Goal: Information Seeking & Learning: Learn about a topic

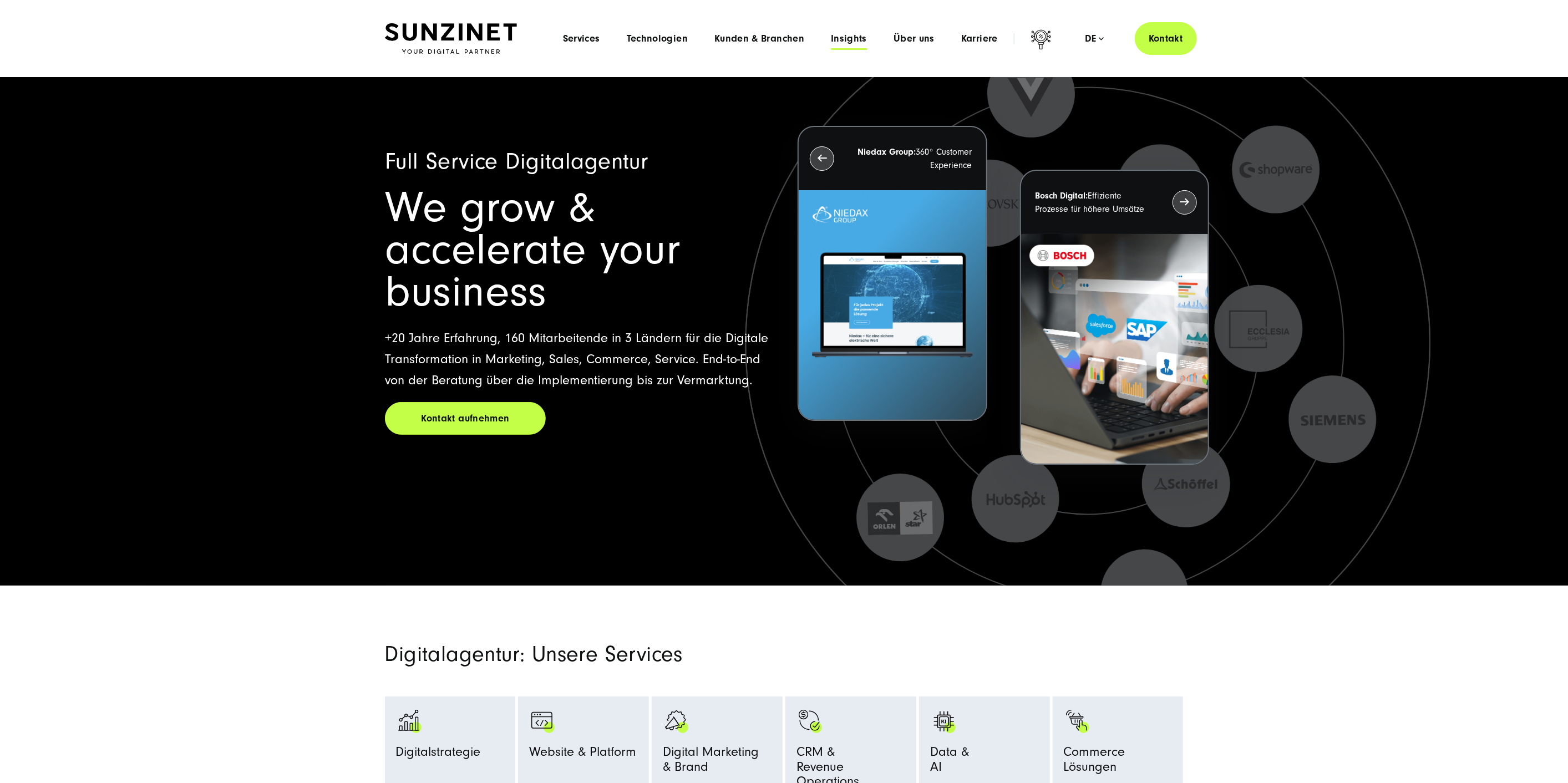
drag, startPoint x: 0, startPoint y: 0, endPoint x: 862, endPoint y: 36, distance: 862.8
click at [862, 36] on span "Insights" at bounding box center [849, 38] width 36 height 11
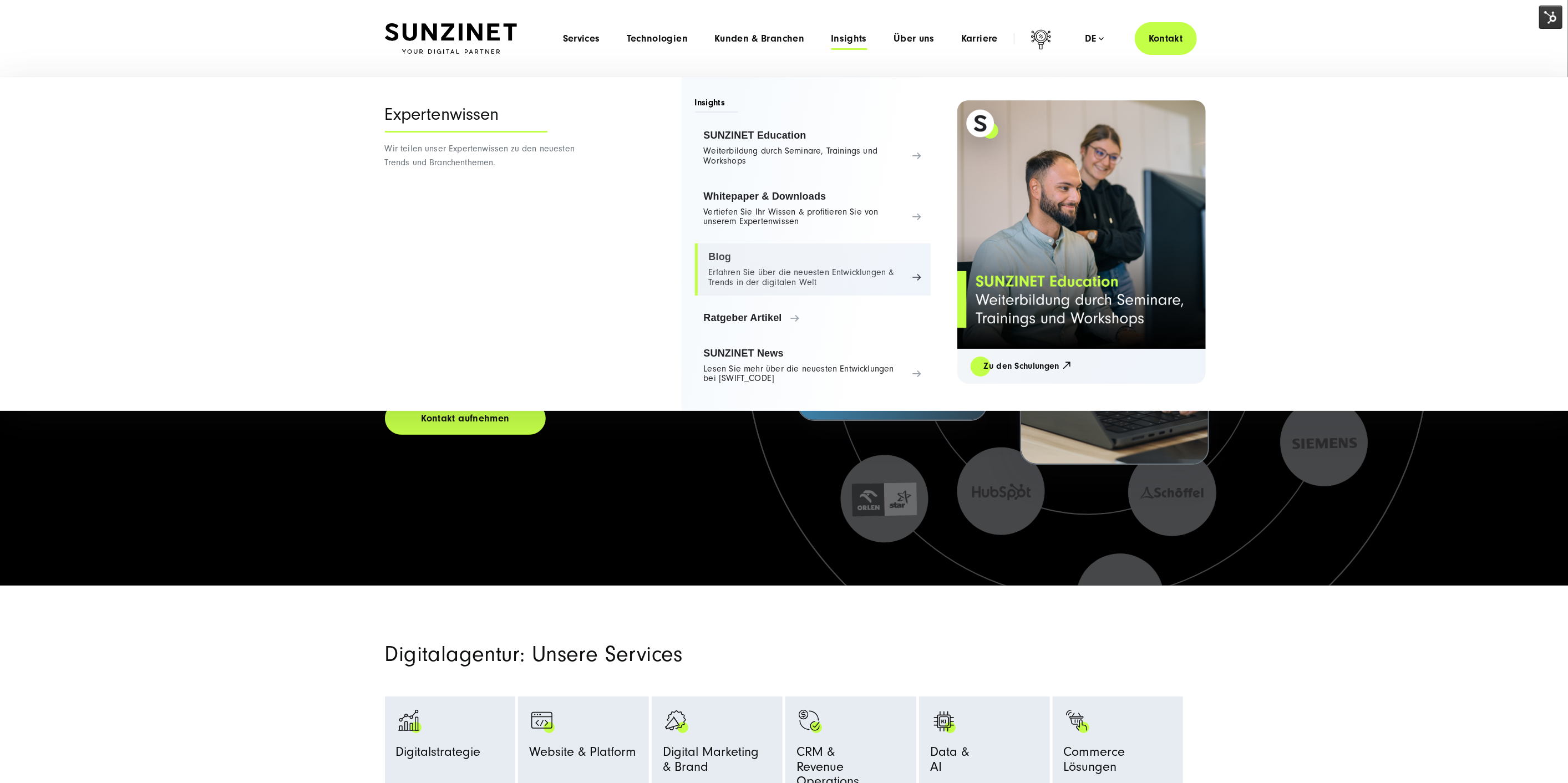
click at [819, 262] on link "Blog Erfahren Sie über die neuesten Entwicklungen & Trends in der digitalen Welt" at bounding box center [812, 269] width 235 height 52
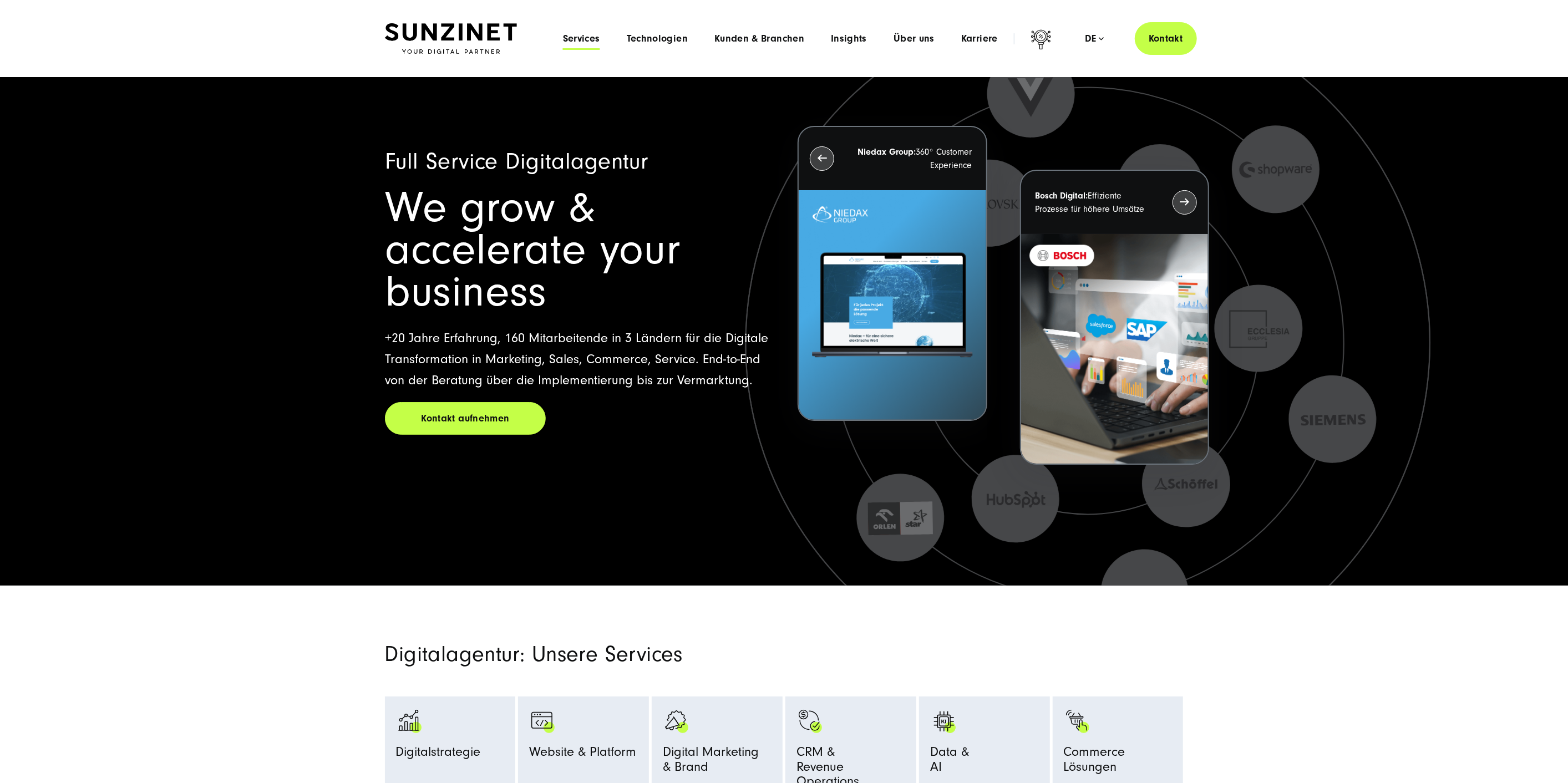
drag, startPoint x: 0, startPoint y: 0, endPoint x: 569, endPoint y: 42, distance: 570.5
click at [569, 42] on span "Services" at bounding box center [582, 38] width 37 height 11
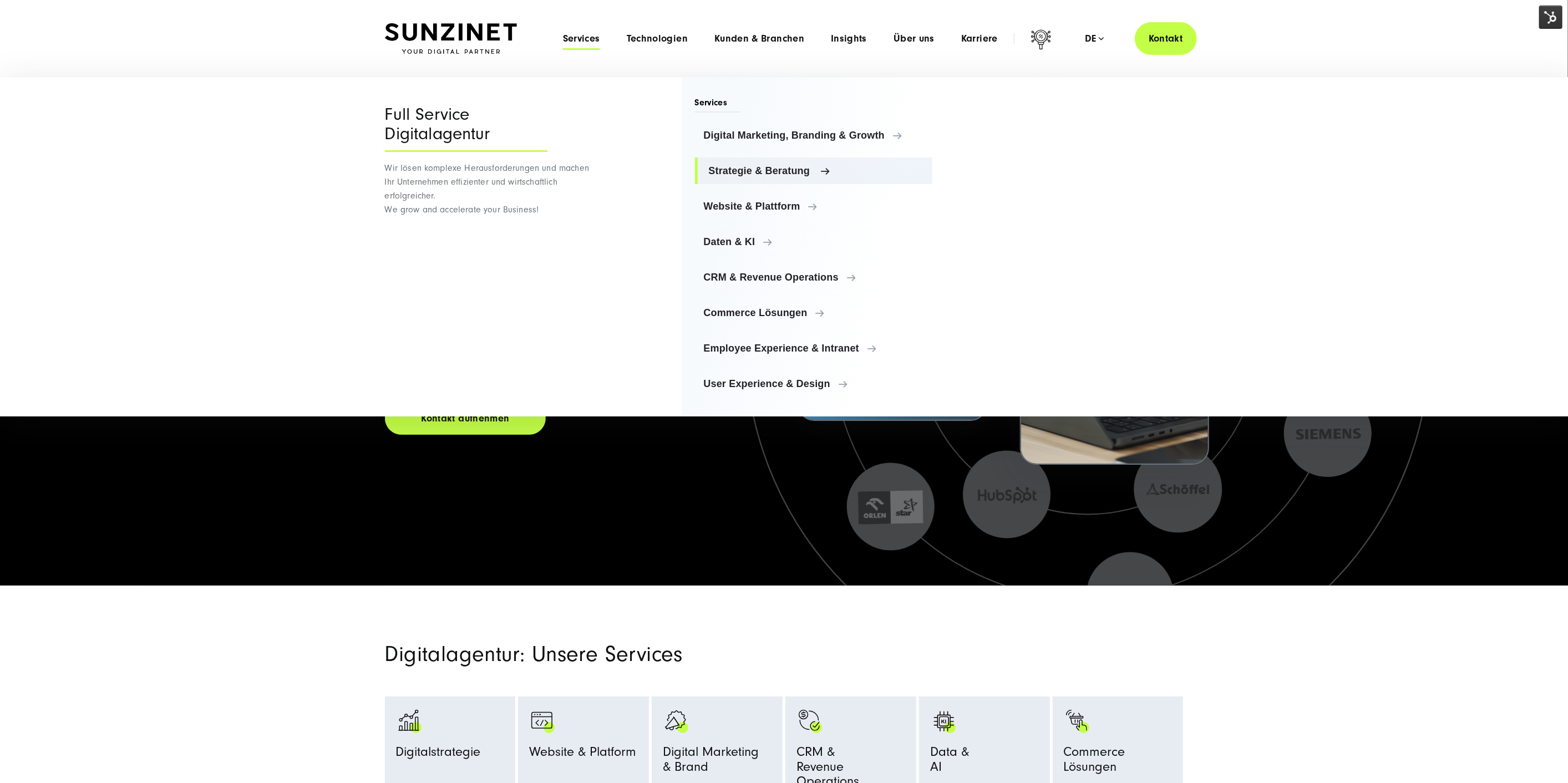
click at [741, 168] on span "Strategie & Beratung" at bounding box center [816, 170] width 216 height 11
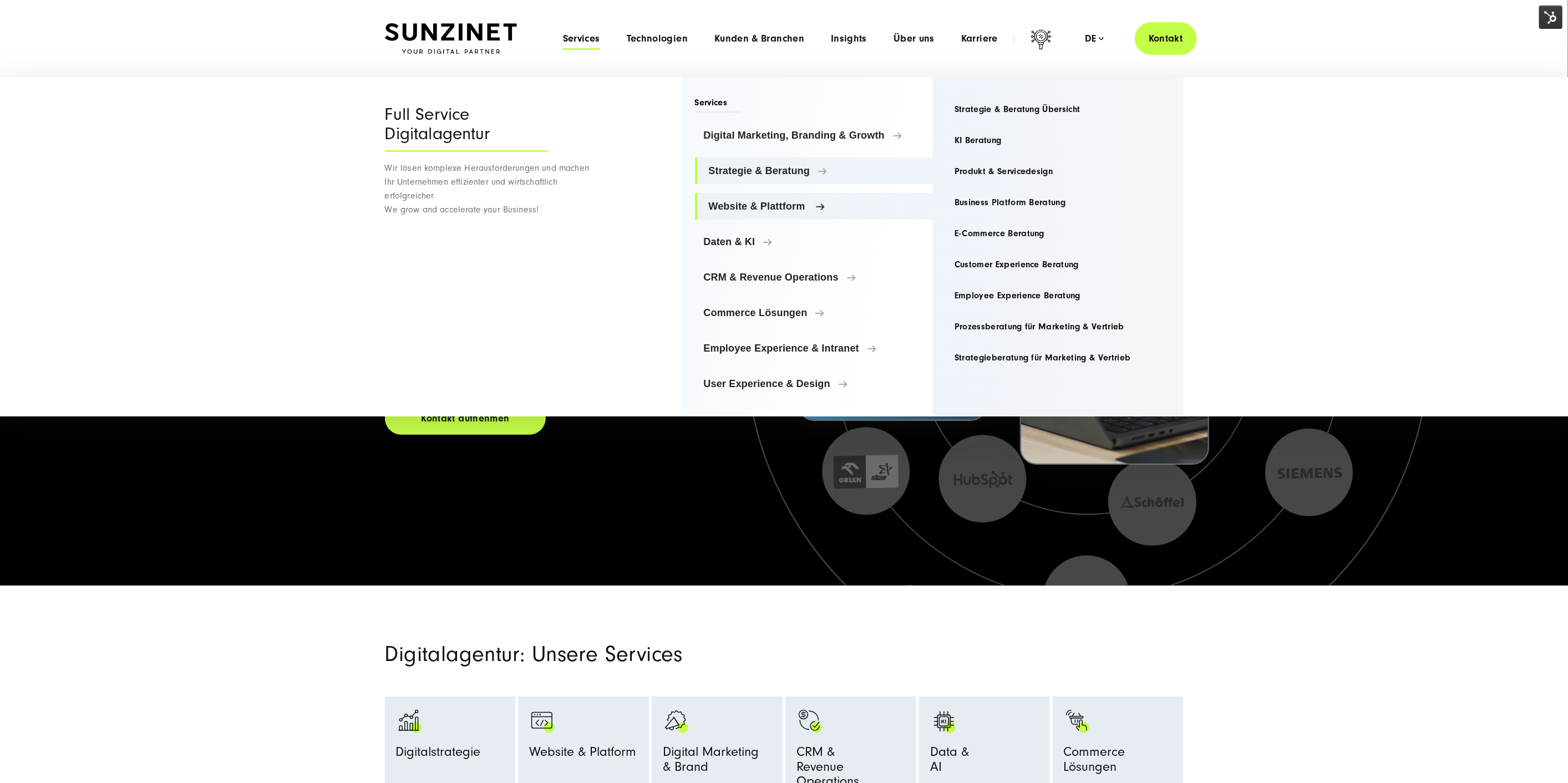
click at [756, 199] on link "Website & Plattform" at bounding box center [814, 206] width 238 height 26
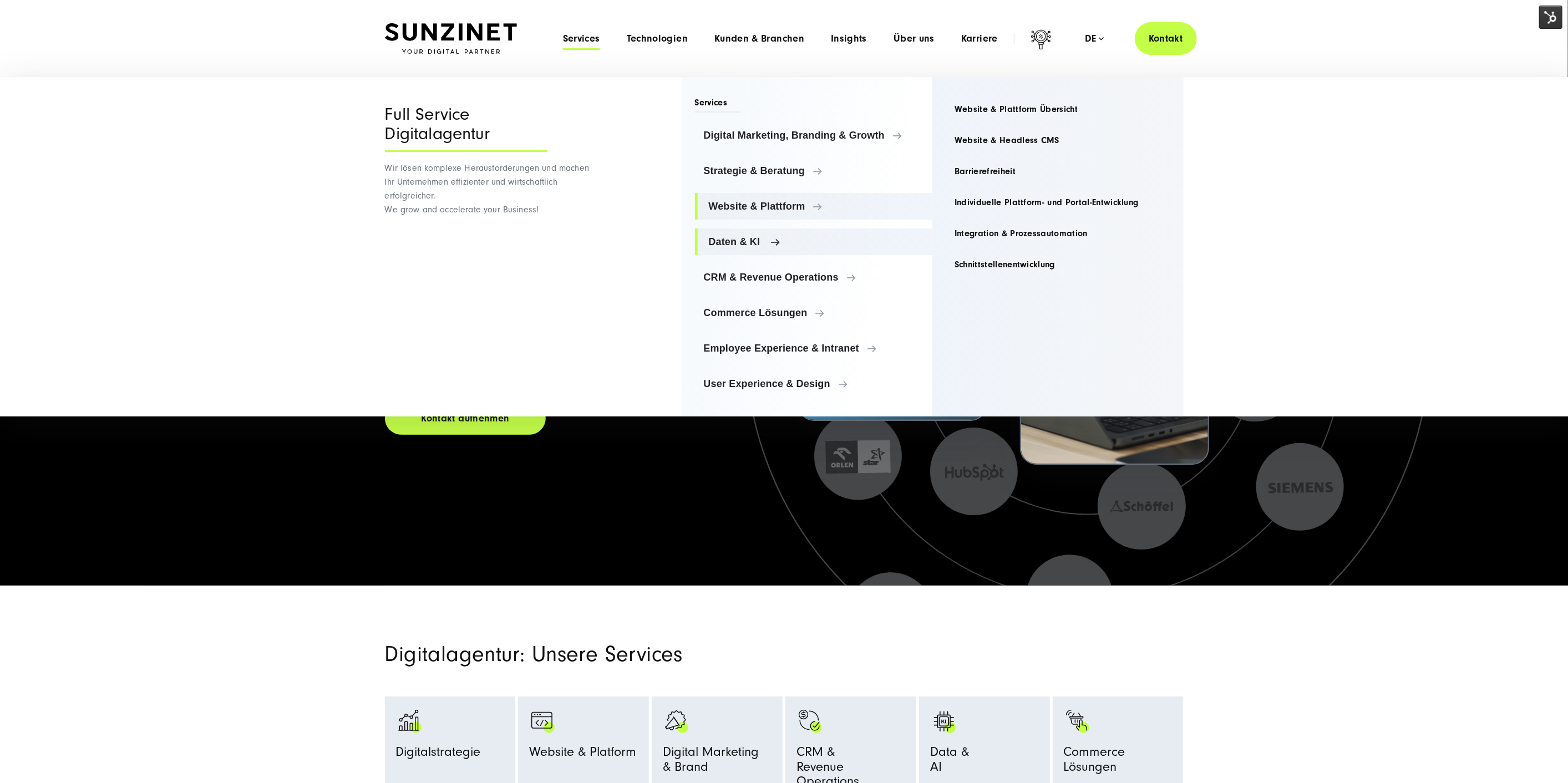
click at [753, 231] on link "Daten & KI" at bounding box center [814, 242] width 238 height 26
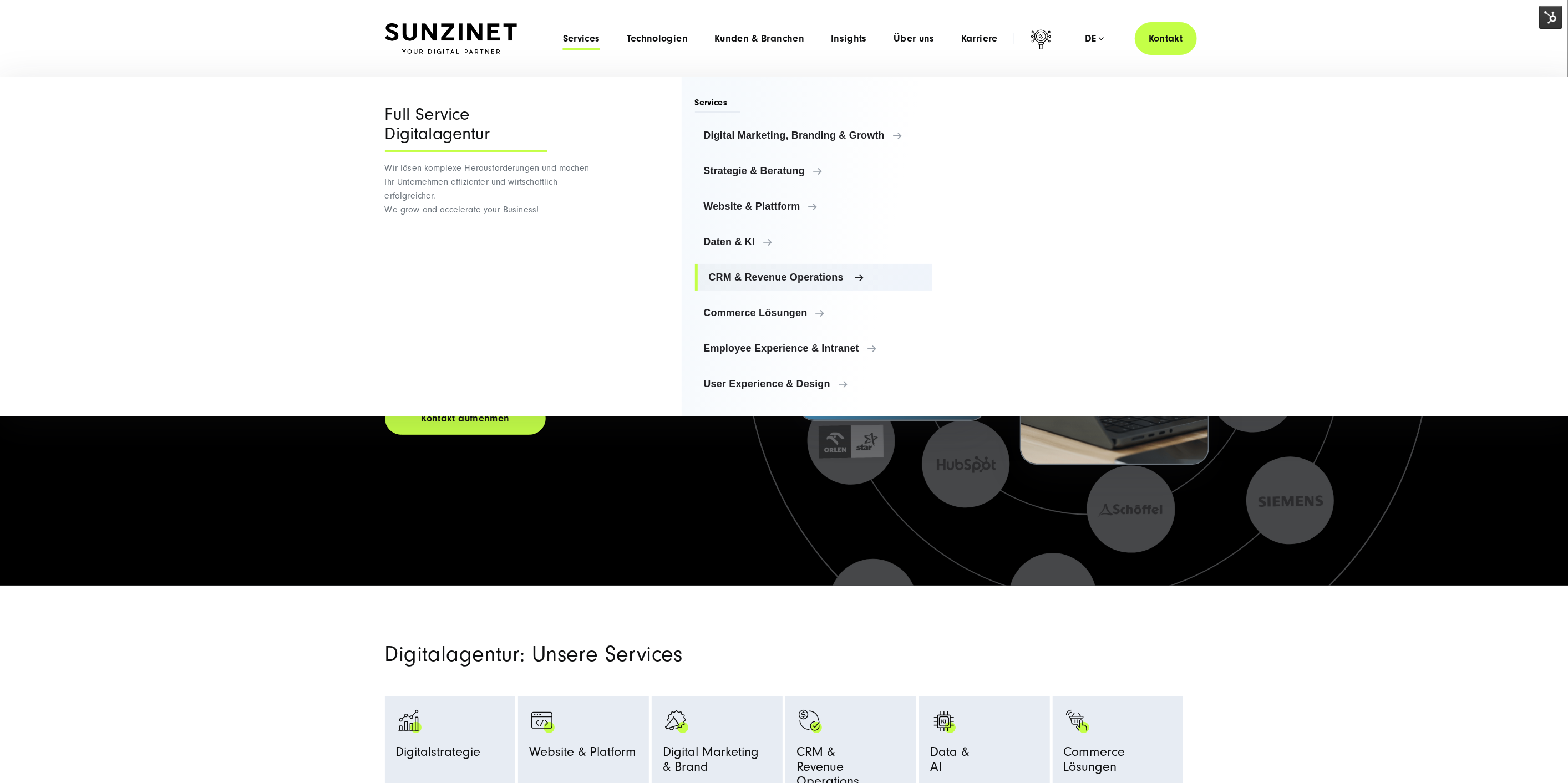
click at [767, 278] on span "CRM & Revenue Operations" at bounding box center [816, 277] width 216 height 11
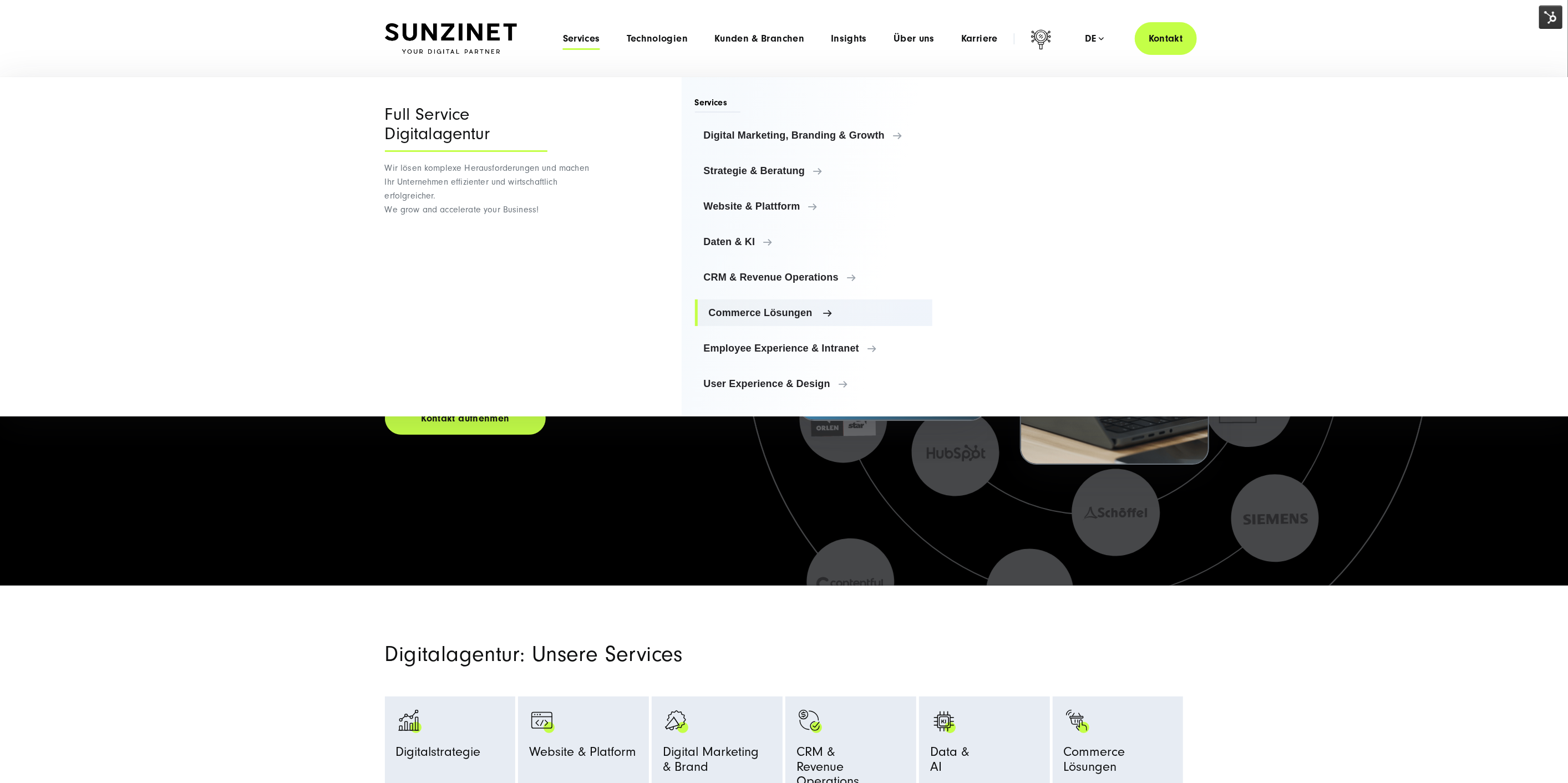
click at [777, 309] on span "Commerce Lösungen" at bounding box center [816, 312] width 216 height 11
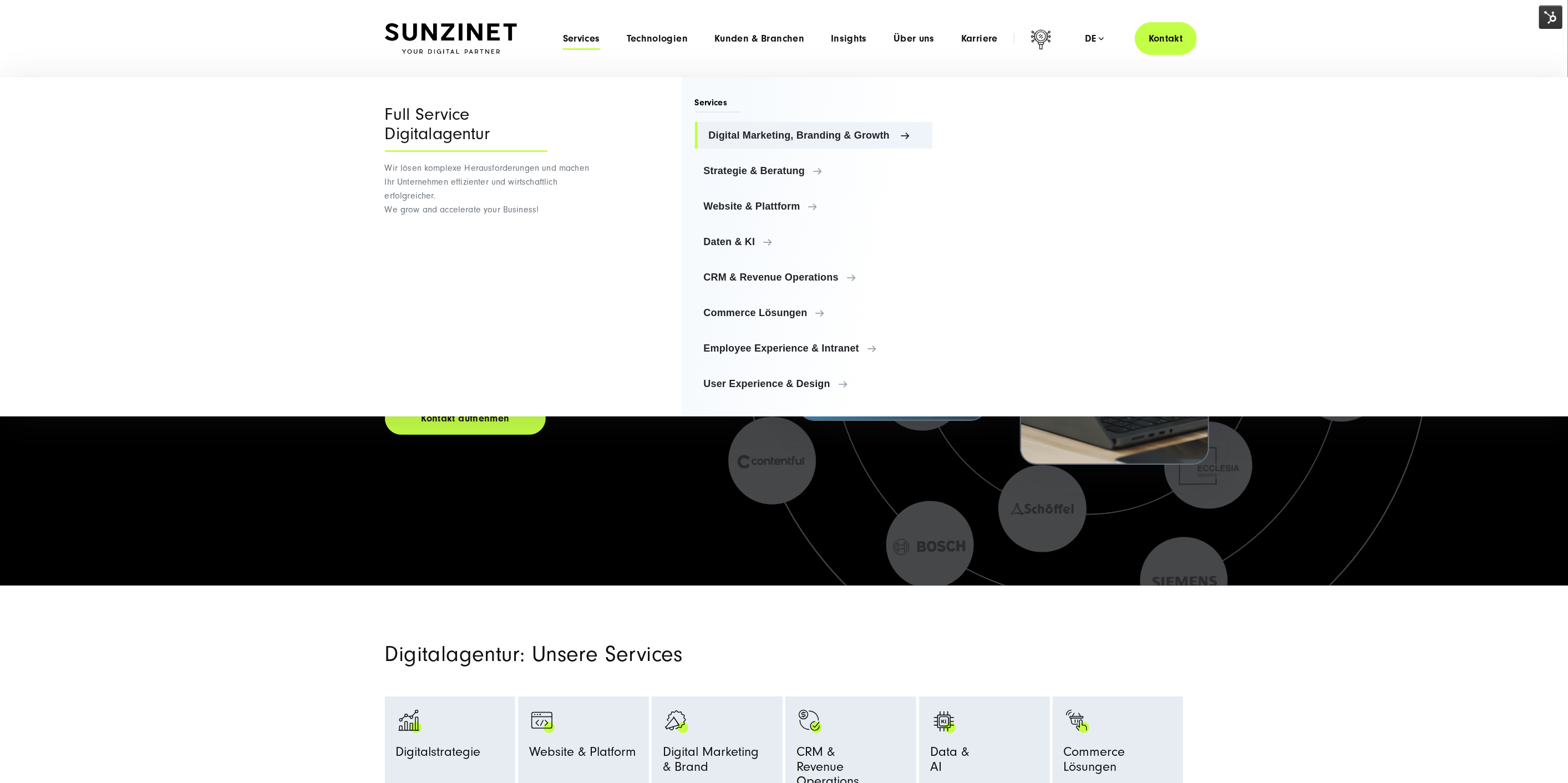
click at [782, 132] on span "Digital Marketing, Branding & Growth" at bounding box center [816, 135] width 216 height 11
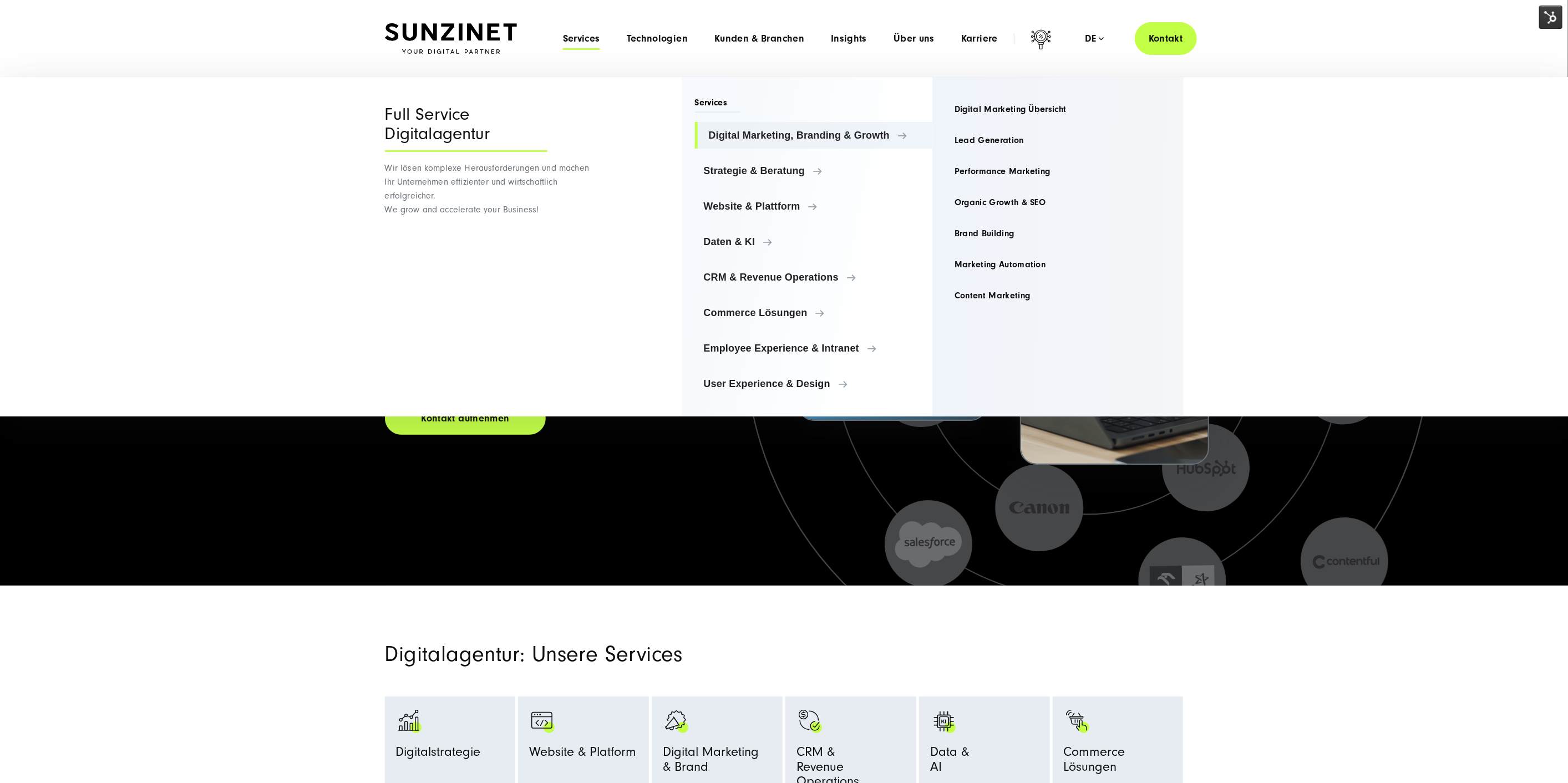
click at [946, 572] on icon at bounding box center [1088, 344] width 900 height 900
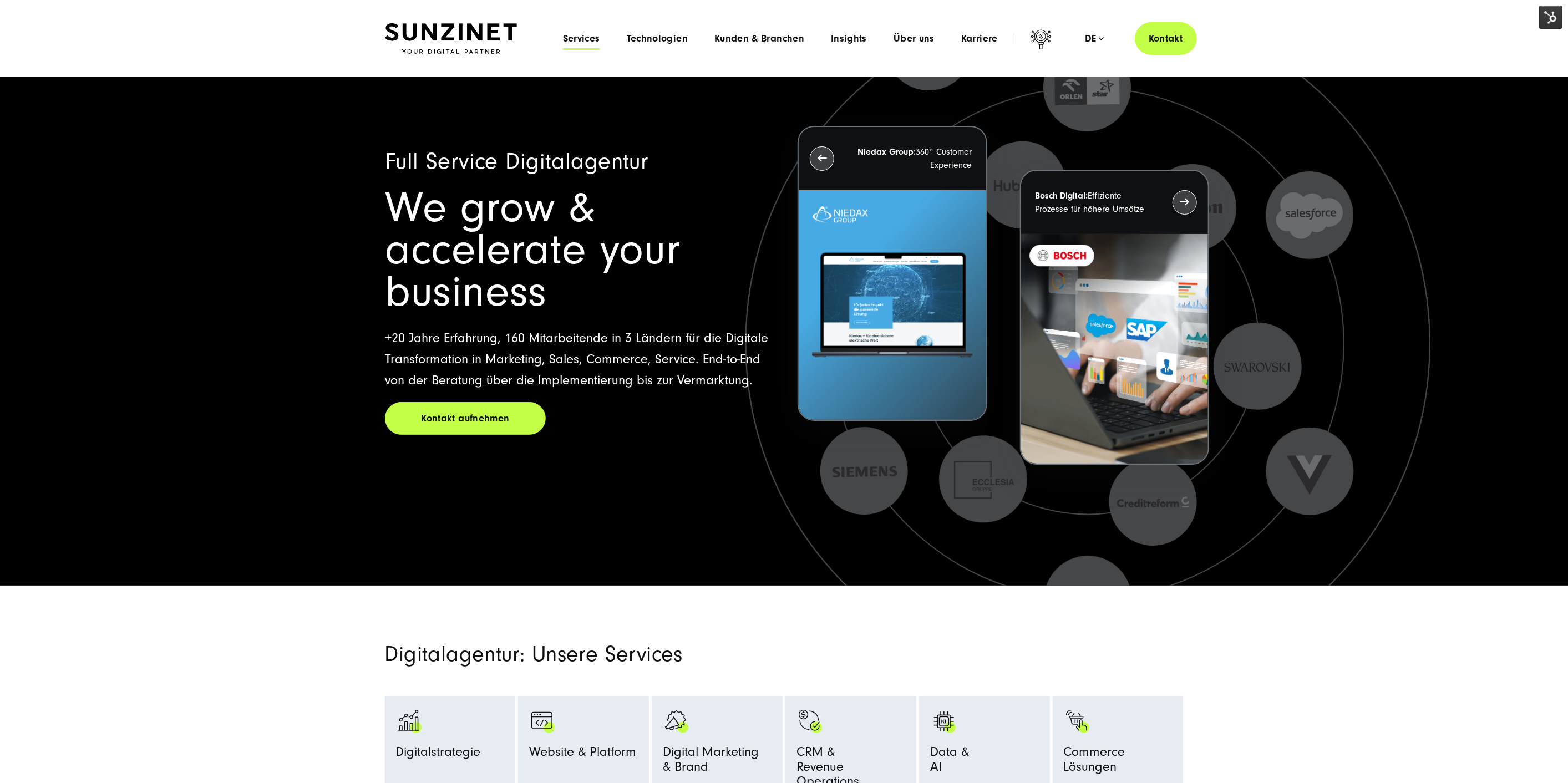
click at [589, 36] on span "Services" at bounding box center [582, 38] width 37 height 11
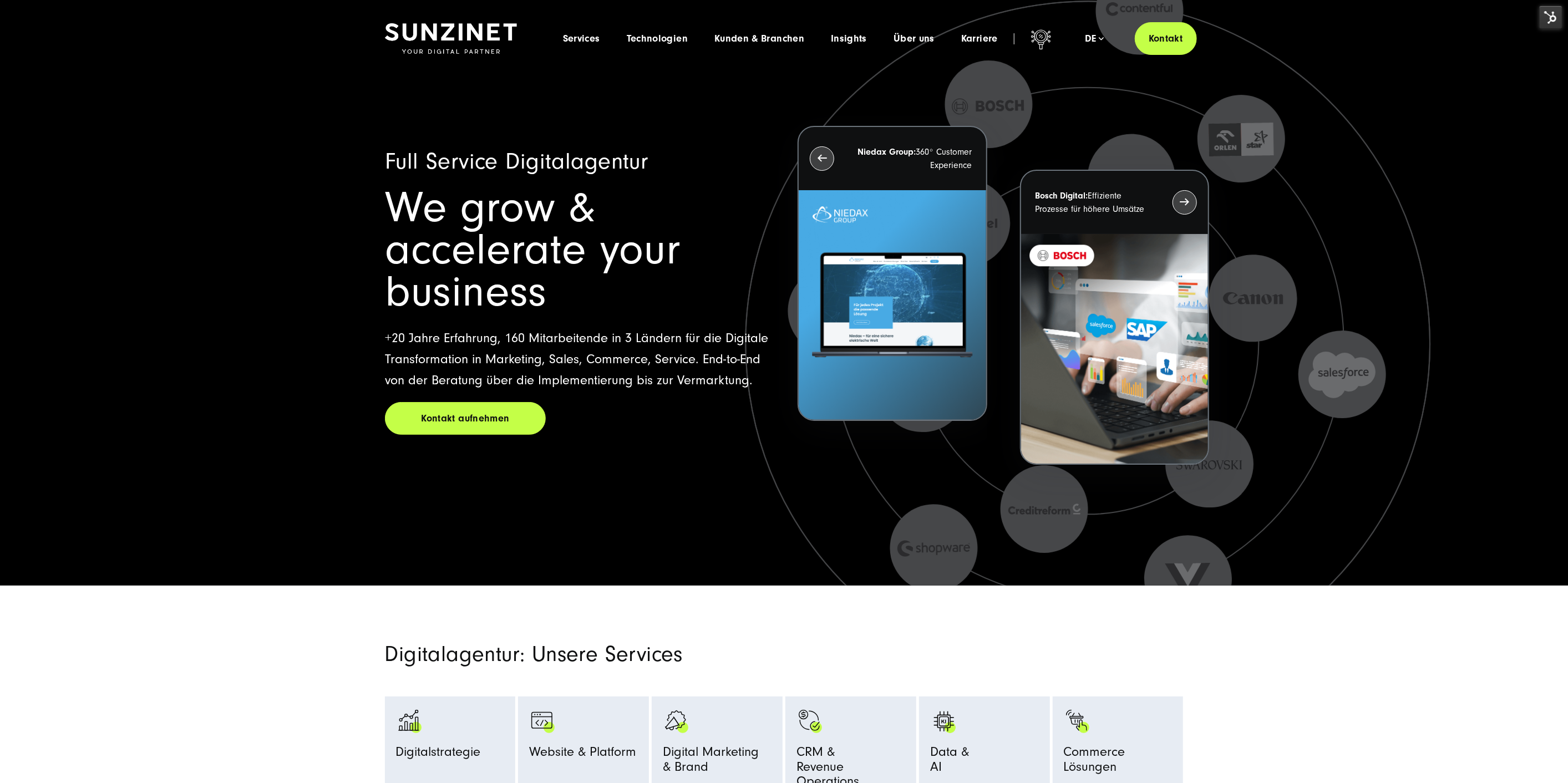
click at [736, 509] on icon at bounding box center [1090, 363] width 1109 height 1109
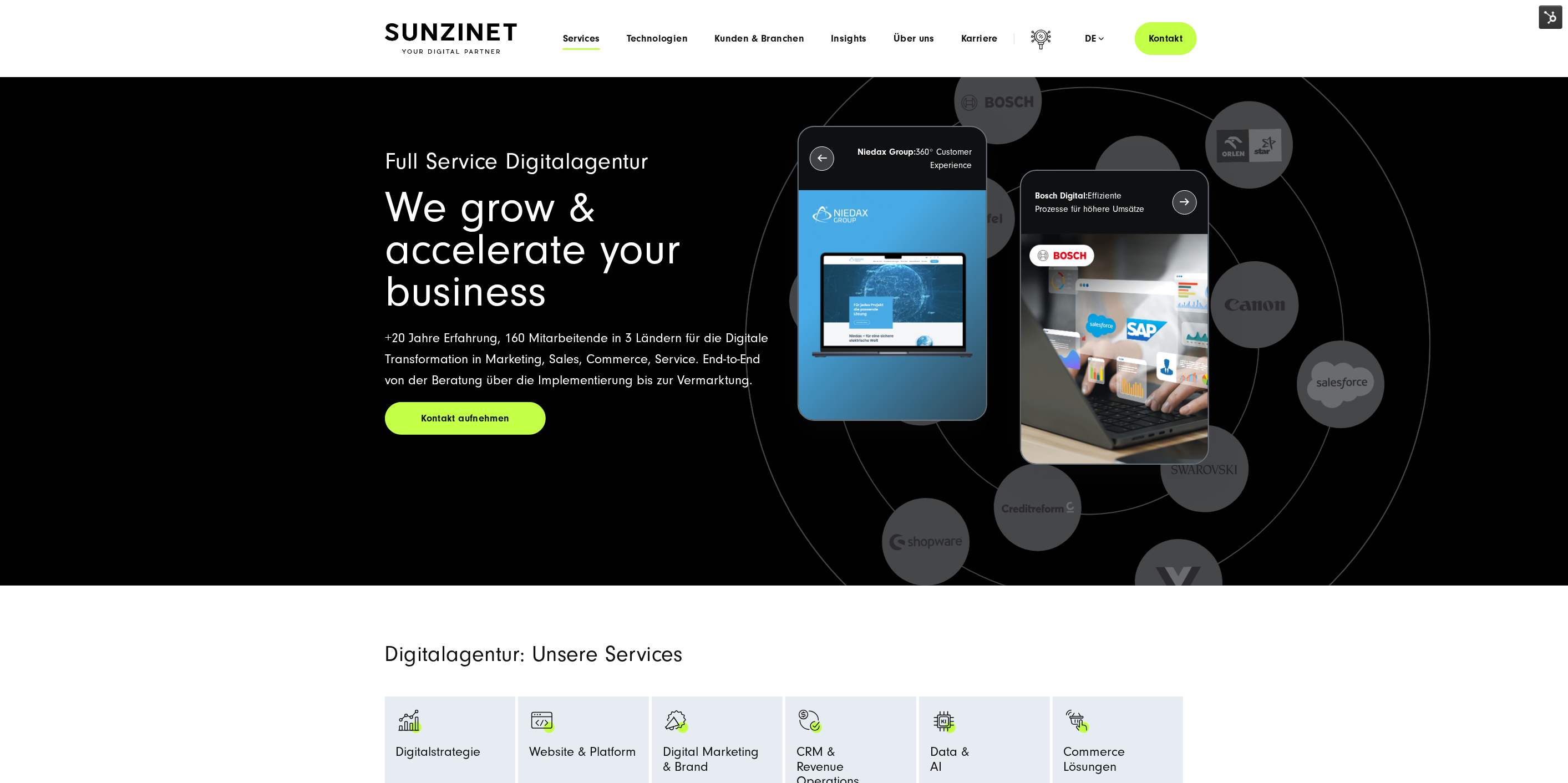
click at [588, 40] on span "Services" at bounding box center [582, 38] width 37 height 11
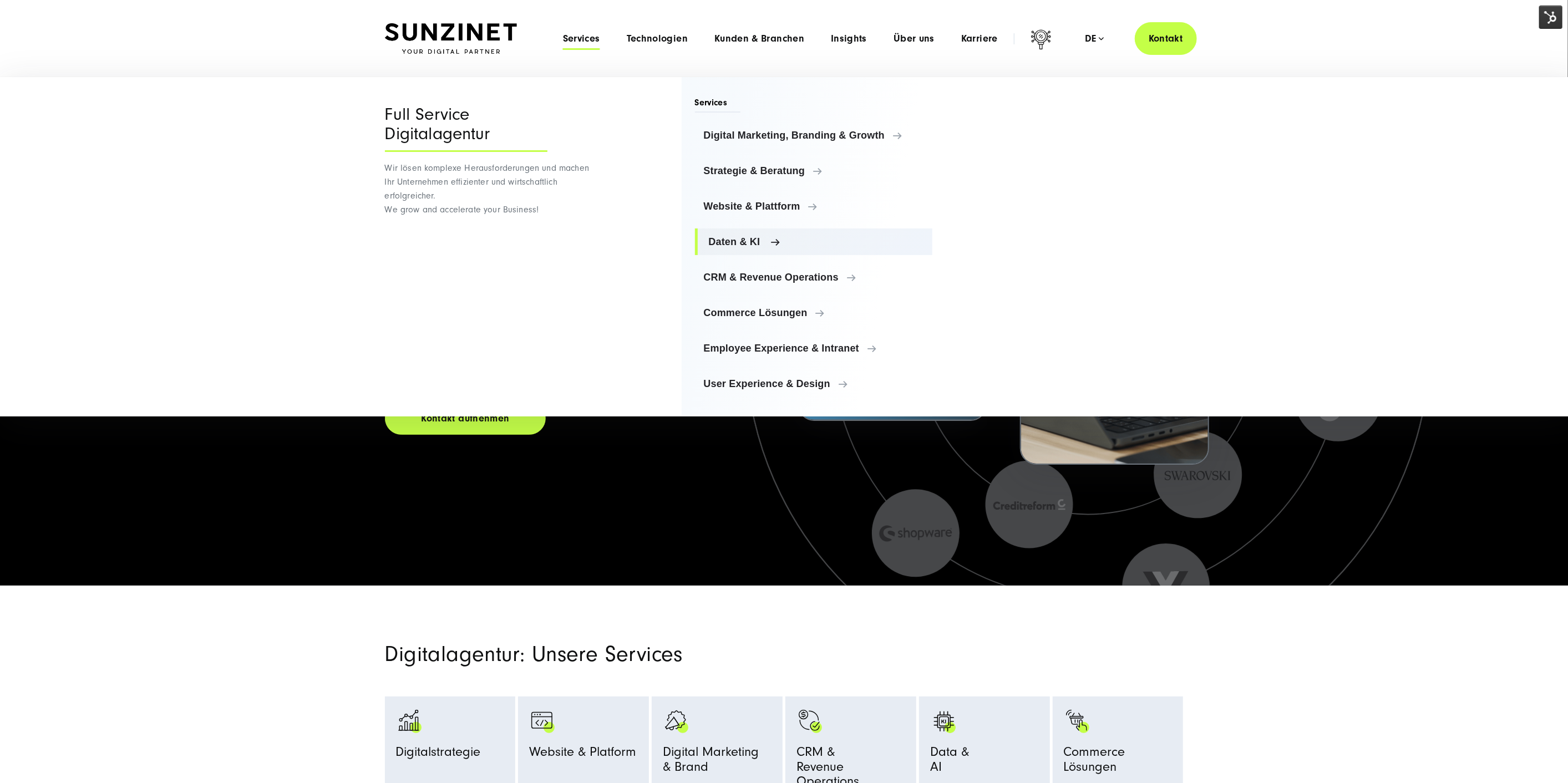
click at [762, 239] on span "Daten & KI" at bounding box center [816, 241] width 216 height 11
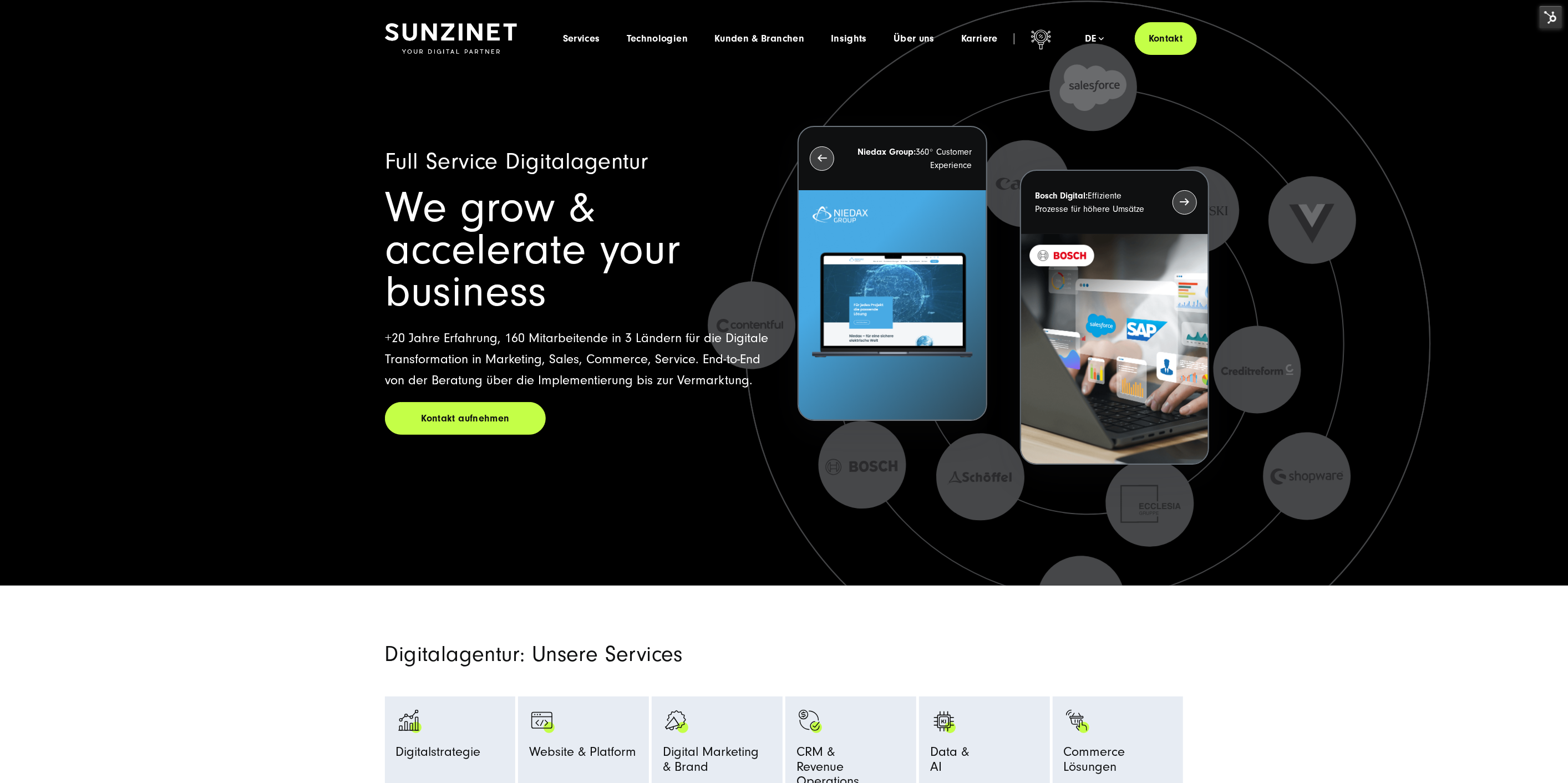
click at [730, 473] on icon at bounding box center [1090, 363] width 1109 height 1109
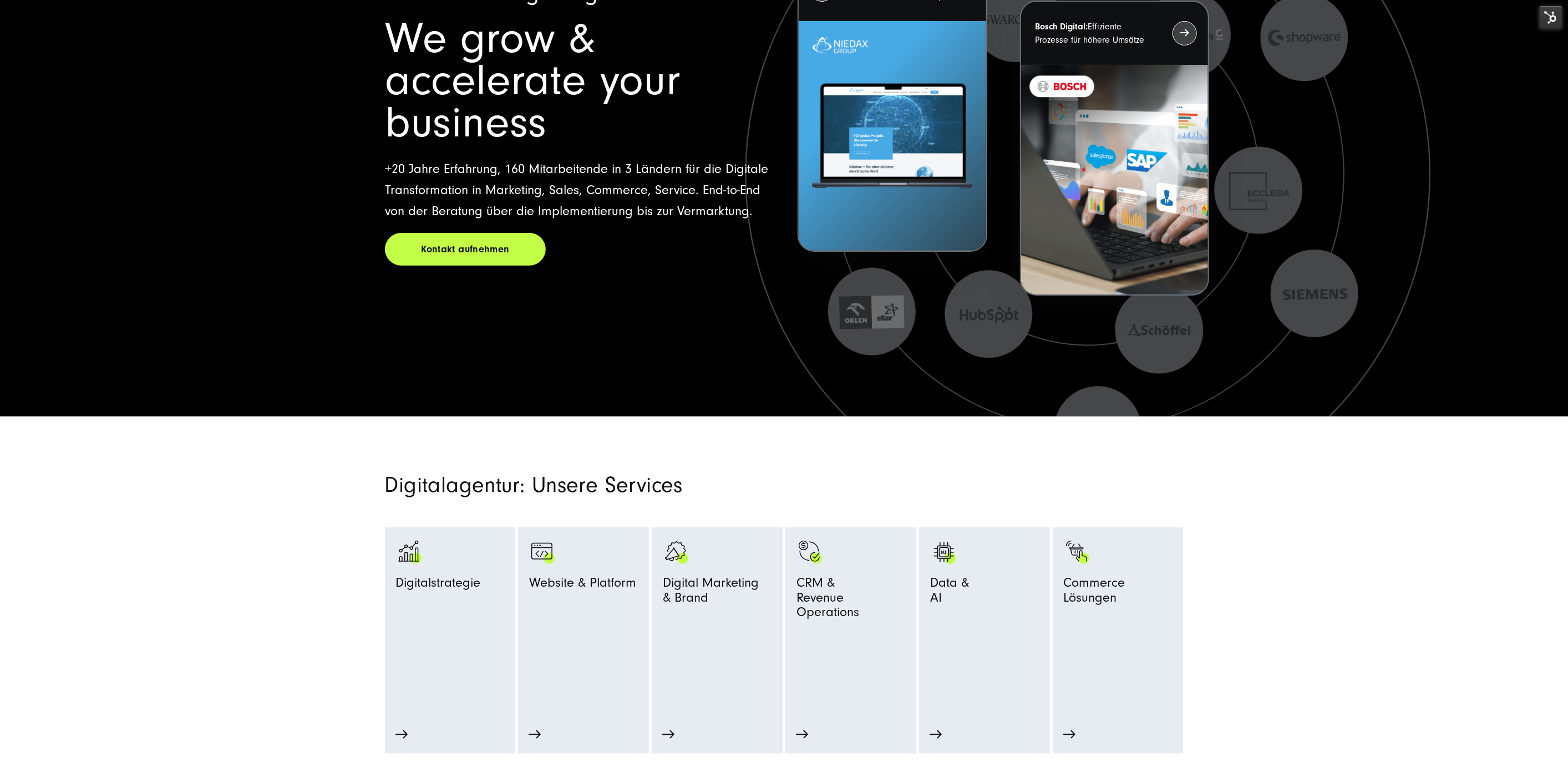
scroll to position [185, 0]
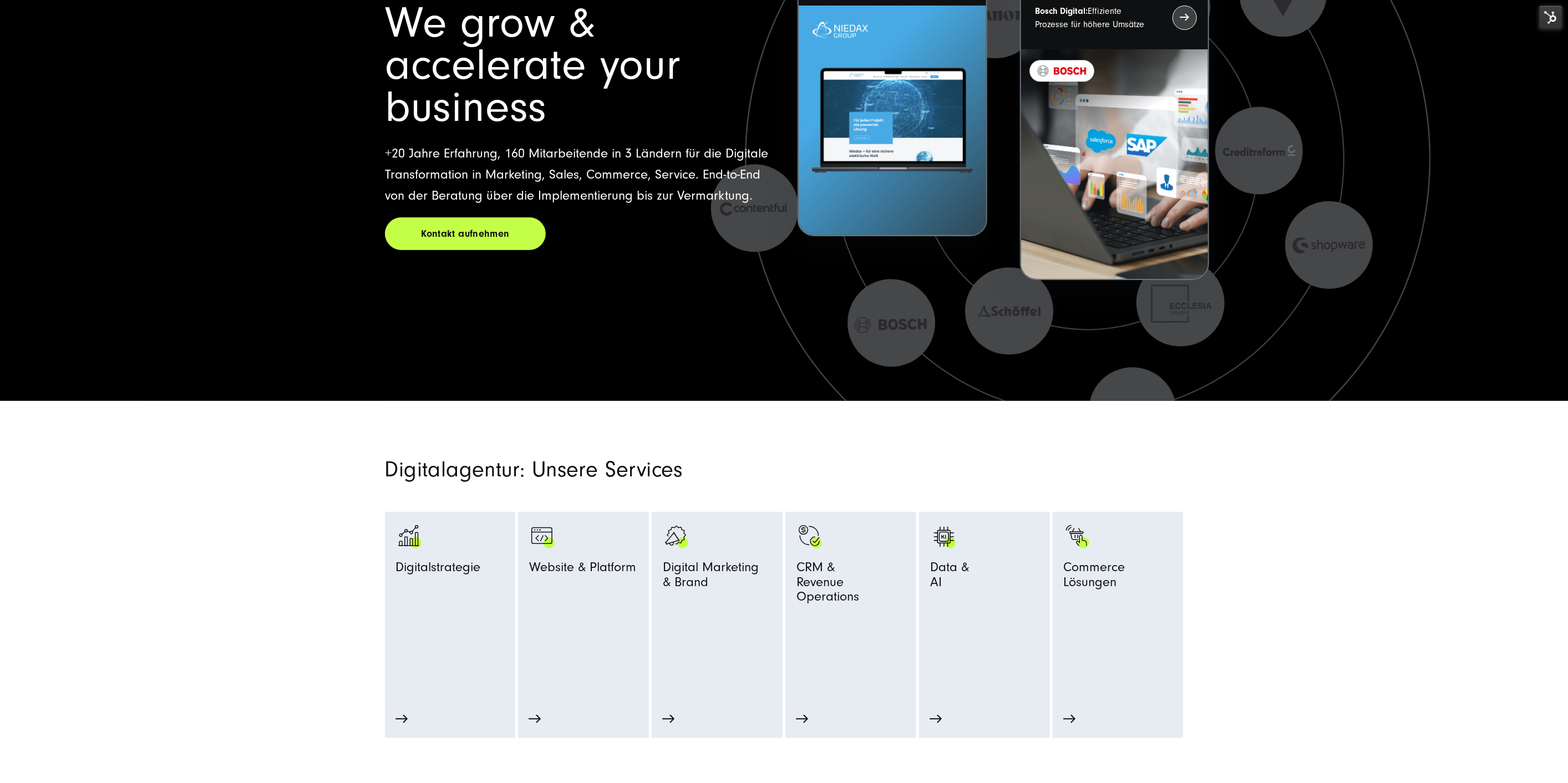
click at [1545, 17] on img at bounding box center [1551, 17] width 23 height 23
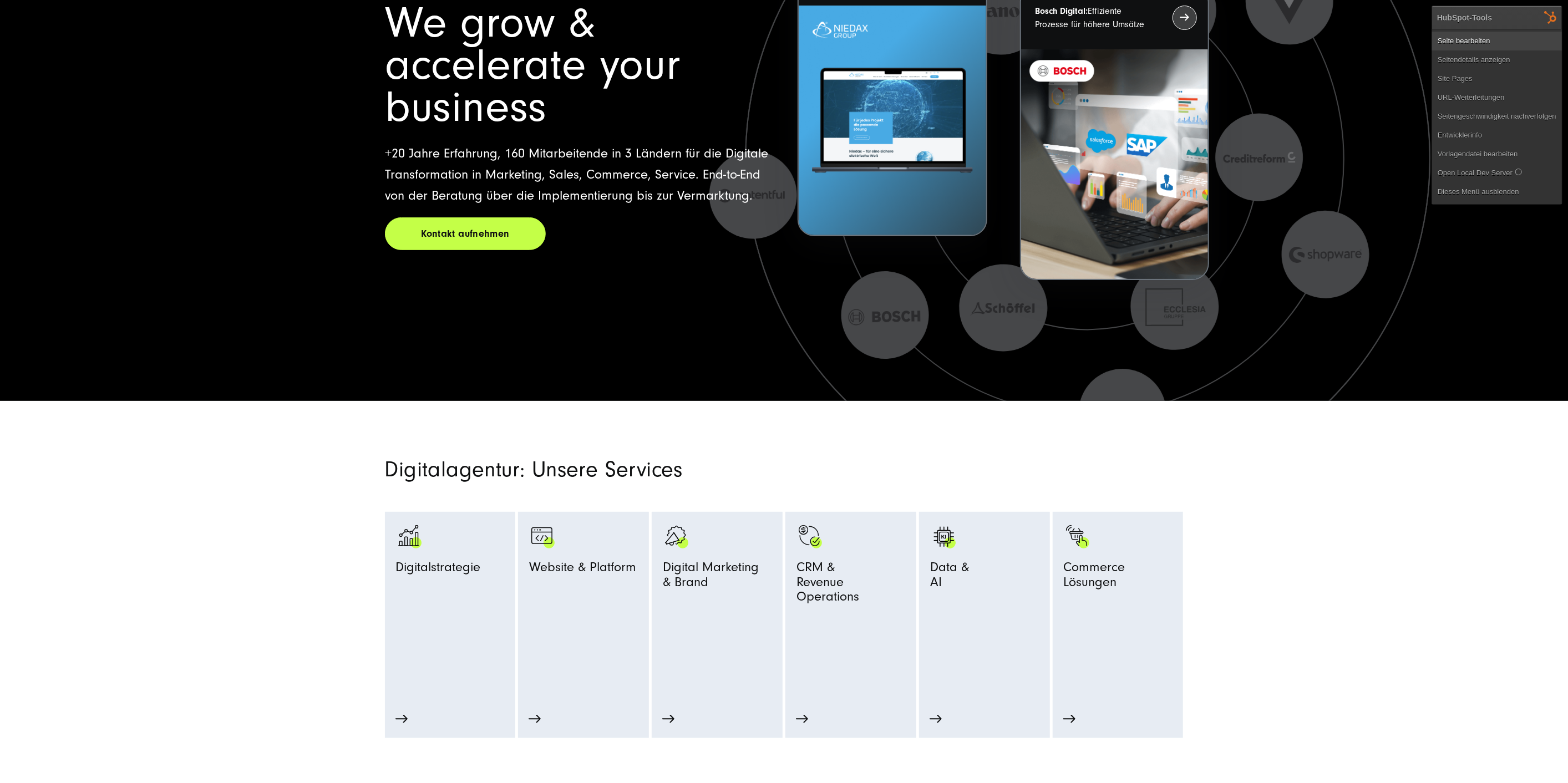
click at [1500, 38] on link "Seite bearbeiten" at bounding box center [1497, 40] width 130 height 19
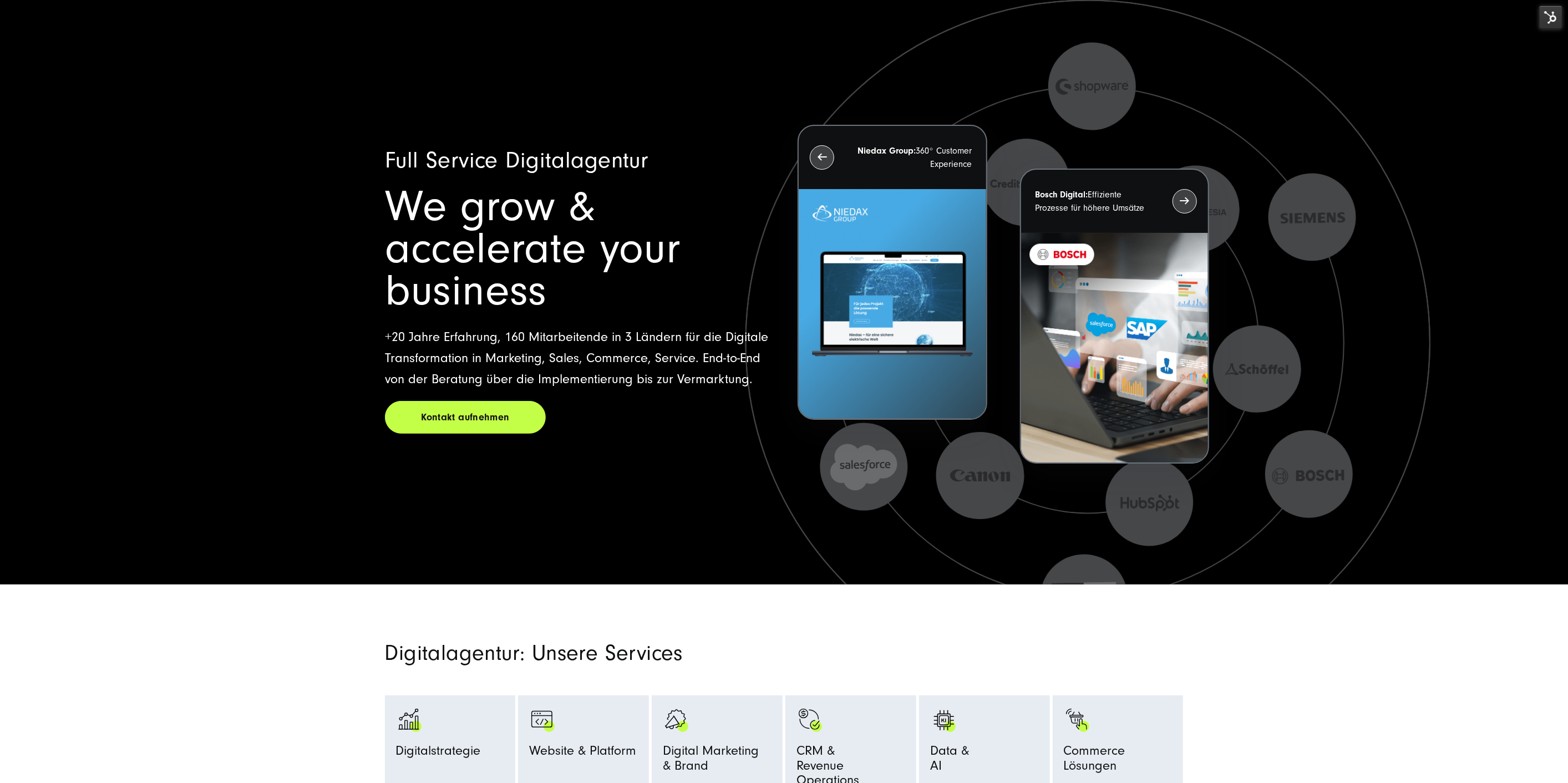
scroll to position [0, 0]
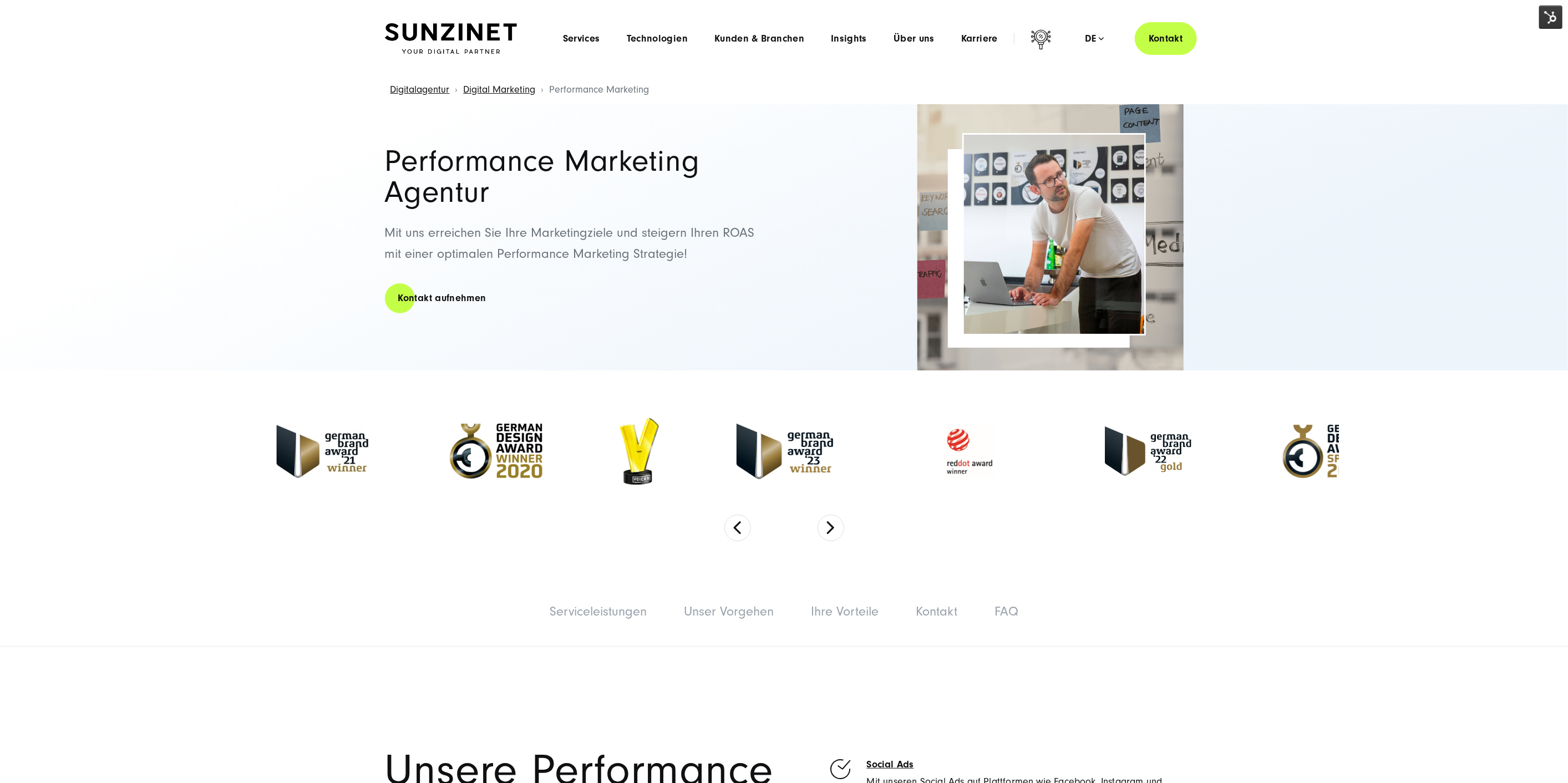
click at [611, 171] on h1 "Performance Marketing Agentur" at bounding box center [579, 177] width 388 height 62
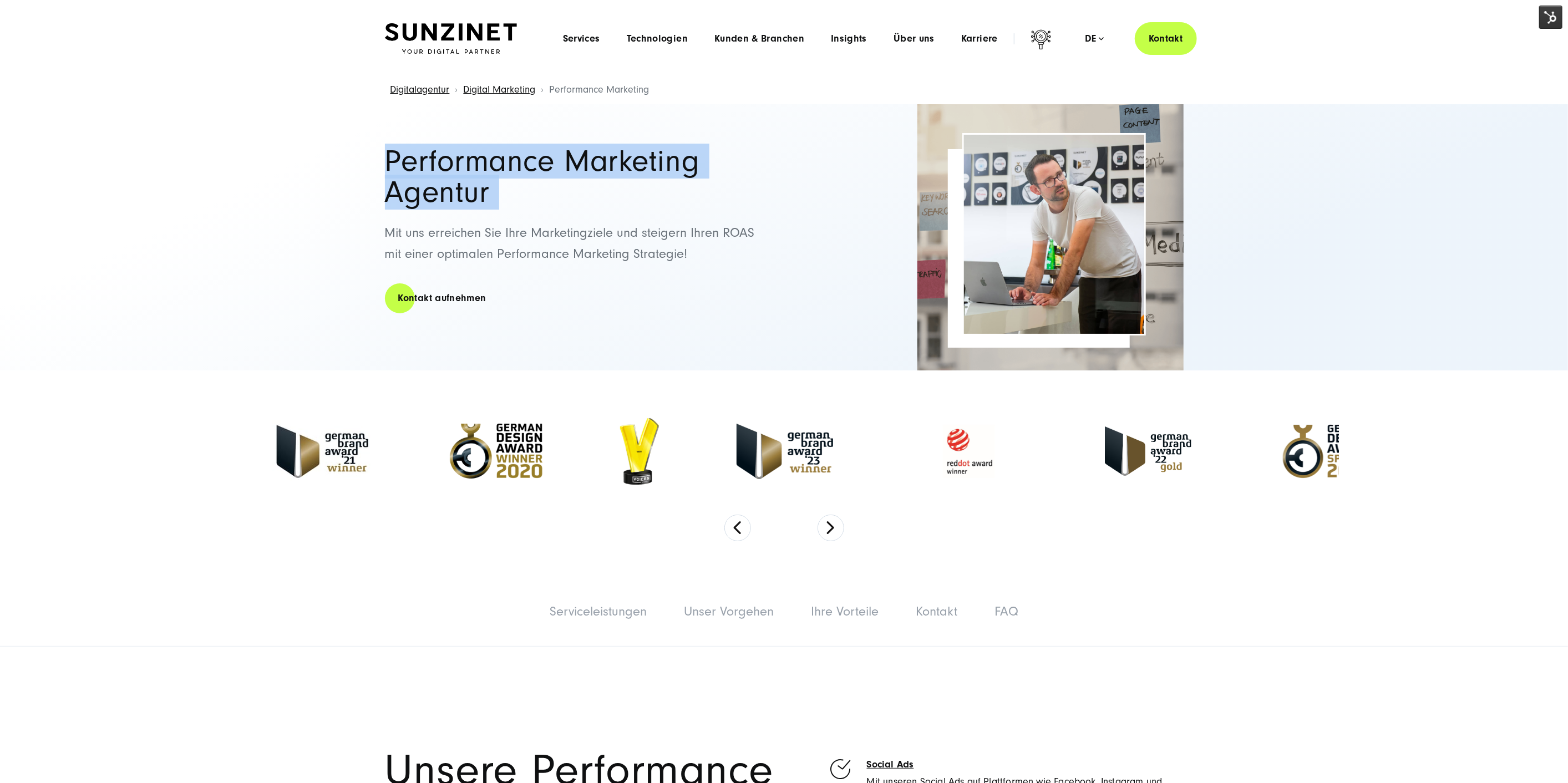
click at [611, 171] on h1 "Performance Marketing Agentur" at bounding box center [579, 177] width 388 height 62
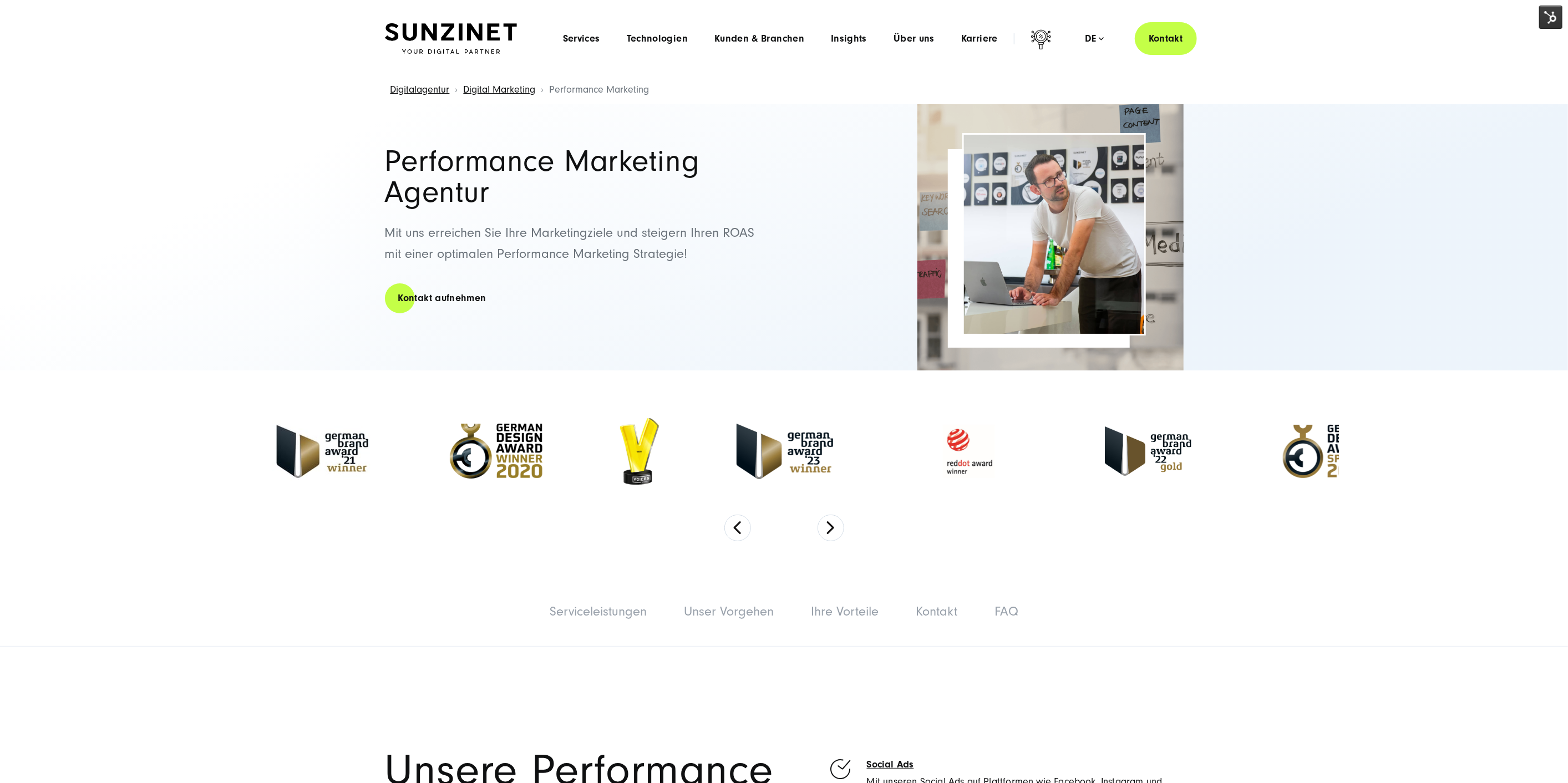
click at [772, 359] on div "Performance Marketing Agentur Mit uns erreichen Sie Ihre Marketingziele und ste…" at bounding box center [579, 237] width 388 height 266
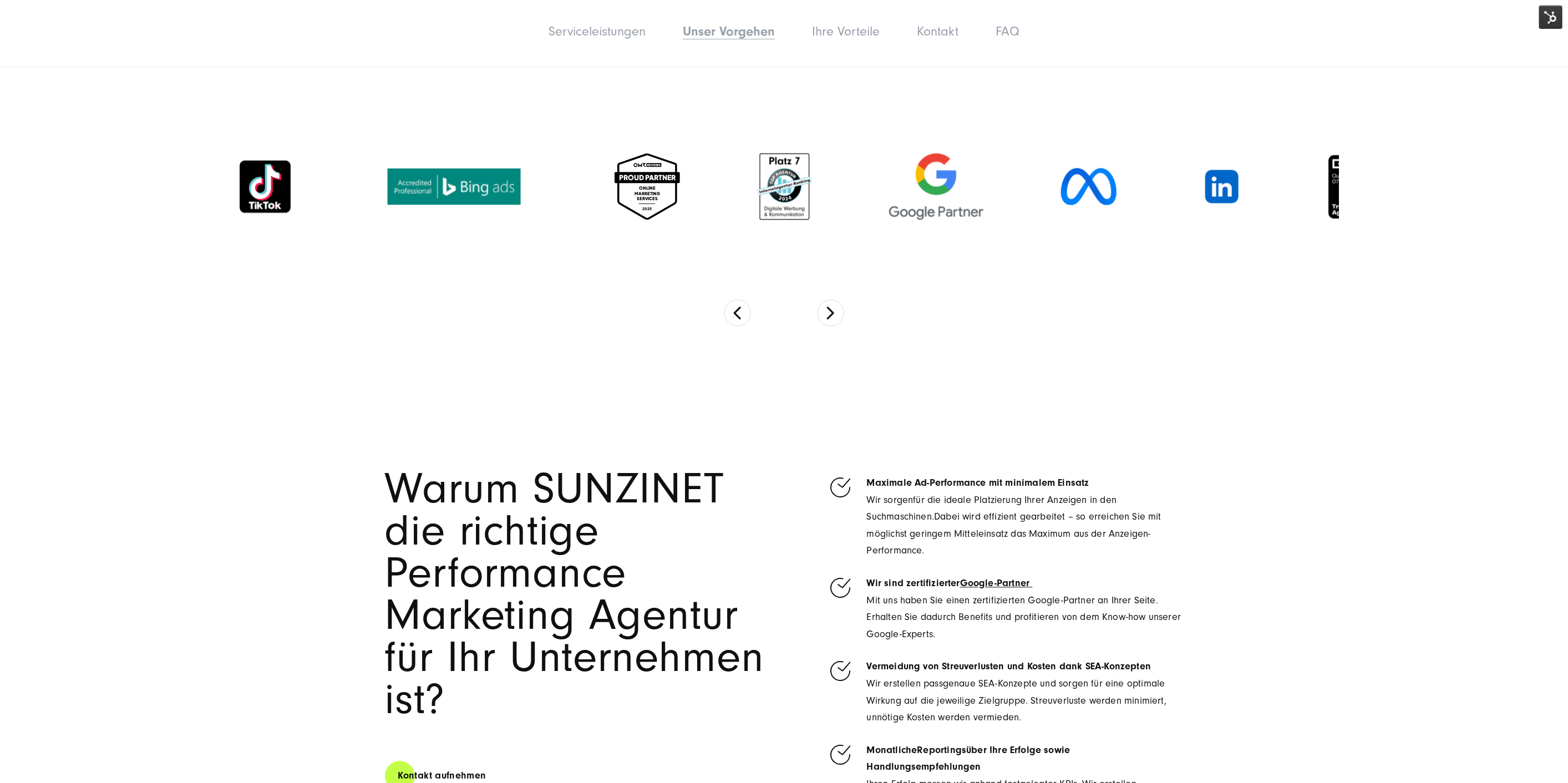
scroll to position [2033, 0]
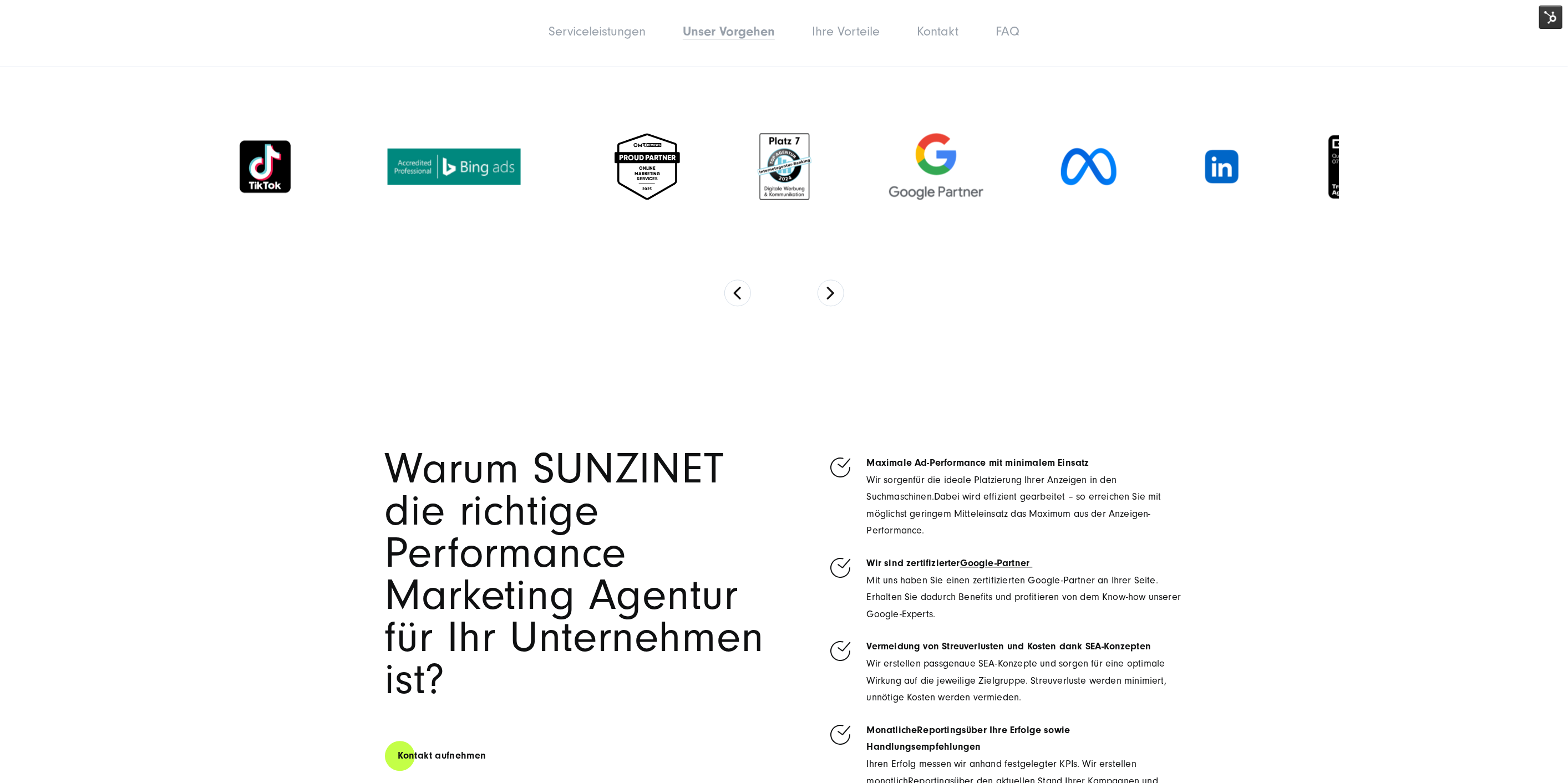
click at [896, 505] on p "Wir sorg en für die ideale Platzierung Ihrer Anzeigen in den Suchmaschinen. Dab…" at bounding box center [1025, 505] width 316 height 68
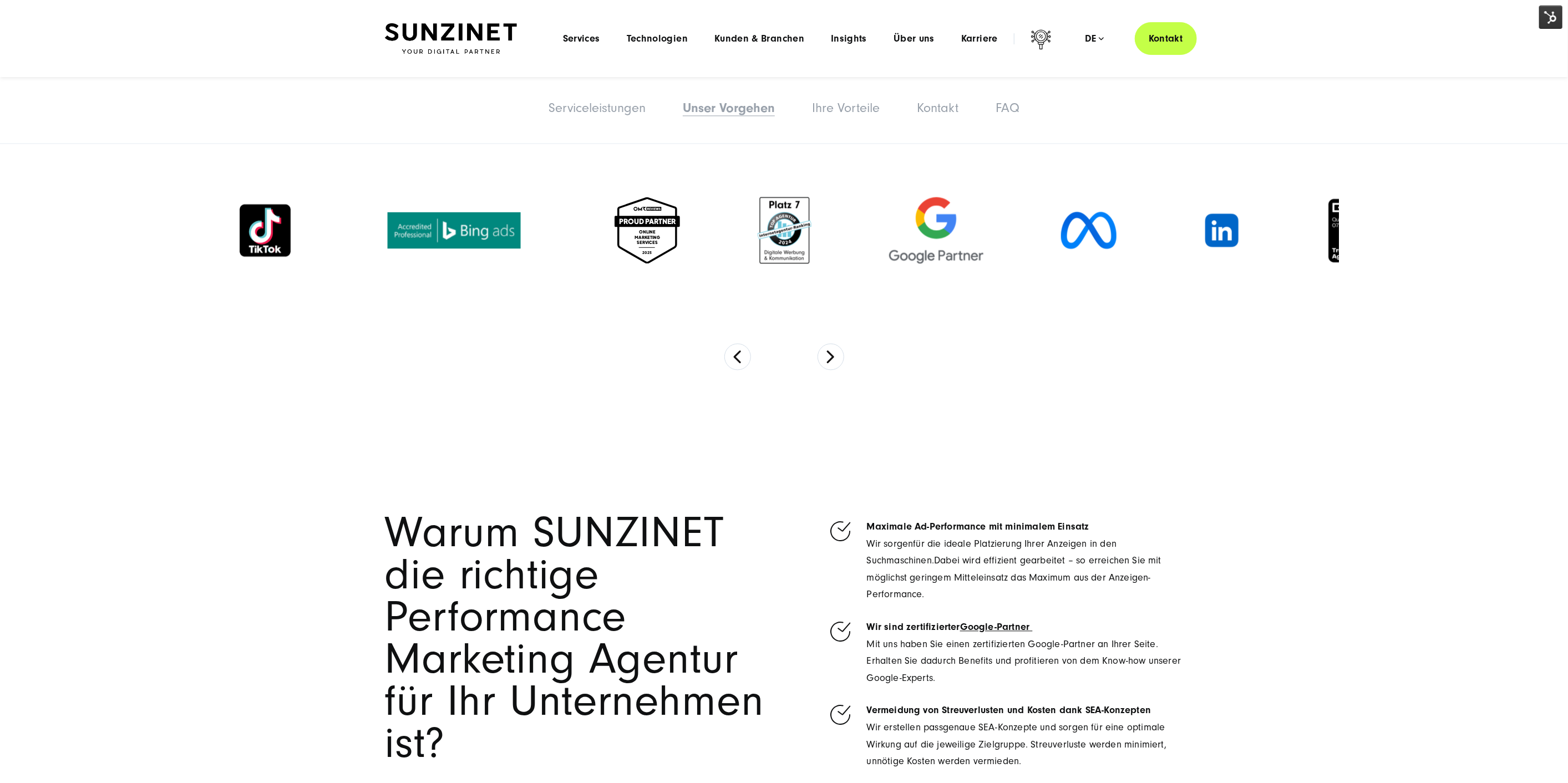
scroll to position [0, 0]
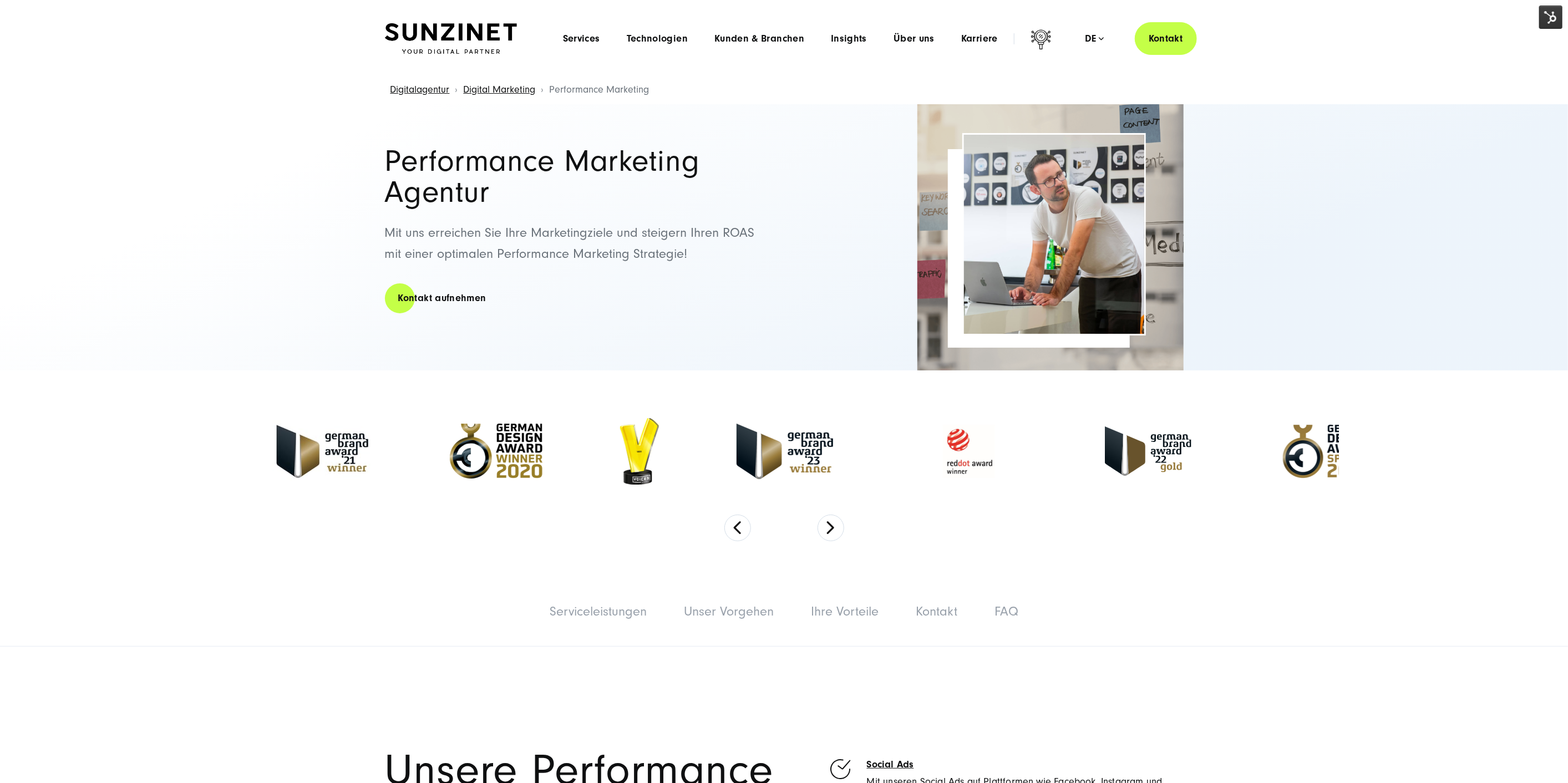
click at [543, 170] on h1 "Performance Marketing Agentur" at bounding box center [579, 177] width 388 height 62
click at [531, 178] on h1 "Performance Marketing Agentur" at bounding box center [579, 177] width 388 height 62
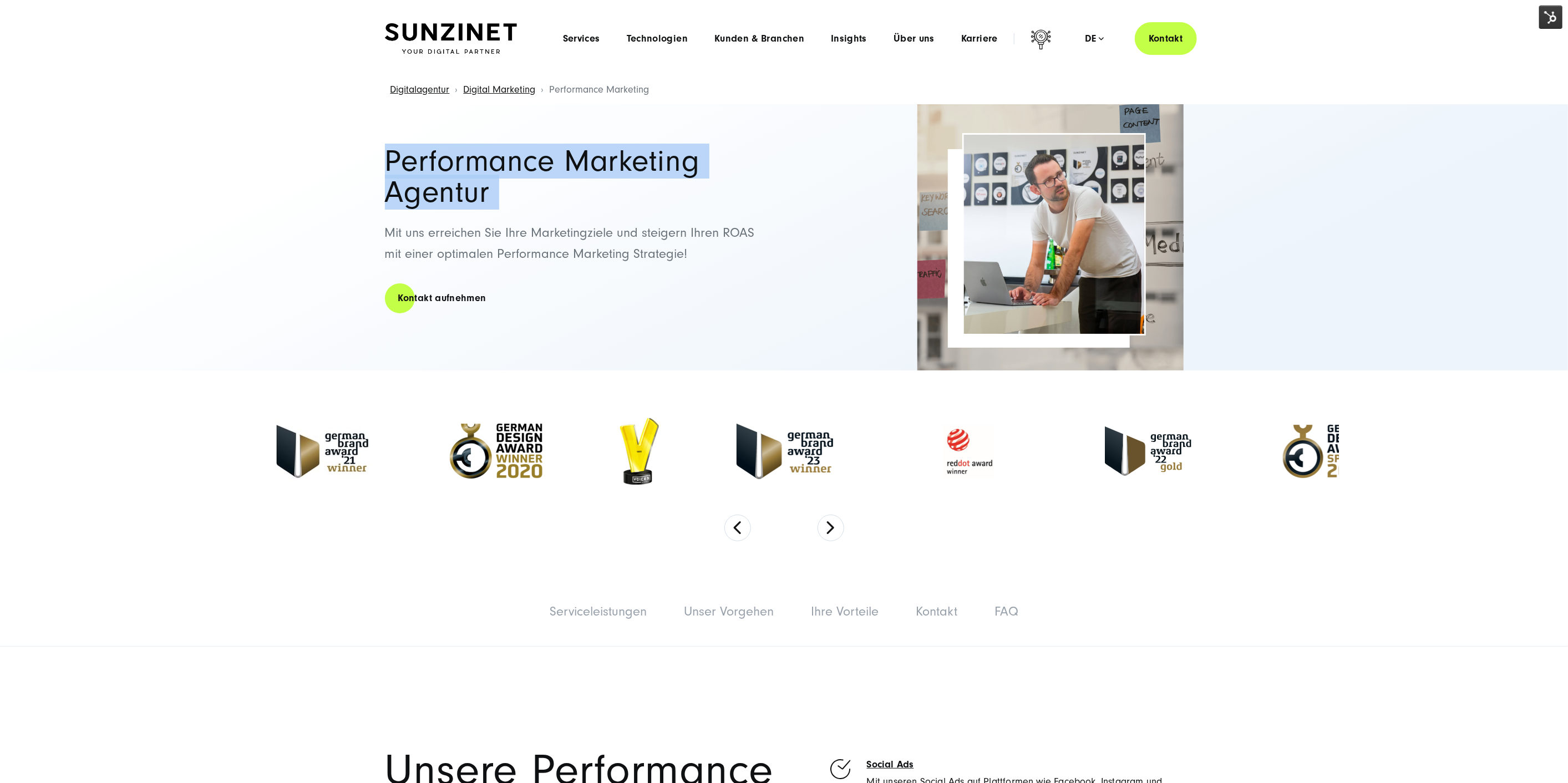
click at [531, 178] on h1 "Performance Marketing Agentur" at bounding box center [579, 177] width 388 height 62
click at [568, 194] on h1 "Performance Marketing Agentur" at bounding box center [579, 177] width 388 height 62
drag, startPoint x: 387, startPoint y: 158, endPoint x: 573, endPoint y: 188, distance: 188.4
click at [573, 187] on h1 "Performance Marketing Agentur" at bounding box center [579, 177] width 388 height 62
click at [464, 159] on h1 "Performance Marketing Agentur" at bounding box center [579, 177] width 388 height 62
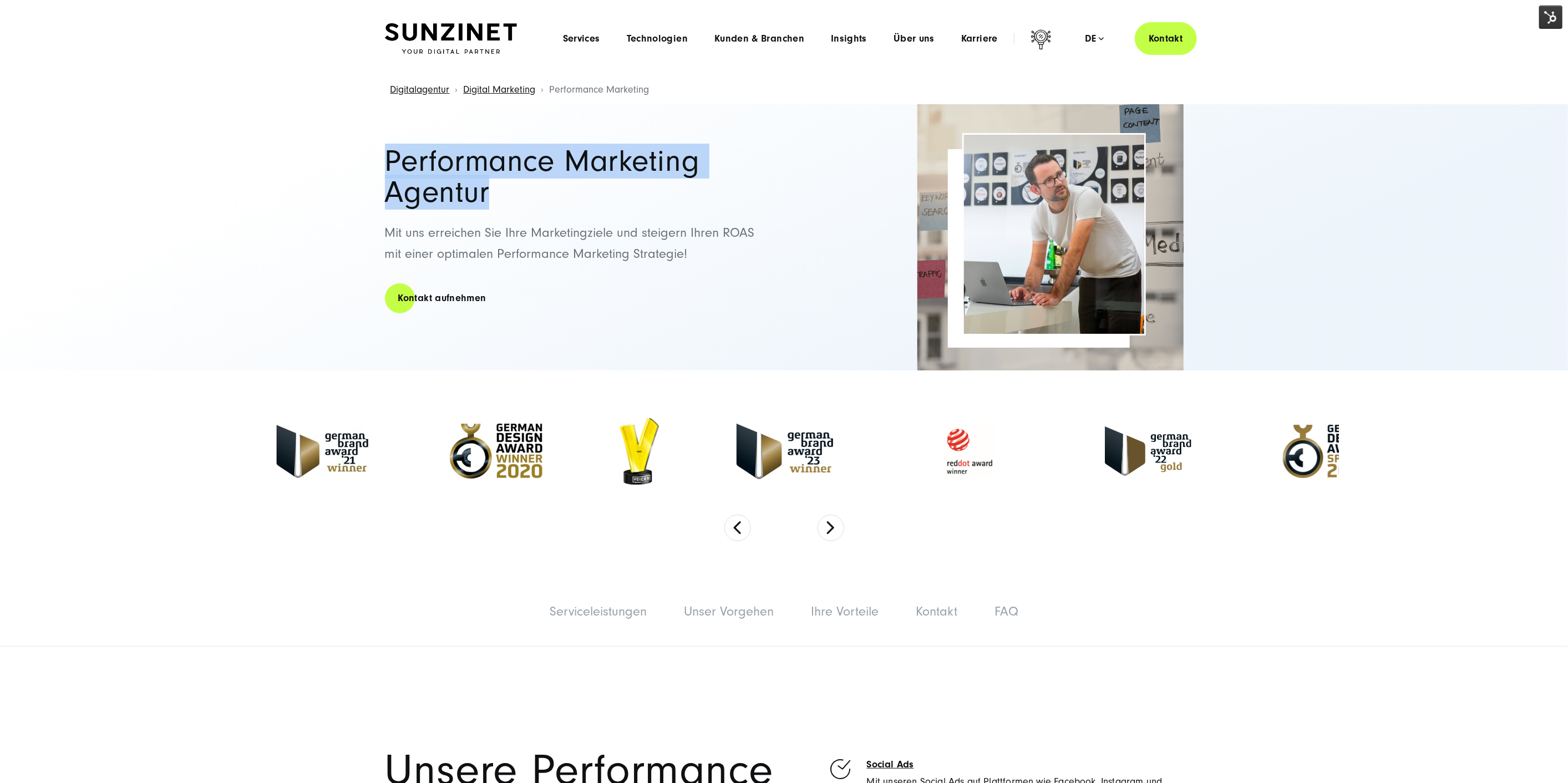
drag, startPoint x: 484, startPoint y: 184, endPoint x: 376, endPoint y: 156, distance: 111.6
click at [376, 156] on div "Performance Marketing Agentur Mit uns erreichen Sie Ihre Marketingziele und ste…" at bounding box center [784, 237] width 843 height 266
click at [426, 199] on h1 "Performance Marketing Agentur" at bounding box center [579, 177] width 388 height 62
drag, startPoint x: 389, startPoint y: 171, endPoint x: 530, endPoint y: 195, distance: 143.0
click at [531, 193] on h1 "Performance Marketing Agentur" at bounding box center [579, 177] width 388 height 62
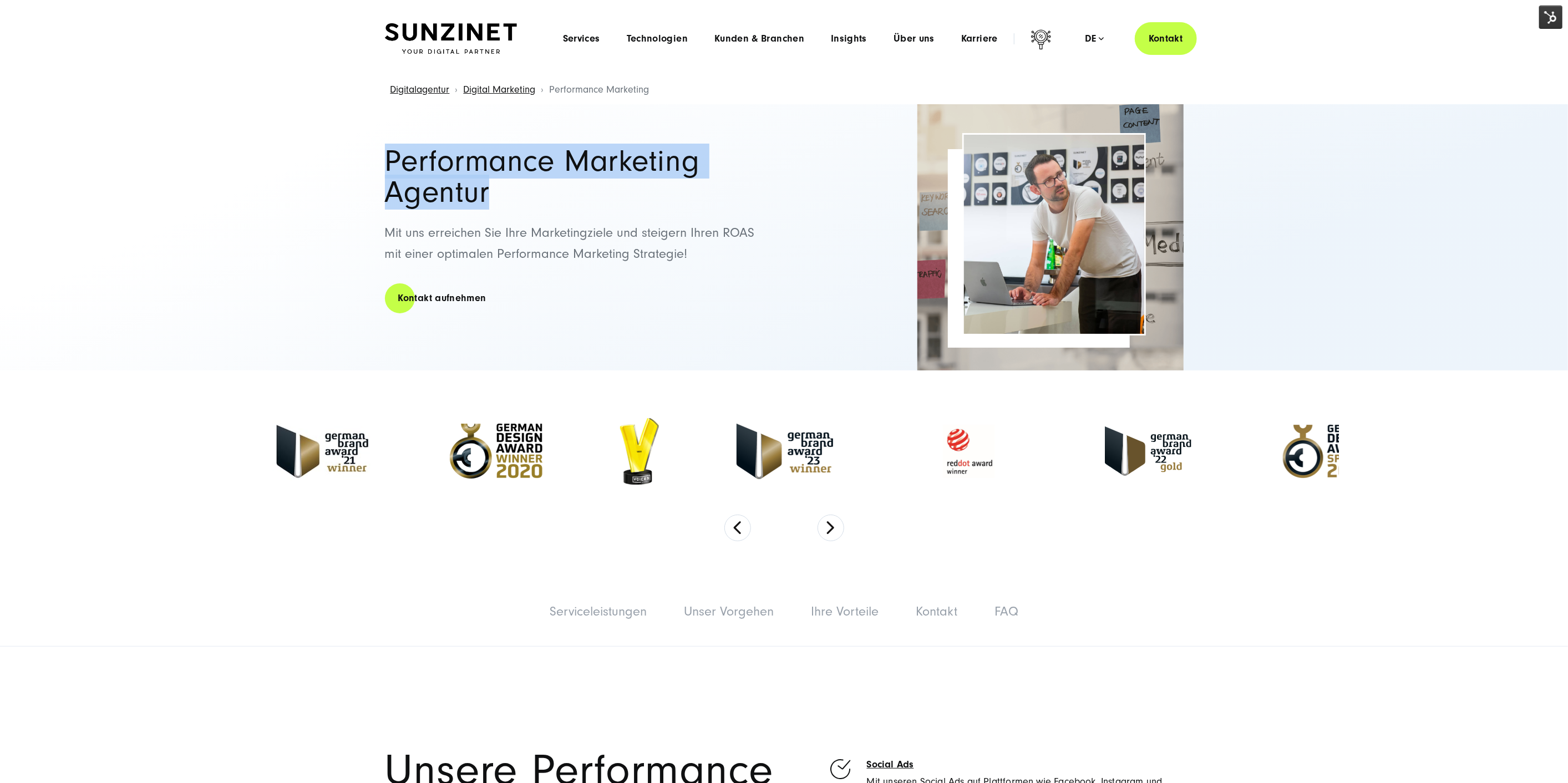
click at [511, 198] on h1 "Performance Marketing Agentur" at bounding box center [579, 177] width 388 height 62
drag, startPoint x: 515, startPoint y: 165, endPoint x: 601, endPoint y: 192, distance: 90.1
click at [601, 192] on h1 "Performance Marketing Agentur" at bounding box center [579, 177] width 388 height 62
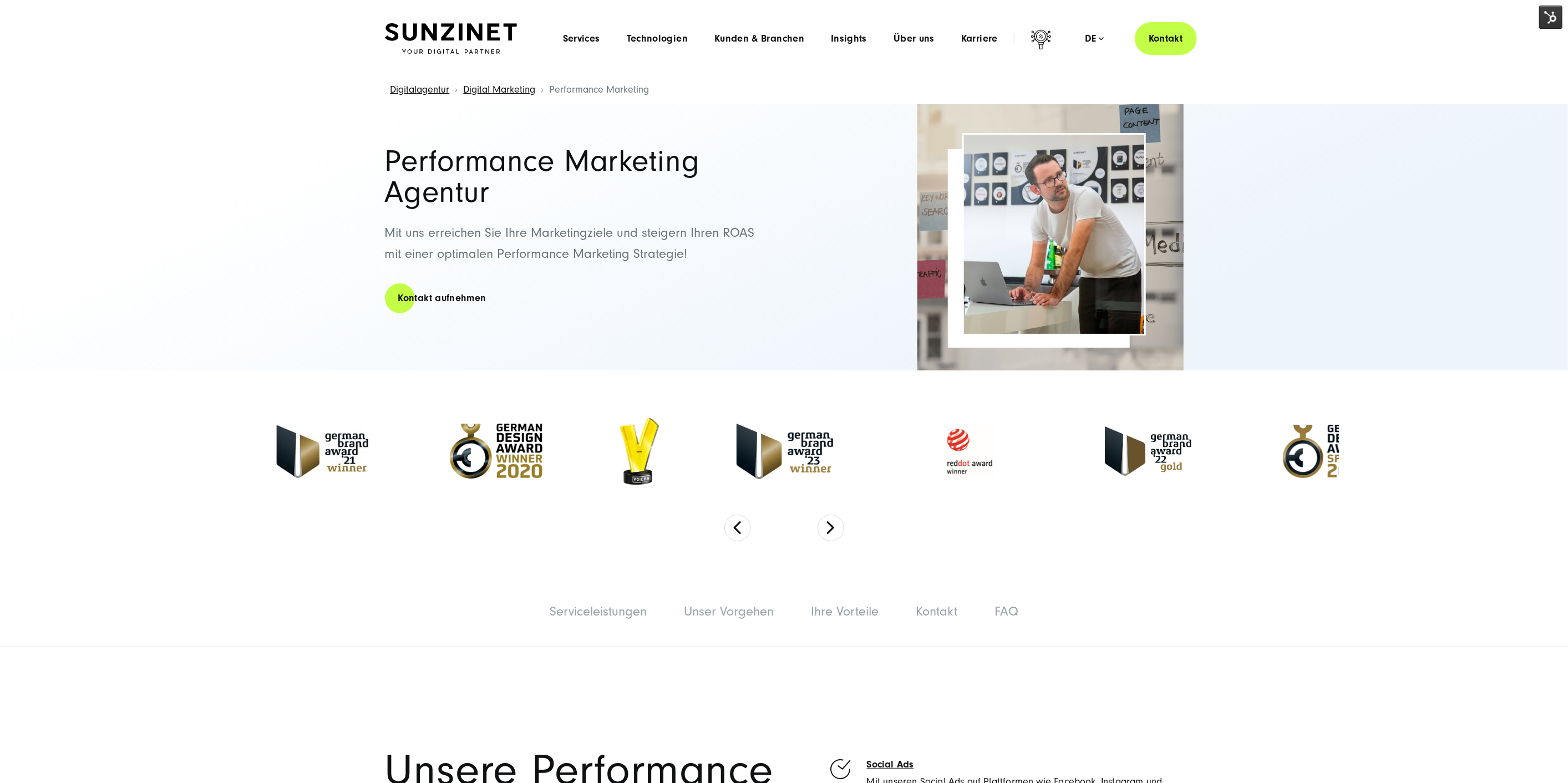
click at [423, 149] on h1 "Performance Marketing Agentur" at bounding box center [579, 177] width 388 height 62
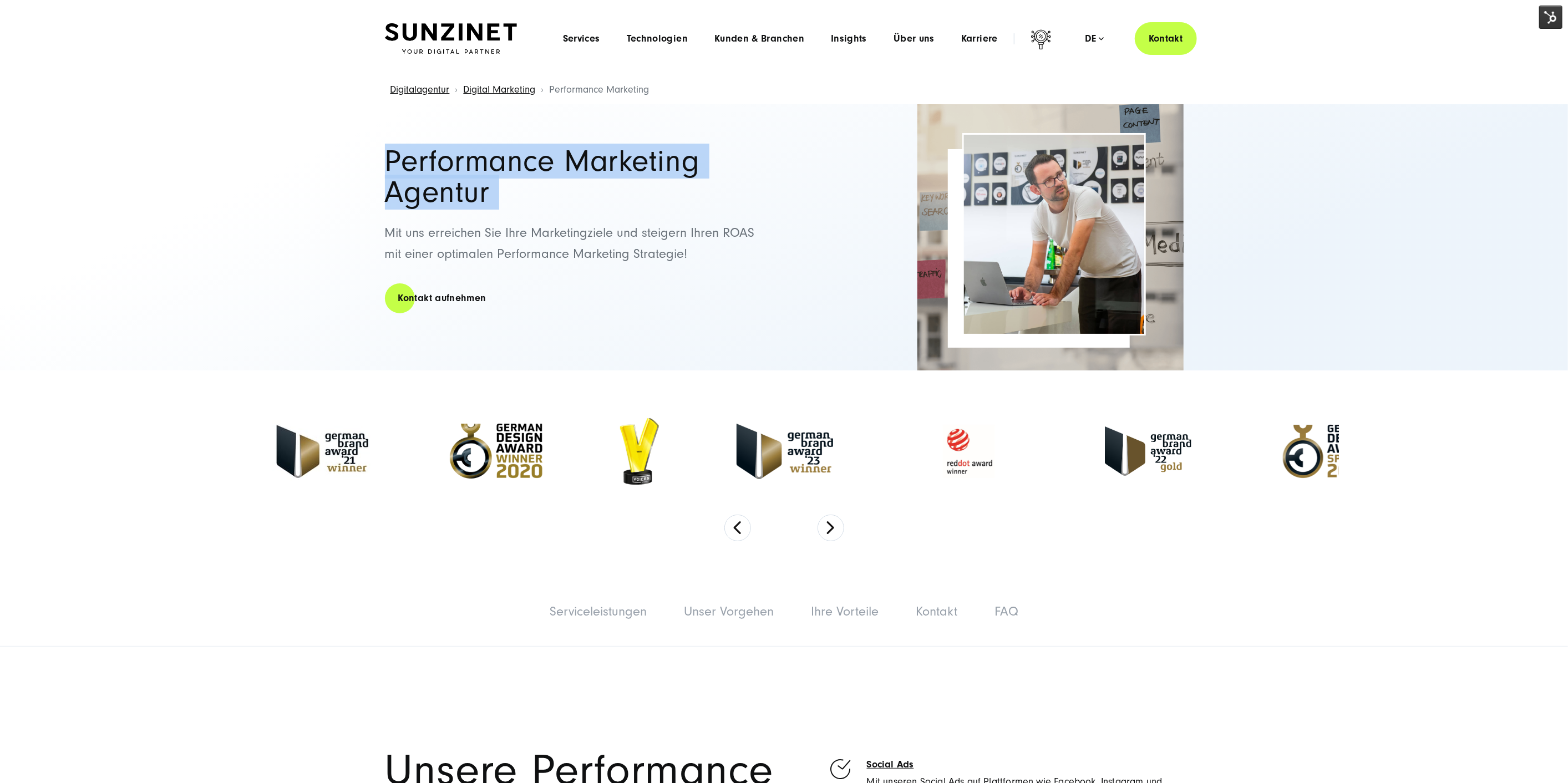
click at [423, 149] on h1 "Performance Marketing Agentur" at bounding box center [579, 177] width 388 height 62
drag, startPoint x: 425, startPoint y: 148, endPoint x: 448, endPoint y: 121, distance: 35.5
click at [425, 147] on h1 "Performance Marketing Agentur" at bounding box center [579, 177] width 388 height 62
click at [571, 158] on h1 "Performance Marketing Agentur" at bounding box center [579, 177] width 388 height 62
drag, startPoint x: 612, startPoint y: 161, endPoint x: 504, endPoint y: 154, distance: 108.2
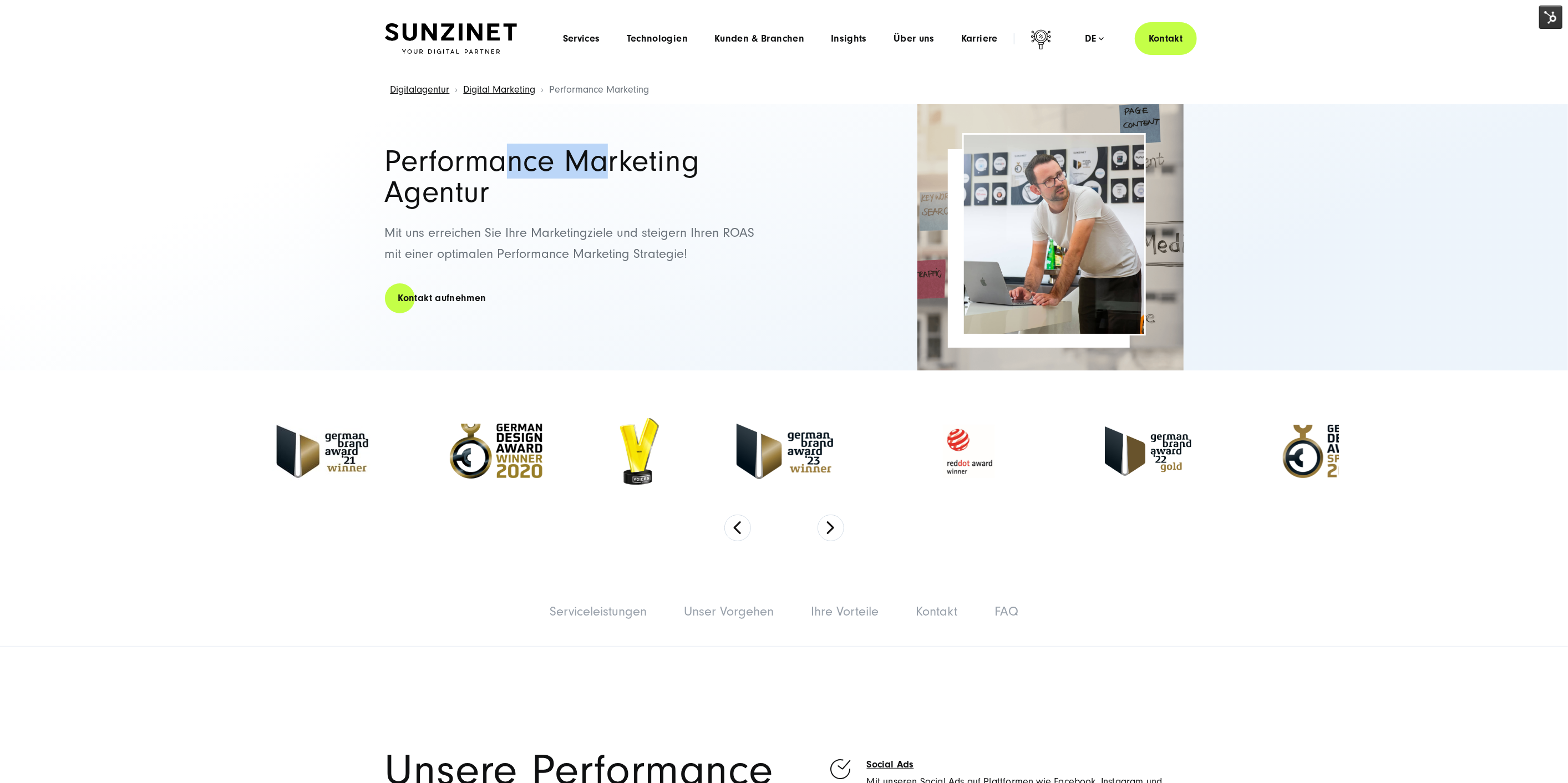
click at [504, 154] on h1 "Performance Marketing Agentur" at bounding box center [579, 177] width 388 height 62
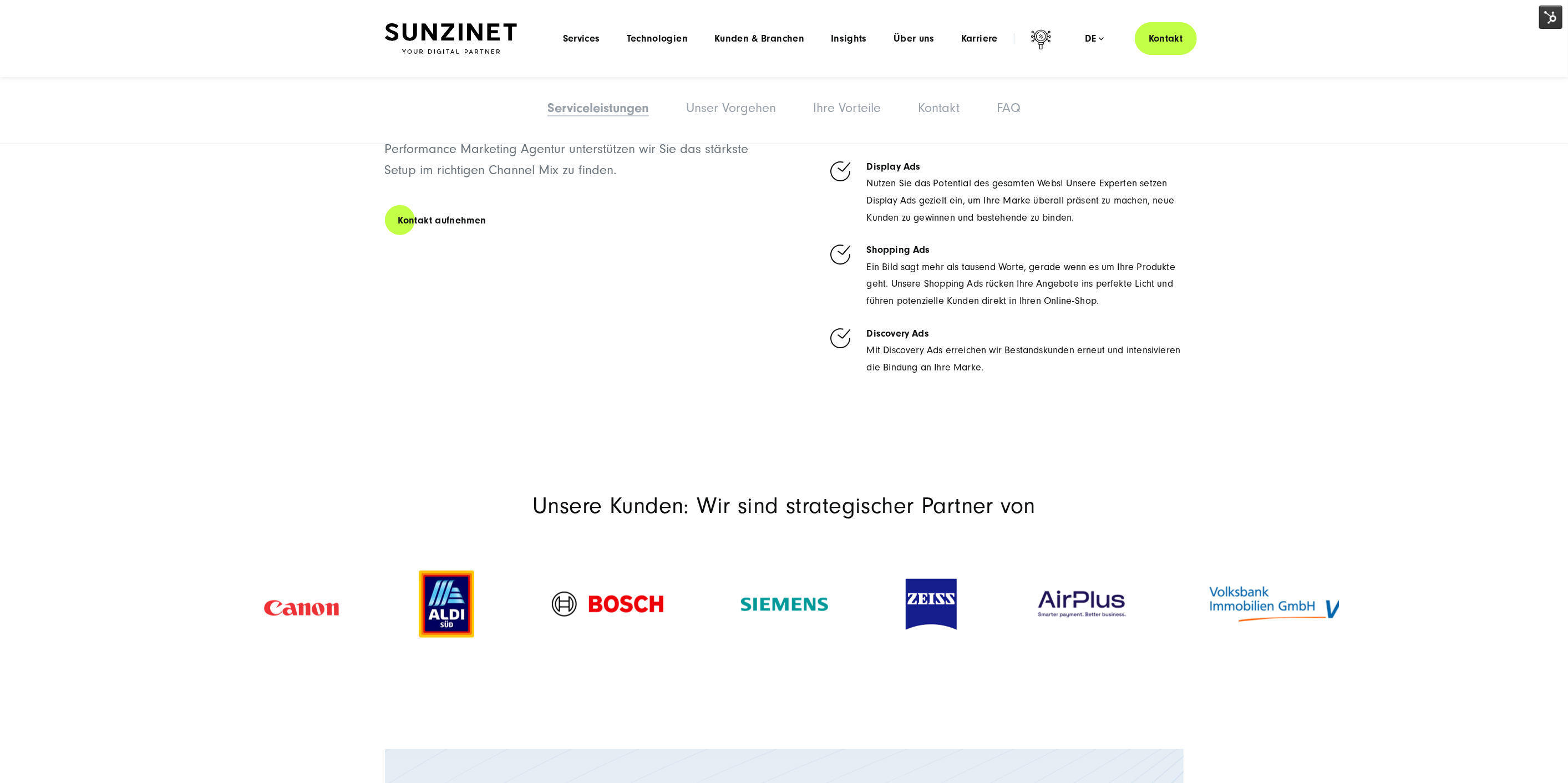
scroll to position [678, 0]
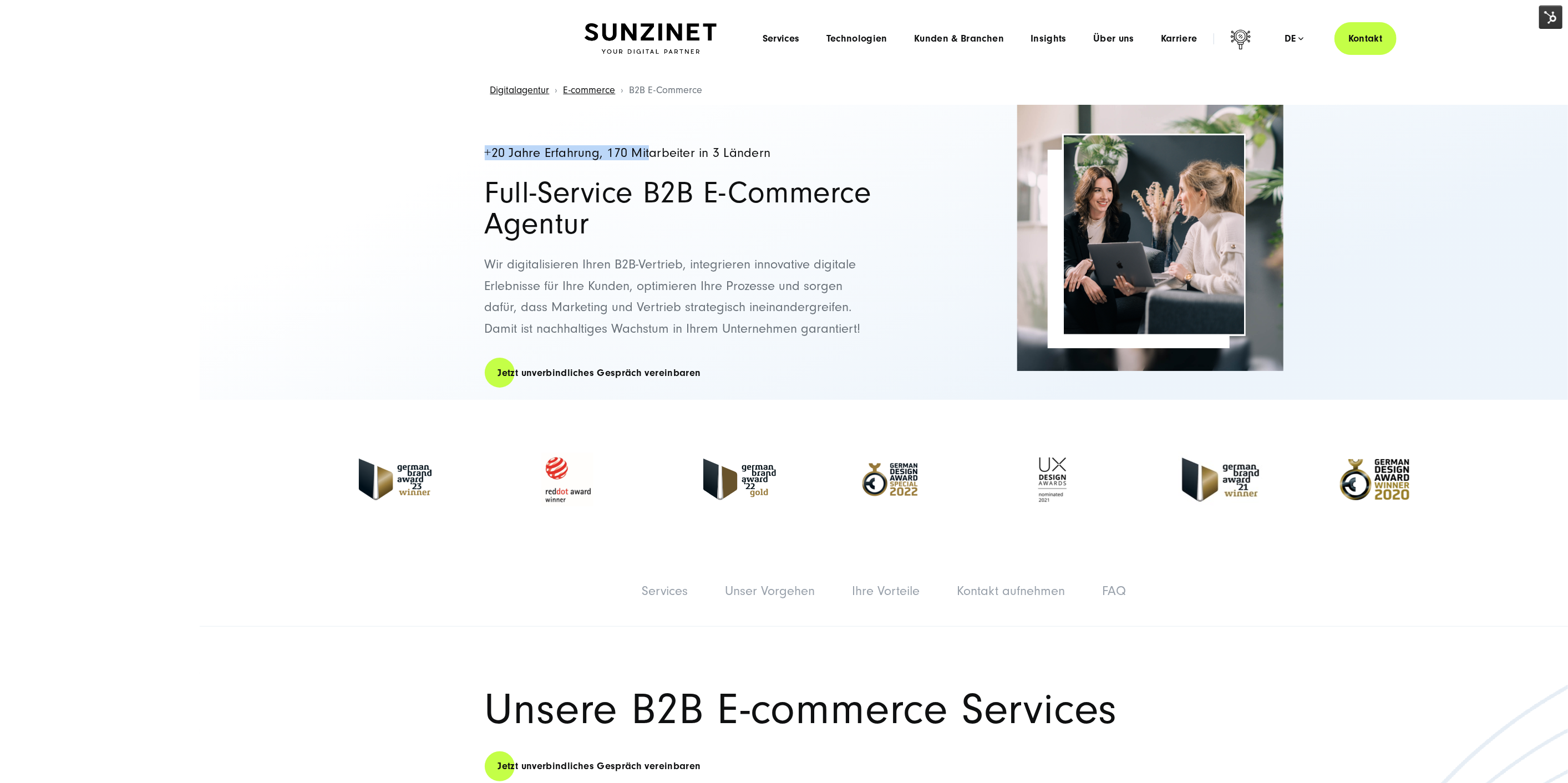
drag, startPoint x: 487, startPoint y: 153, endPoint x: 653, endPoint y: 154, distance: 166.0
click at [653, 154] on h4 "+20 Jahre Erfahrung, 170 Mitarbeiter in 3 Ländern" at bounding box center [679, 153] width 388 height 14
click at [506, 153] on h4 "+20 Jahre Erfahrung, 170 Mitarbeiter in 3 Ländern" at bounding box center [679, 153] width 388 height 14
drag, startPoint x: 493, startPoint y: 153, endPoint x: 570, endPoint y: 153, distance: 77.0
click at [570, 153] on h4 "+20 Jahre Erfahrung, 170 Mitarbeiter in 3 Ländern" at bounding box center [679, 153] width 388 height 14
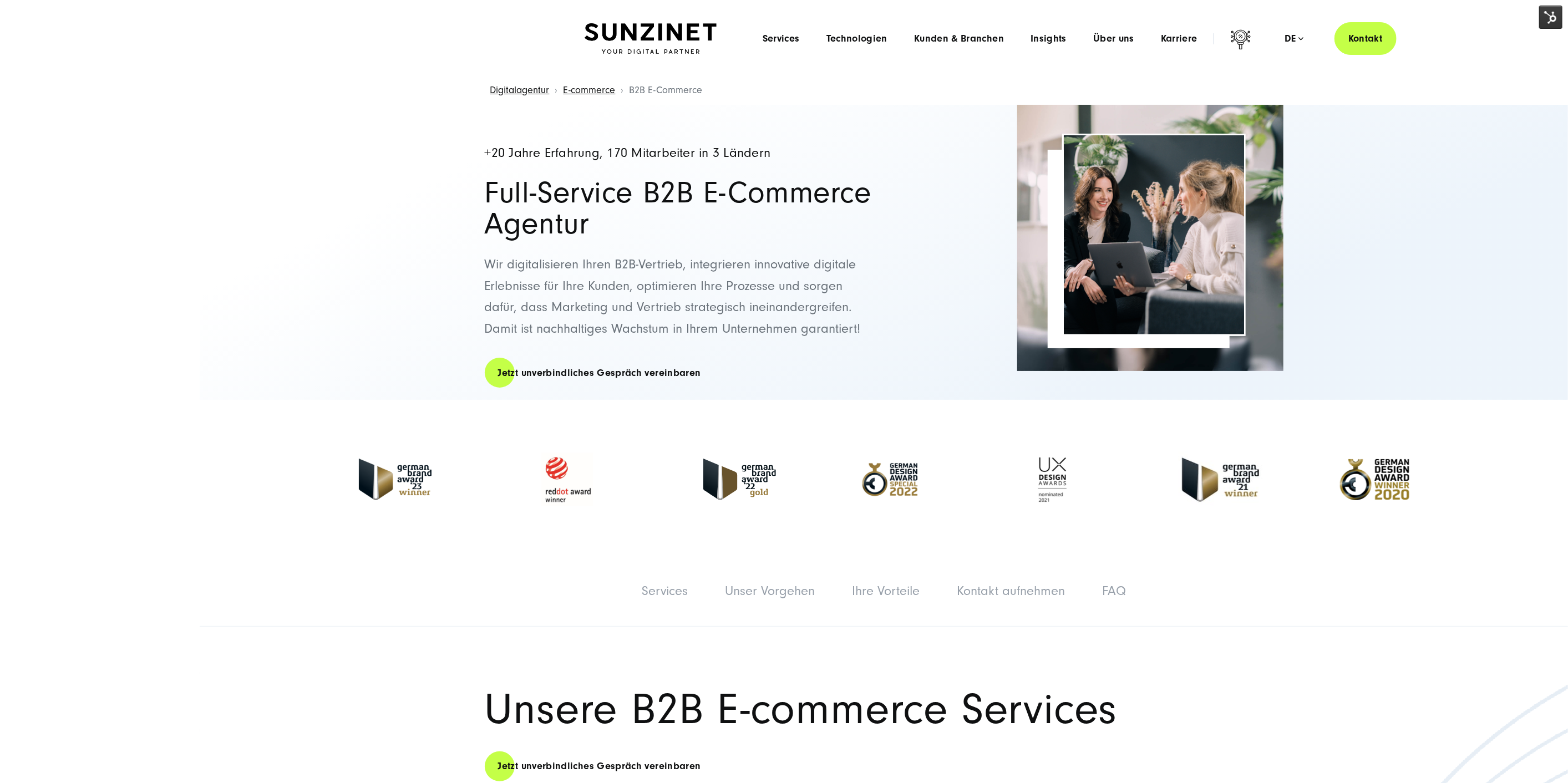
click at [481, 155] on div "+20 Jahre Erfahrung, 170 Mitarbeiter in 3 Ländern Full-Service B2B E-Commerce A…" at bounding box center [884, 252] width 843 height 295
click at [542, 199] on h1 "Full-Service B2B E-Commerce Agentur" at bounding box center [679, 208] width 388 height 62
click at [611, 153] on h4 "+20 Jahre Erfahrung, 170 Mitarbeiter in 3 Ländern" at bounding box center [679, 153] width 388 height 14
click at [612, 153] on h4 "+20 Jahre Erfahrung, 170 Mitarbeiter in 3 Ländern" at bounding box center [679, 153] width 388 height 14
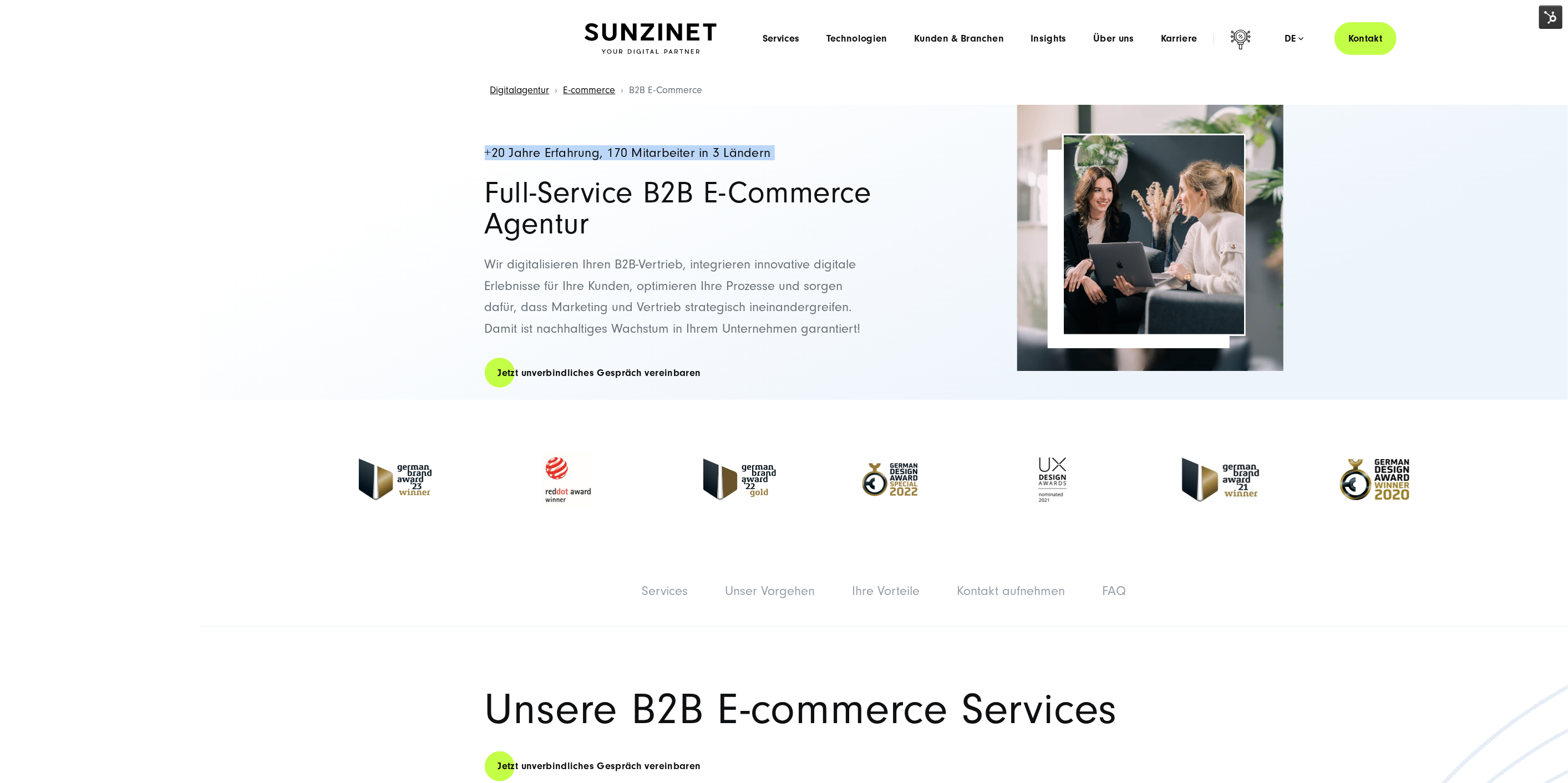
click at [783, 151] on h4 "+20 Jahre Erfahrung, 170 Mitarbeiter in 3 Ländern" at bounding box center [679, 153] width 388 height 14
drag, startPoint x: 780, startPoint y: 152, endPoint x: 463, endPoint y: 144, distance: 317.1
click at [463, 144] on div "+20 Jahre Erfahrung, 170 Mitarbeiter in 3 Ländern Full-Service B2B E-Commerce A…" at bounding box center [884, 252] width 843 height 295
click at [620, 159] on h4 "+20 Jahre Erfahrung, 170 Mitarbeiter in 3 Ländern" at bounding box center [679, 153] width 388 height 14
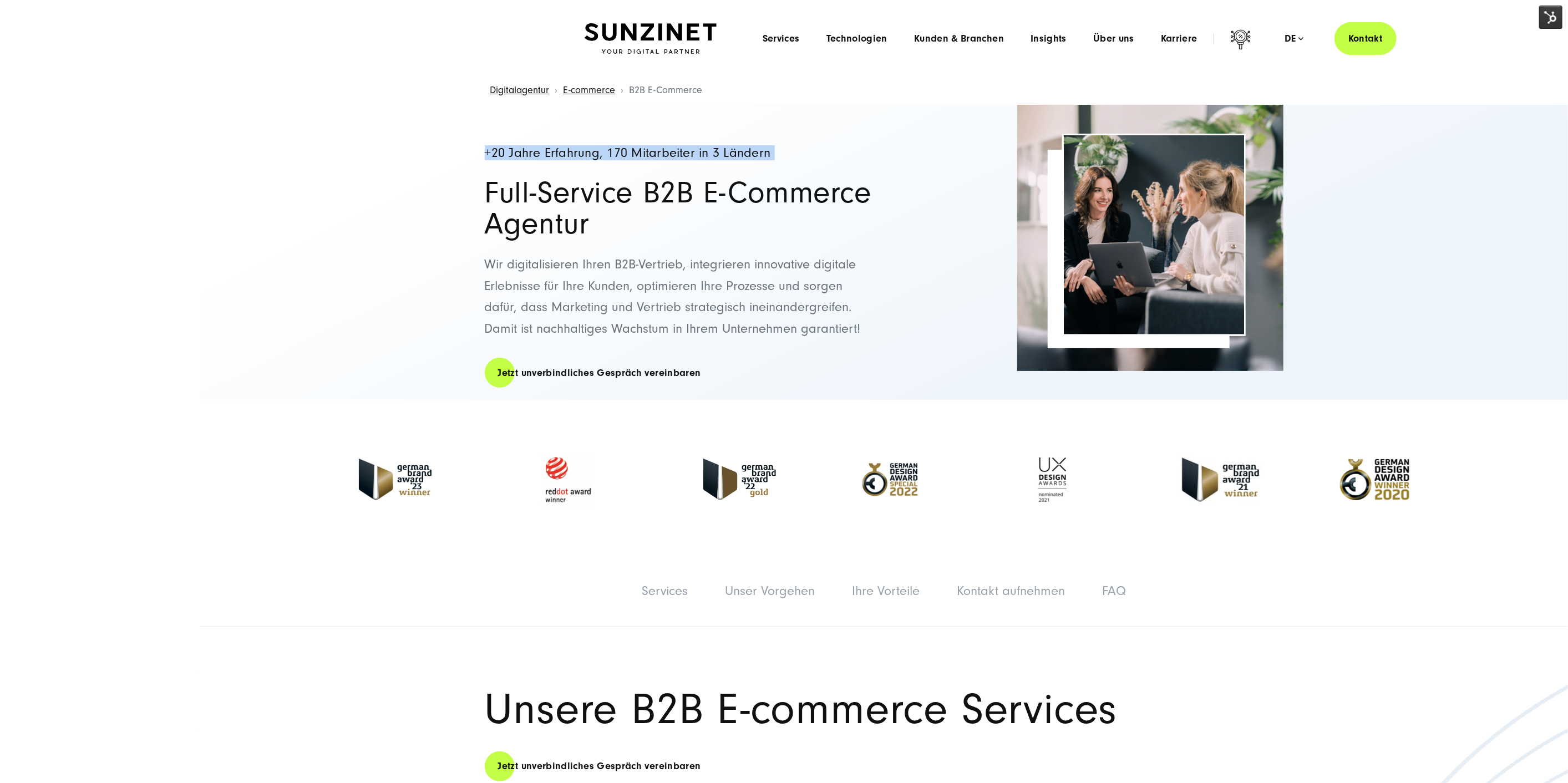
click at [620, 159] on h4 "+20 Jahre Erfahrung, 170 Mitarbeiter in 3 Ländern" at bounding box center [679, 153] width 388 height 14
click at [617, 156] on h4 "+20 Jahre Erfahrung, 170 Mitarbeiter in 3 Ländern" at bounding box center [679, 153] width 388 height 14
click at [563, 200] on h1 "Full-Service B2B E-Commerce Agentur" at bounding box center [679, 208] width 388 height 62
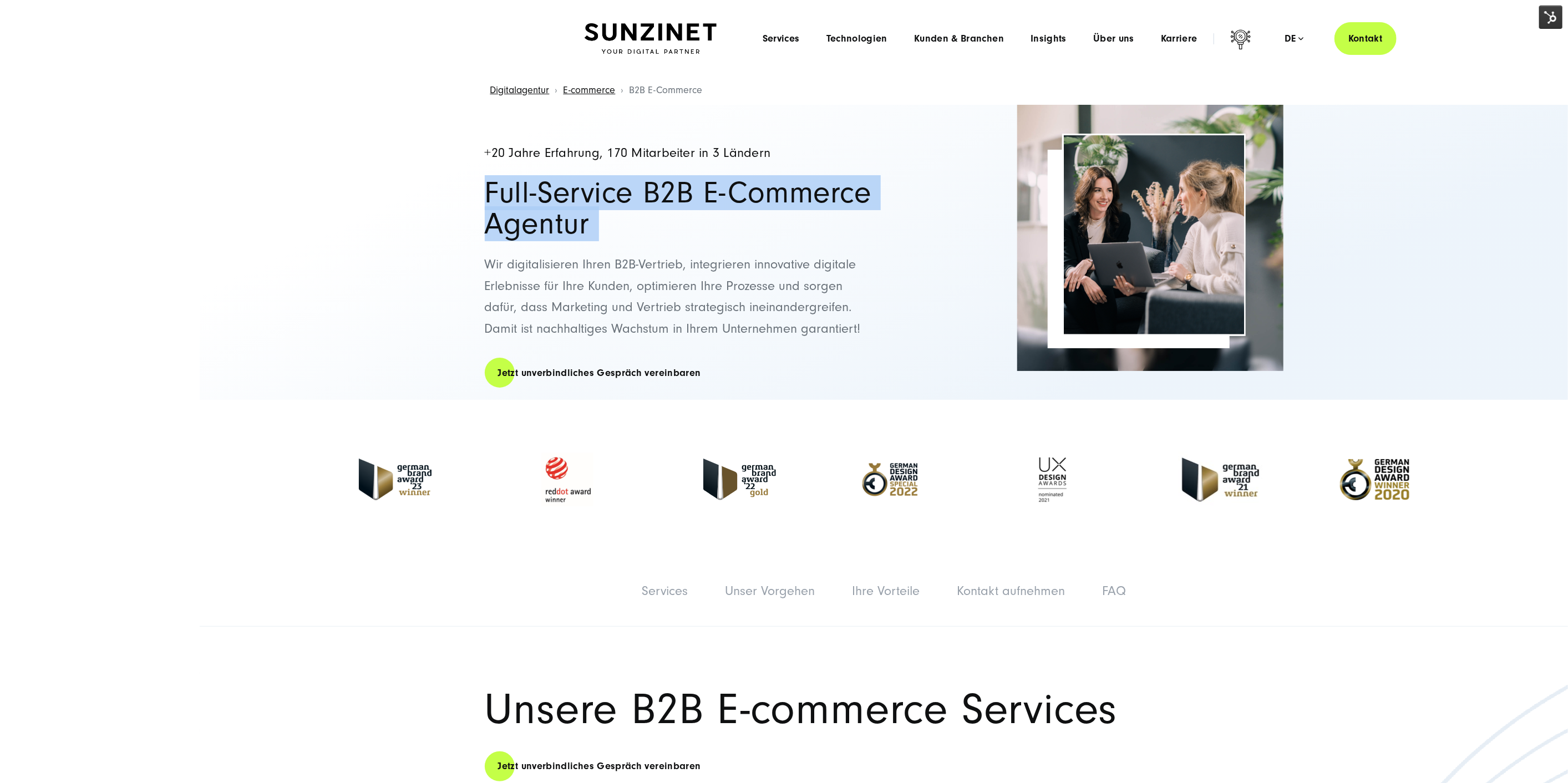
click at [563, 200] on h1 "Full-Service B2B E-Commerce Agentur" at bounding box center [679, 208] width 388 height 62
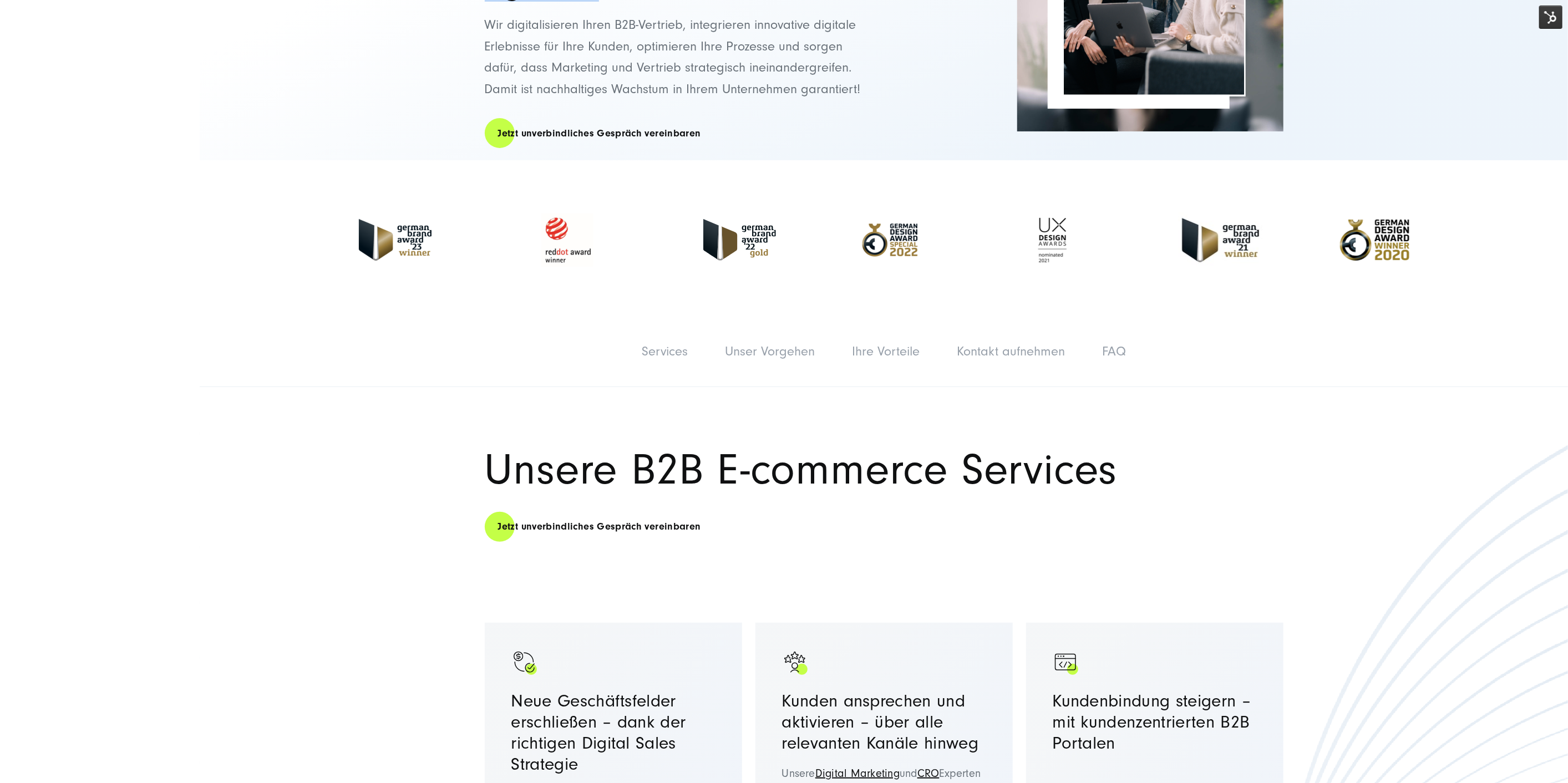
scroll to position [308, 0]
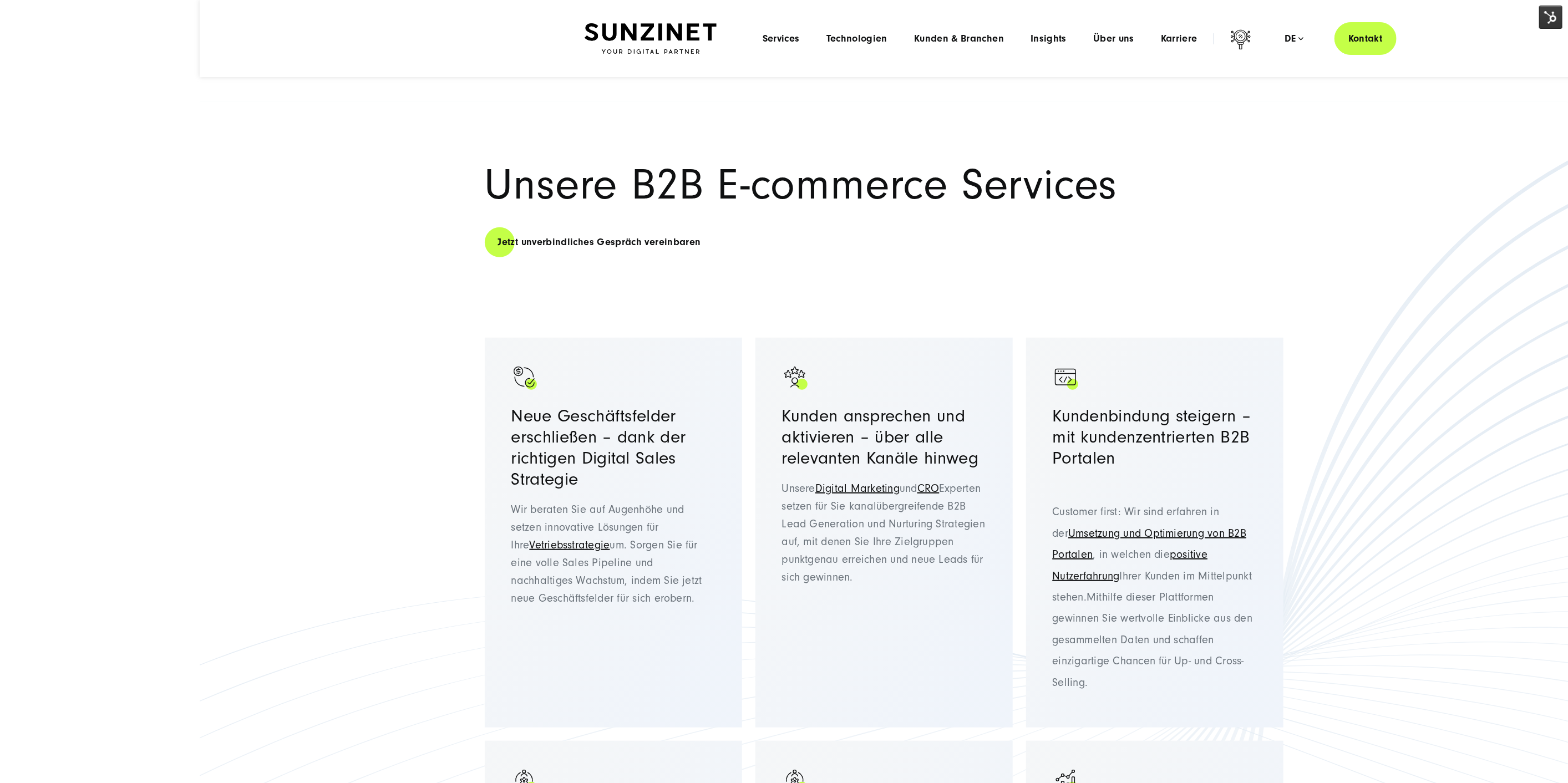
scroll to position [426, 0]
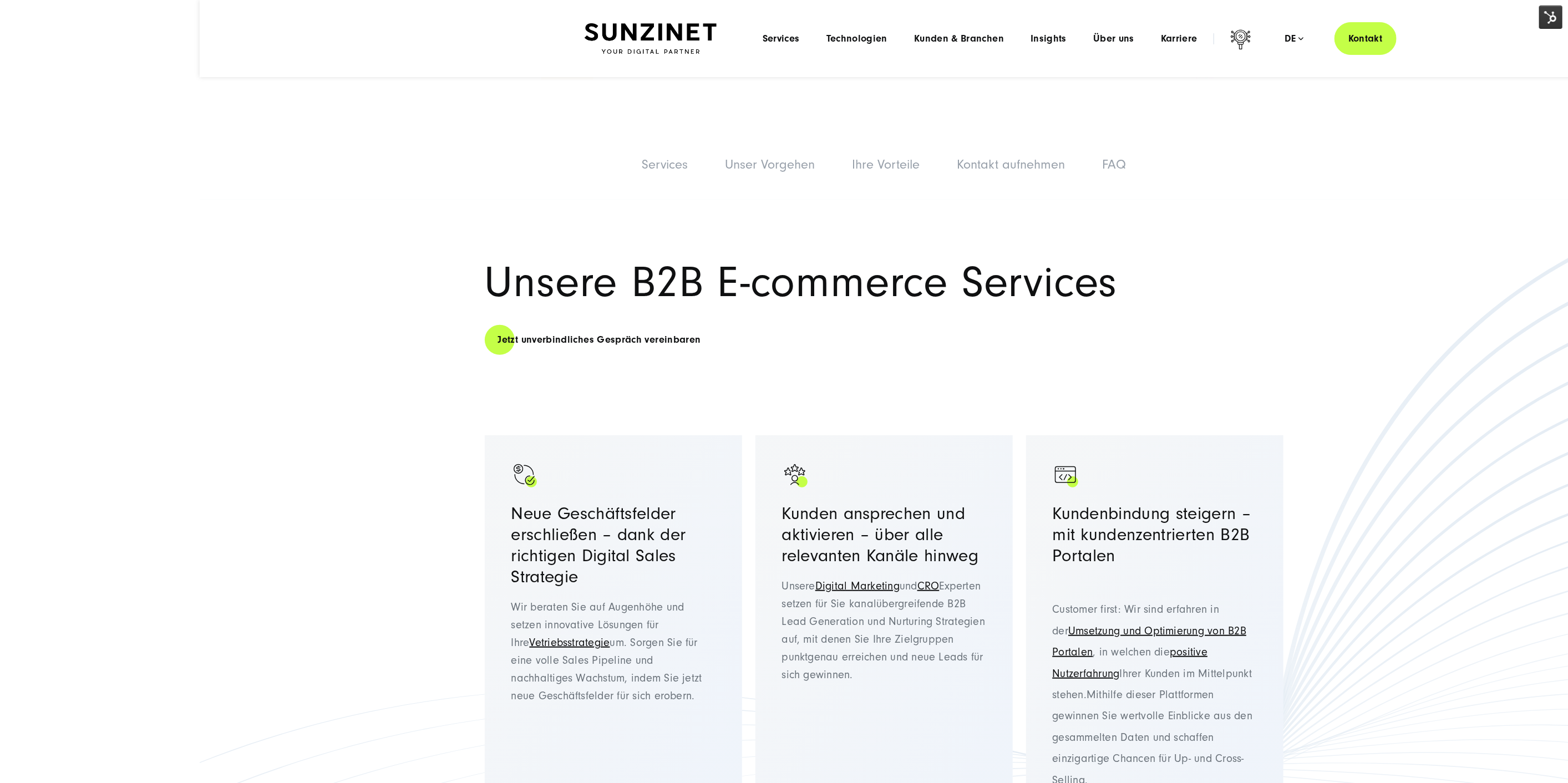
click at [708, 272] on h1 "Unsere B2B E-commerce Services" at bounding box center [884, 282] width 799 height 42
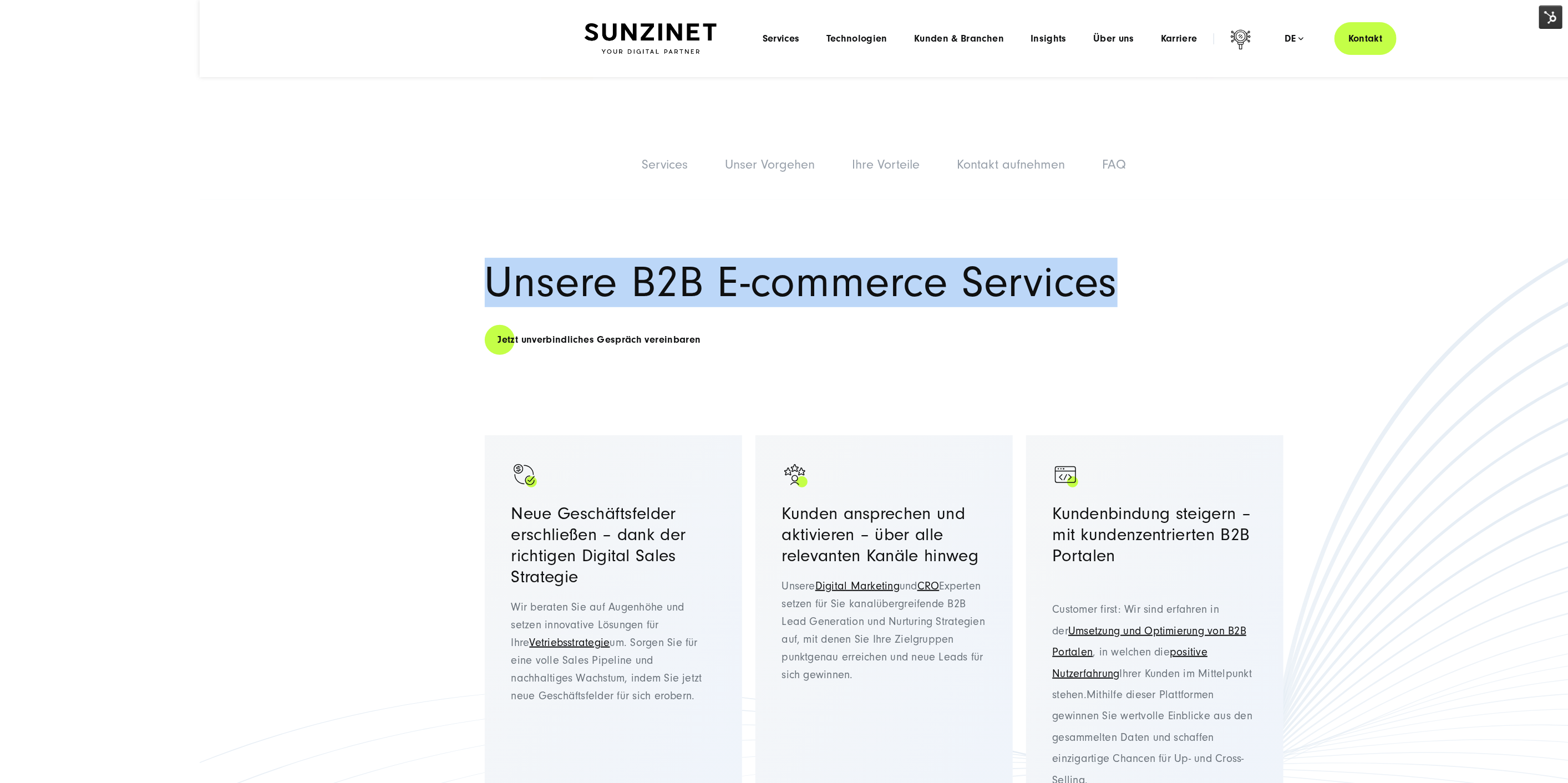
click at [708, 272] on h1 "Unsere B2B E-commerce Services" at bounding box center [884, 282] width 799 height 42
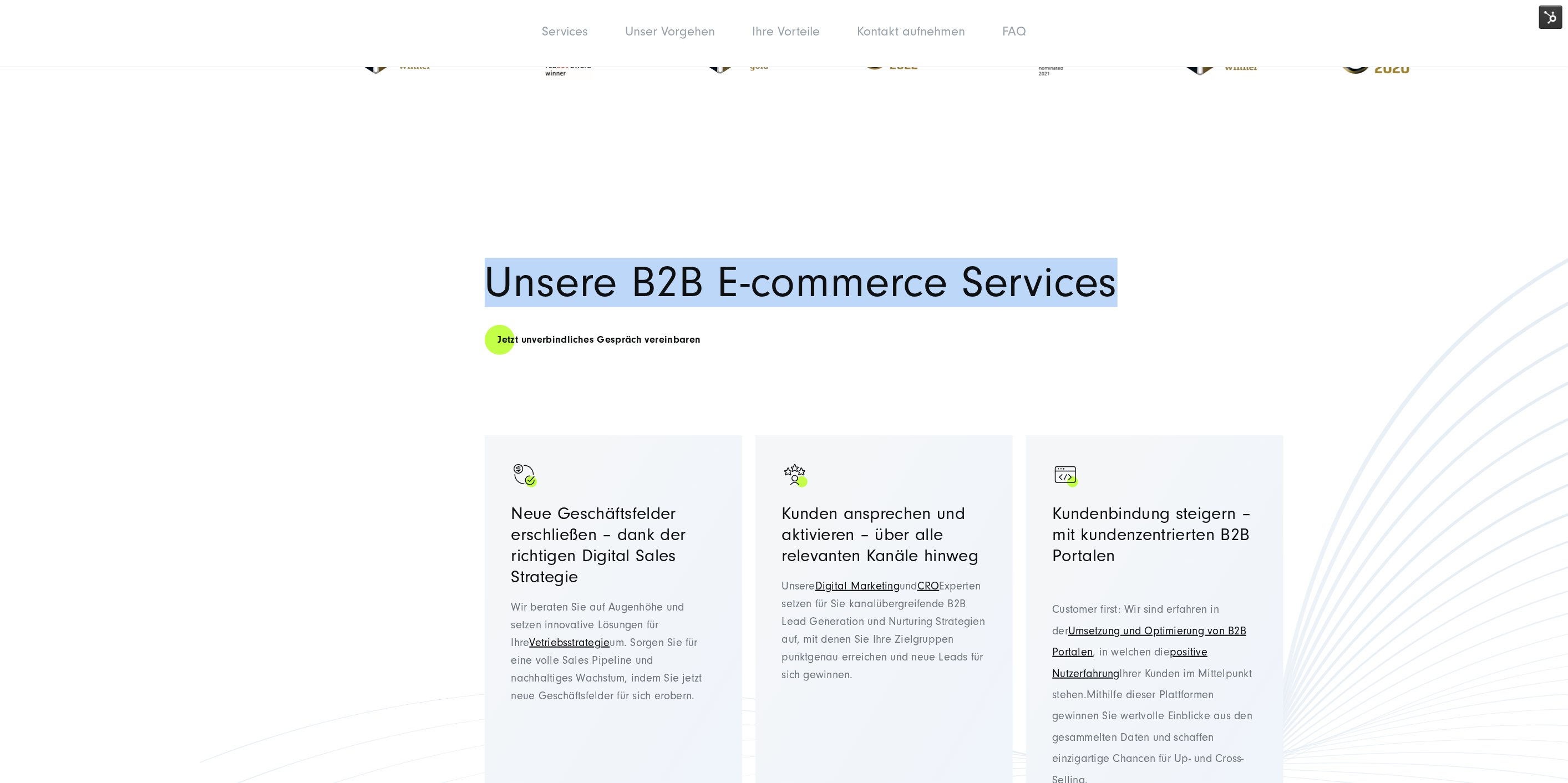
scroll to position [611, 0]
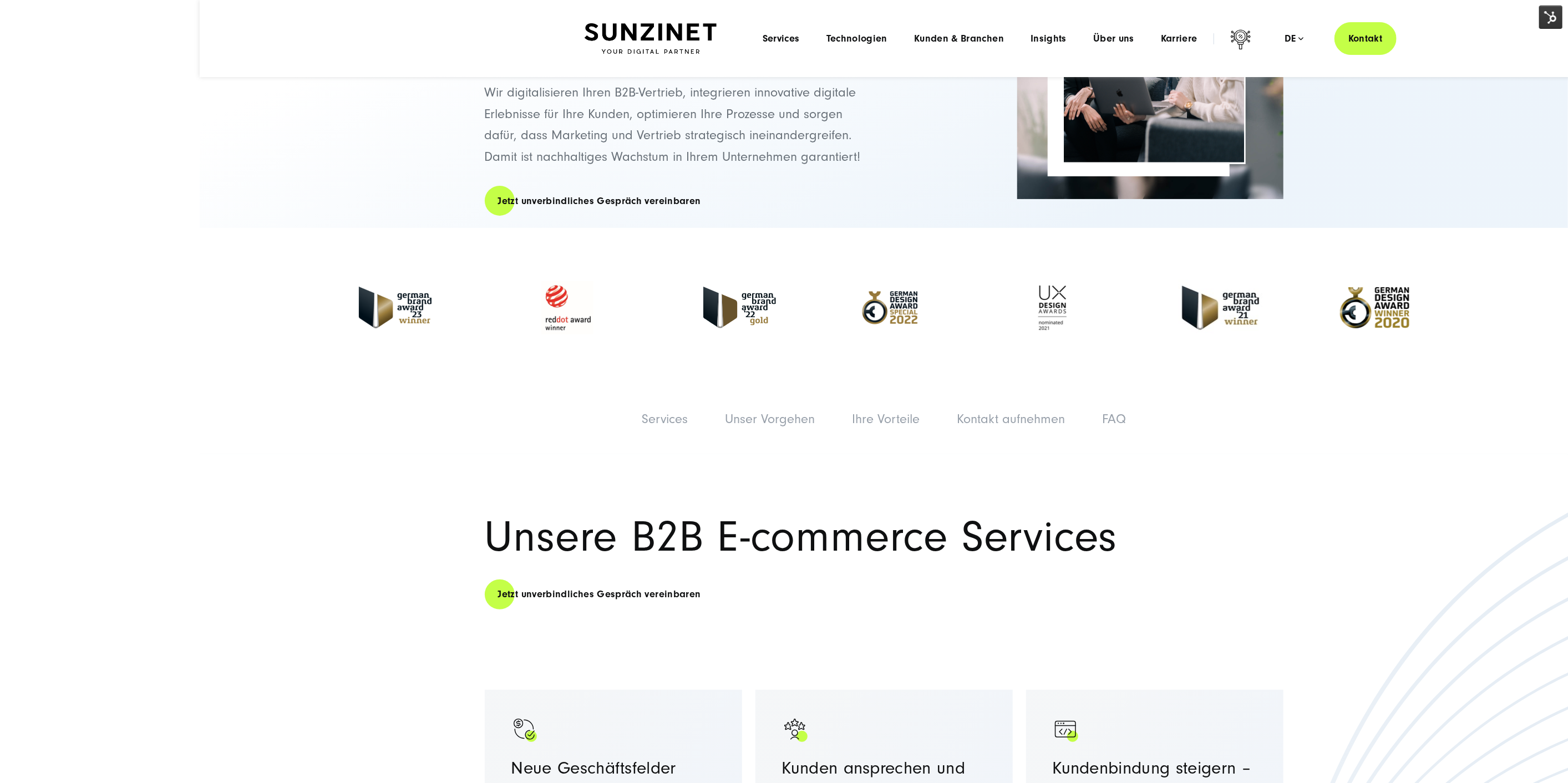
scroll to position [0, 0]
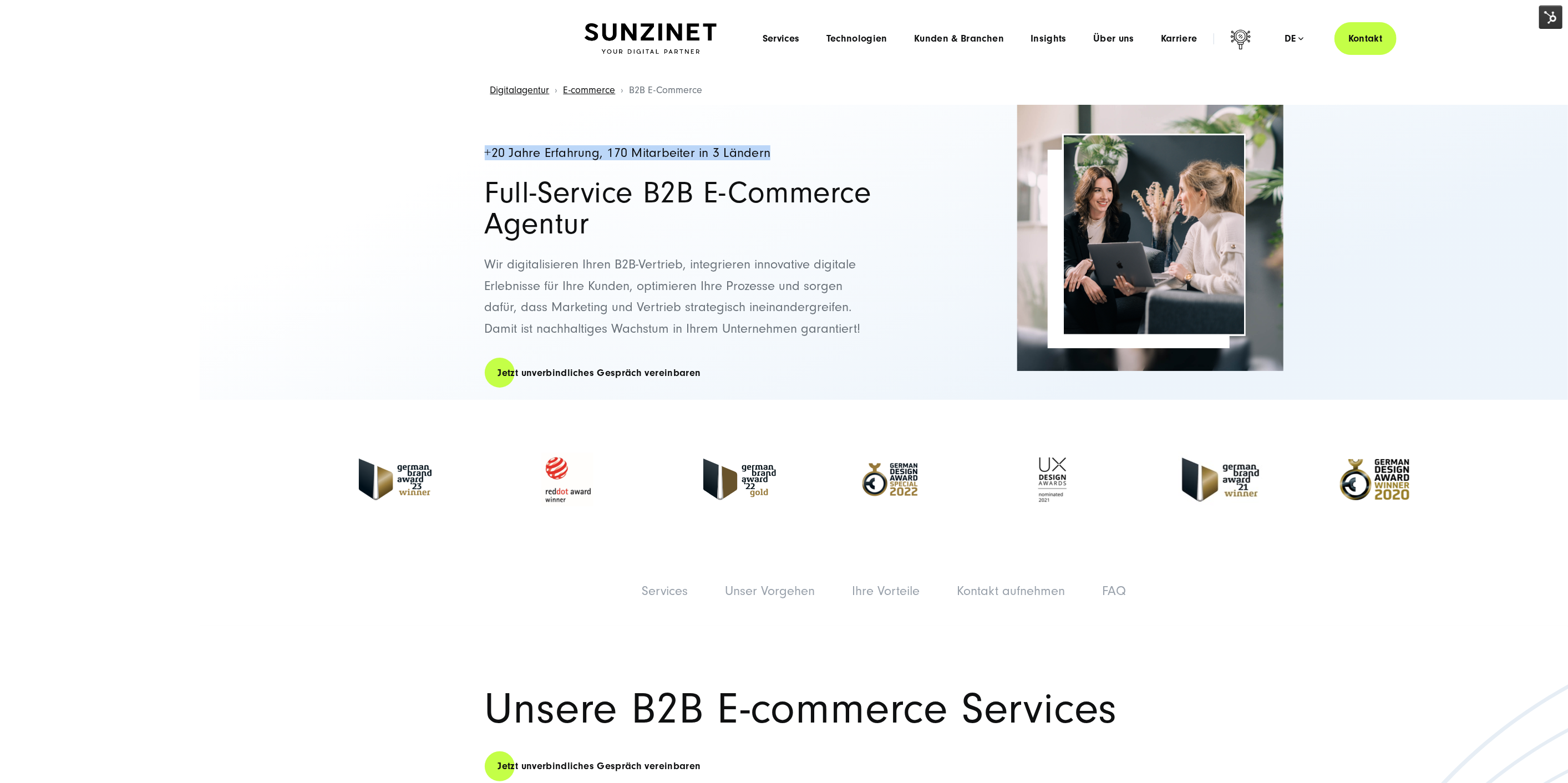
drag, startPoint x: 478, startPoint y: 154, endPoint x: 791, endPoint y: 152, distance: 313.0
click at [791, 152] on div "+20 Jahre Erfahrung, 170 Mitarbeiter in 3 Ländern Full-Service B2B E-Commerce A…" at bounding box center [884, 252] width 843 height 295
click at [485, 150] on h4 "+20 Jahre Erfahrung, 170 Mitarbeiter in 3 Ländern" at bounding box center [679, 153] width 388 height 14
click at [613, 149] on h4 "+20 Jahre Erfahrung, 170 Mitarbeiter in 3 Ländern" at bounding box center [679, 153] width 388 height 14
click at [502, 152] on h4 "+20 Jahre Erfahrung, 170 Mitarbeiter in 3 Ländern" at bounding box center [679, 153] width 388 height 14
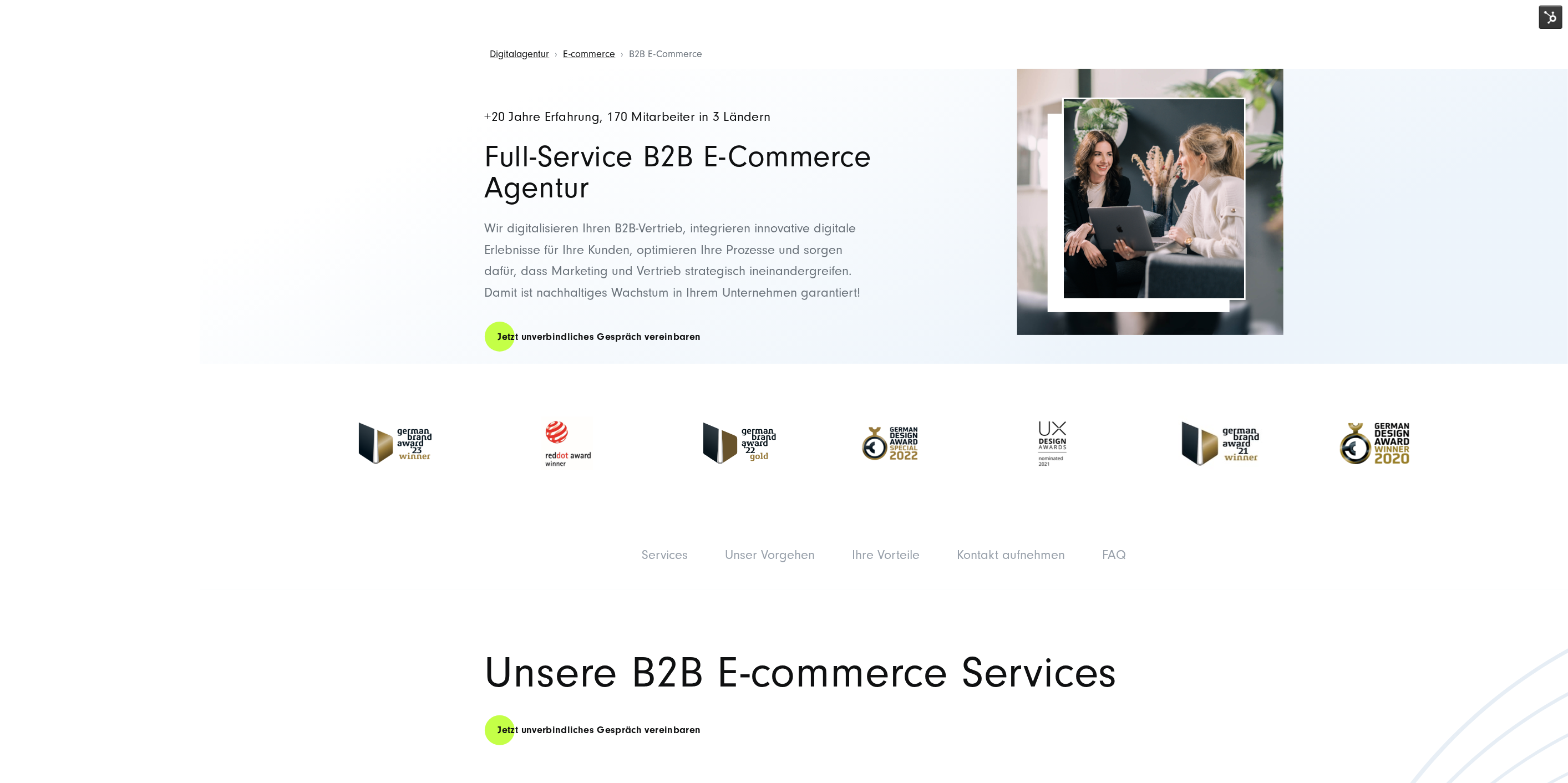
scroll to position [62, 0]
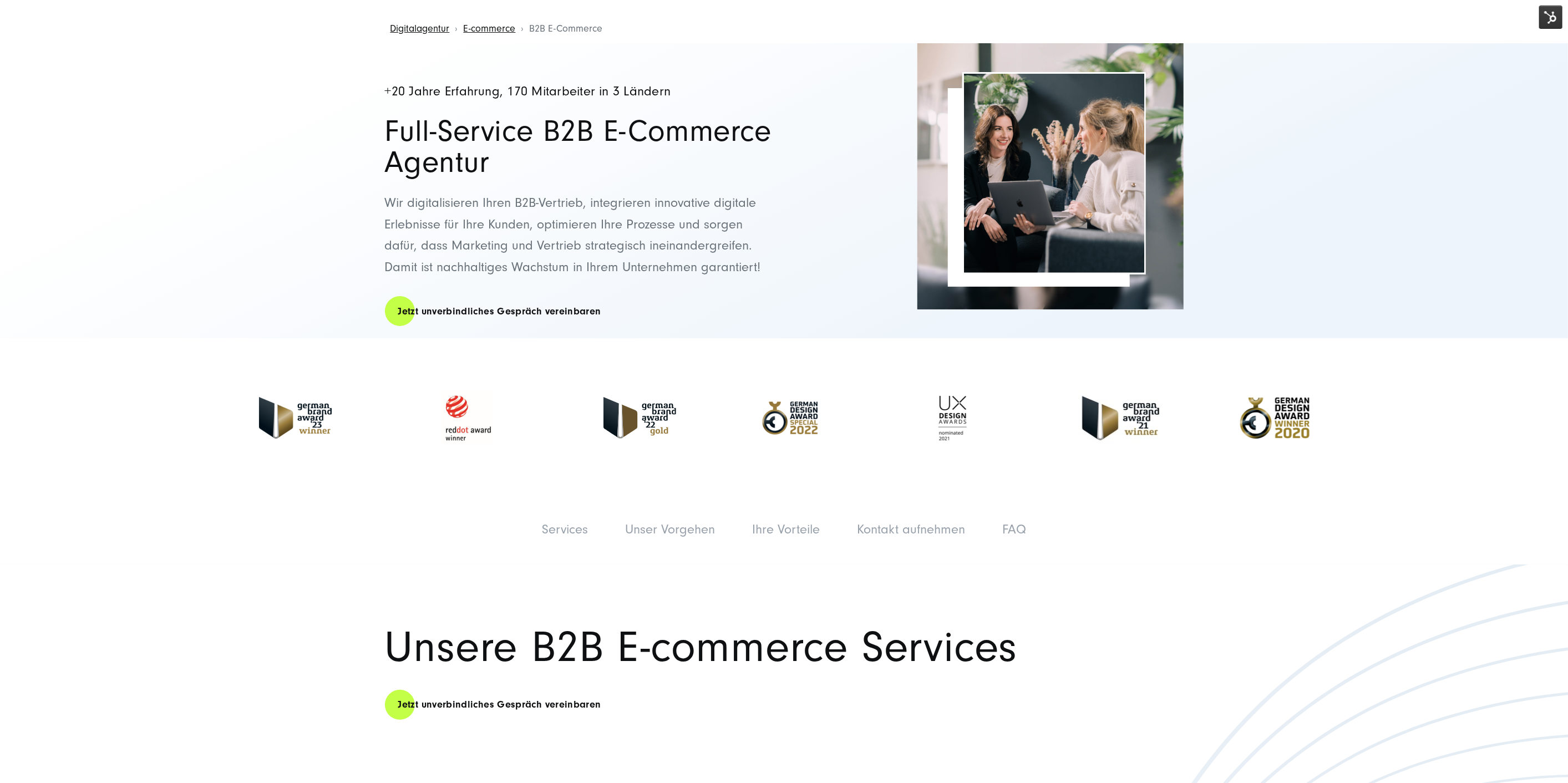
click at [1543, 17] on img at bounding box center [1551, 17] width 23 height 23
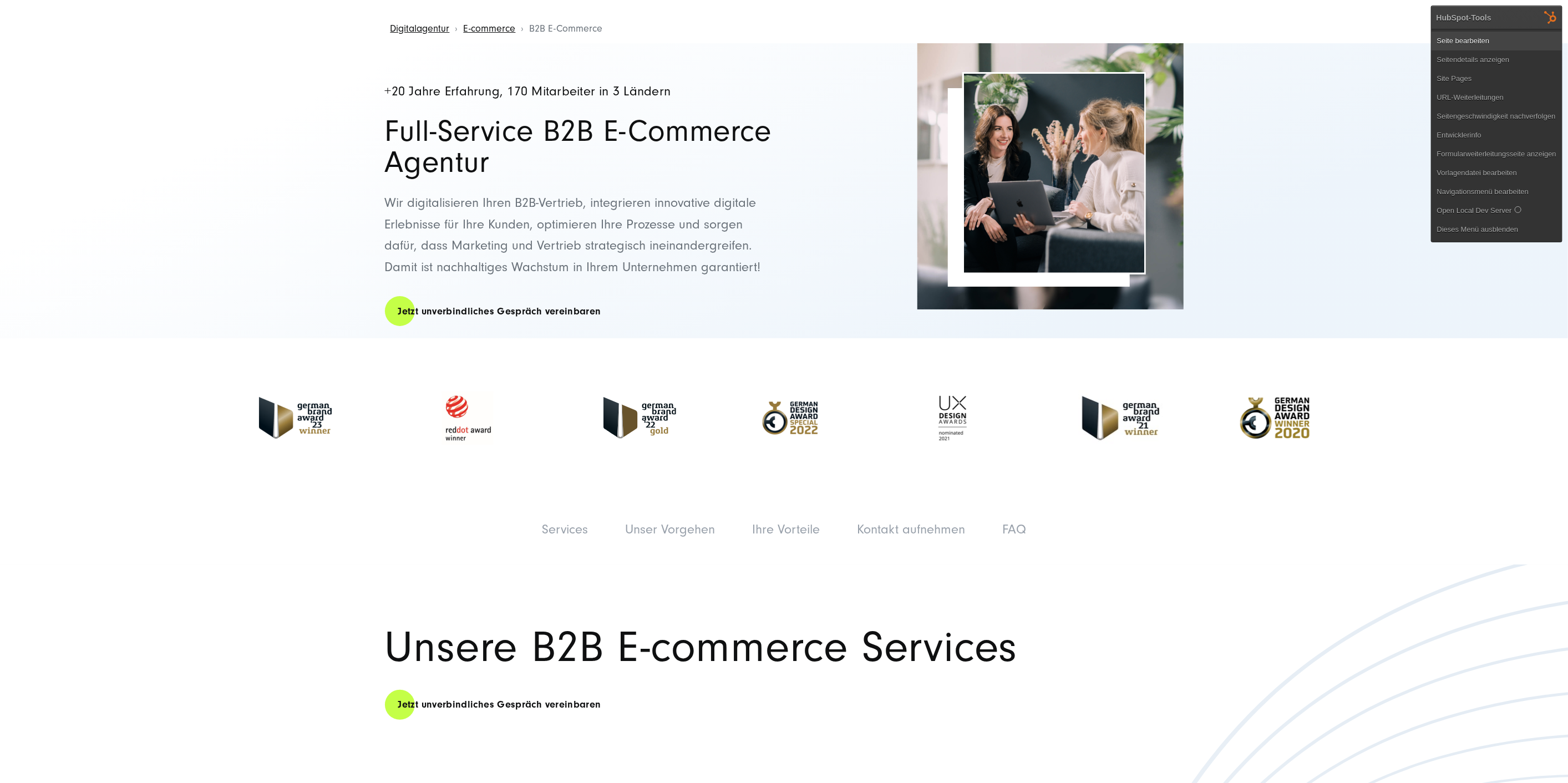
click at [1511, 37] on link "Seite bearbeiten" at bounding box center [1497, 40] width 131 height 19
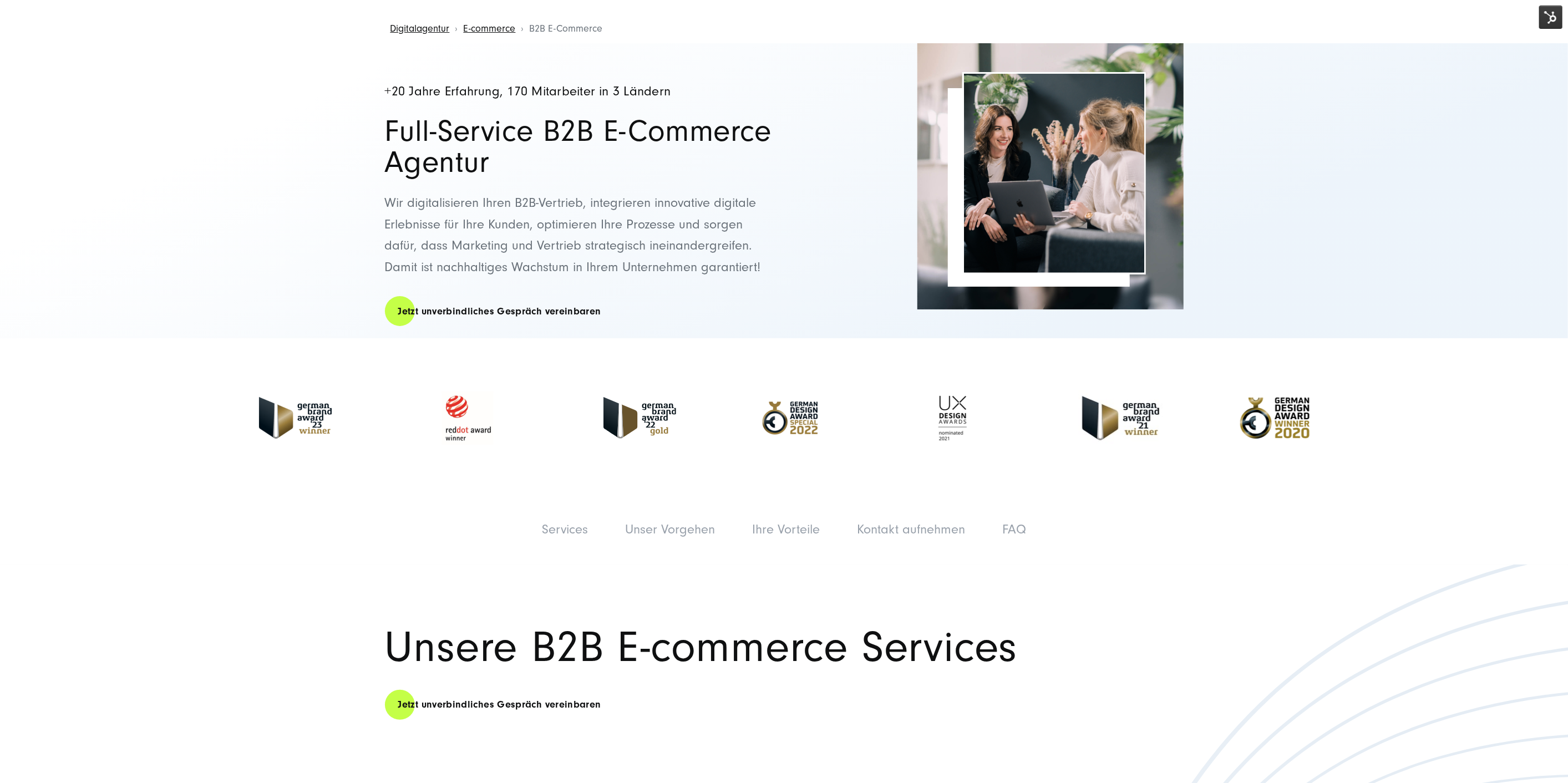
click at [1548, 14] on img at bounding box center [1551, 17] width 23 height 23
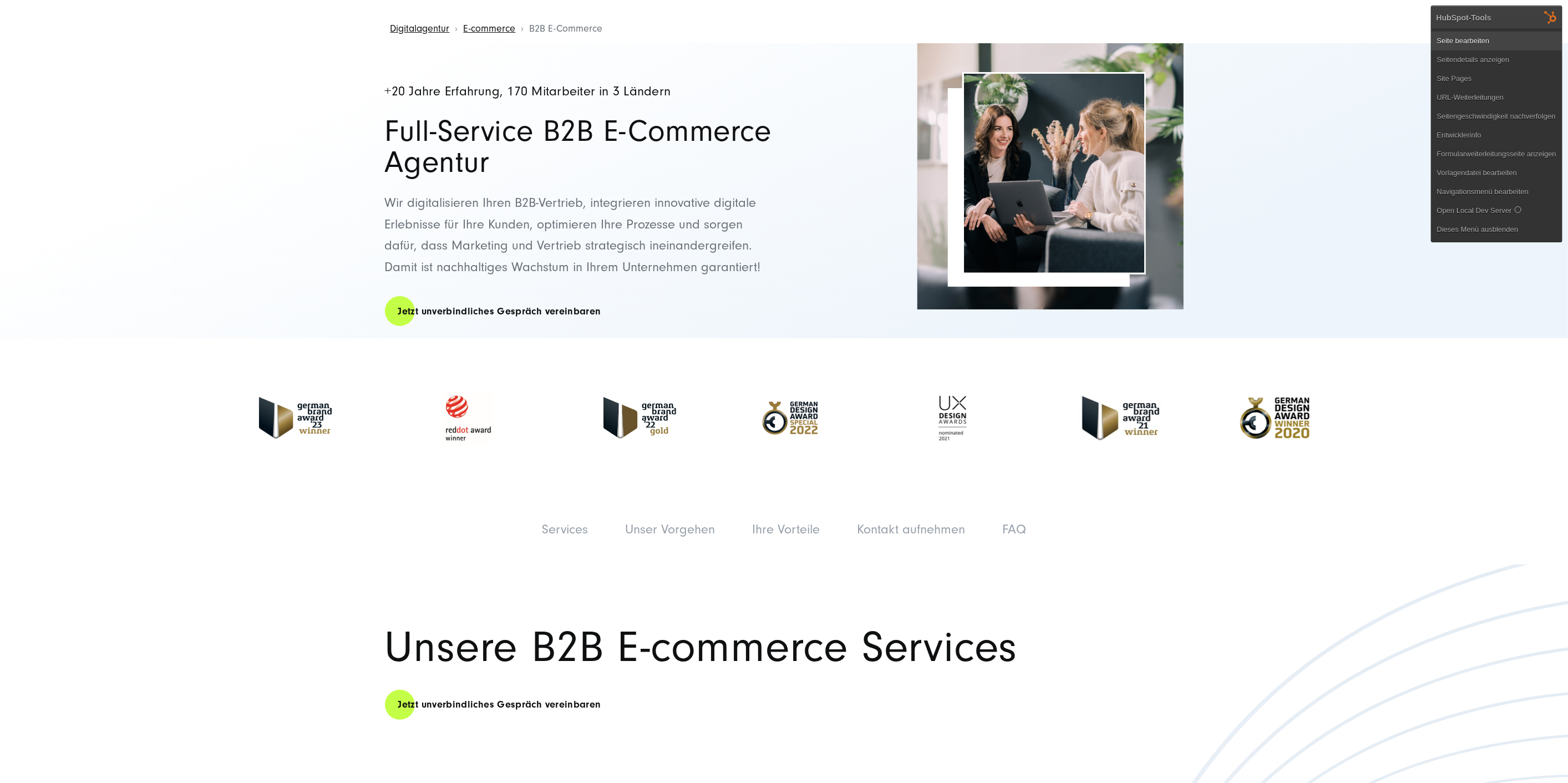
click at [1514, 32] on link "Seite bearbeiten" at bounding box center [1497, 40] width 131 height 19
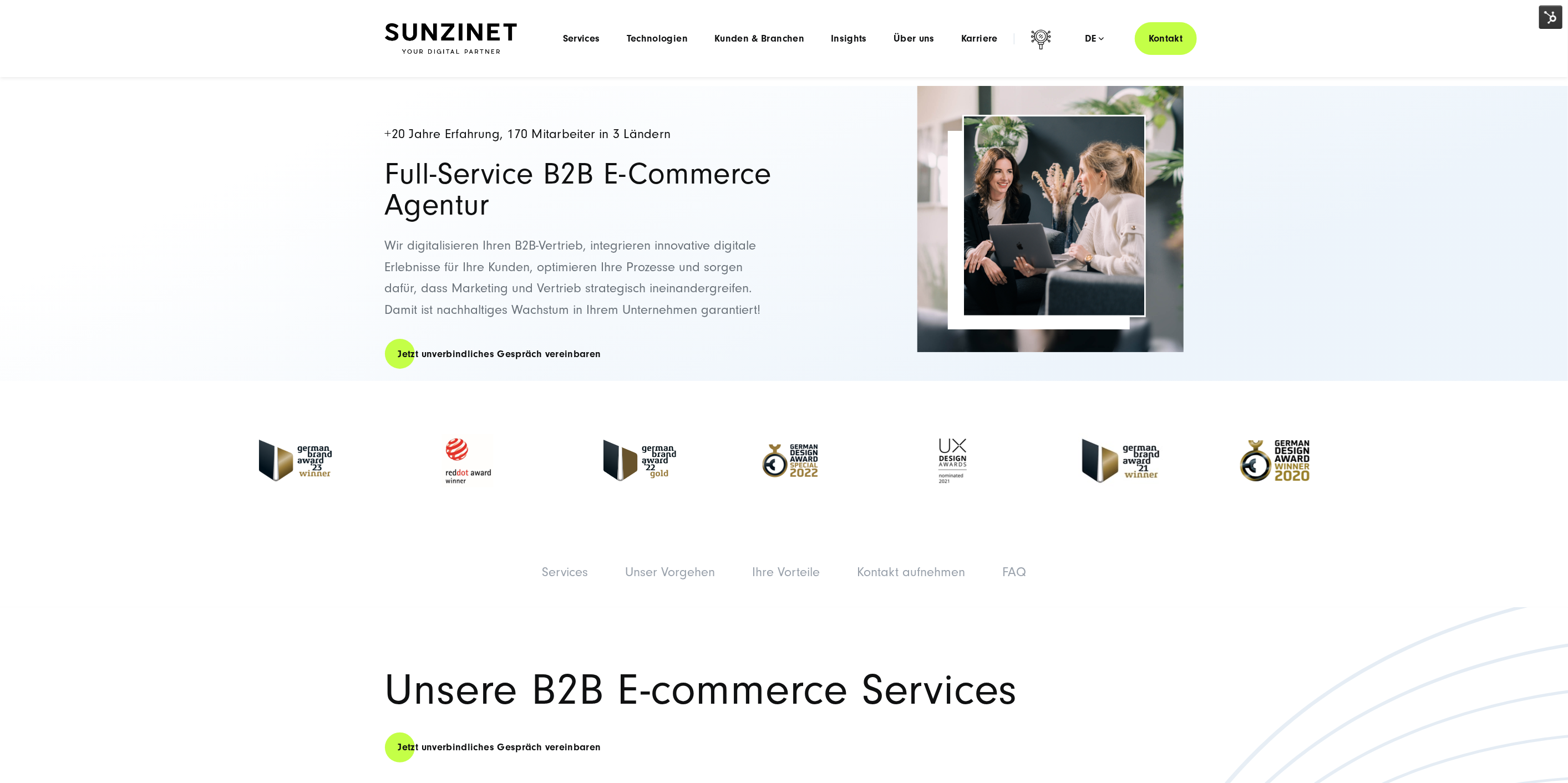
scroll to position [0, 0]
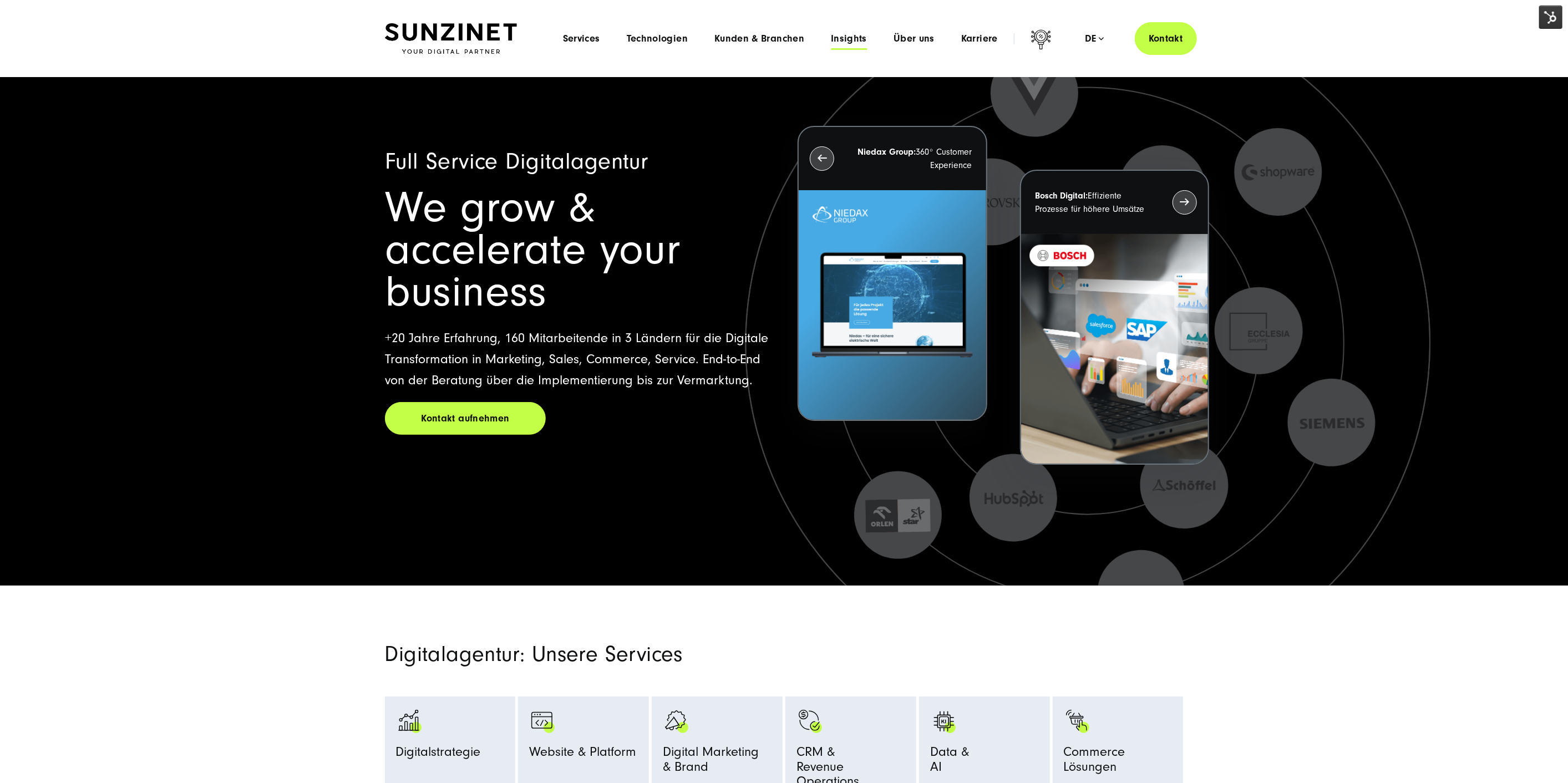
click at [859, 37] on span "Insights" at bounding box center [849, 38] width 36 height 11
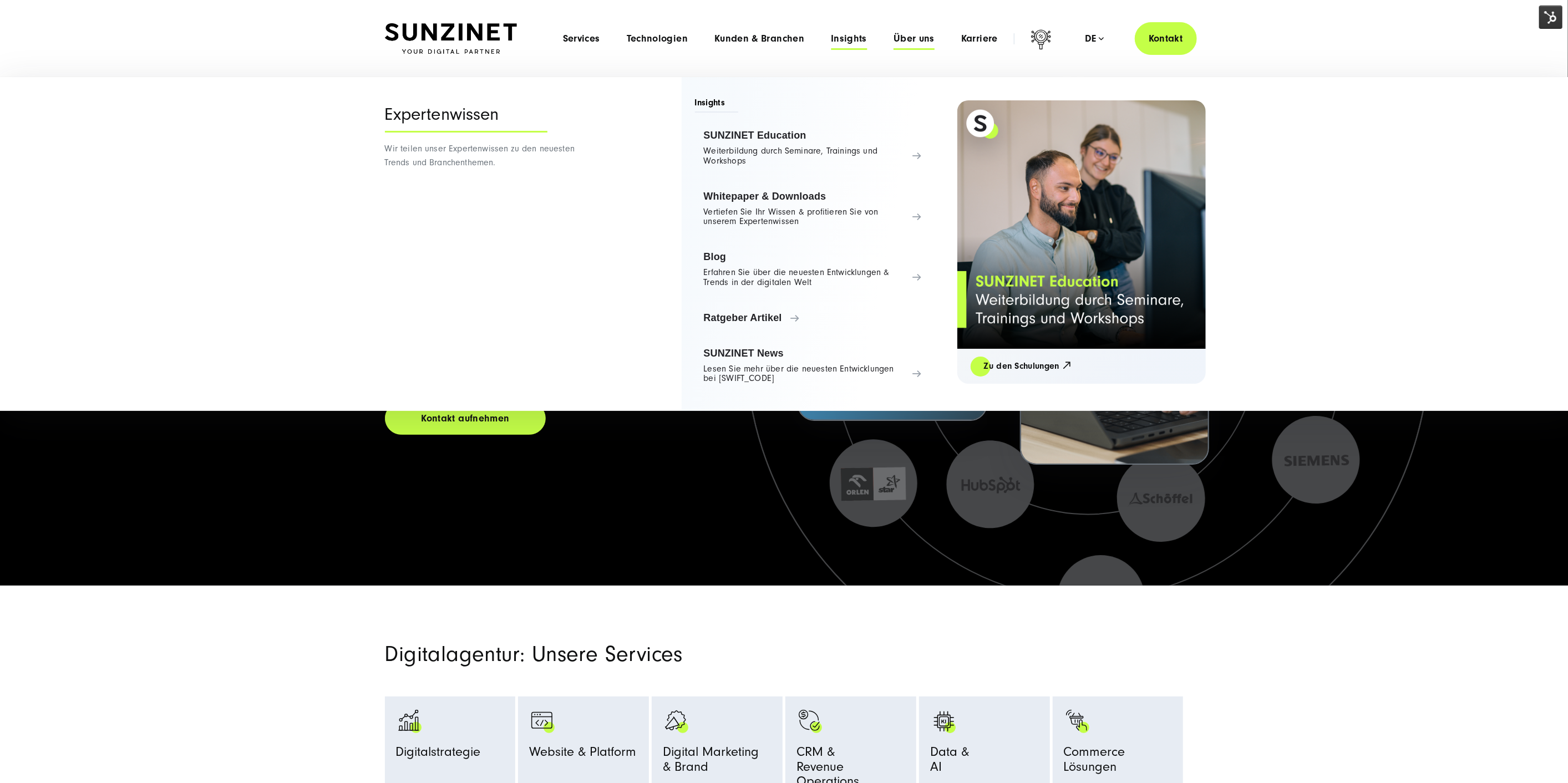
click at [918, 35] on span "Über uns" at bounding box center [915, 38] width 41 height 11
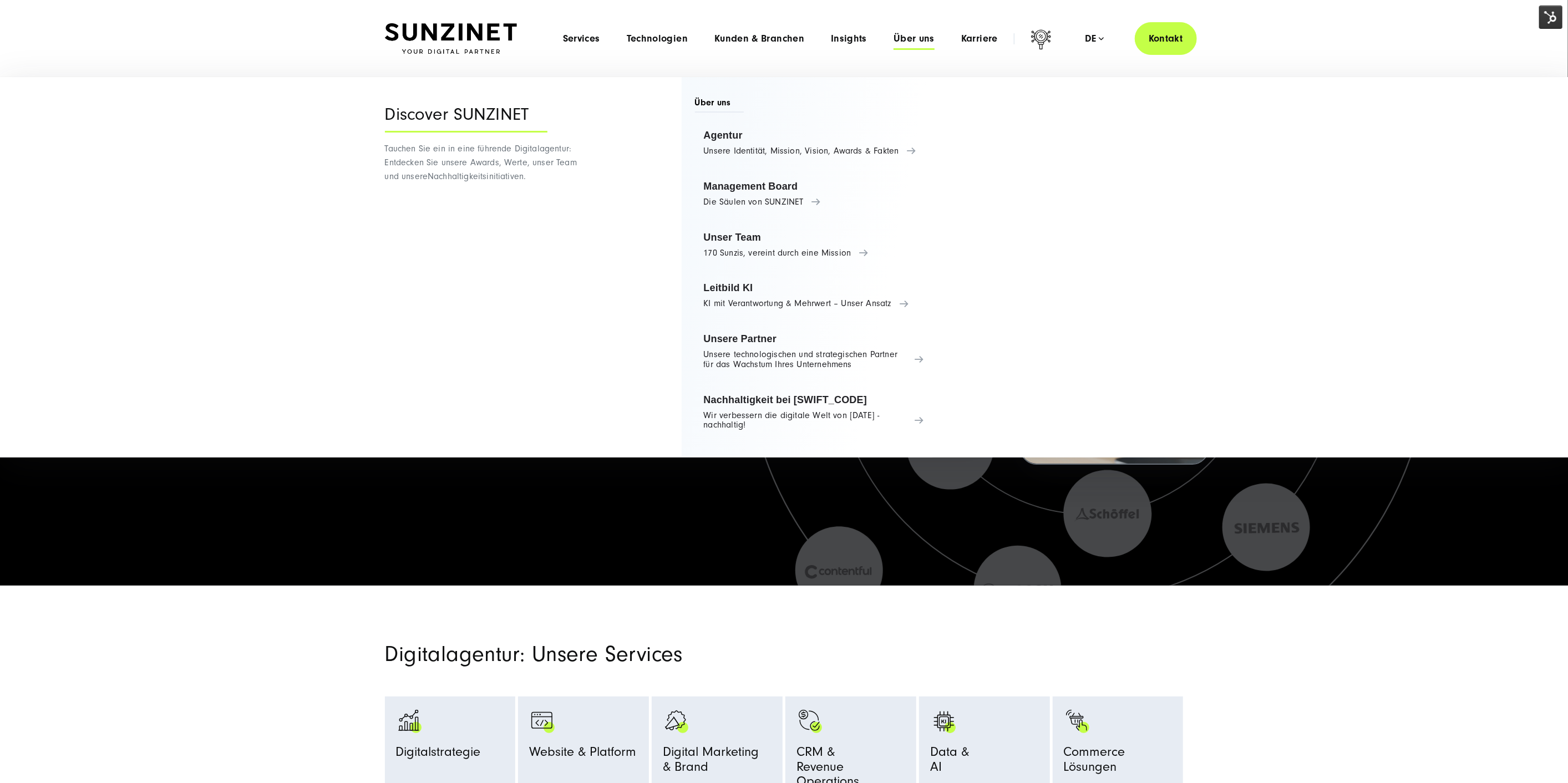
click at [830, 41] on li "Insights Menu Expertenwissen Wir teilen unser Expertenwissen zu den neuesten Tr…" at bounding box center [849, 39] width 63 height 12
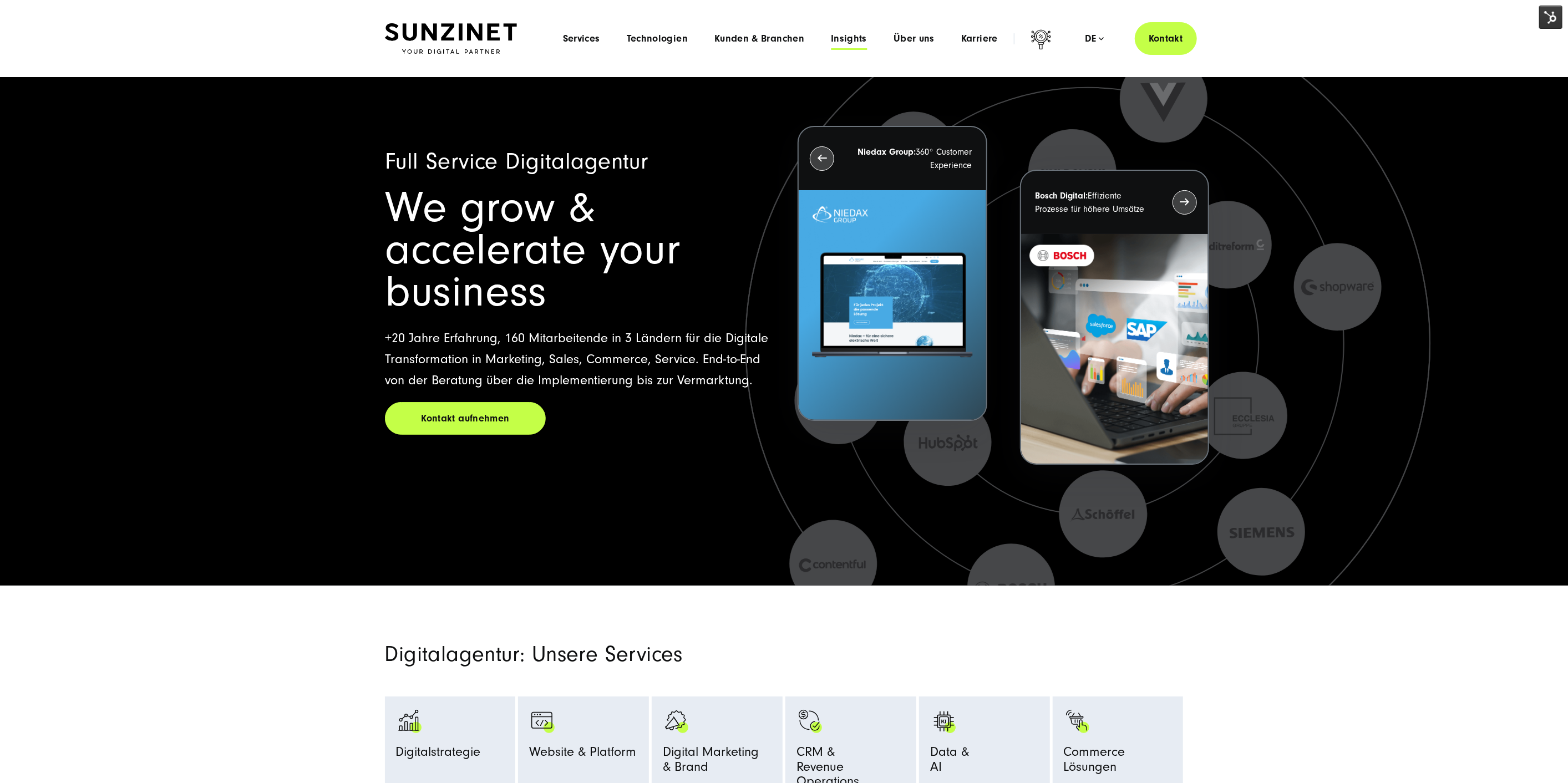
click at [848, 36] on span "Insights" at bounding box center [849, 38] width 36 height 11
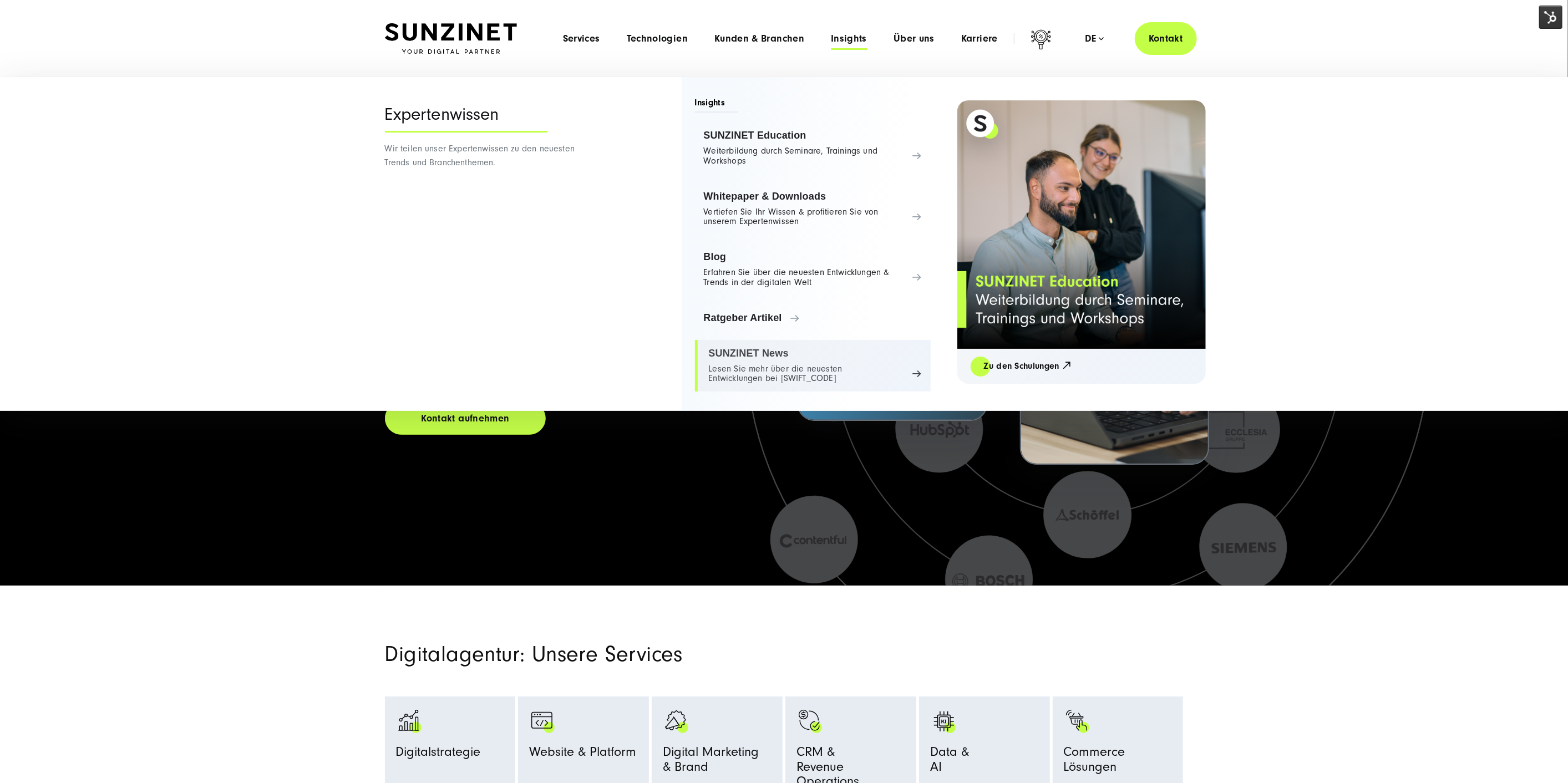
click at [758, 363] on link "SUNZINET News Lesen Sie mehr über die neuesten Entwicklungen bei [SWIFT_CODE]" at bounding box center [812, 366] width 235 height 52
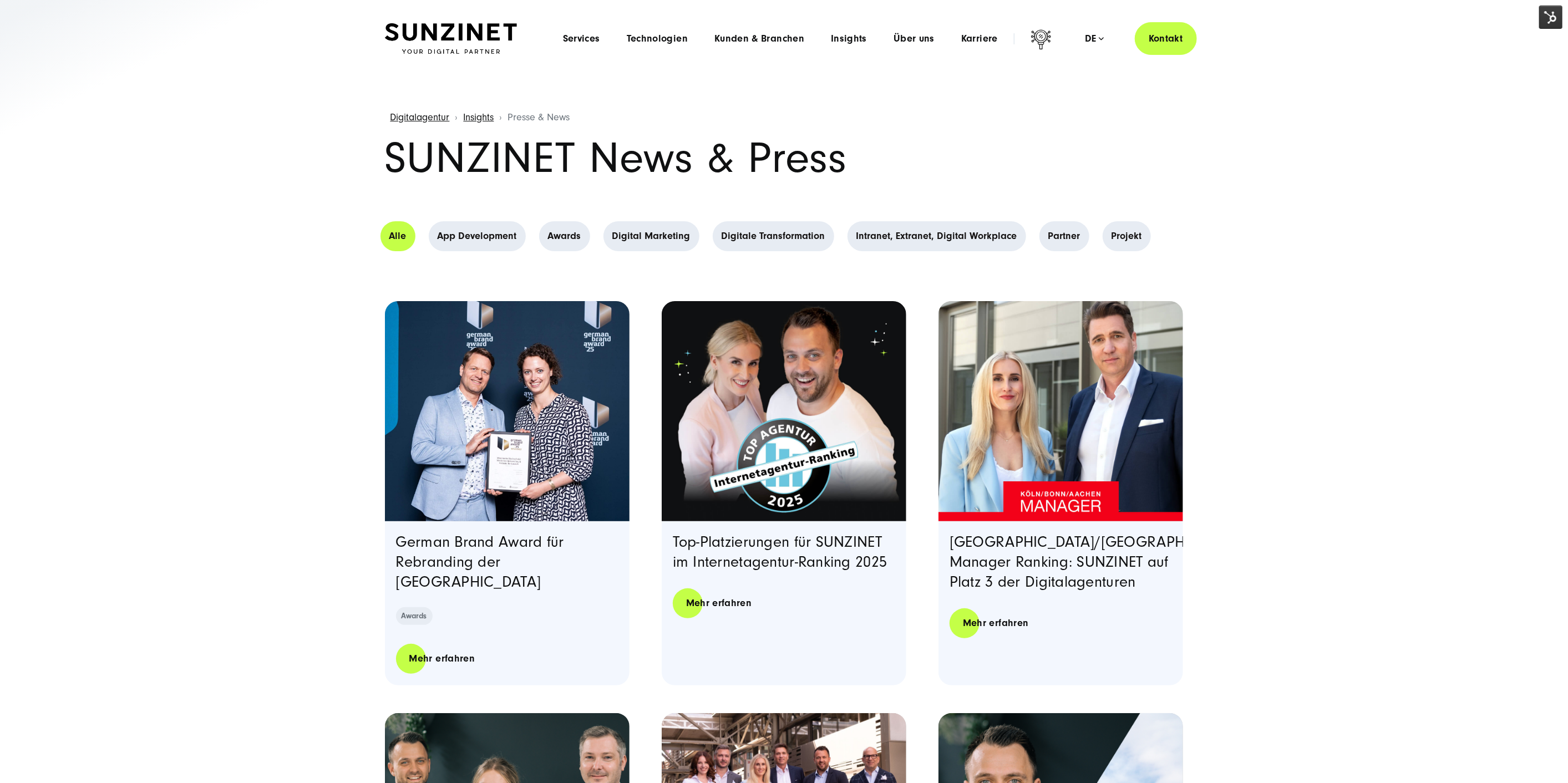
click at [587, 391] on img "Read full post: German Brand Award für Rebranding der Rheinischen Hochschule Kö…" at bounding box center [507, 411] width 249 height 225
click at [787, 410] on img "Featured image: Internet-Agentur Ranking 2025 - Read full post: Top-Platzierung…" at bounding box center [784, 411] width 249 height 225
click at [429, 31] on img at bounding box center [451, 39] width 132 height 31
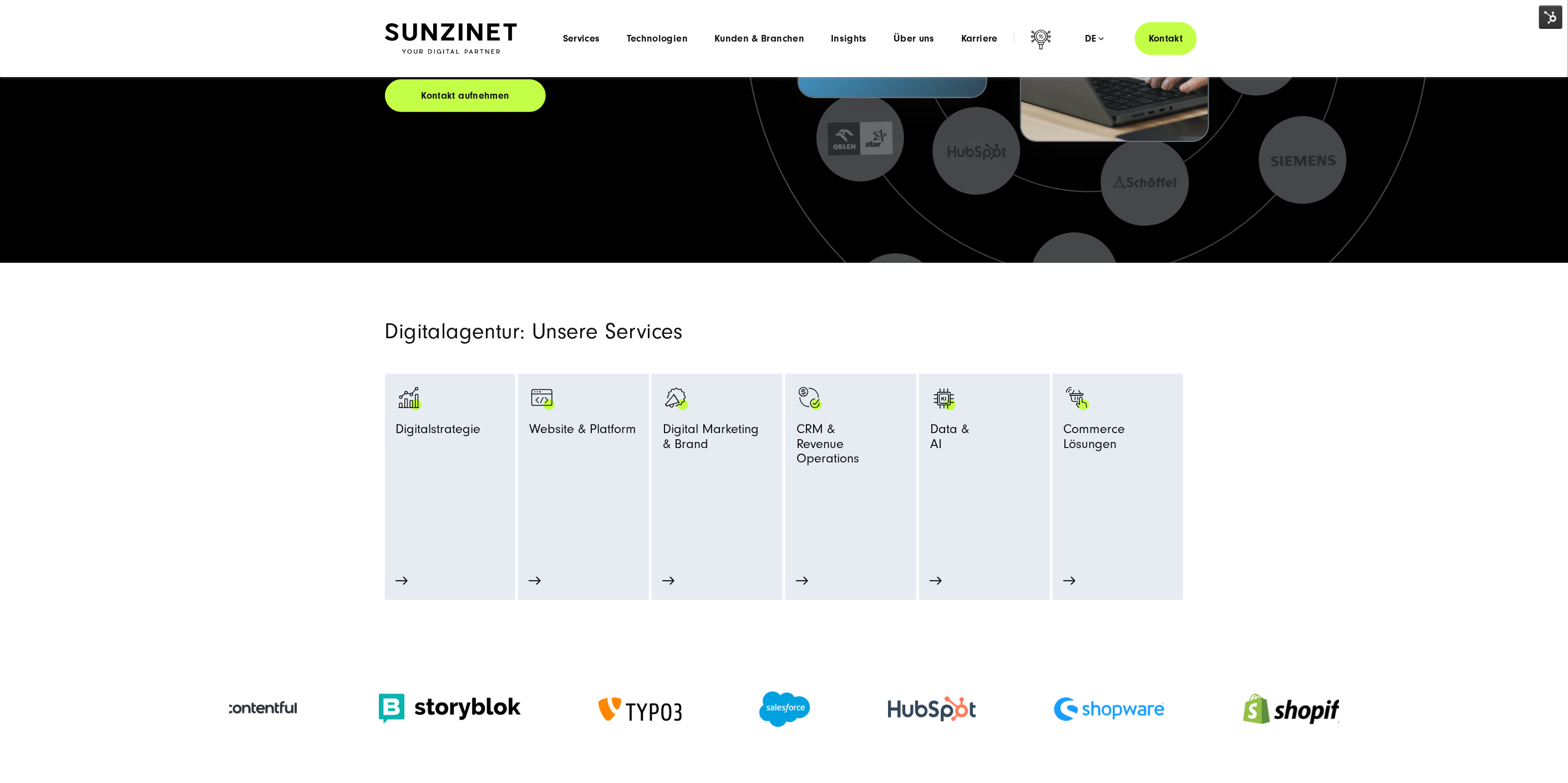
scroll to position [149, 0]
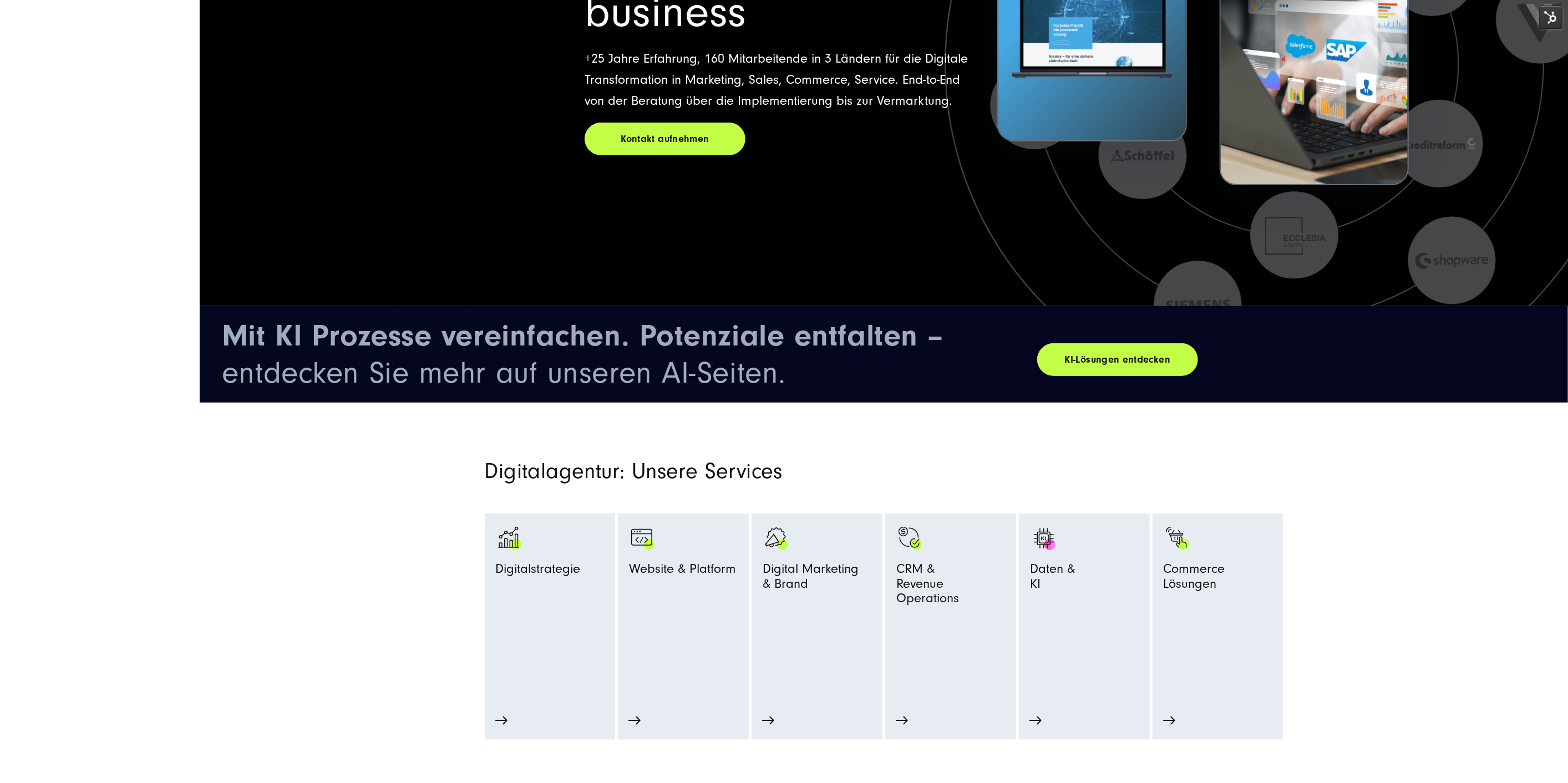
scroll to position [9700, 0]
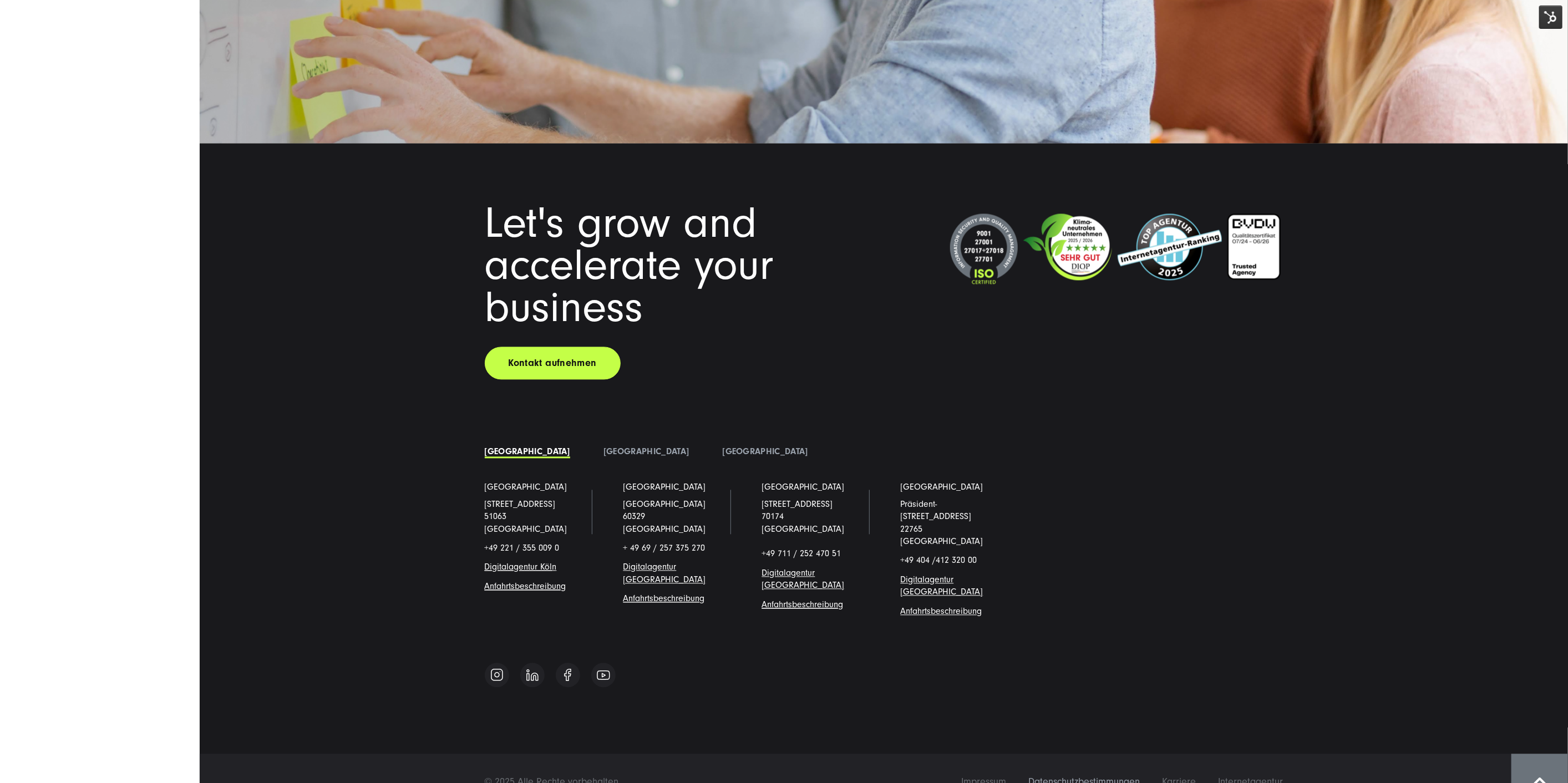
click at [1095, 773] on span "Datenschutzbestimmungen" at bounding box center [1085, 781] width 112 height 12
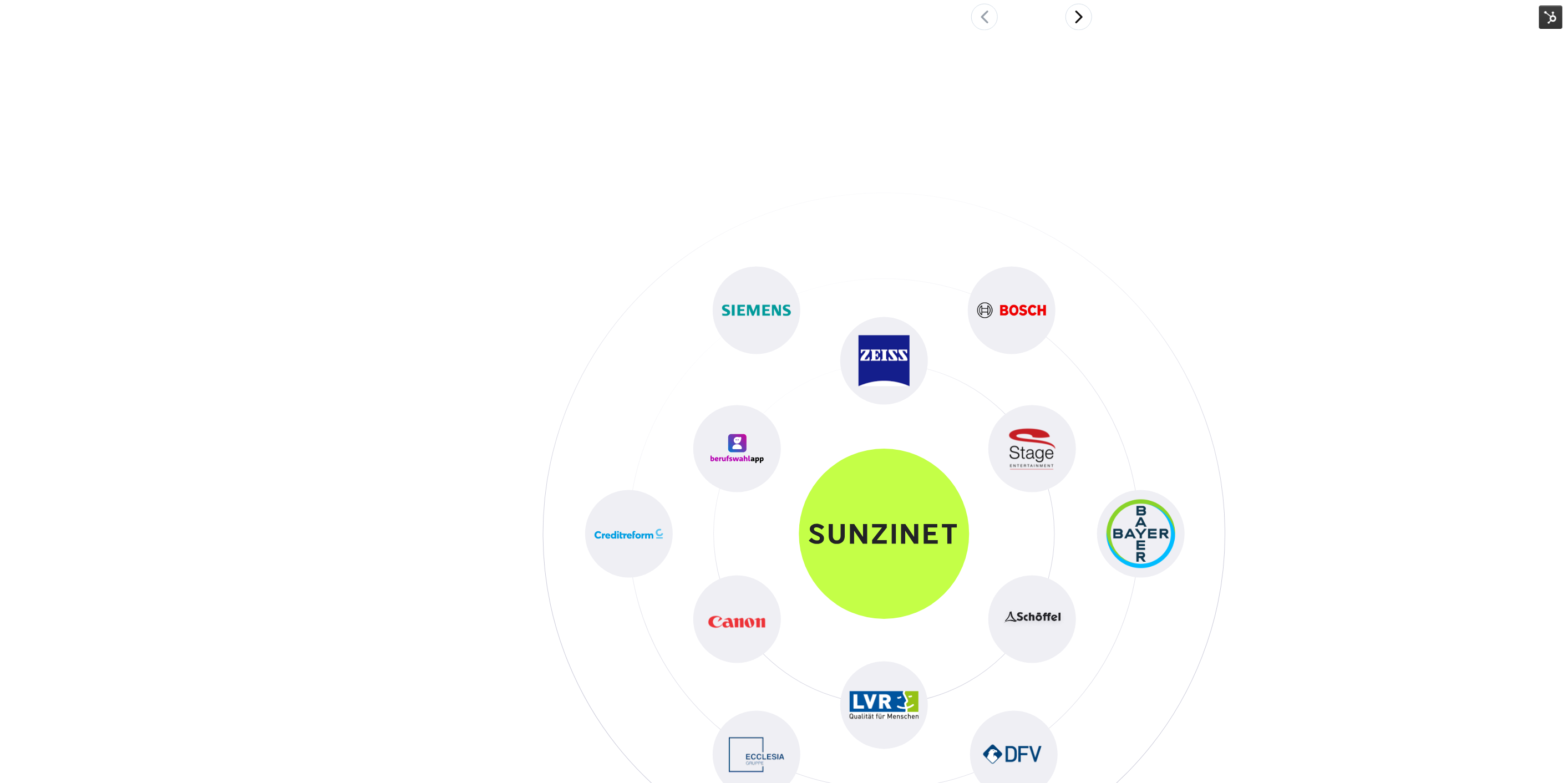
scroll to position [6039, 0]
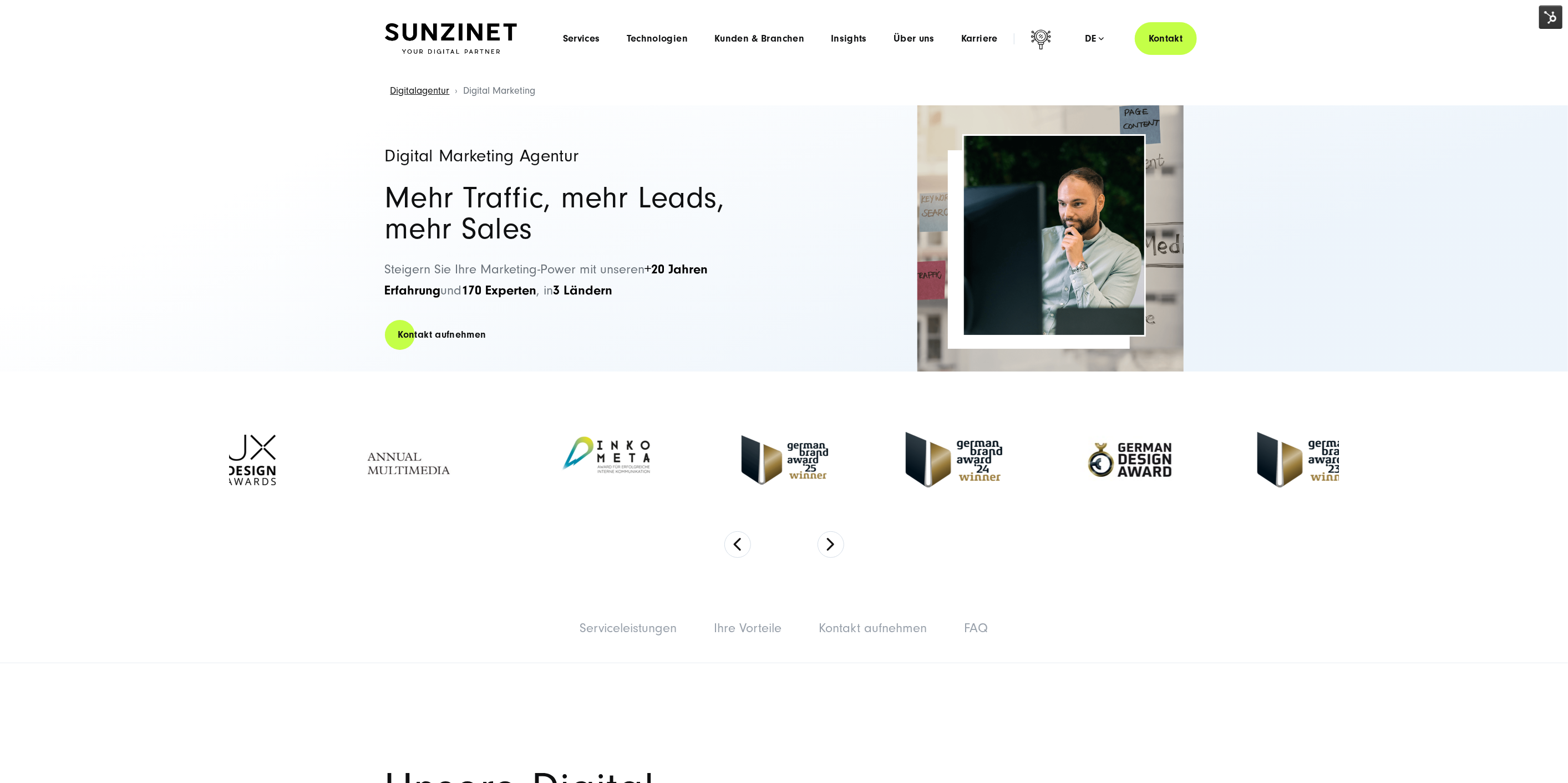
click at [1551, 17] on img at bounding box center [1551, 17] width 23 height 23
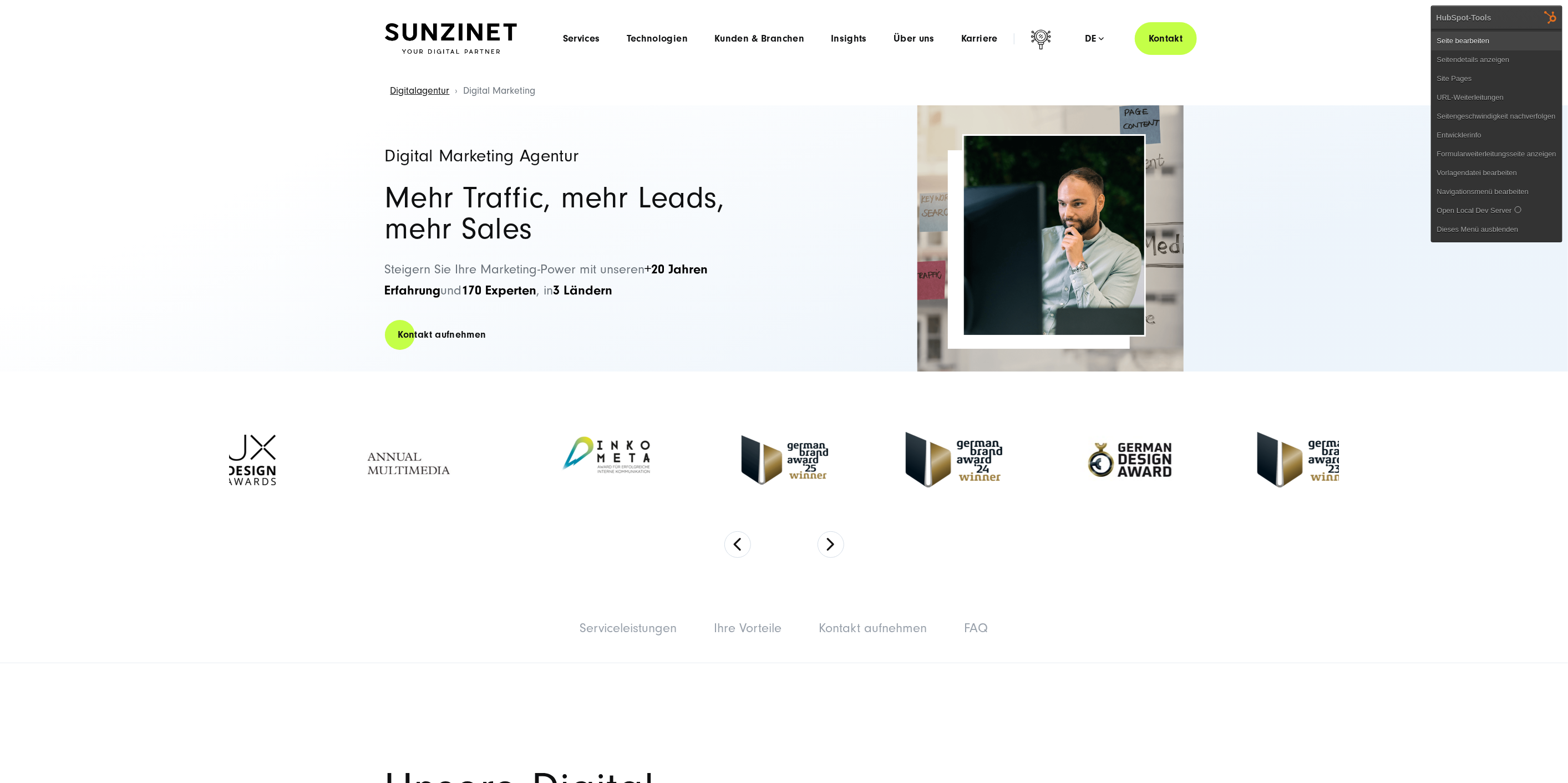
click at [1516, 36] on link "Seite bearbeiten" at bounding box center [1497, 40] width 131 height 19
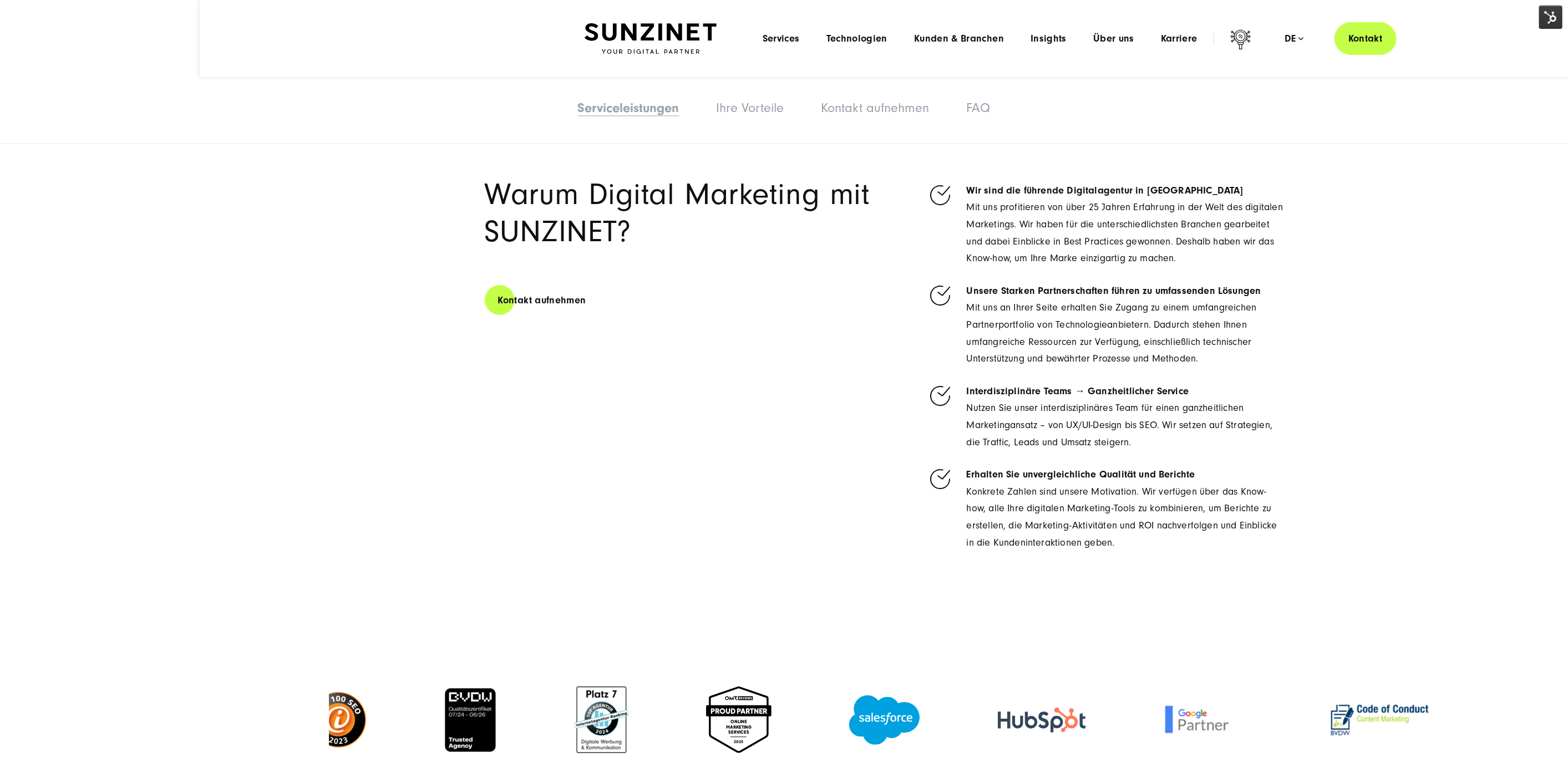
scroll to position [3451, 0]
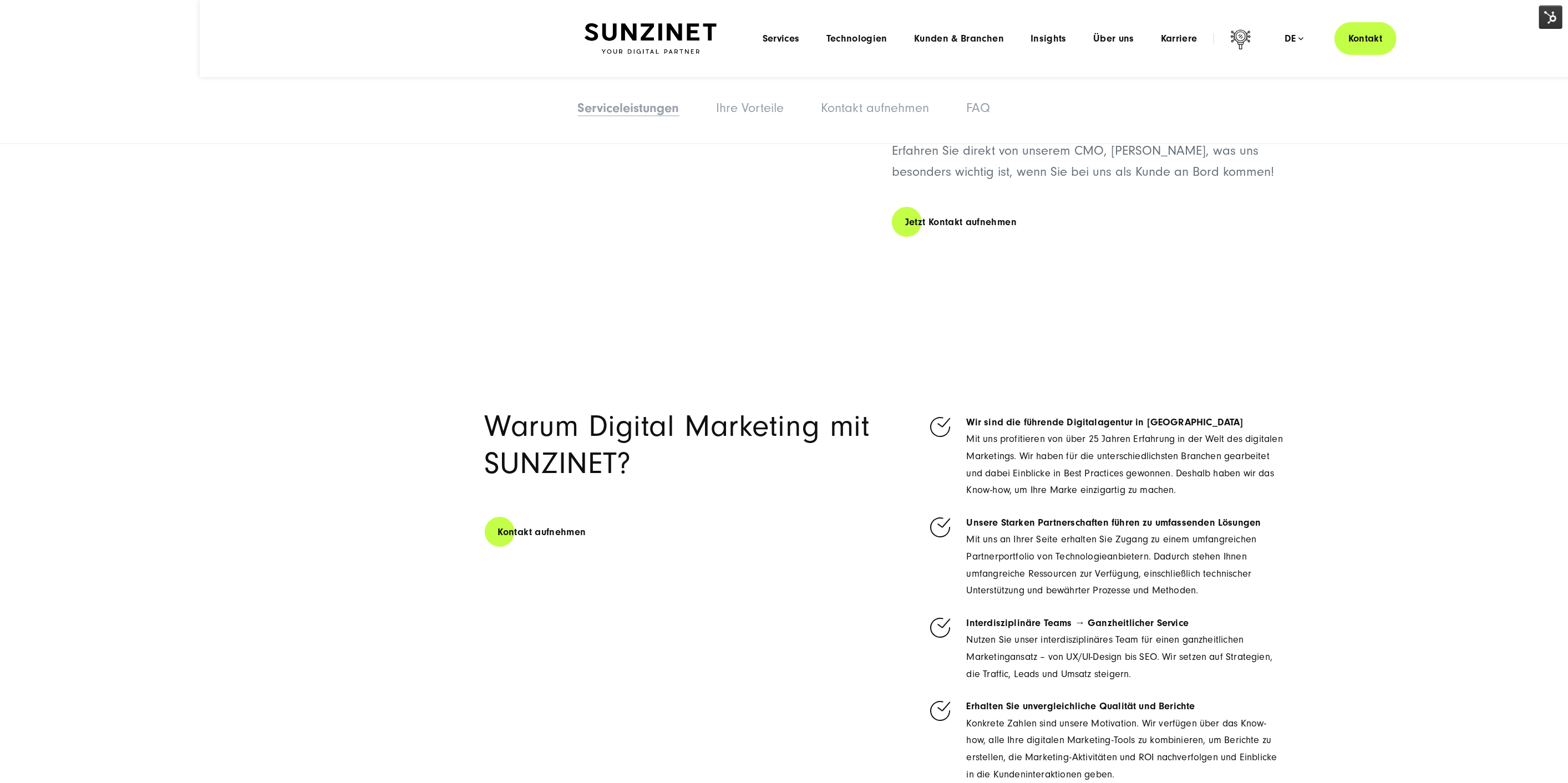
click at [1049, 415] on h6 "Wir sind die führende Digitalagentur in Deutschland" at bounding box center [1124, 423] width 316 height 17
click at [1550, 16] on img at bounding box center [1551, 17] width 23 height 23
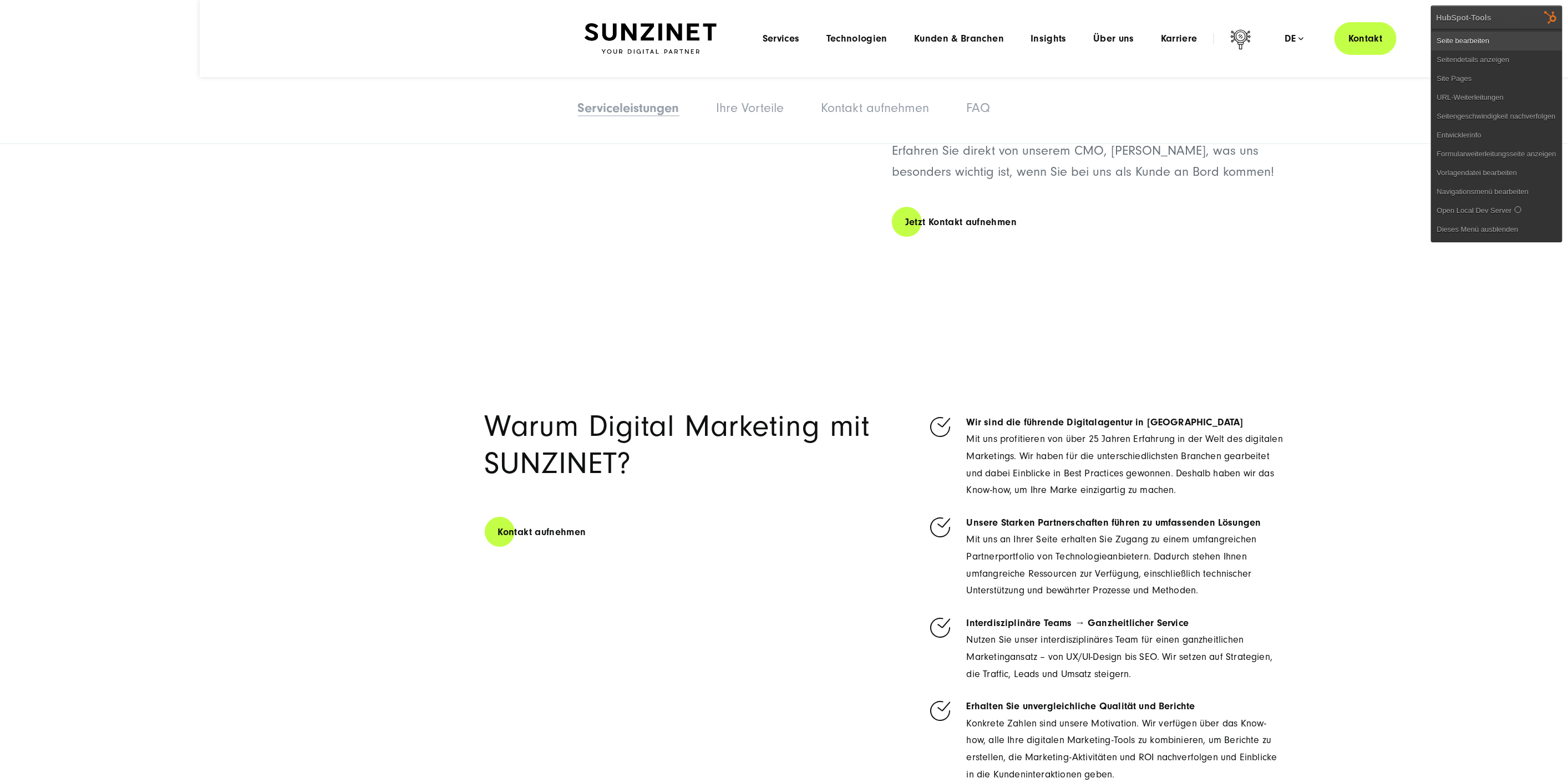
click at [1527, 37] on link "Seite bearbeiten" at bounding box center [1497, 40] width 131 height 19
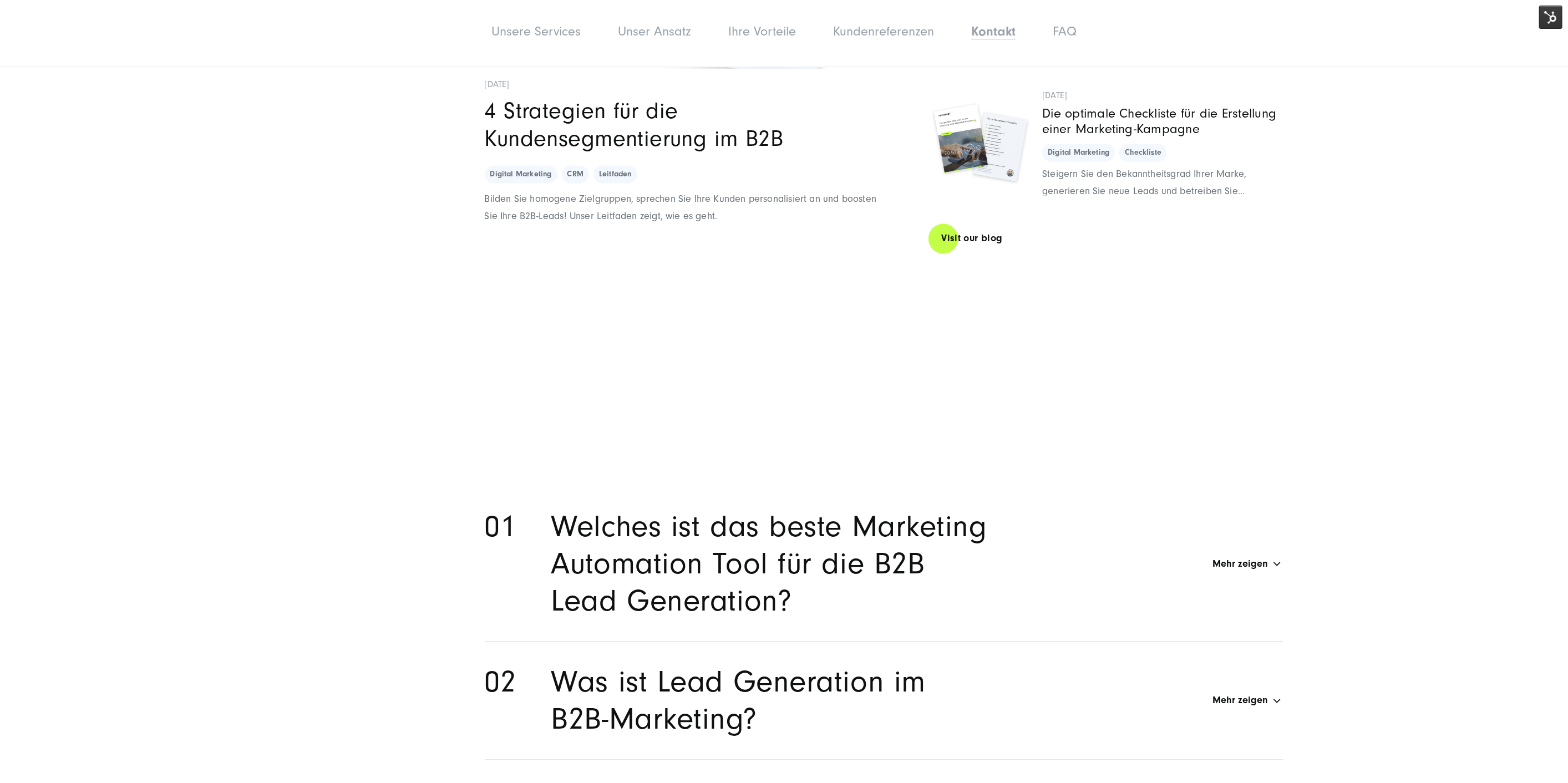
scroll to position [5977, 0]
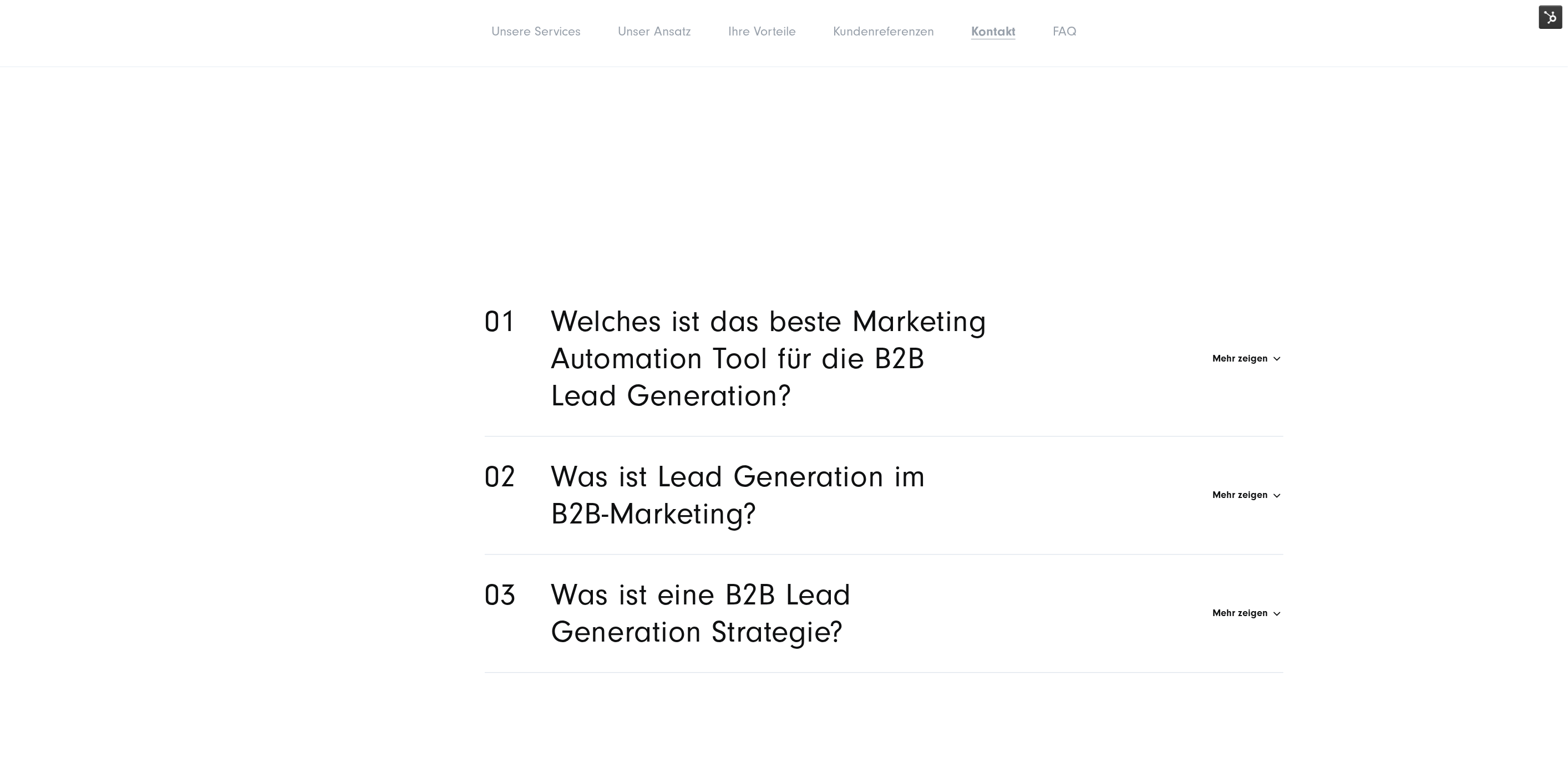
click at [659, 358] on h2 "Welches ist das beste Marketing Automation Tool für die B2B Lead Generation?" at bounding box center [771, 358] width 440 height 112
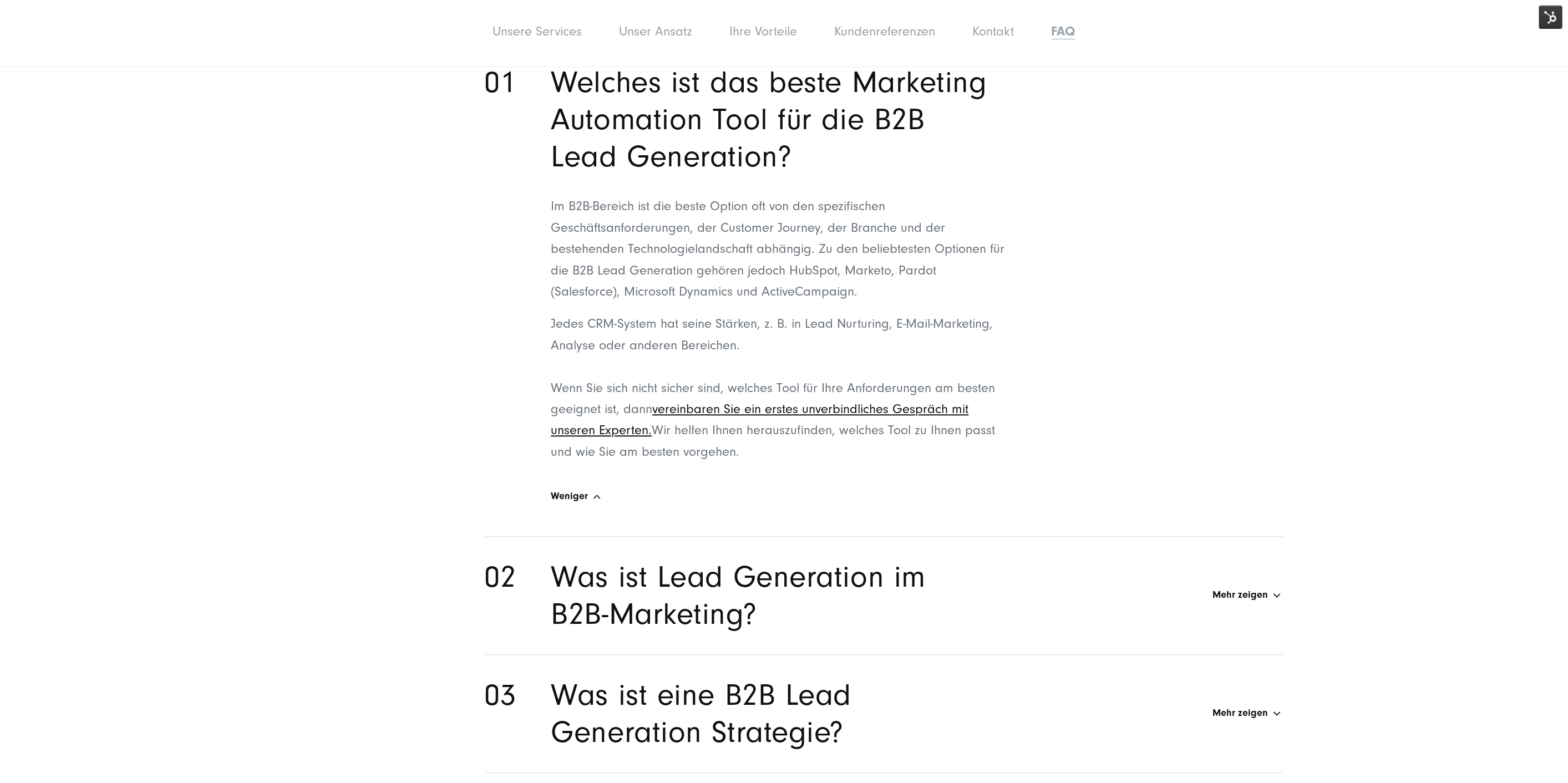
scroll to position [6224, 0]
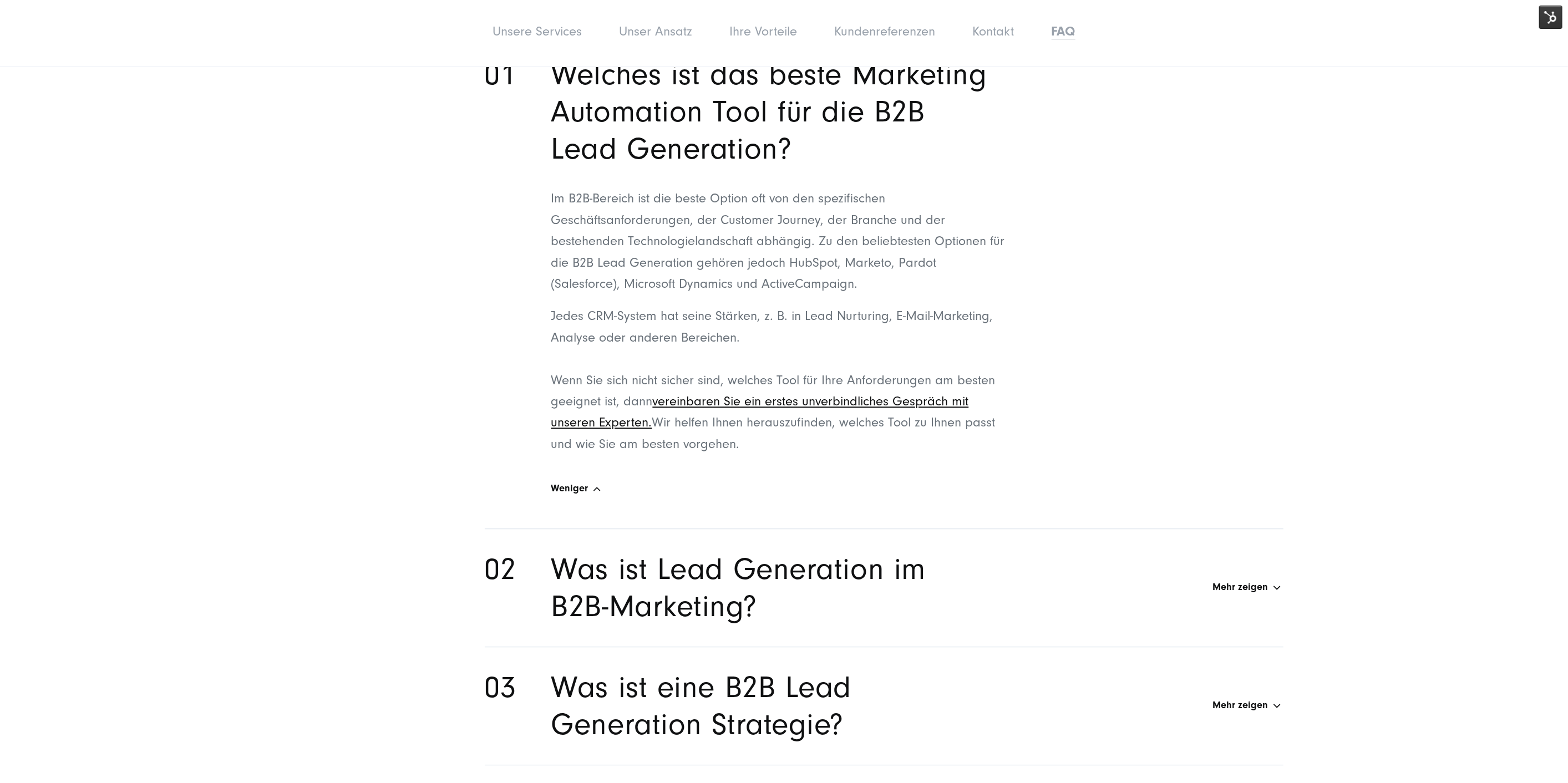
click at [786, 552] on h2 "Was ist Lead Generation im B2B-Marketing?" at bounding box center [771, 588] width 440 height 74
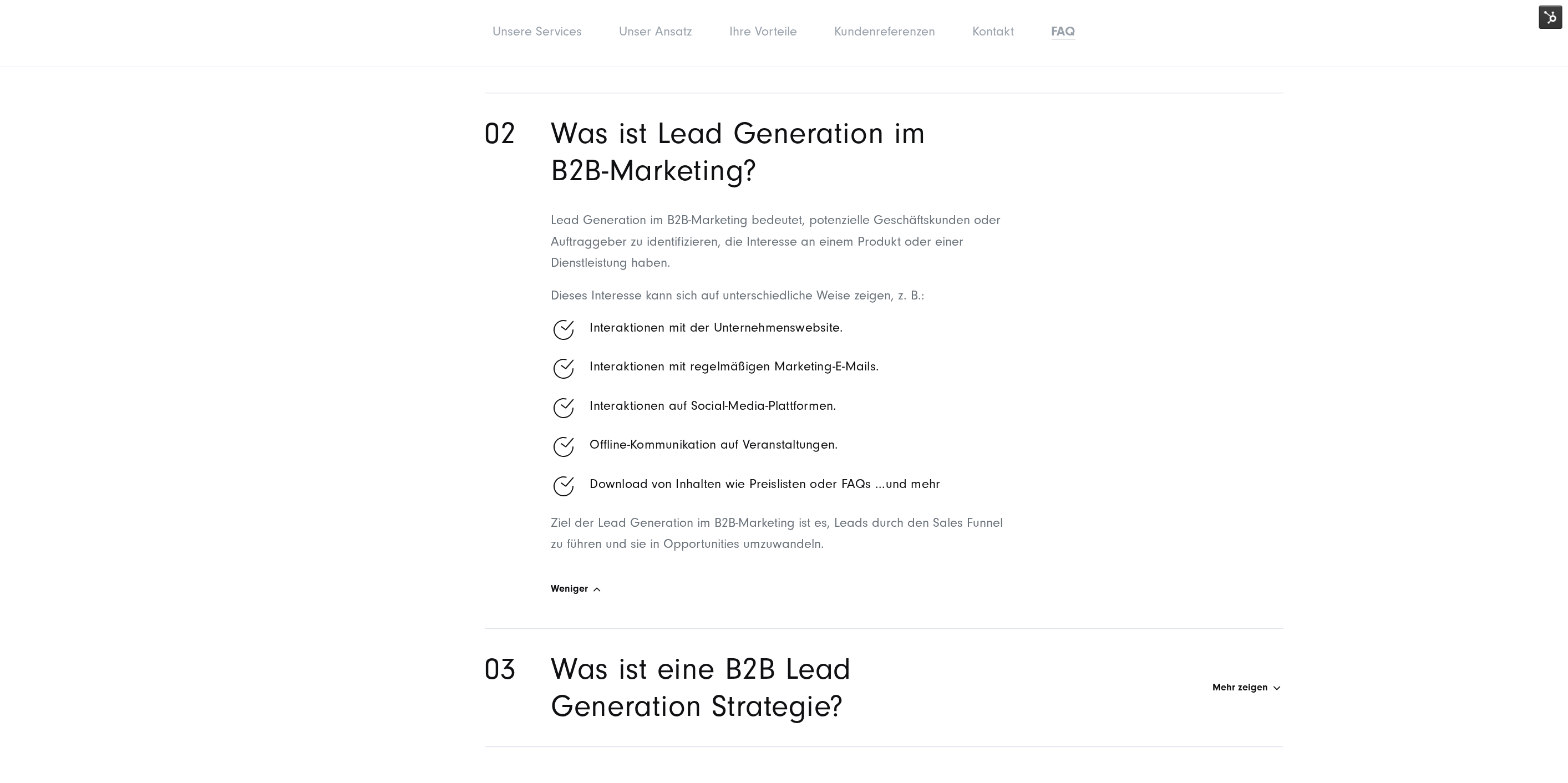
scroll to position [6409, 0]
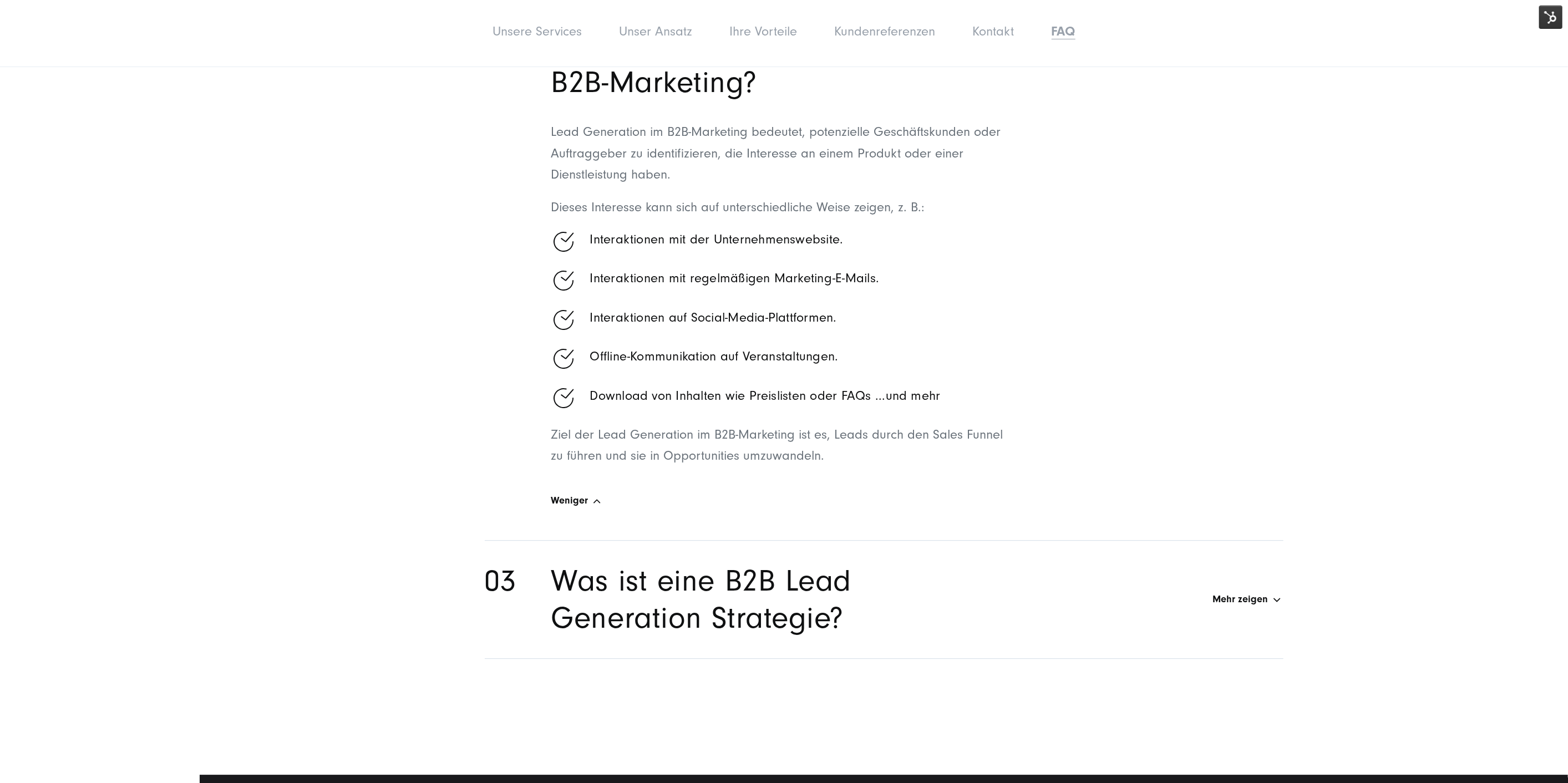
click at [808, 579] on h2 "Was ist eine B2B Lead Generation Strategie?" at bounding box center [771, 600] width 440 height 74
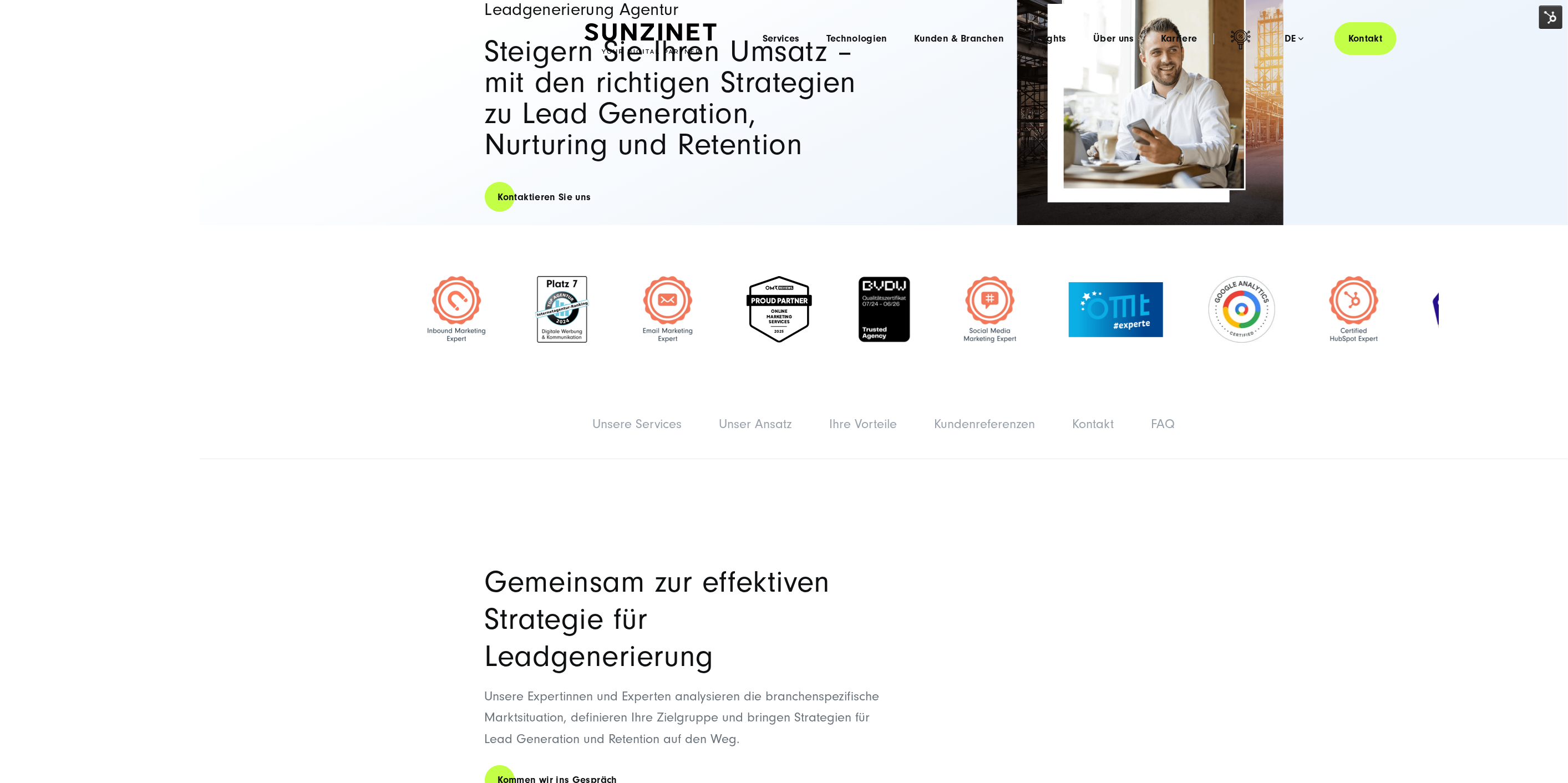
scroll to position [0, 0]
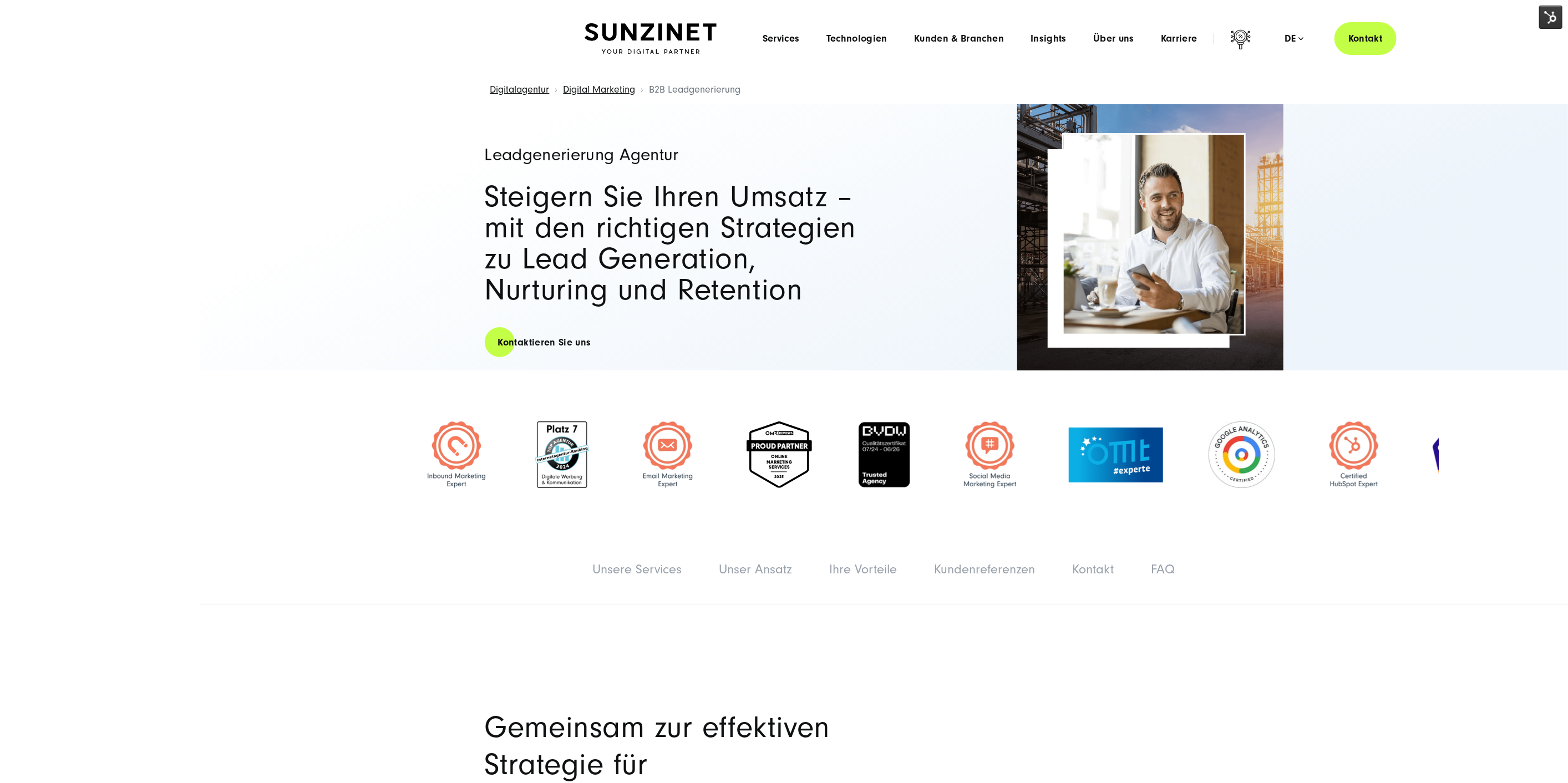
click at [0, 0] on headings-map at bounding box center [0, 0] width 0 height 0
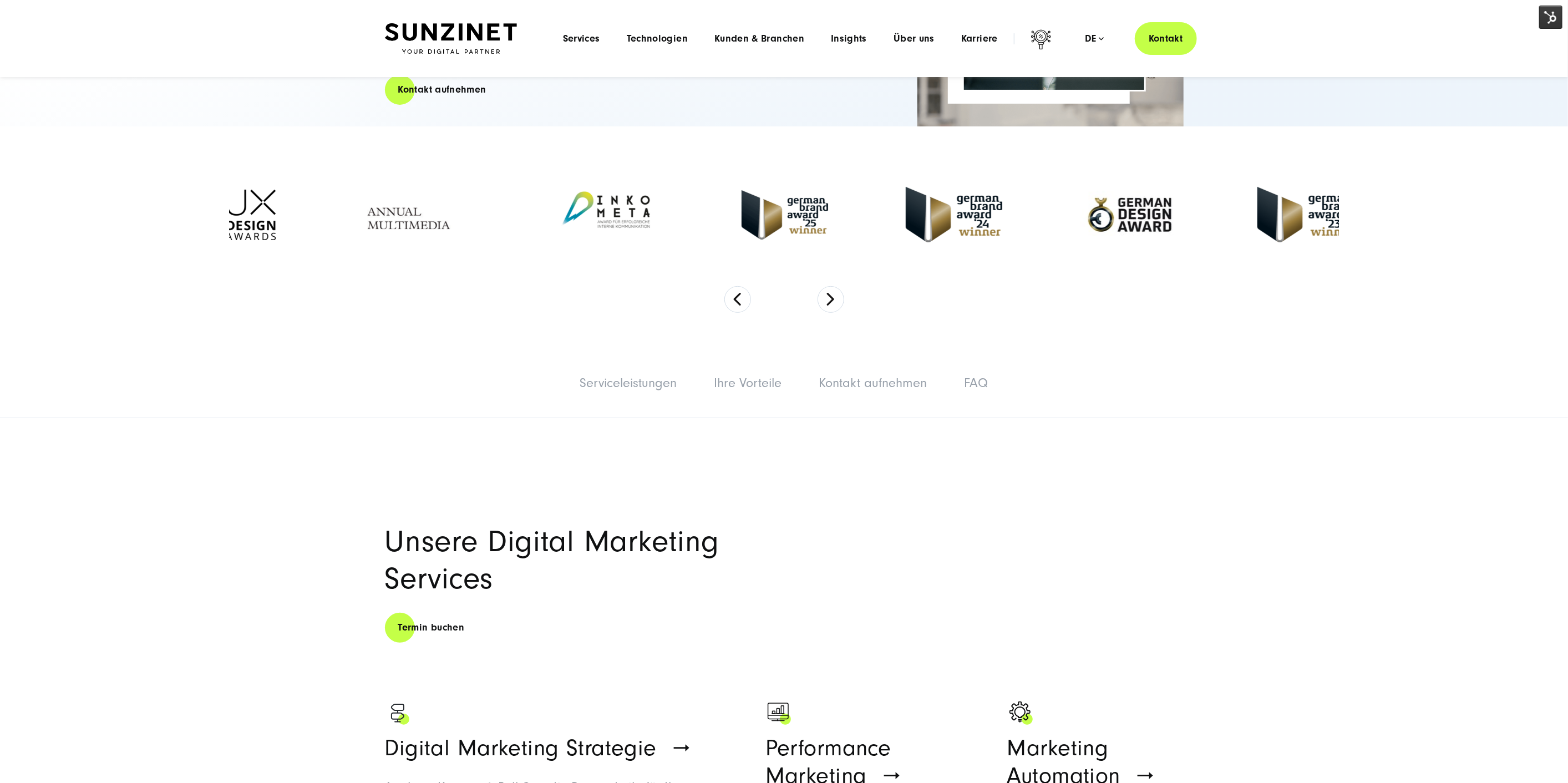
scroll to position [123, 0]
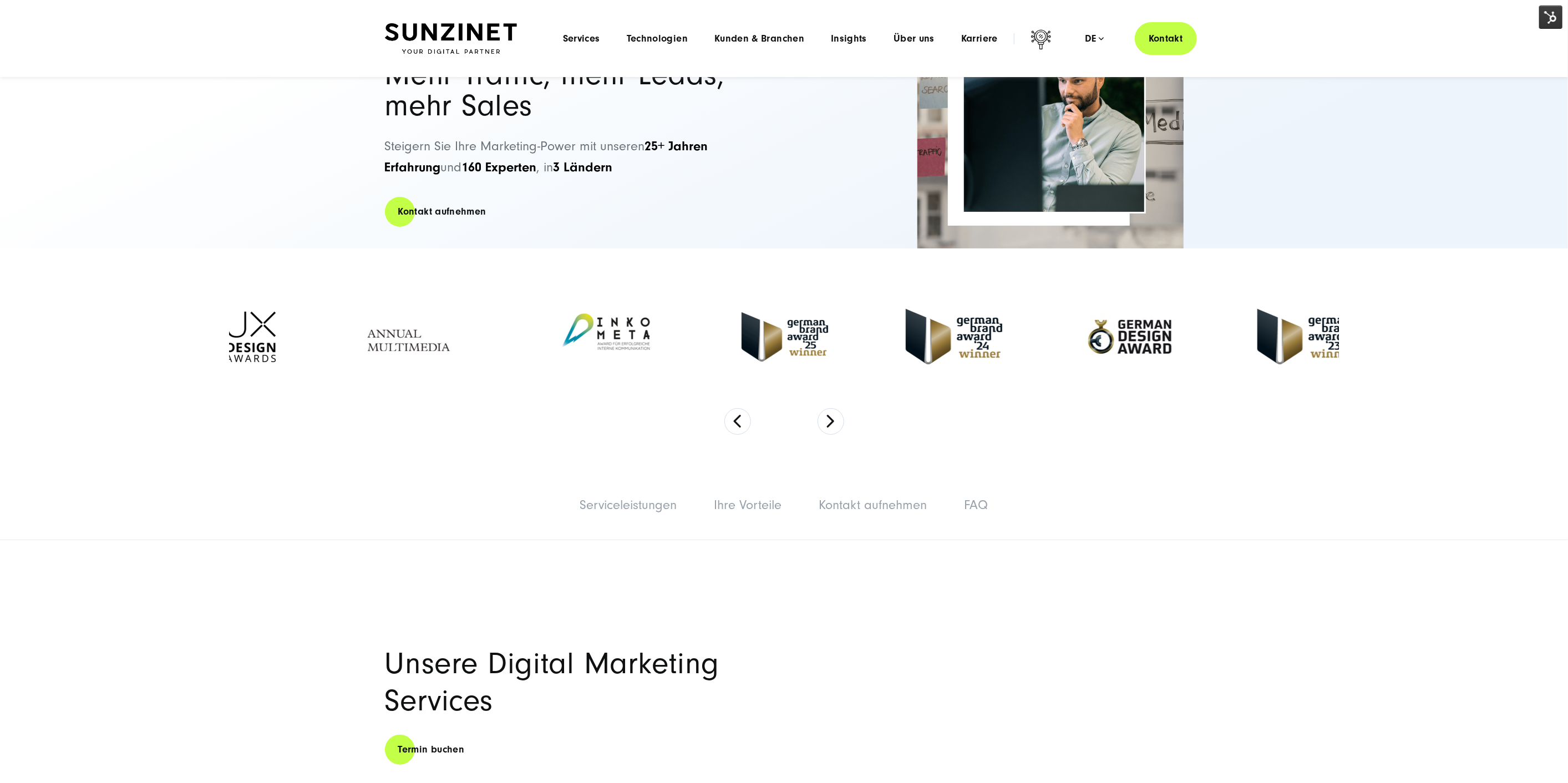
click at [1553, 12] on img at bounding box center [1551, 17] width 23 height 23
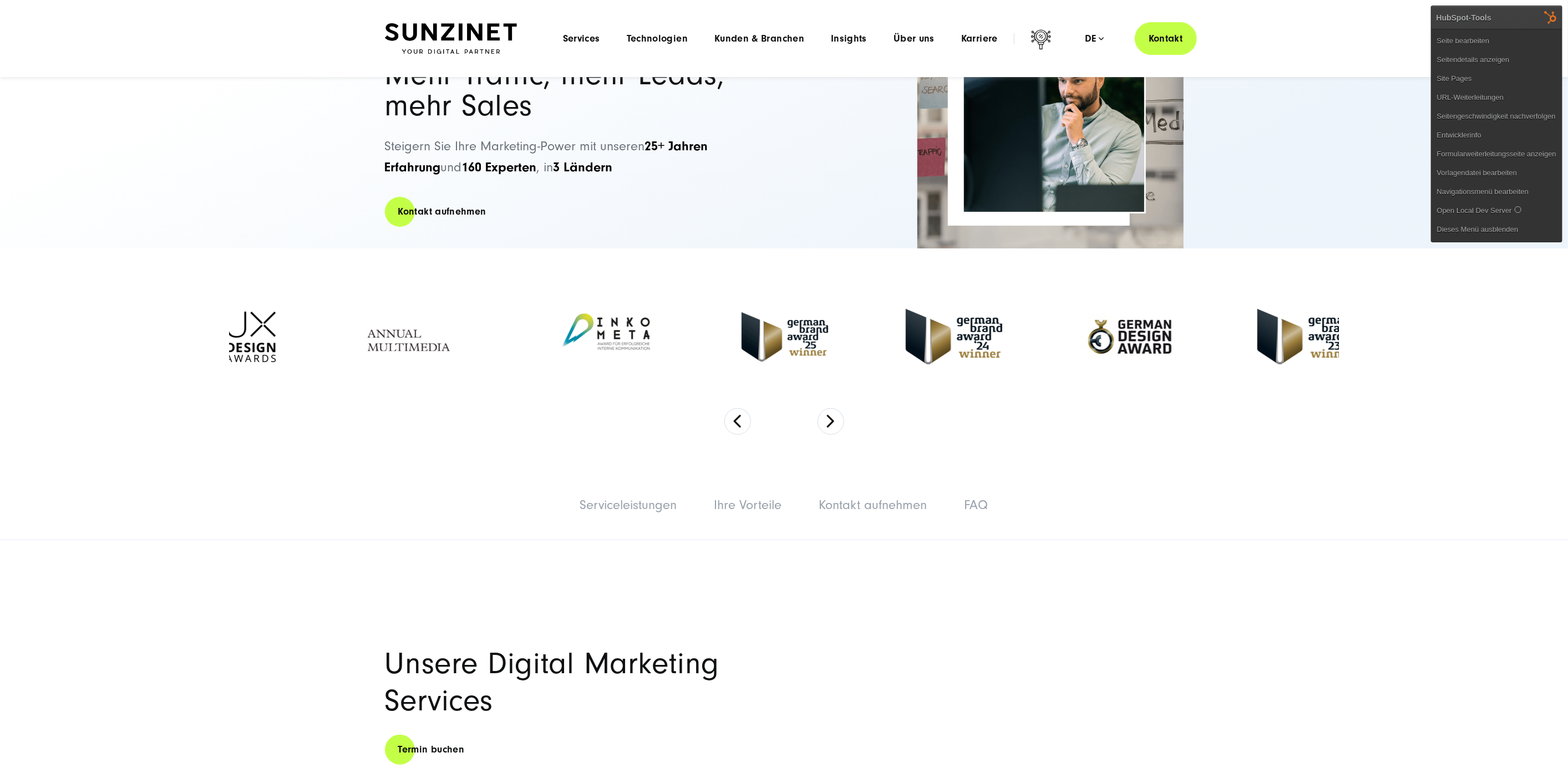
click at [1518, 30] on ul "Seite bearbeiten Seitendetails anzeigen Site Pages URL-Weiterleitungen Seitenge…" at bounding box center [1497, 135] width 131 height 213
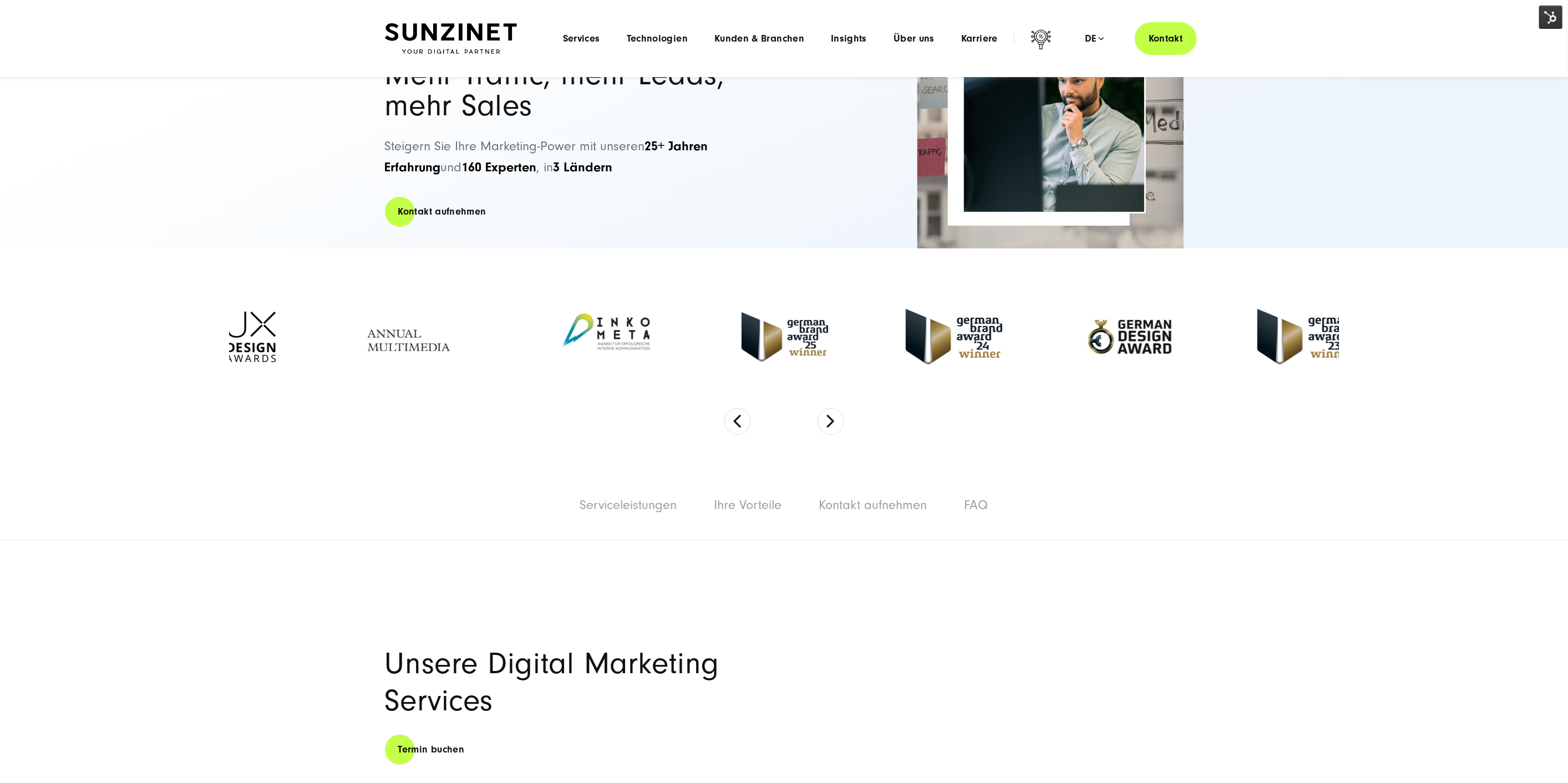
click at [1547, 15] on img at bounding box center [1551, 17] width 23 height 23
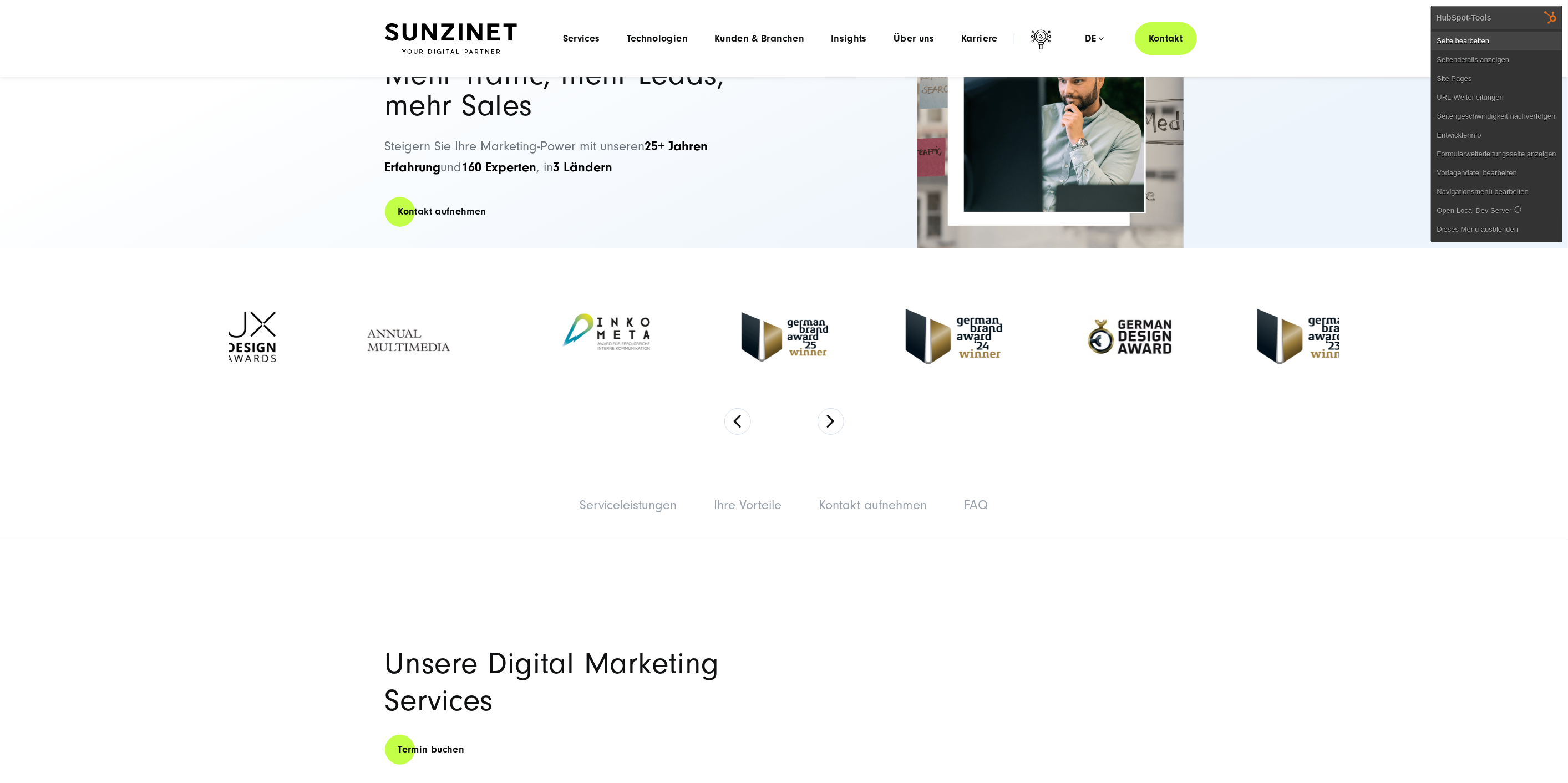
click at [1526, 36] on link "Seite bearbeiten" at bounding box center [1497, 40] width 131 height 19
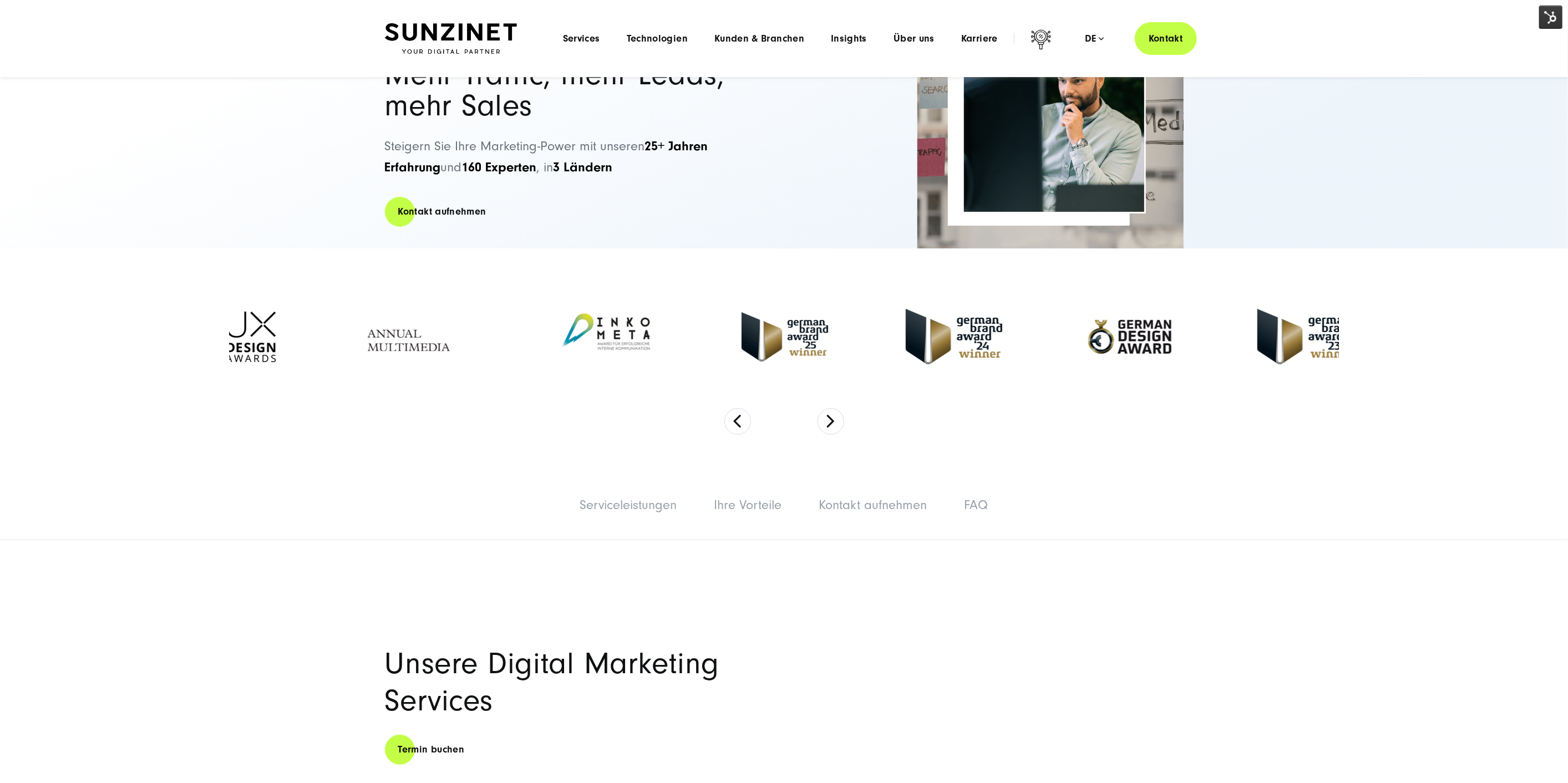
scroll to position [0, 0]
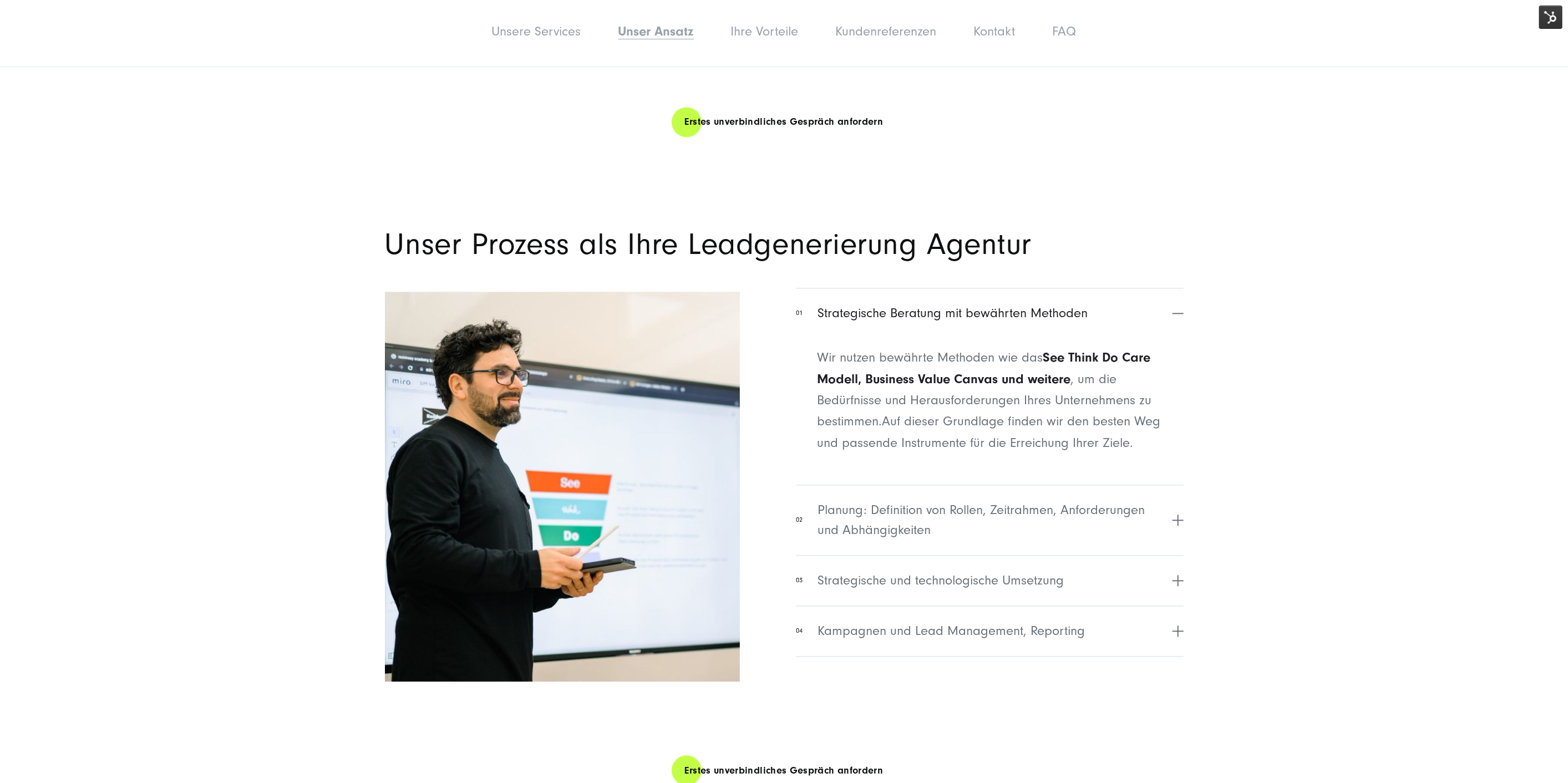
scroll to position [2241, 0]
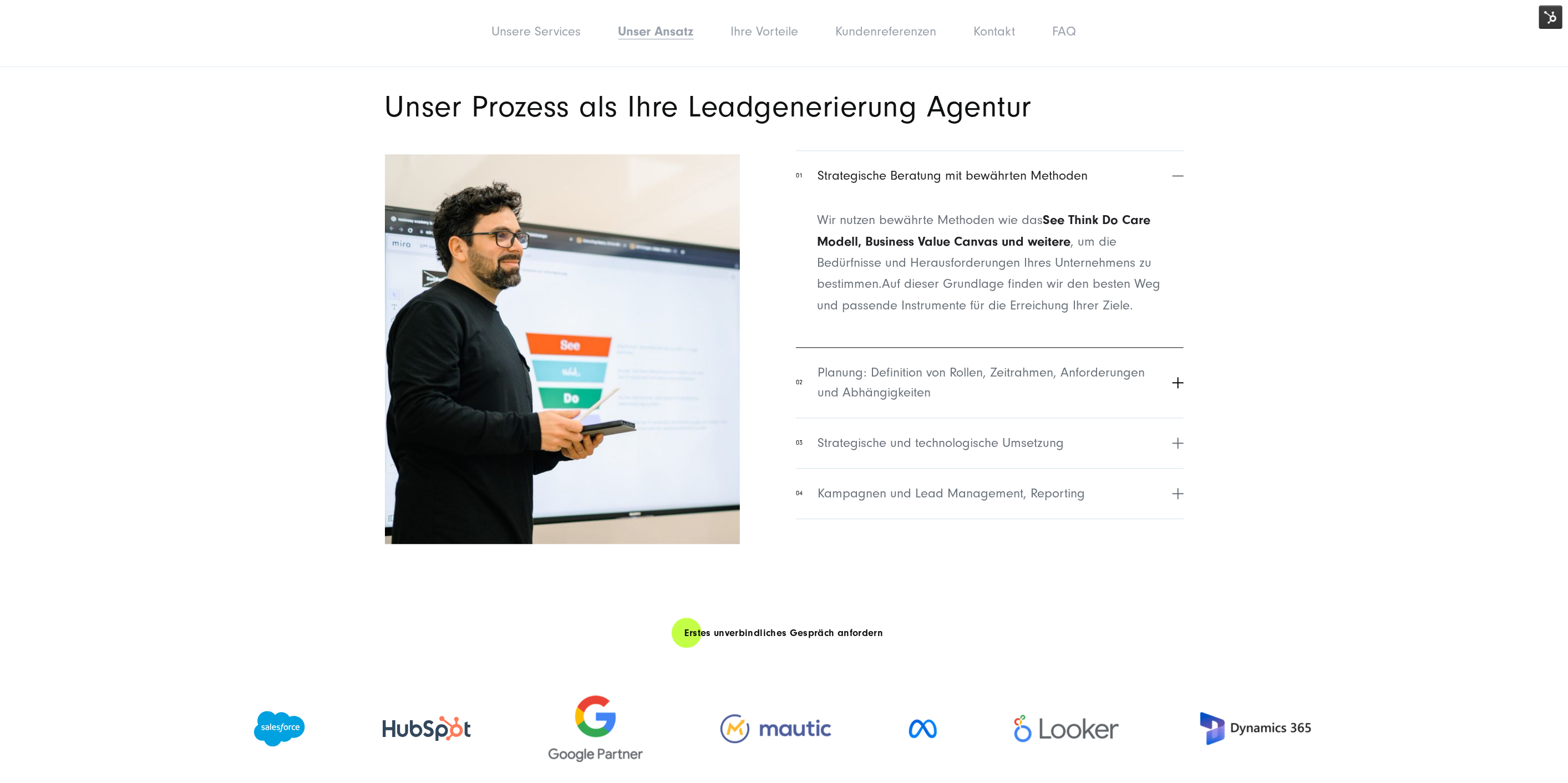
click at [1032, 374] on span "Planung: Definition von Rollen, Zeitrahmen, Anforderungen und Abhängigkeiten" at bounding box center [994, 382] width 352 height 40
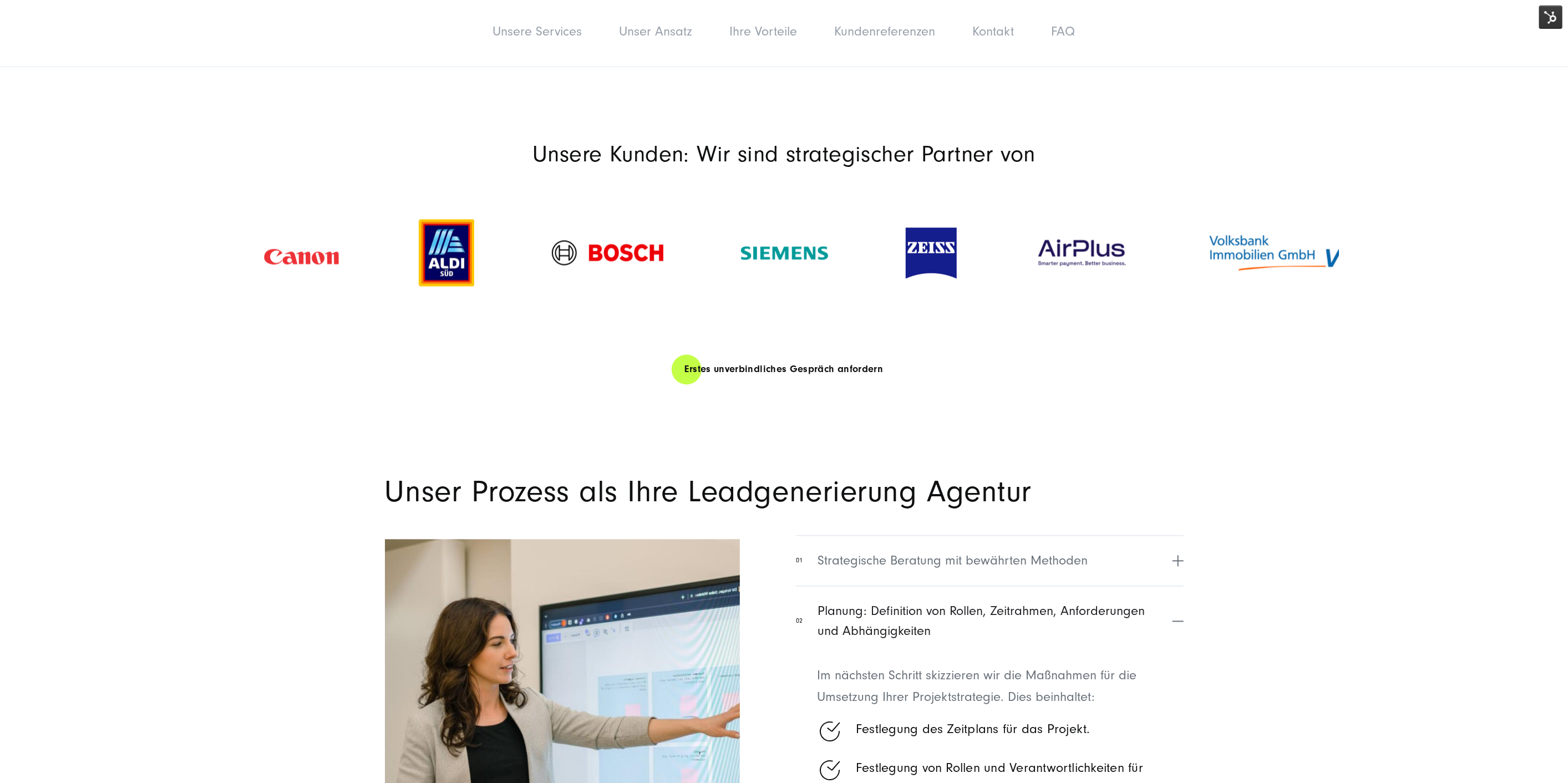
scroll to position [1910, 0]
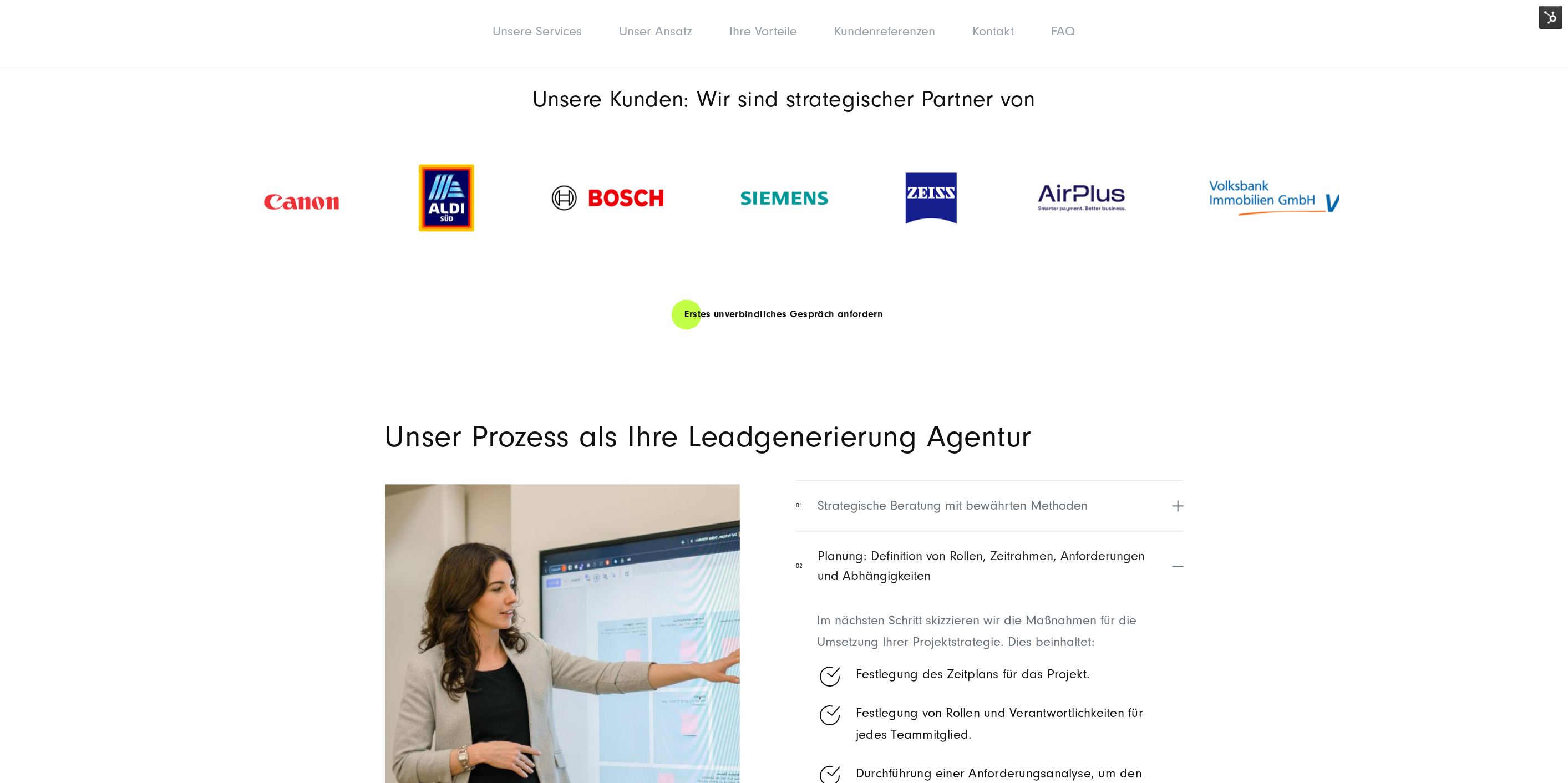
click at [1377, 605] on section "Unser Prozess als Ihre Leadgenerierung Agentur 01 Strategische Beratung mit bew…" at bounding box center [784, 738] width 1568 height 814
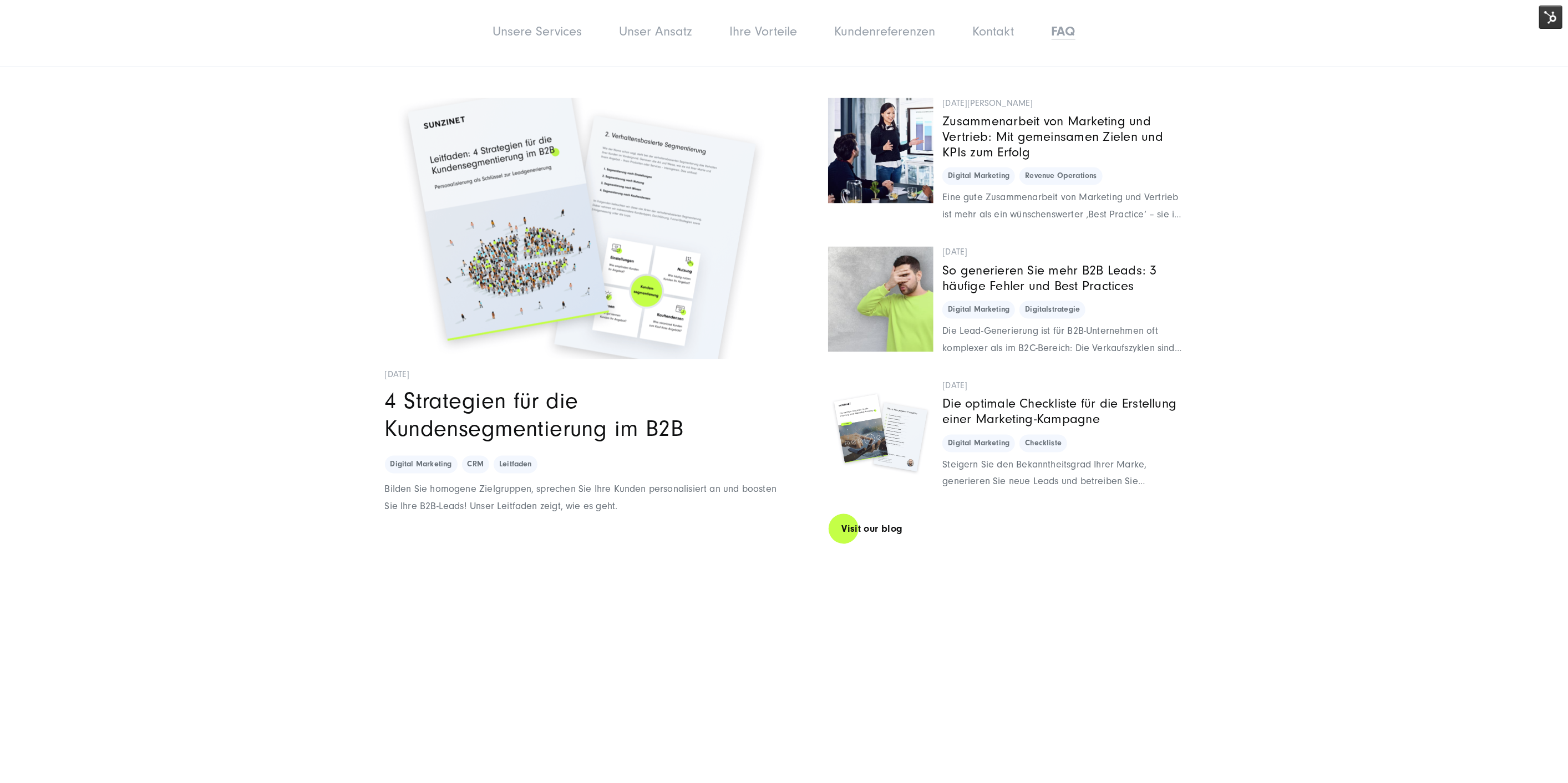
scroll to position [6103, 0]
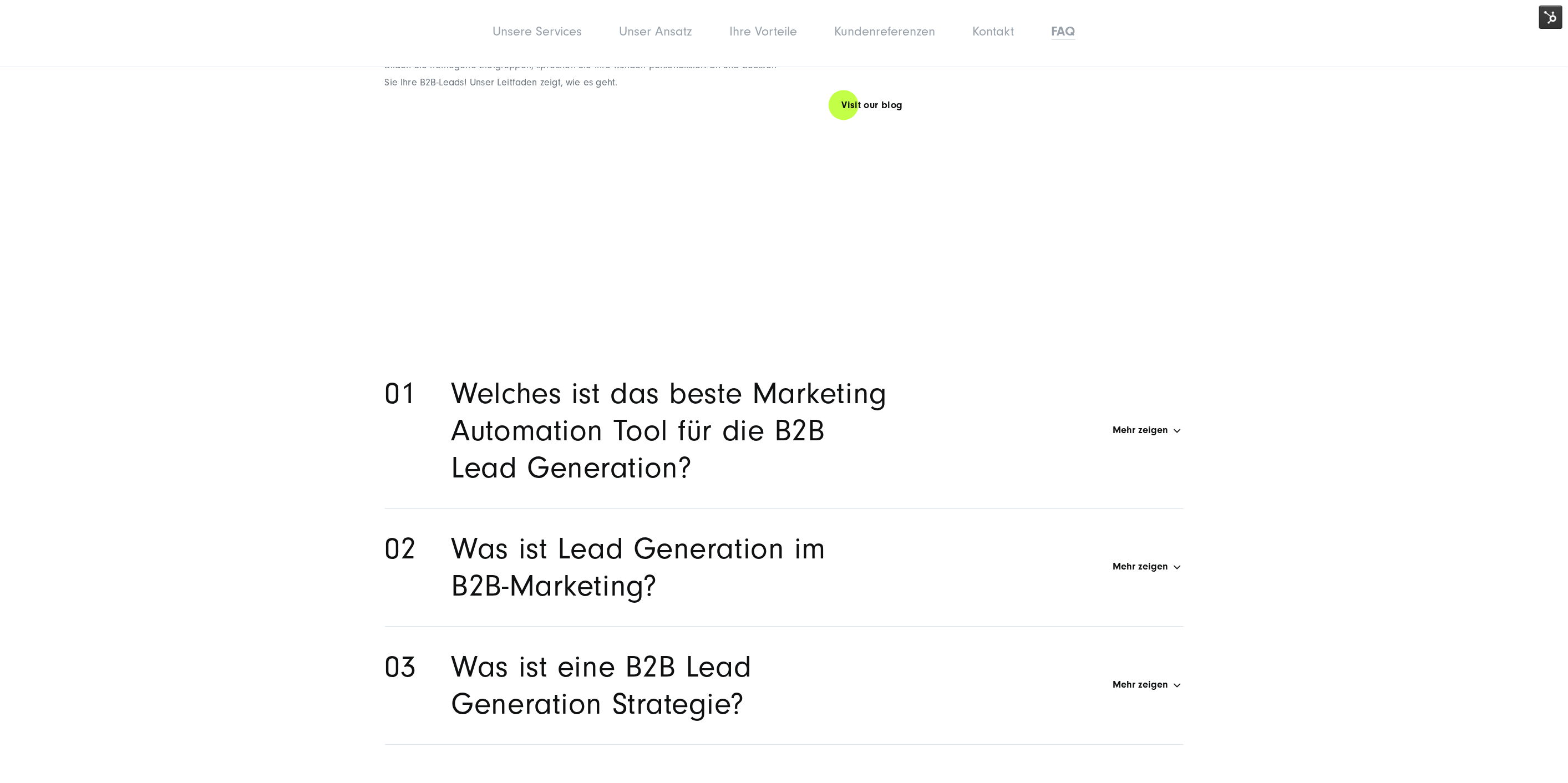
click at [675, 432] on h2 "Welches ist das beste Marketing Automation Tool für die B2B Lead Generation?" at bounding box center [672, 430] width 440 height 112
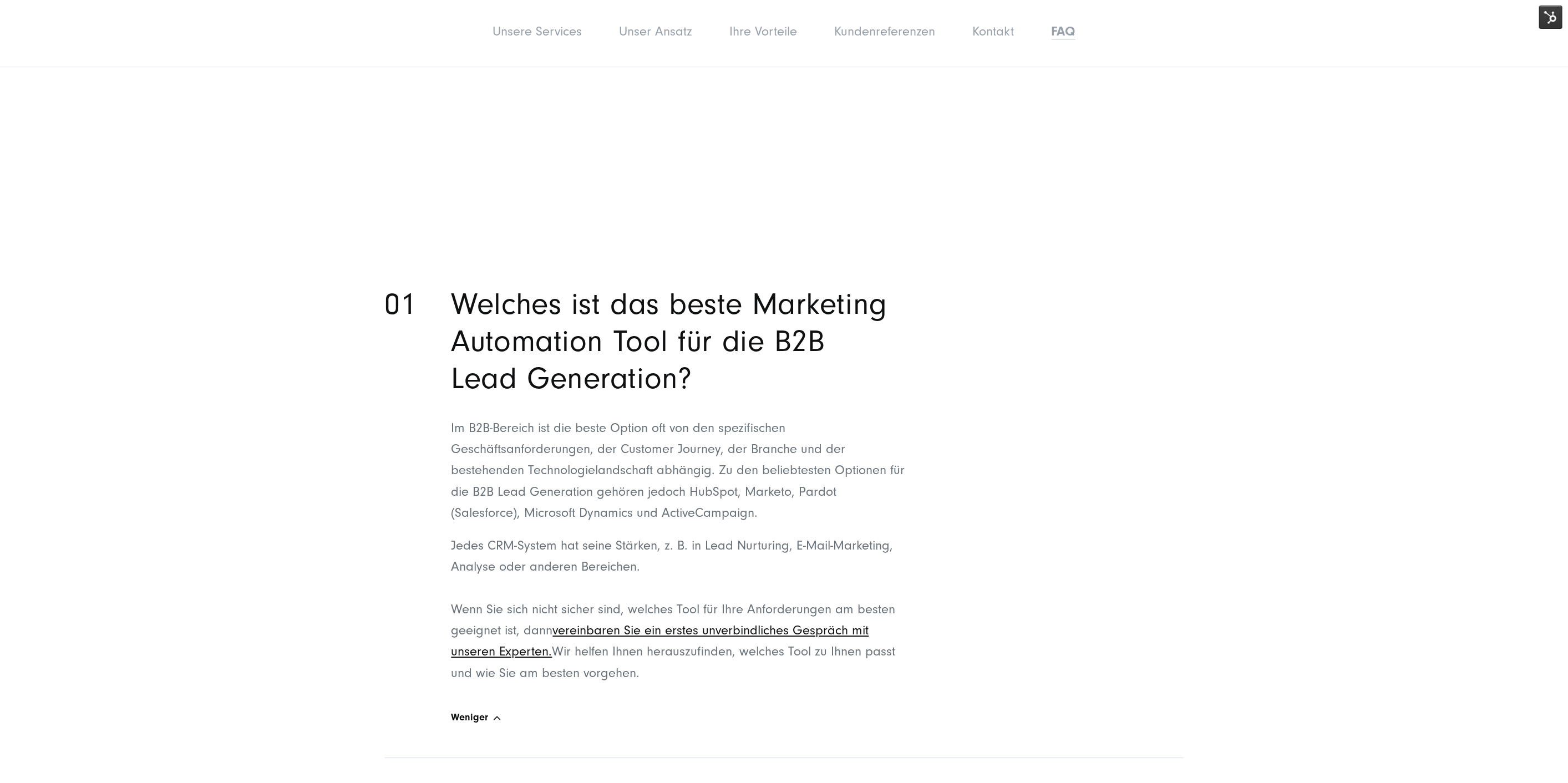
scroll to position [6350, 0]
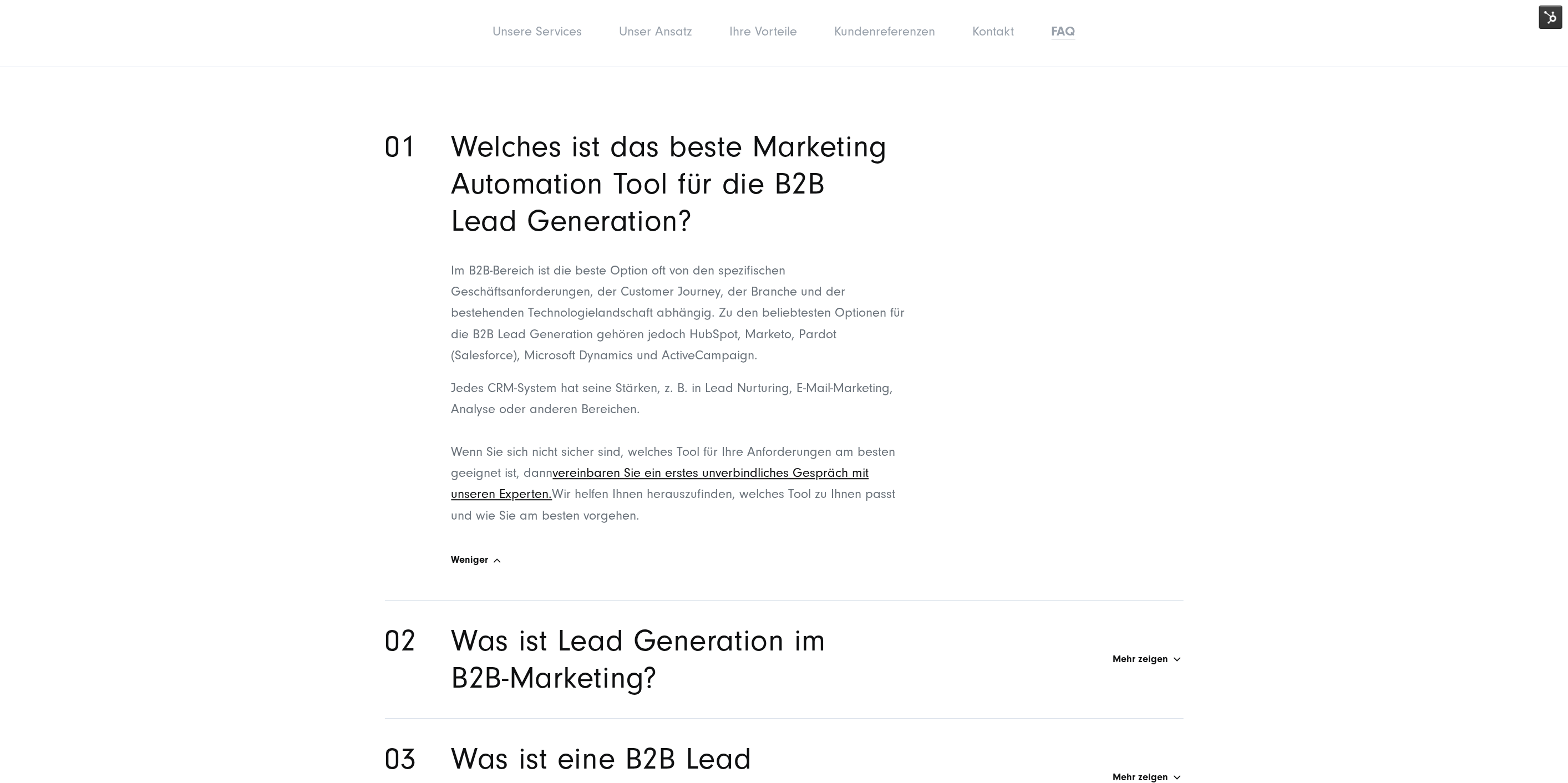
click at [748, 629] on h2 "Was ist Lead Generation im B2B-Marketing?" at bounding box center [672, 659] width 440 height 74
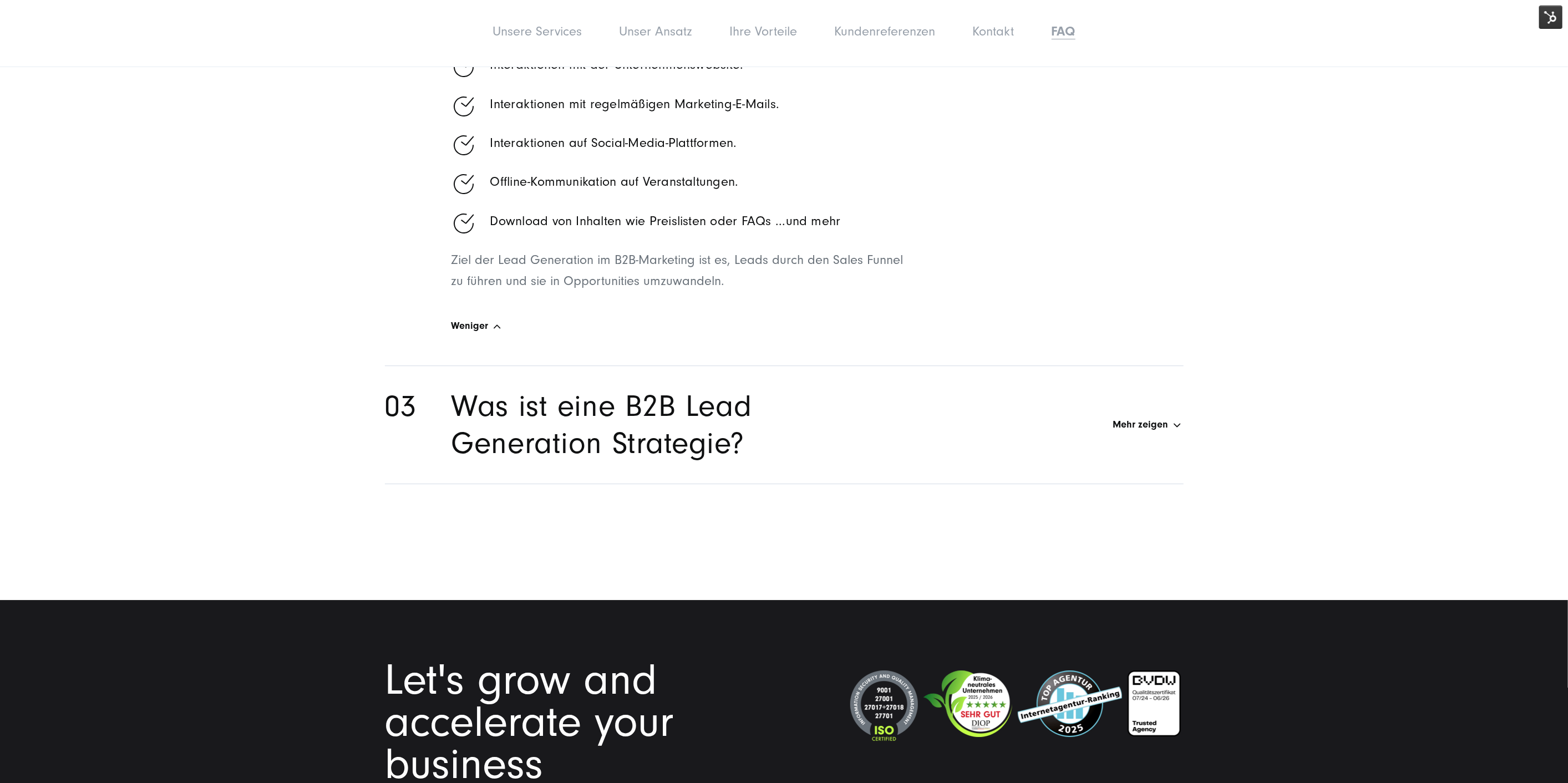
click at [720, 455] on h2 "Was ist eine B2B Lead Generation Strategie?" at bounding box center [672, 425] width 440 height 74
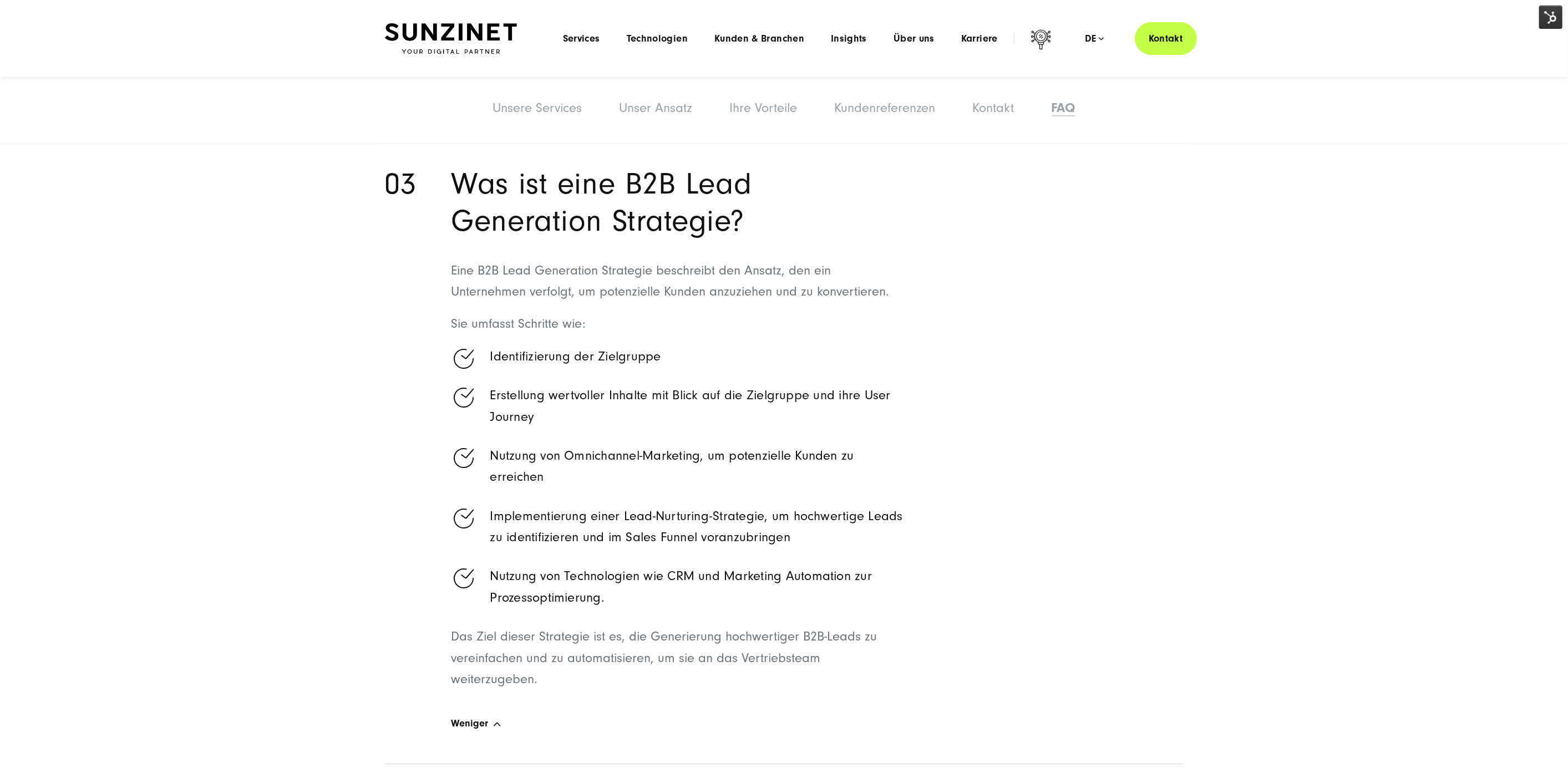
scroll to position [6216, 0]
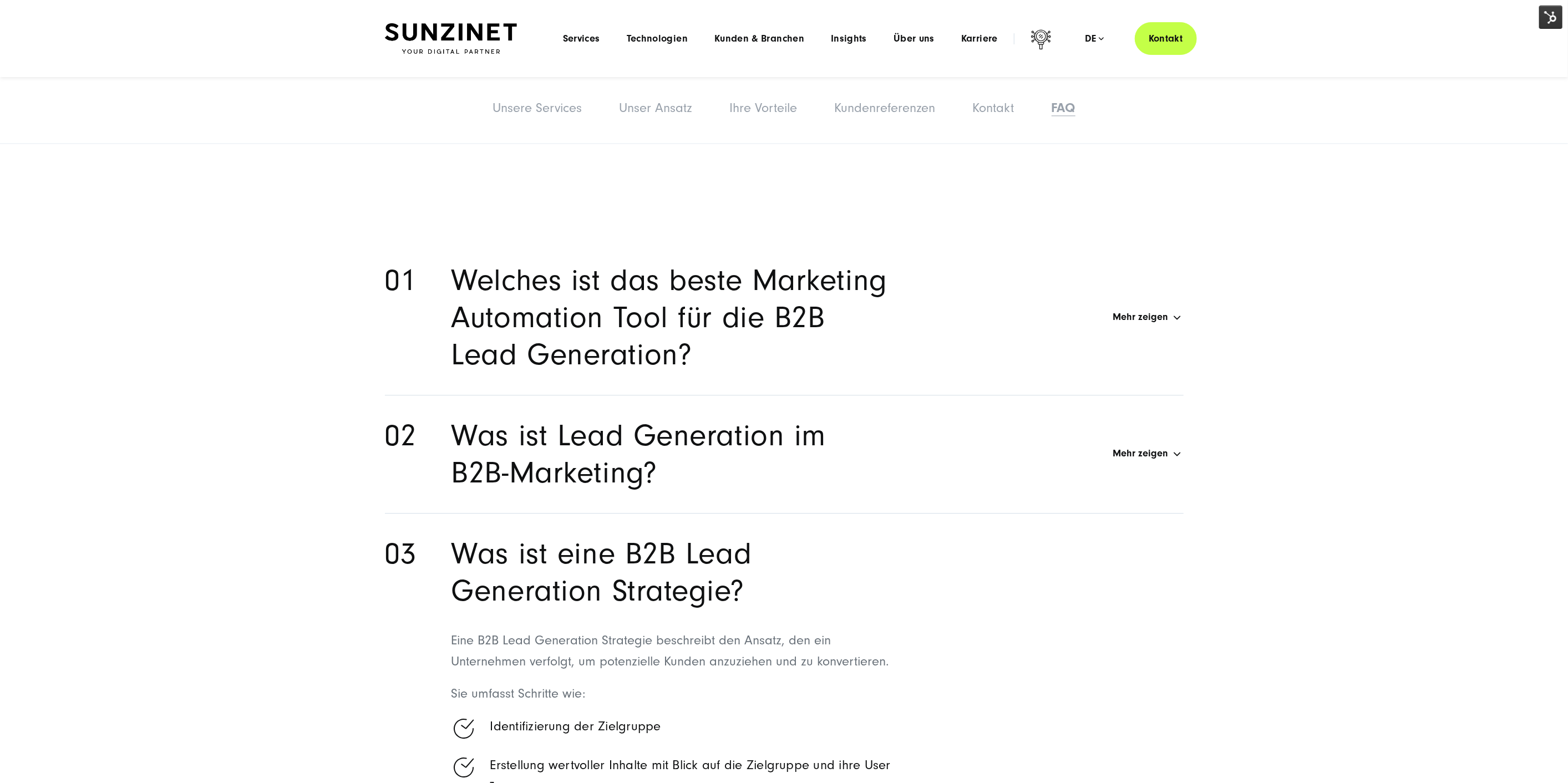
click at [687, 423] on h2 "Was ist Lead Generation im B2B-Marketing?" at bounding box center [672, 454] width 440 height 74
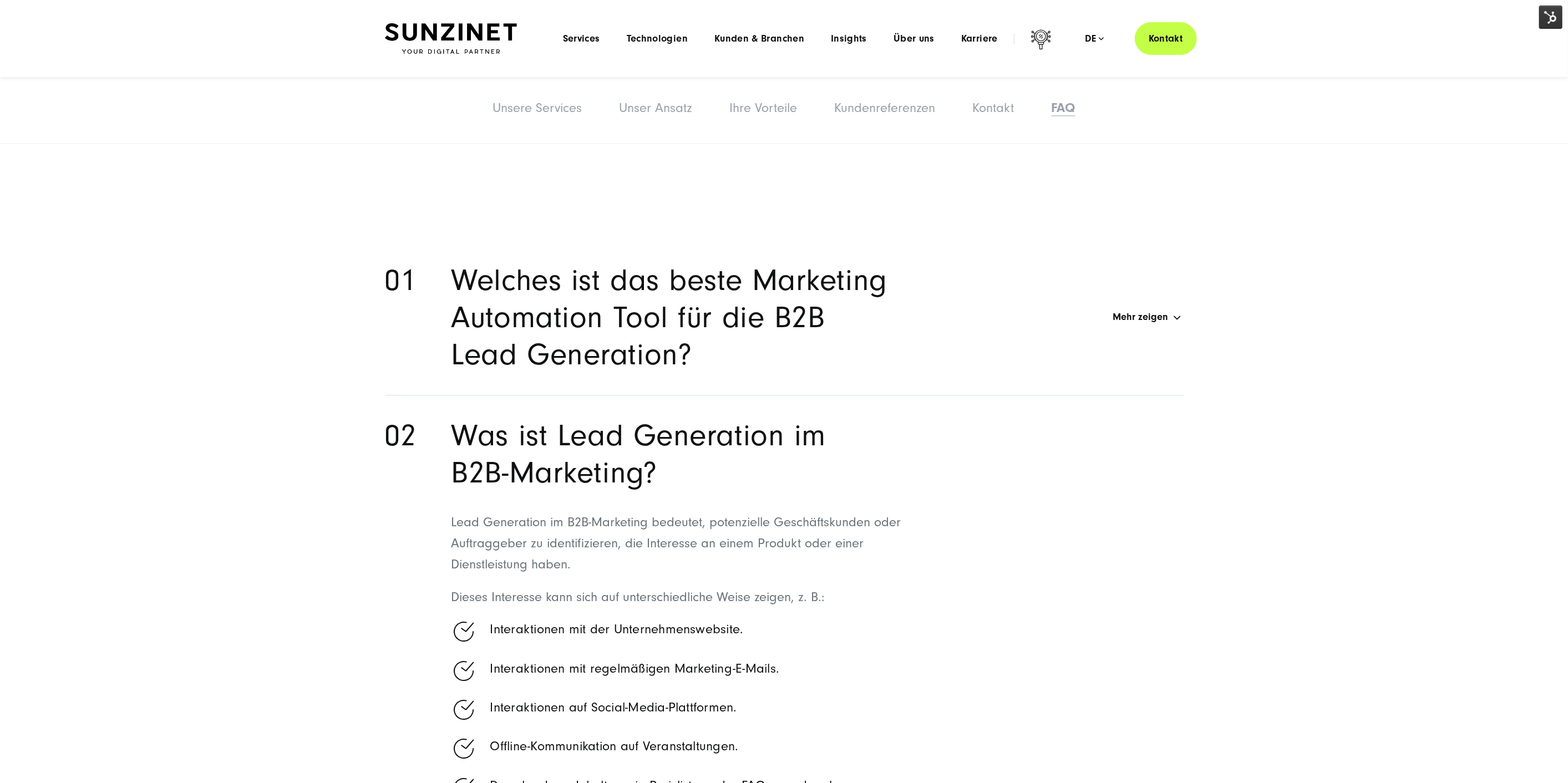
click at [718, 324] on h2 "Welches ist das beste Marketing Automation Tool für die B2B Lead Generation?" at bounding box center [672, 317] width 440 height 112
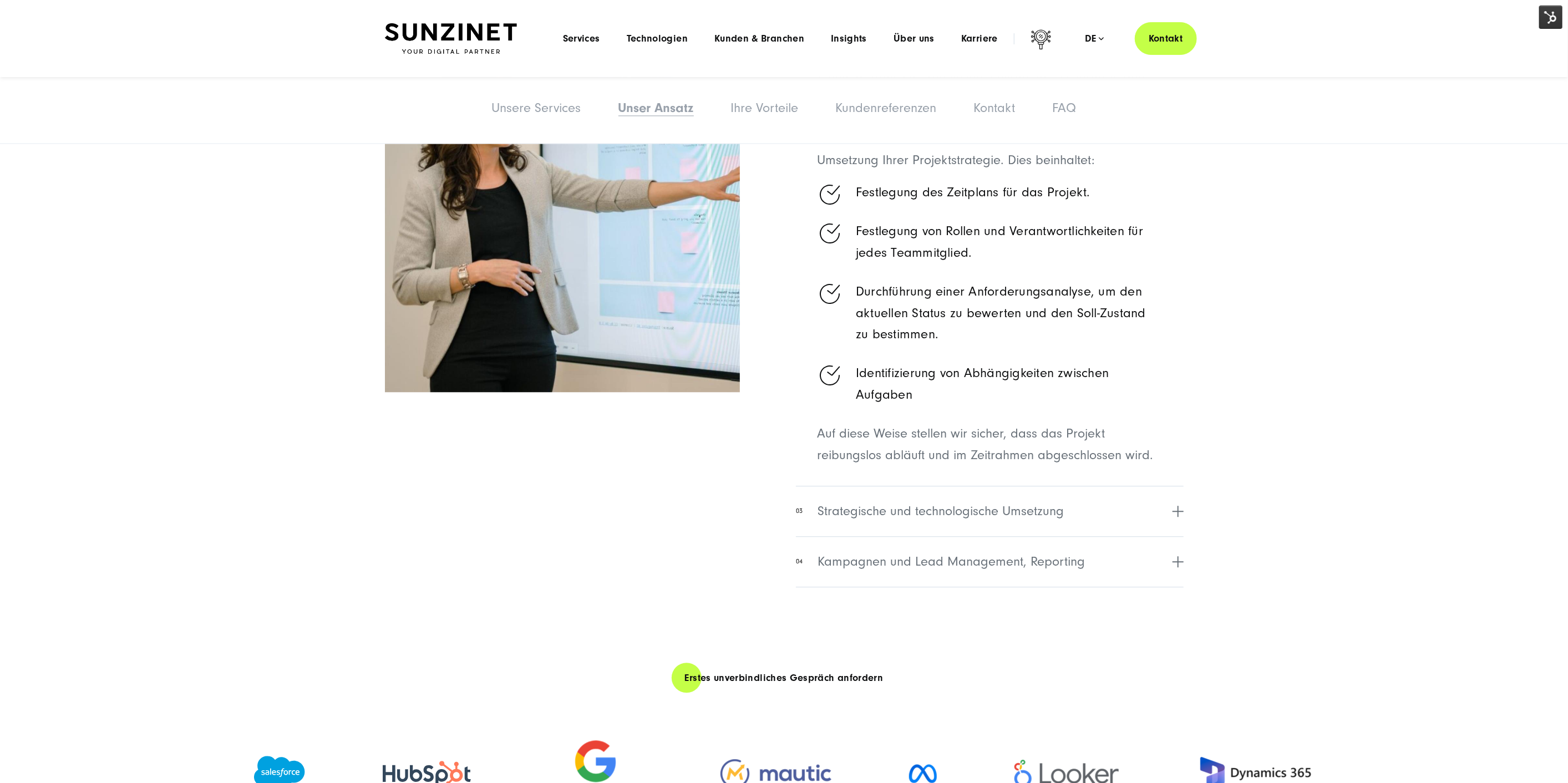
scroll to position [2210, 0]
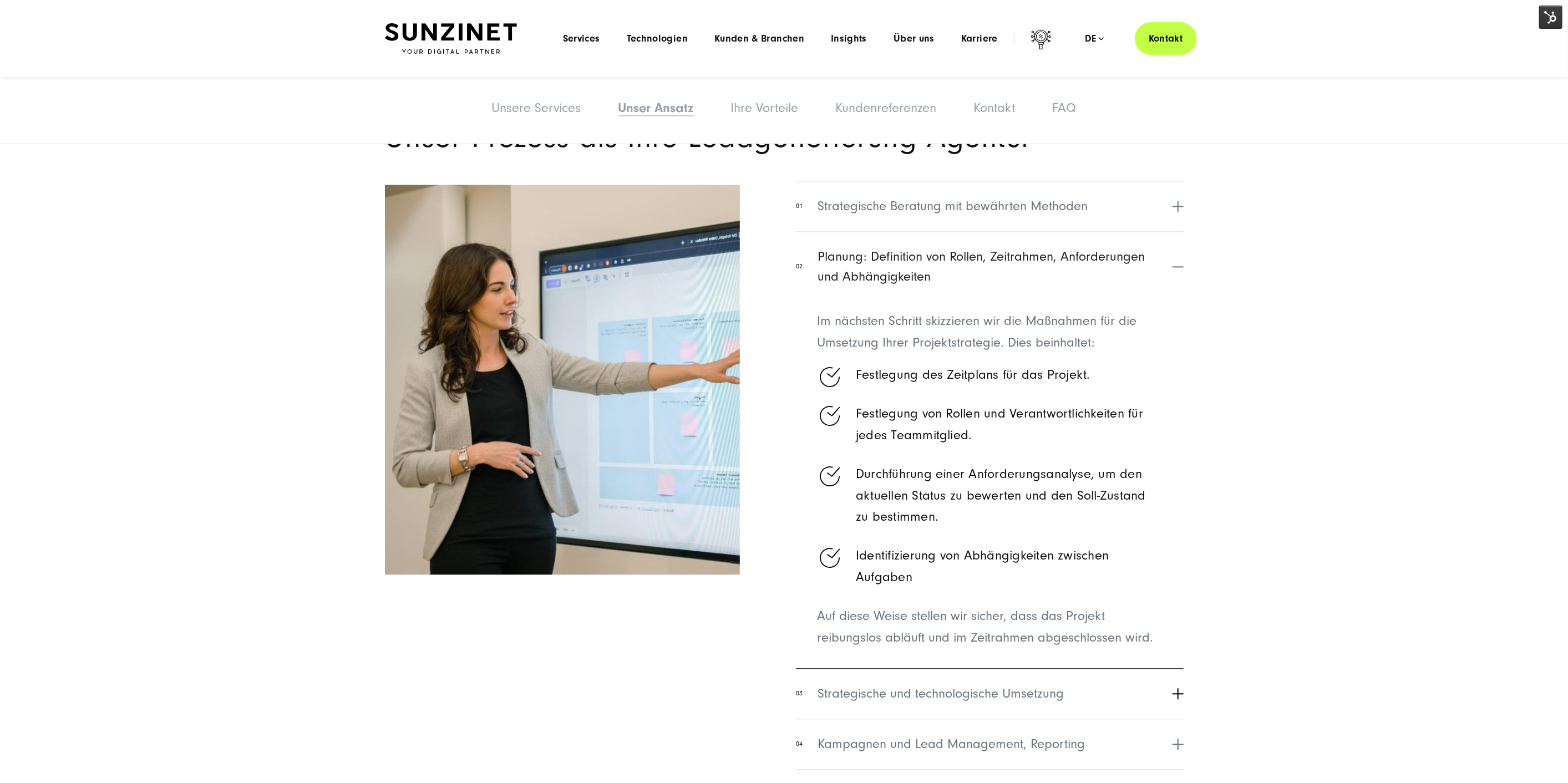
click at [986, 686] on span "Strategische und technologische Umsetzung" at bounding box center [941, 694] width 246 height 20
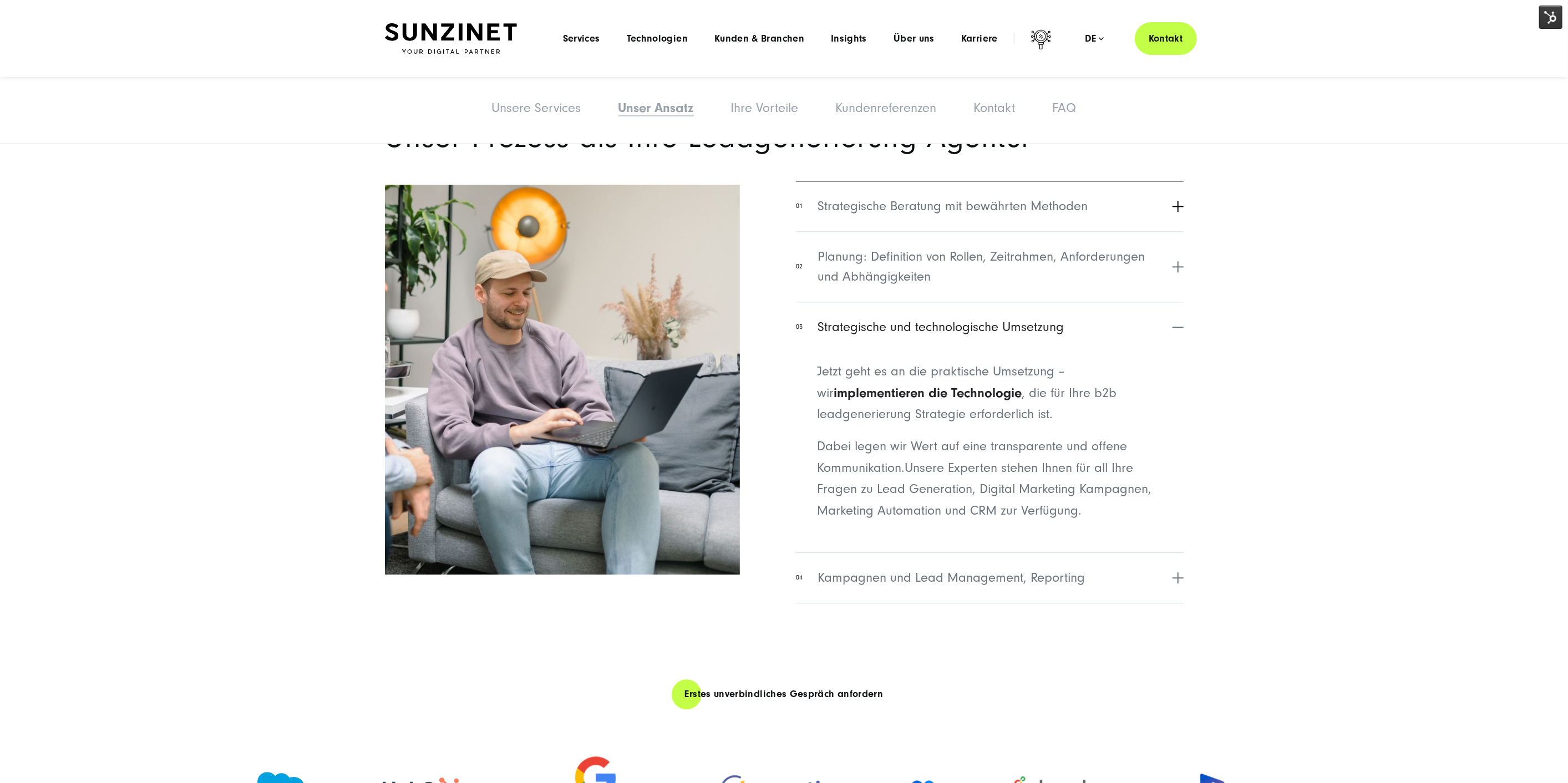
click at [1048, 202] on span "Strategische Beratung mit bewährten Methoden" at bounding box center [953, 206] width 270 height 20
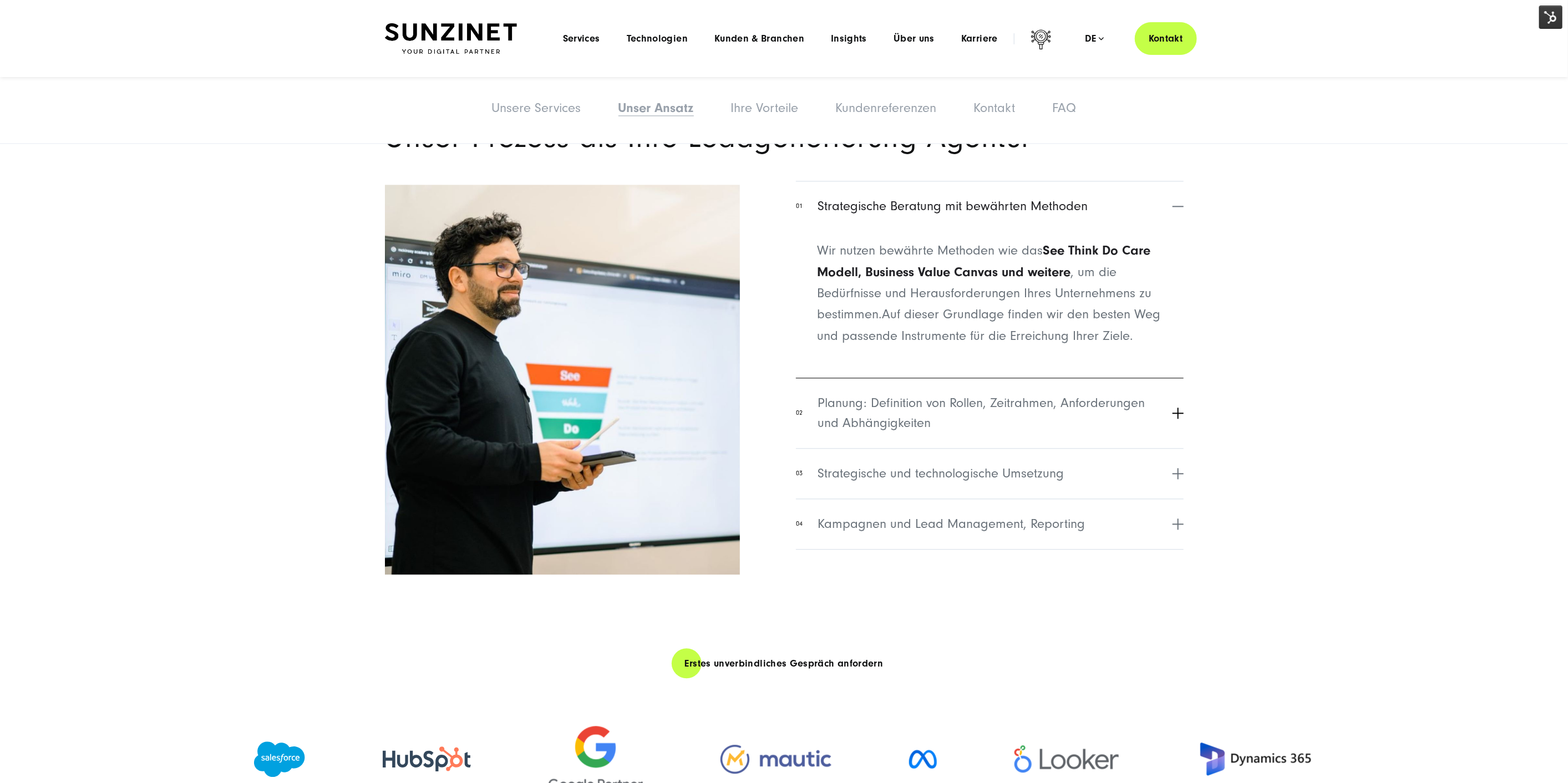
drag, startPoint x: 1010, startPoint y: 425, endPoint x: 1112, endPoint y: 263, distance: 191.4
click at [1010, 425] on span "Planung: Definition von Rollen, Zeitrahmen, Anforderungen und Abhängigkeiten" at bounding box center [994, 413] width 352 height 40
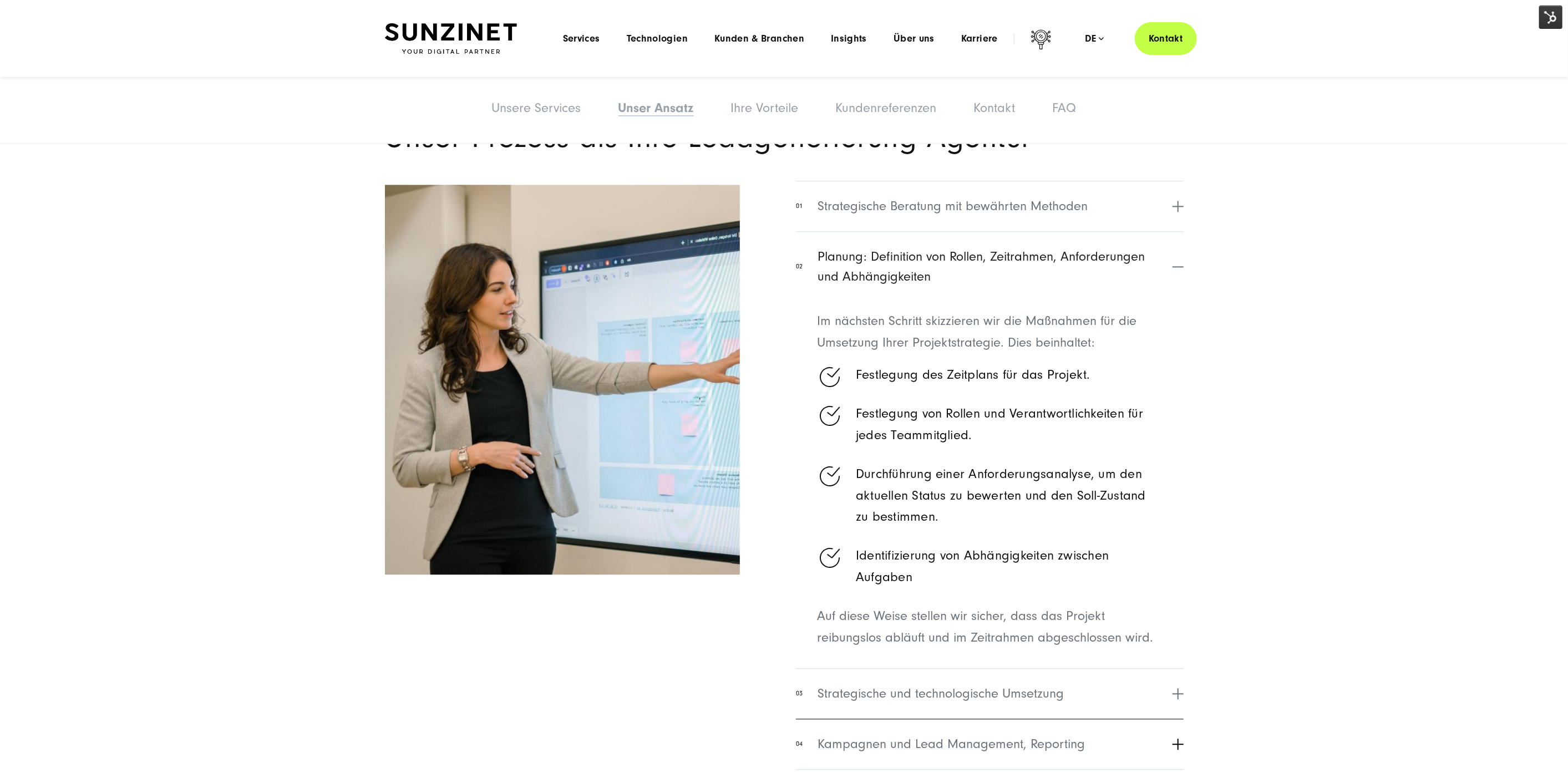
drag, startPoint x: 995, startPoint y: 695, endPoint x: 1011, endPoint y: 658, distance: 40.3
click at [995, 695] on span "Strategische und technologische Umsetzung" at bounding box center [941, 694] width 246 height 20
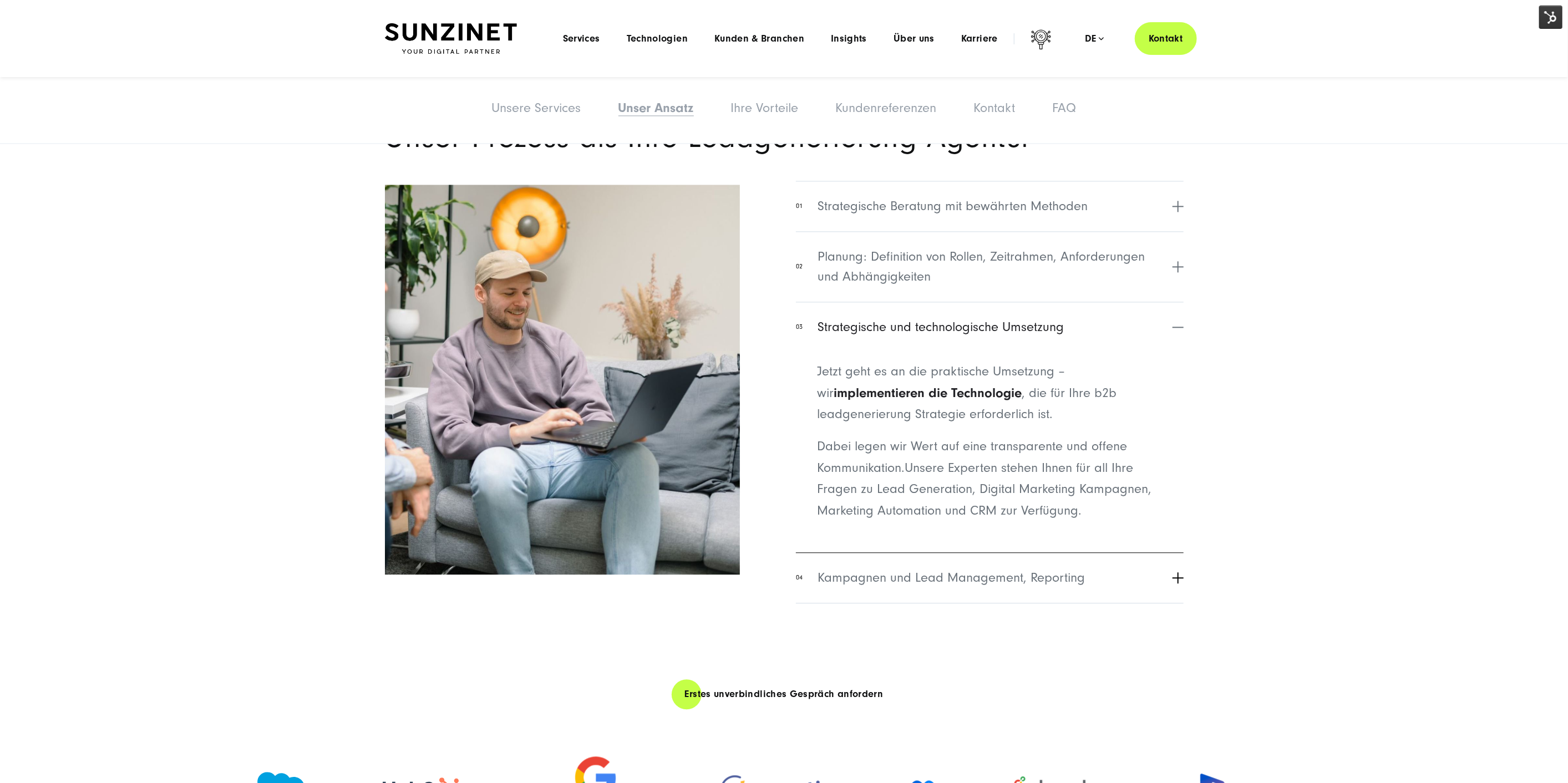
click at [961, 583] on span "Kampagnen und Lead Management, Reporting" at bounding box center [952, 578] width 268 height 20
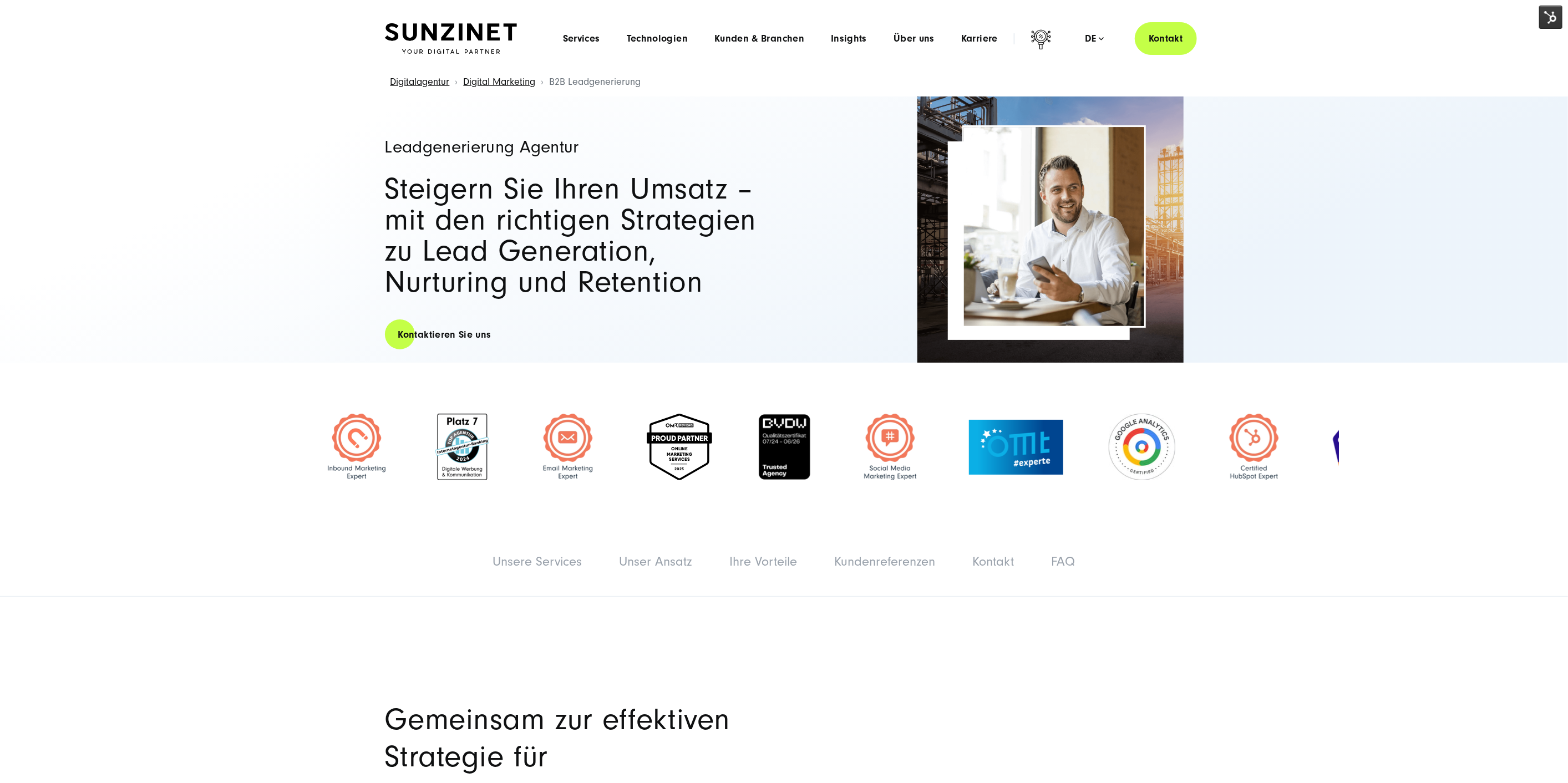
scroll to position [0, 0]
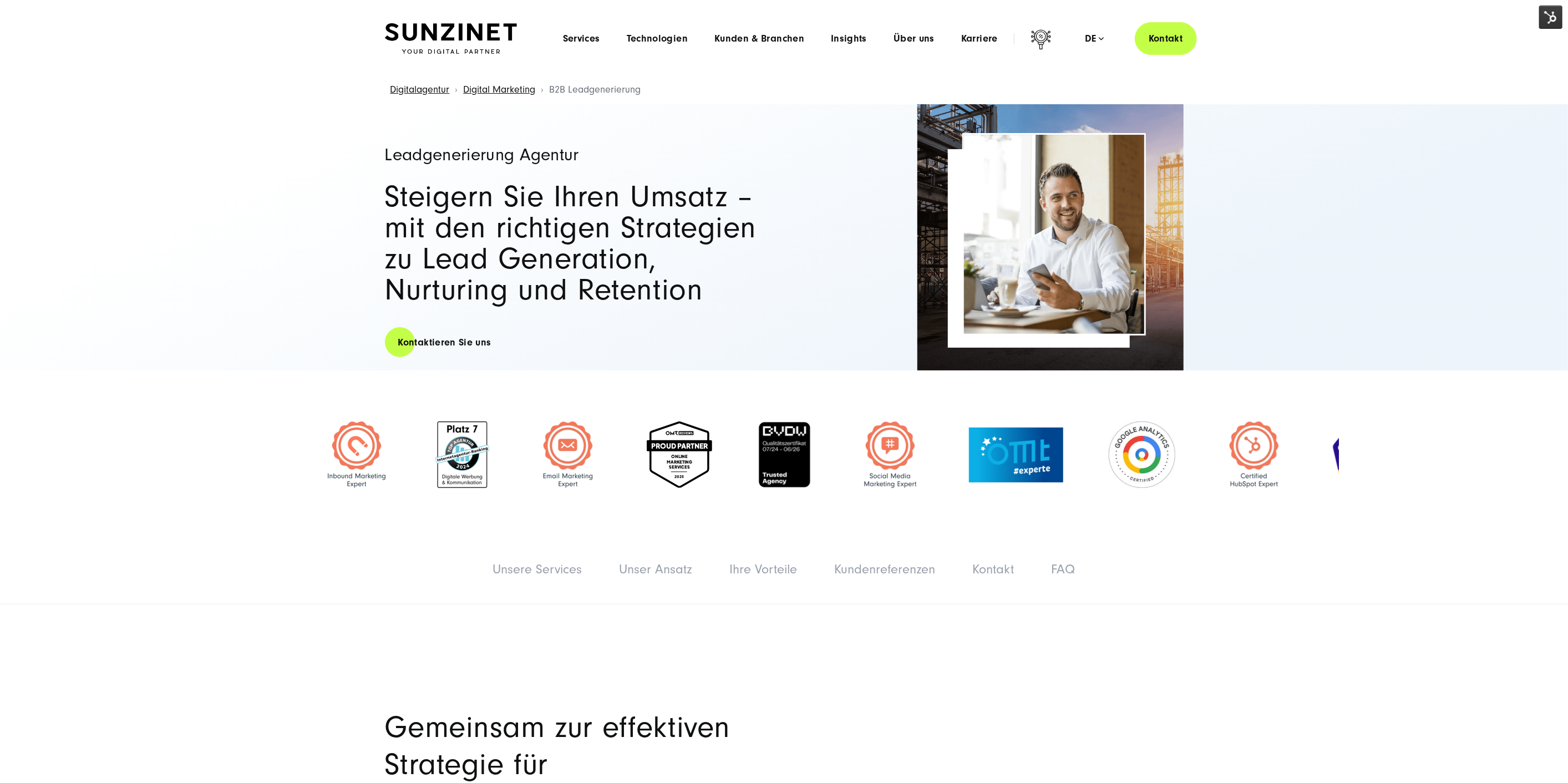
click at [1230, 217] on div "Leadgenerierung Agentur Steigern Sie Ihren Umsatz – mit den richtigen Strategie…" at bounding box center [784, 237] width 1568 height 266
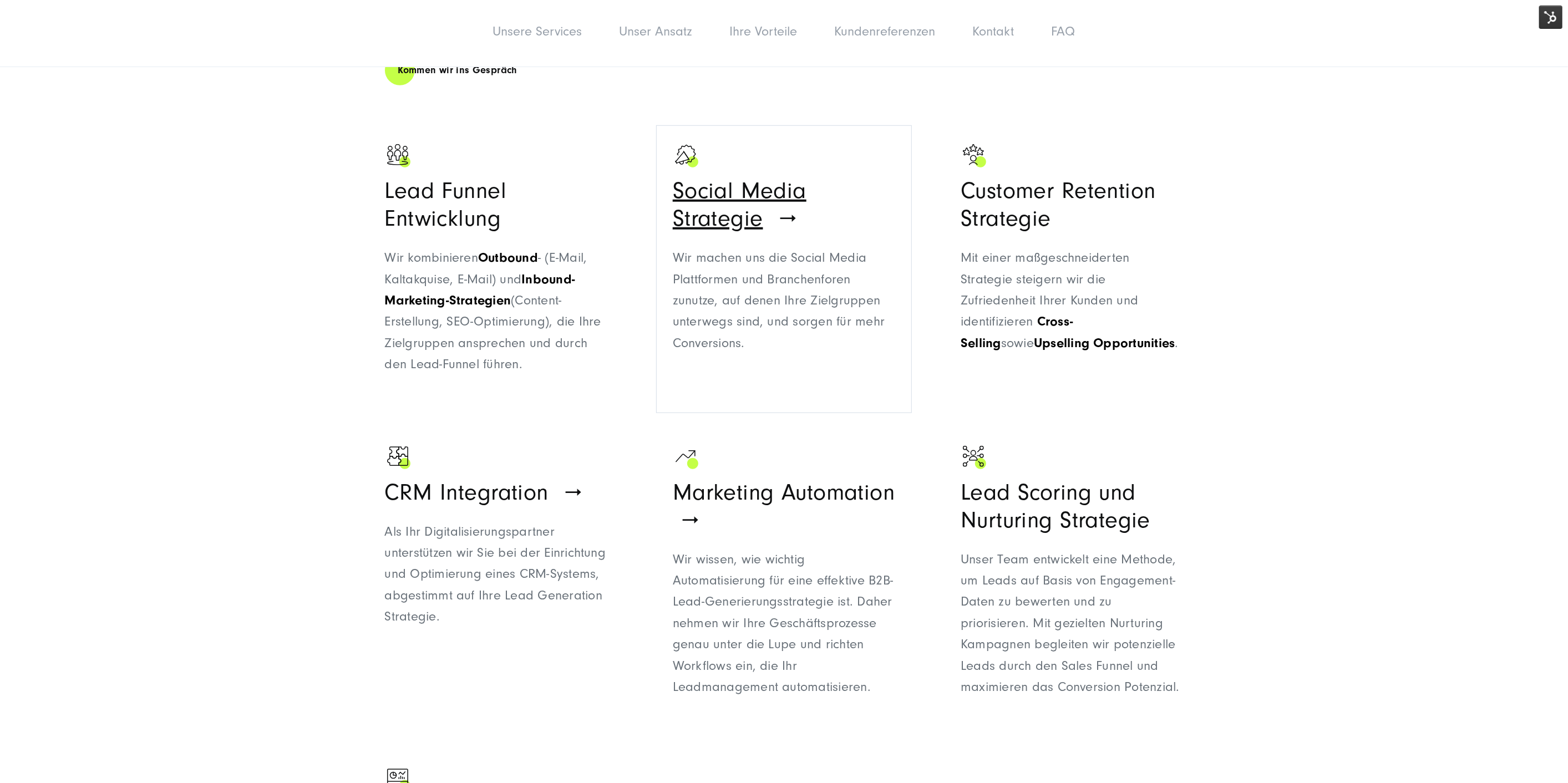
scroll to position [862, 0]
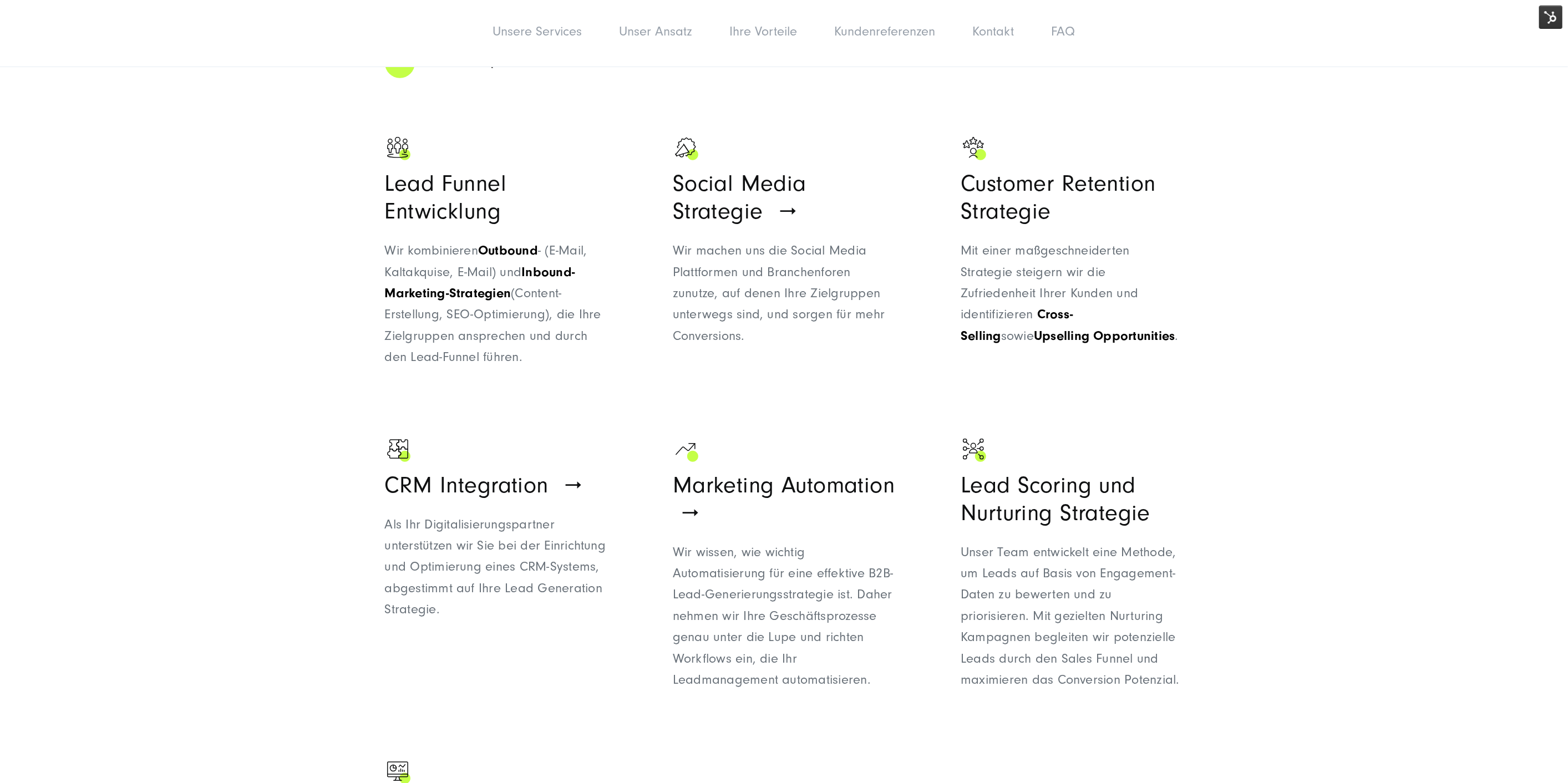
drag, startPoint x: 1230, startPoint y: 250, endPoint x: 1232, endPoint y: 235, distance: 15.1
click at [1230, 249] on section "Gemeinsam zur effektiven Strategie für Leadgenerierung Unsere Expertinnen und E…" at bounding box center [784, 424] width 1568 height 1364
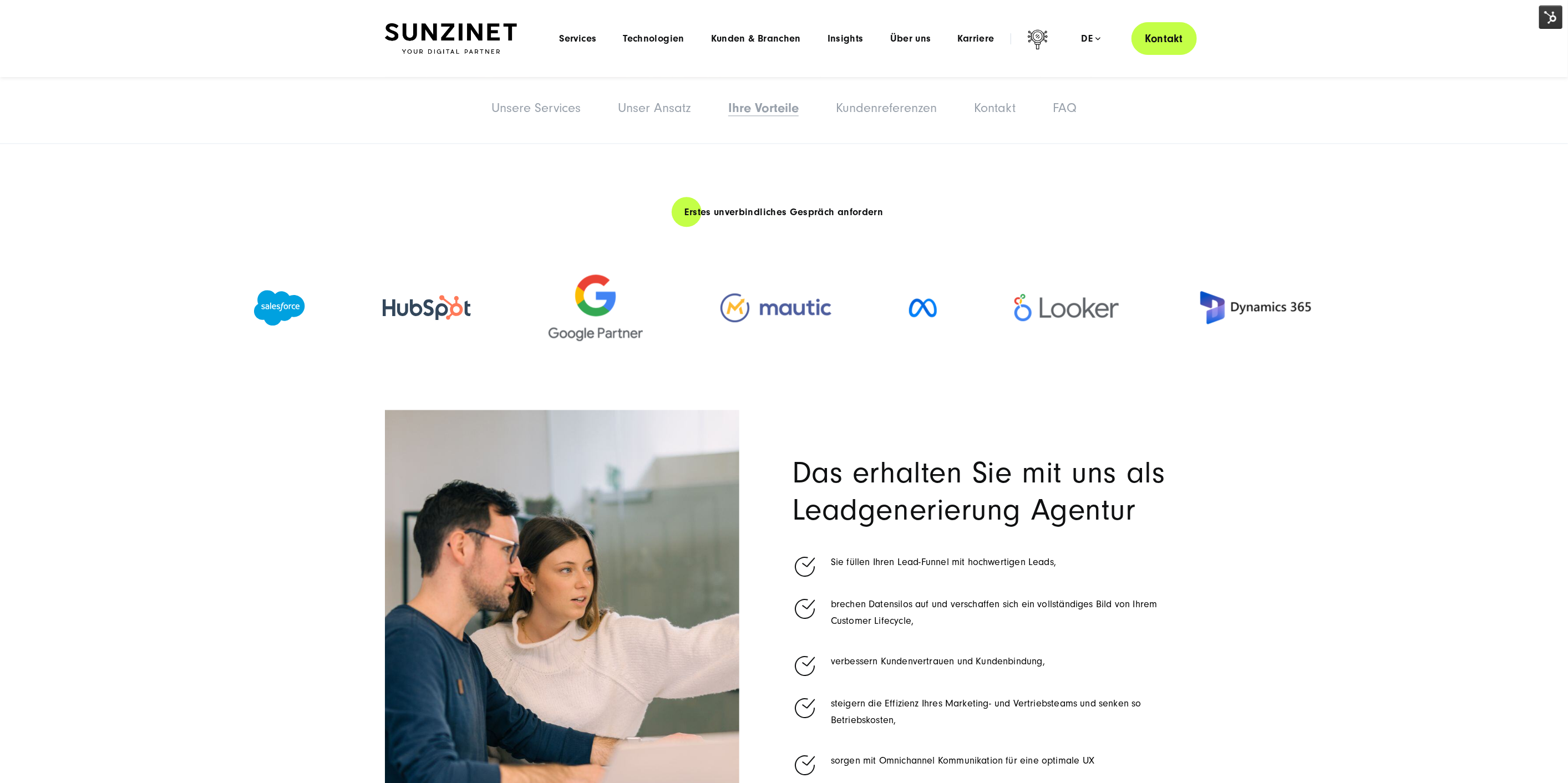
scroll to position [0, 0]
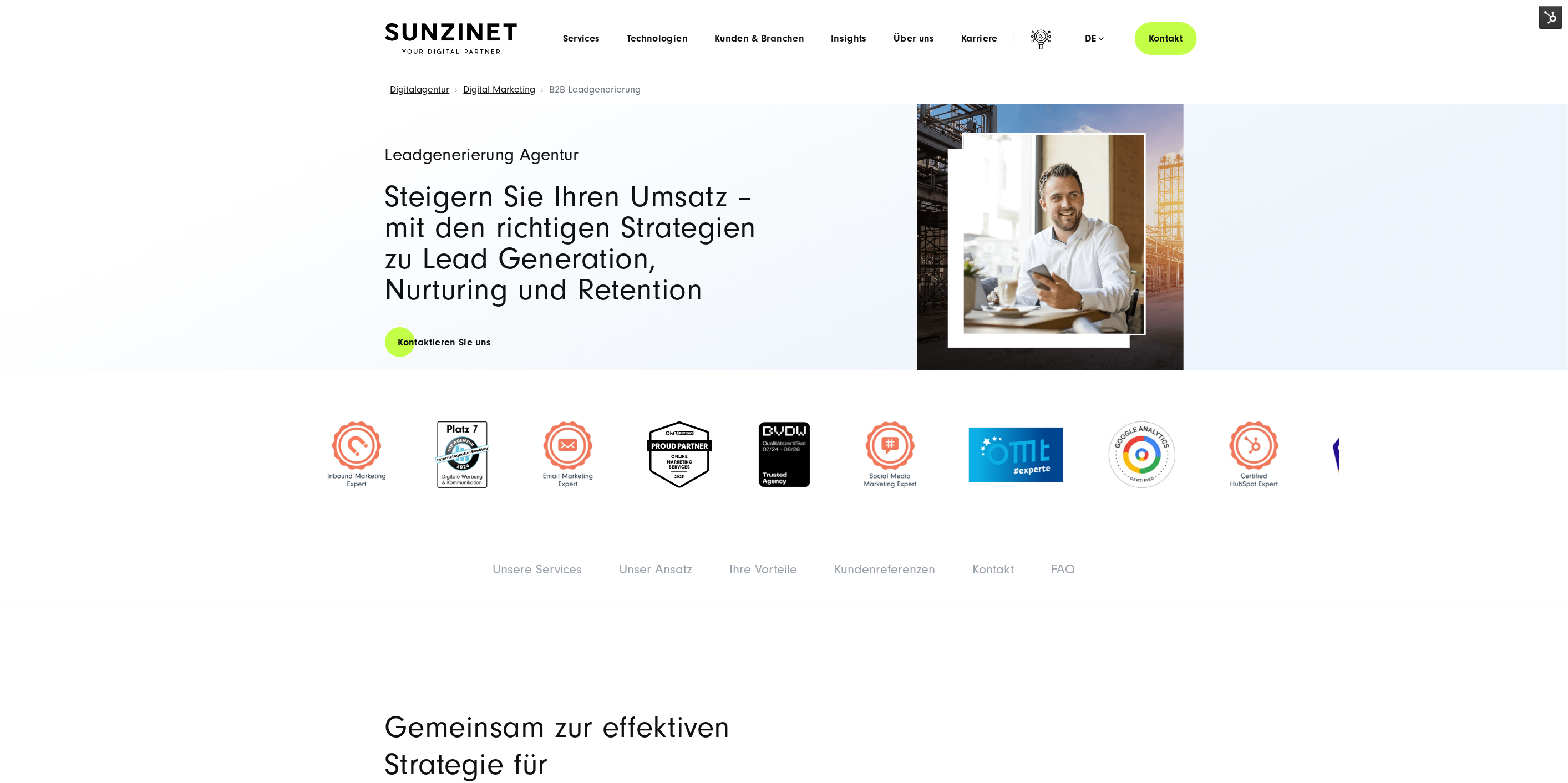
click at [1545, 21] on img at bounding box center [1551, 17] width 23 height 23
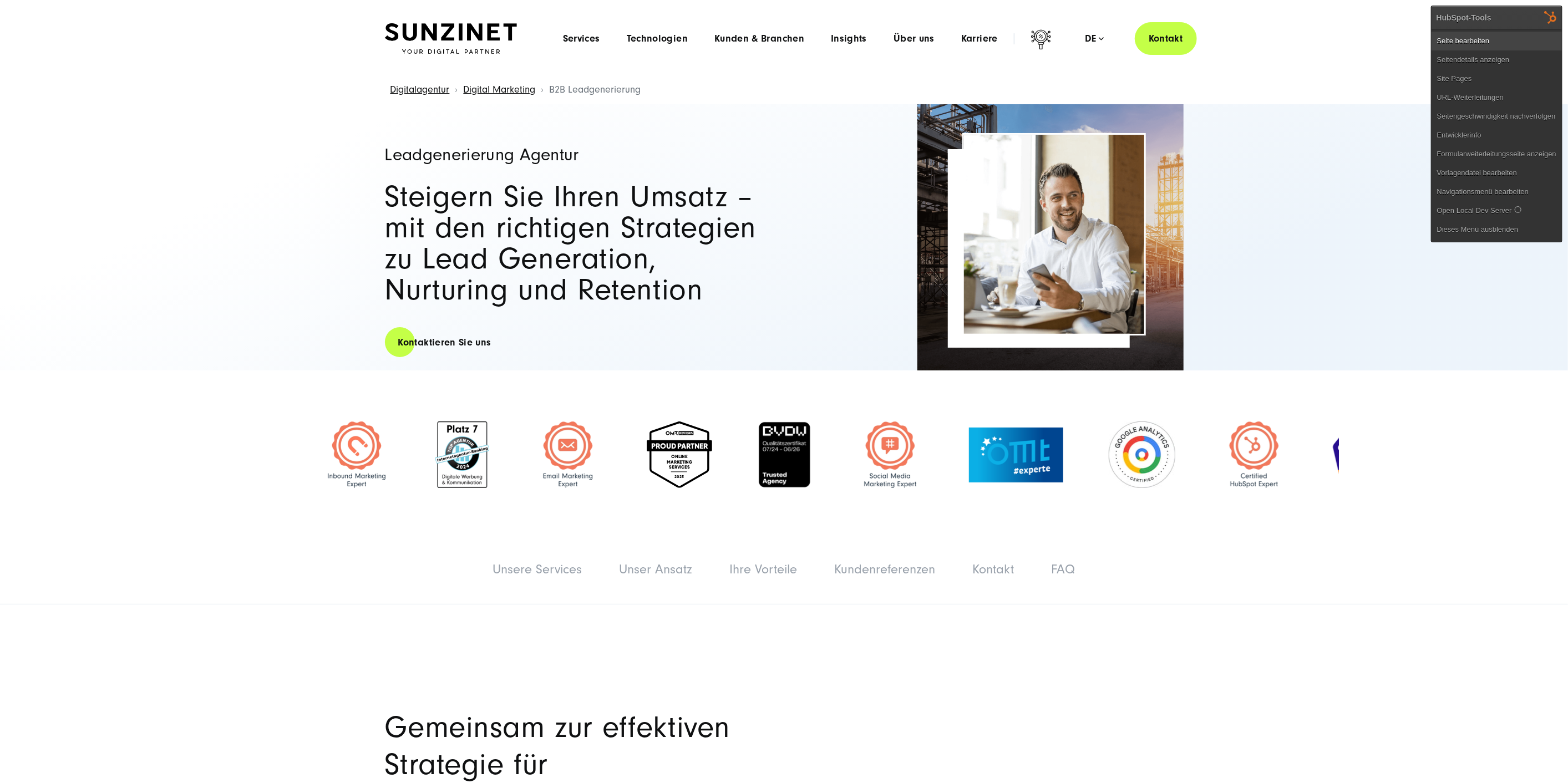
click at [1521, 34] on link "Seite bearbeiten" at bounding box center [1497, 40] width 131 height 19
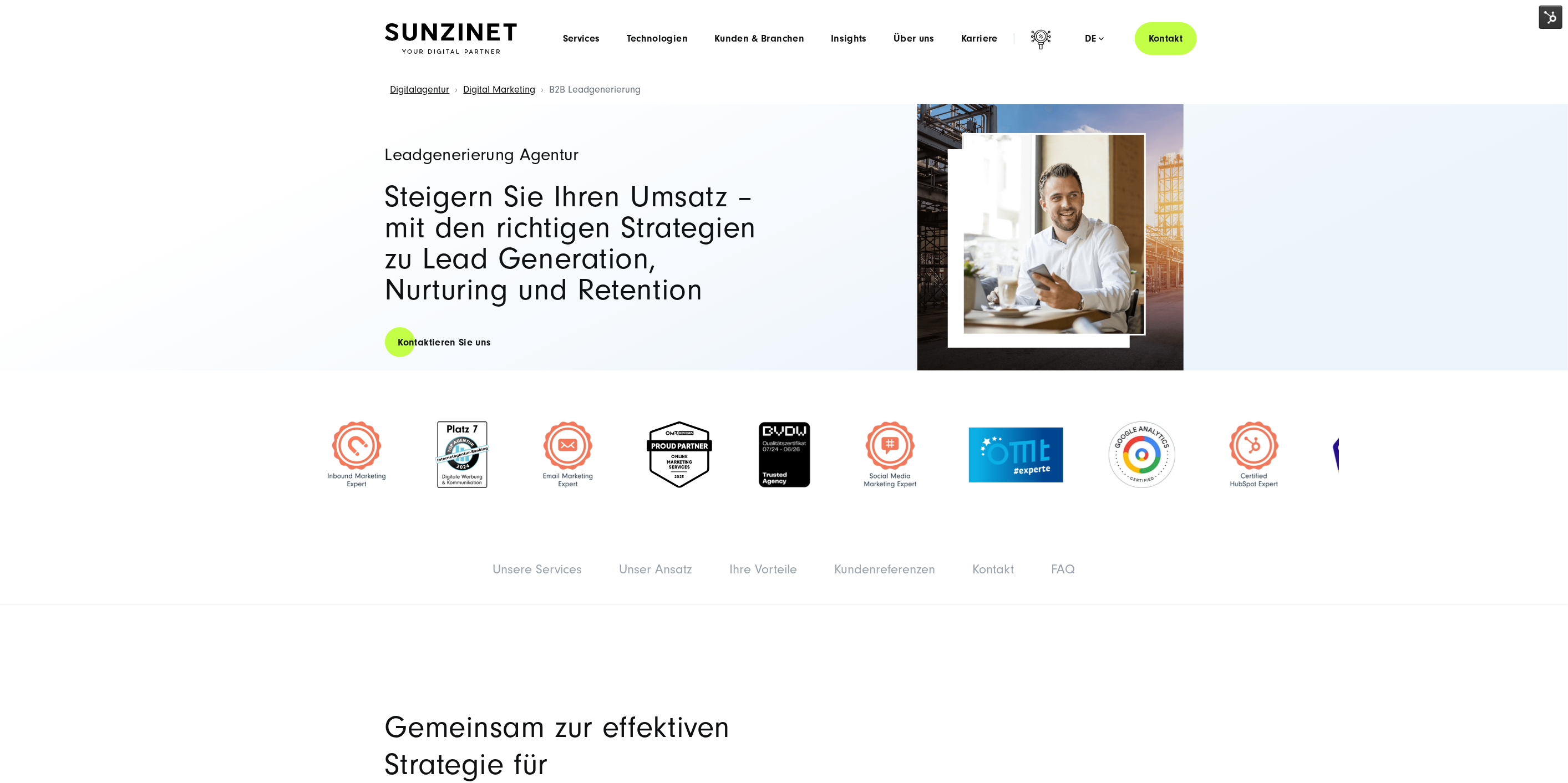
click at [1553, 13] on img at bounding box center [1551, 17] width 23 height 23
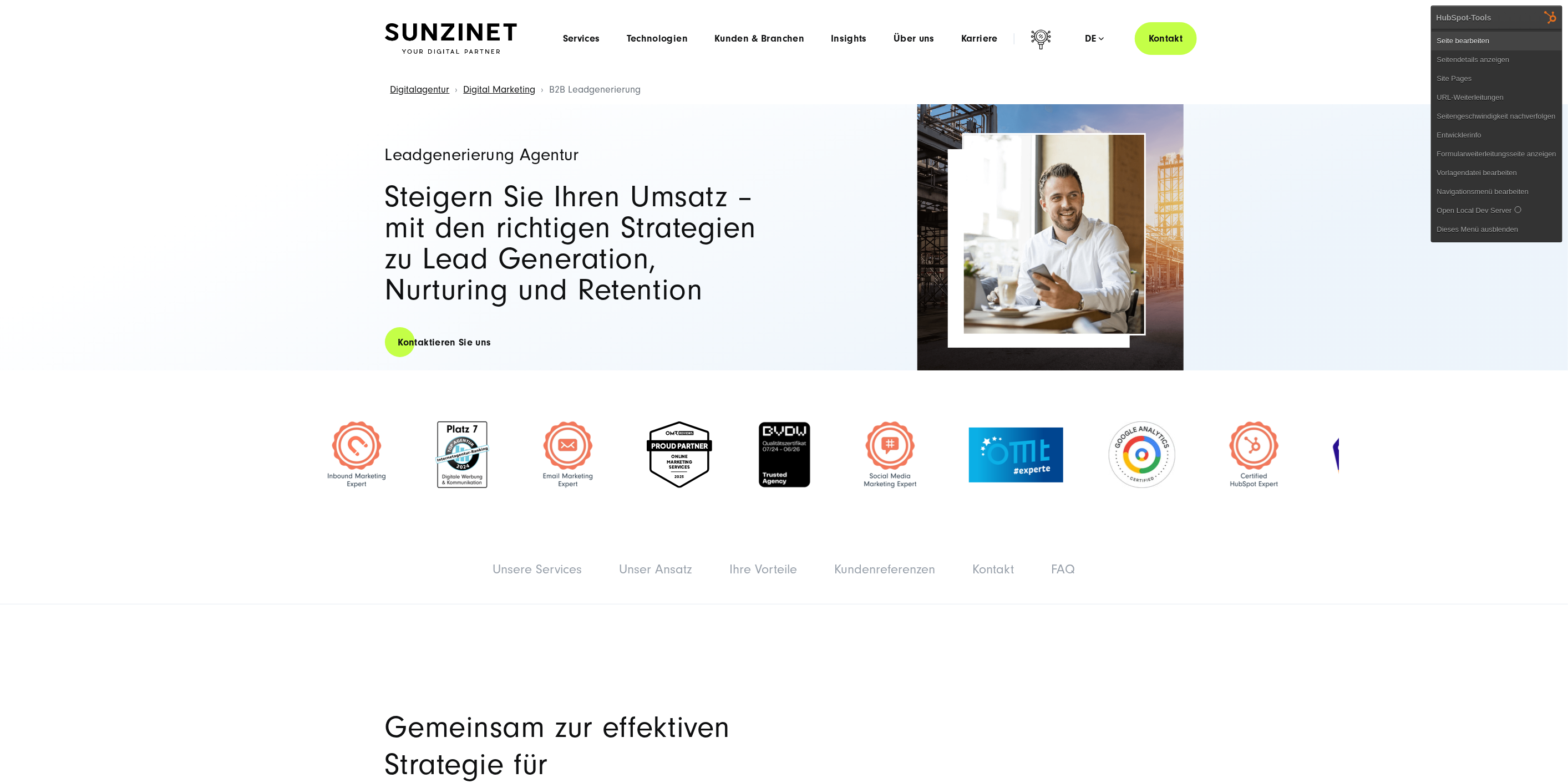
click at [1485, 40] on link "Seite bearbeiten" at bounding box center [1497, 40] width 131 height 19
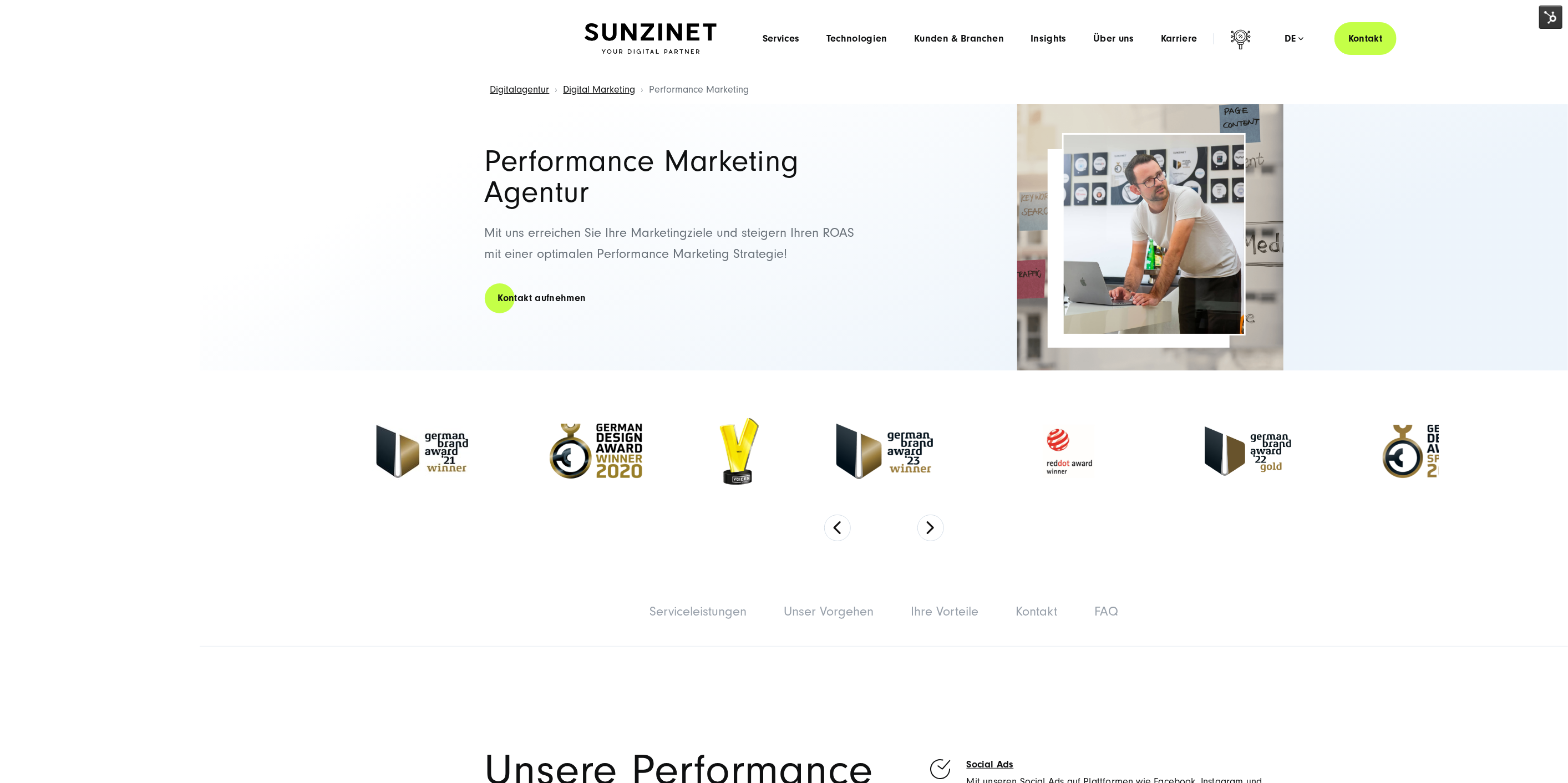
click at [1541, 15] on img at bounding box center [1551, 17] width 23 height 23
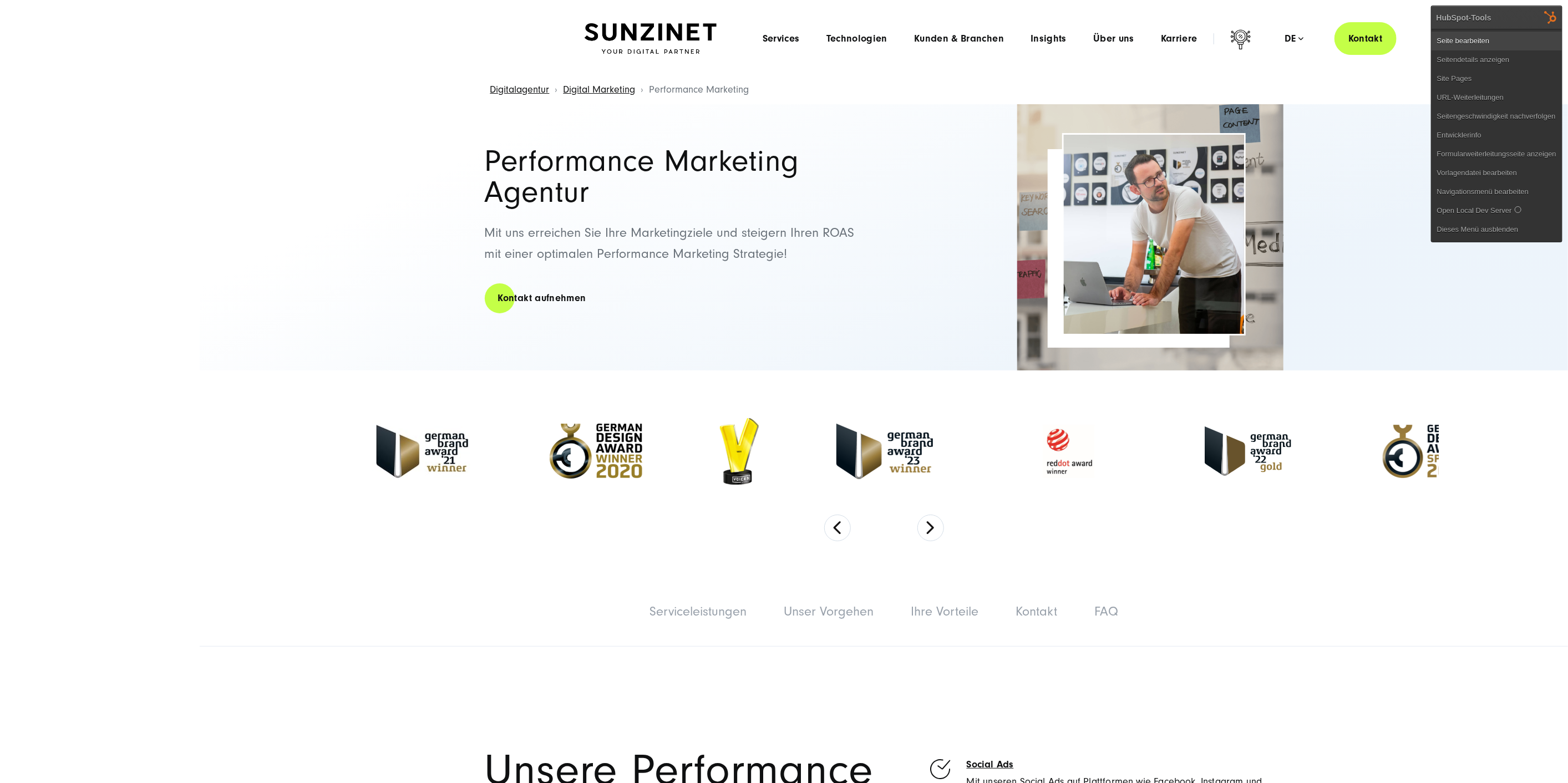
click at [1519, 33] on link "Seite bearbeiten" at bounding box center [1497, 40] width 131 height 19
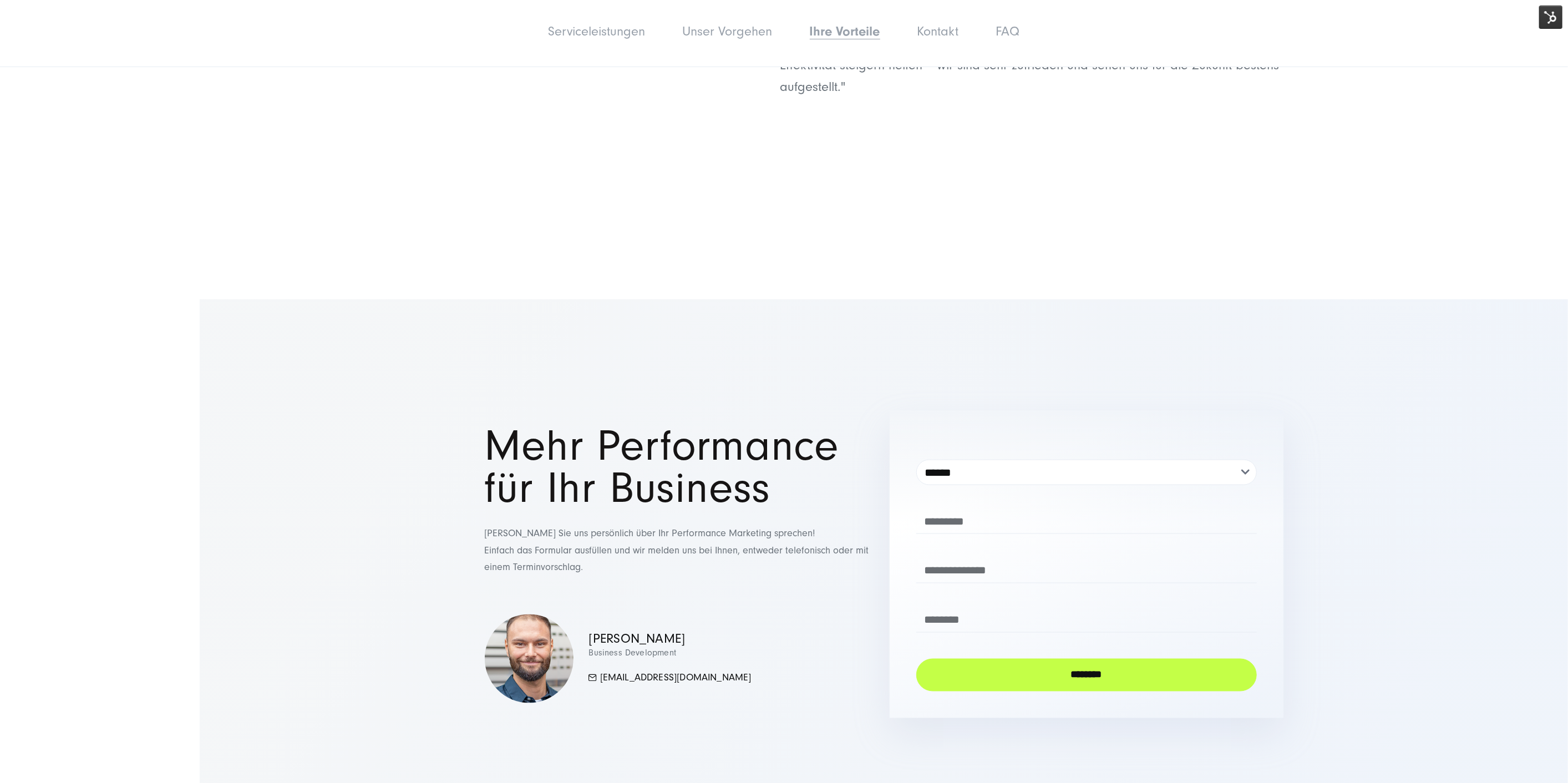
scroll to position [5299, 0]
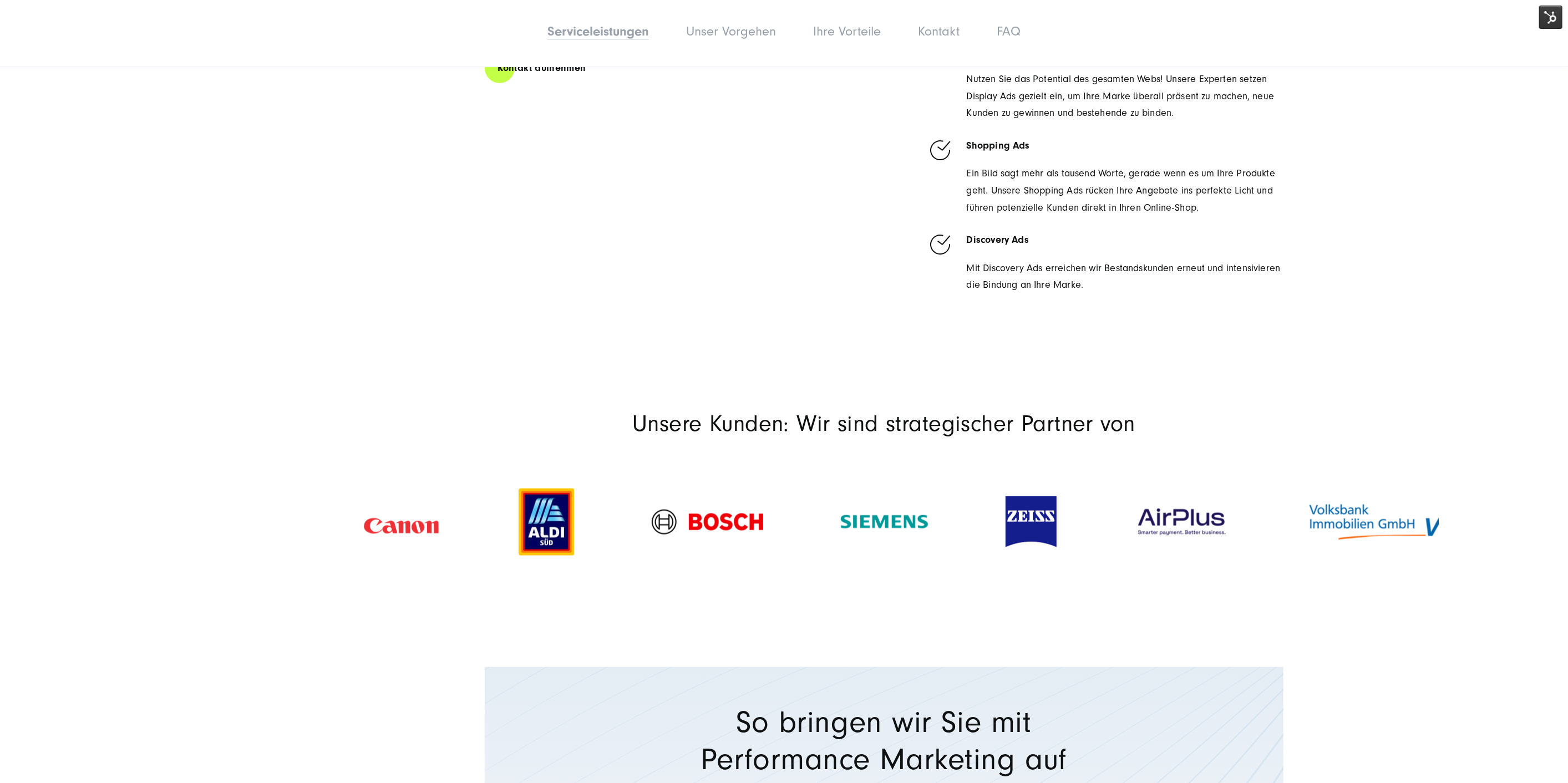
scroll to position [1355, 0]
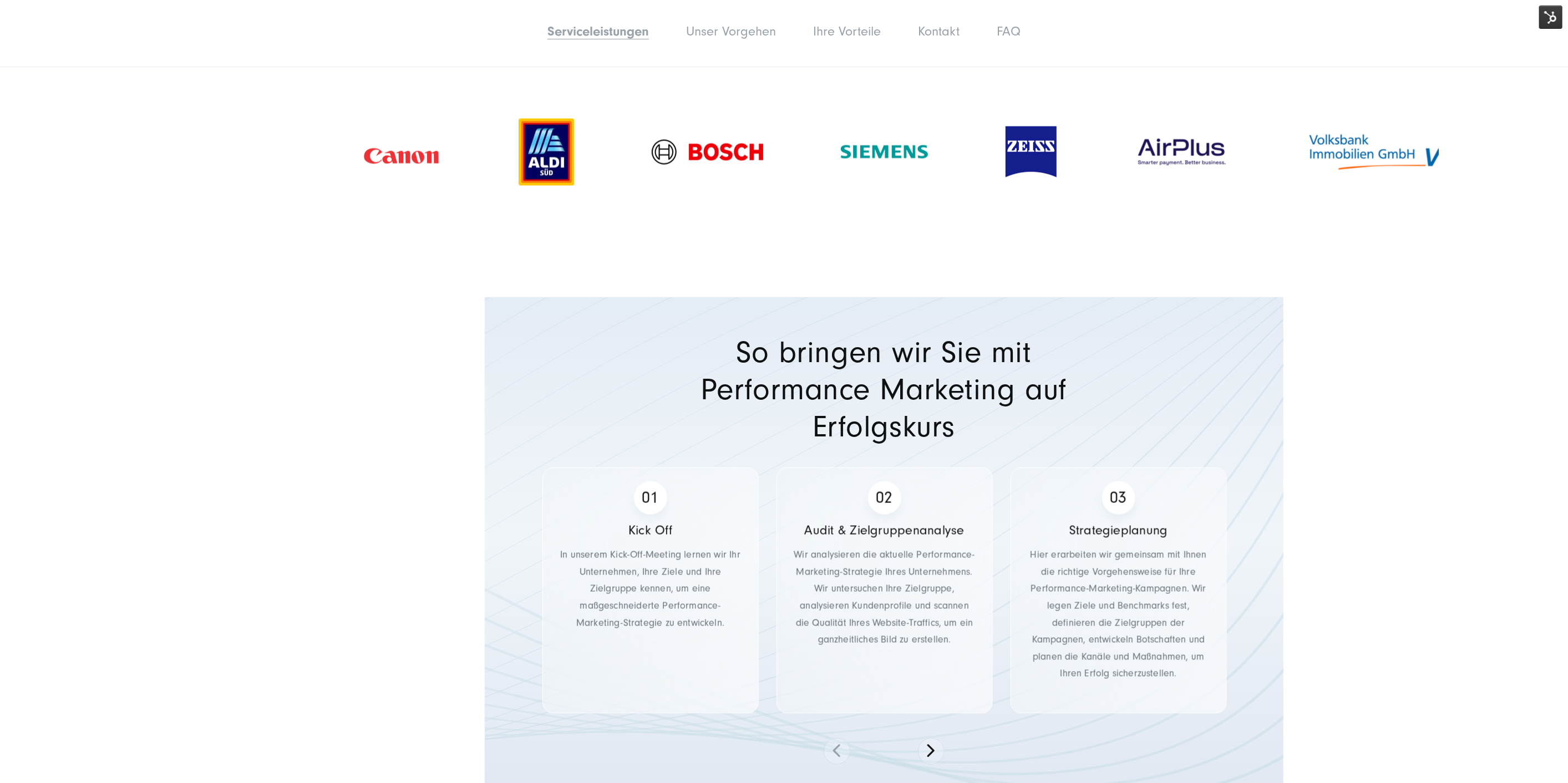
click at [844, 373] on div "So bringen wir Sie mit Performance Marketing auf Erfolgskurs Kick Off In unsere…" at bounding box center [884, 553] width 799 height 512
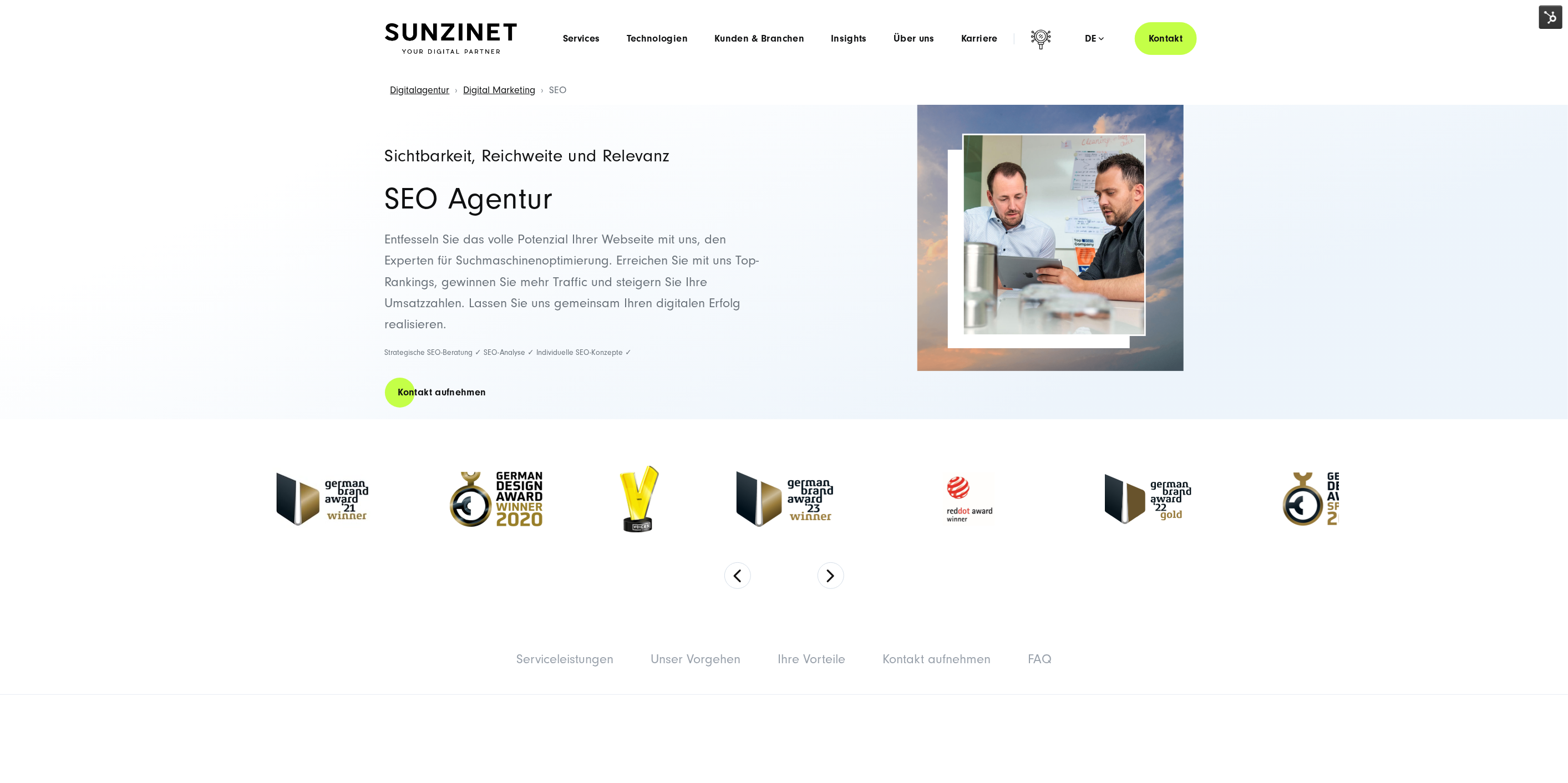
click at [1548, 11] on img at bounding box center [1551, 17] width 23 height 23
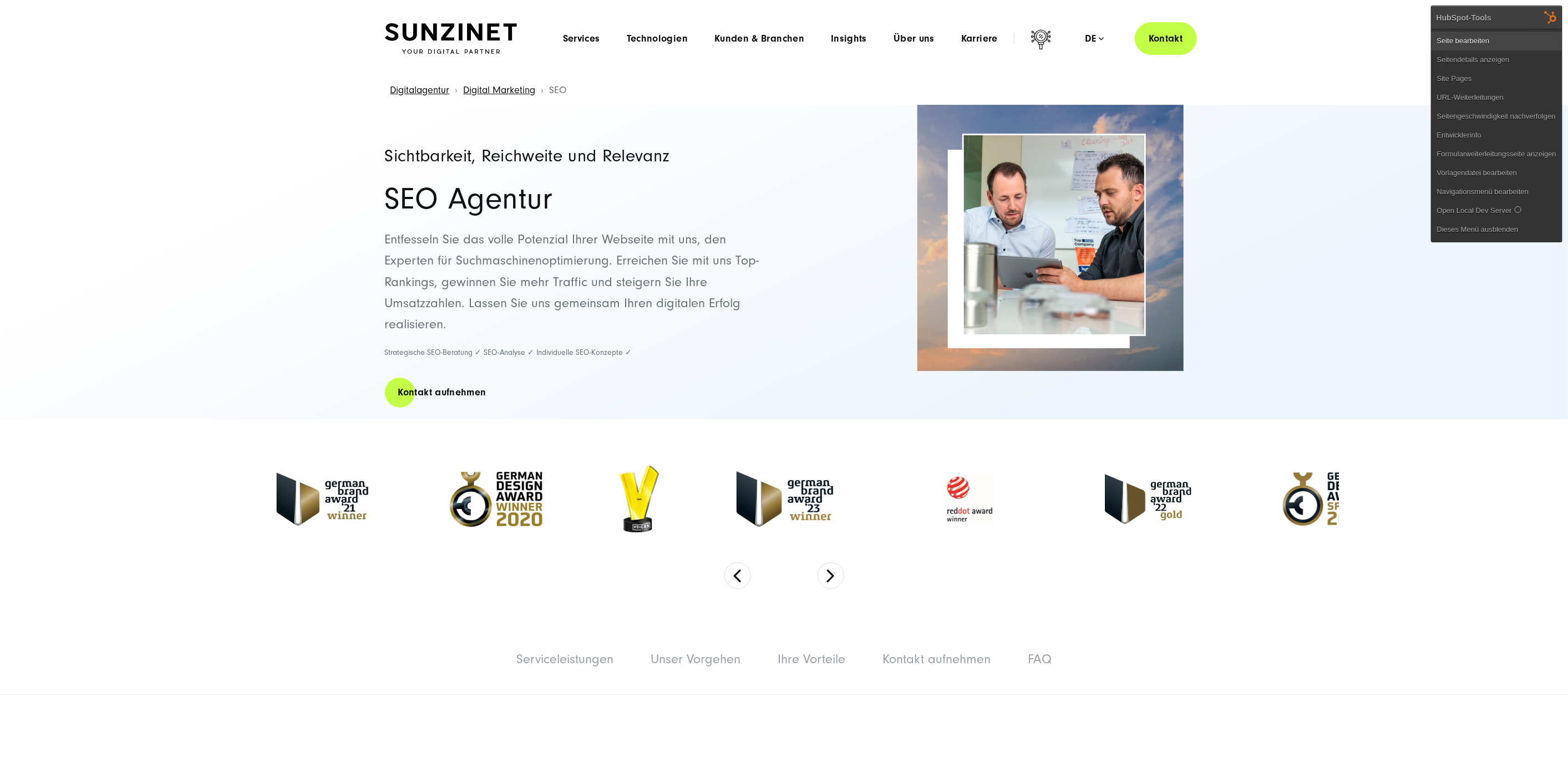
click at [1514, 32] on link "Seite bearbeiten" at bounding box center [1497, 40] width 131 height 19
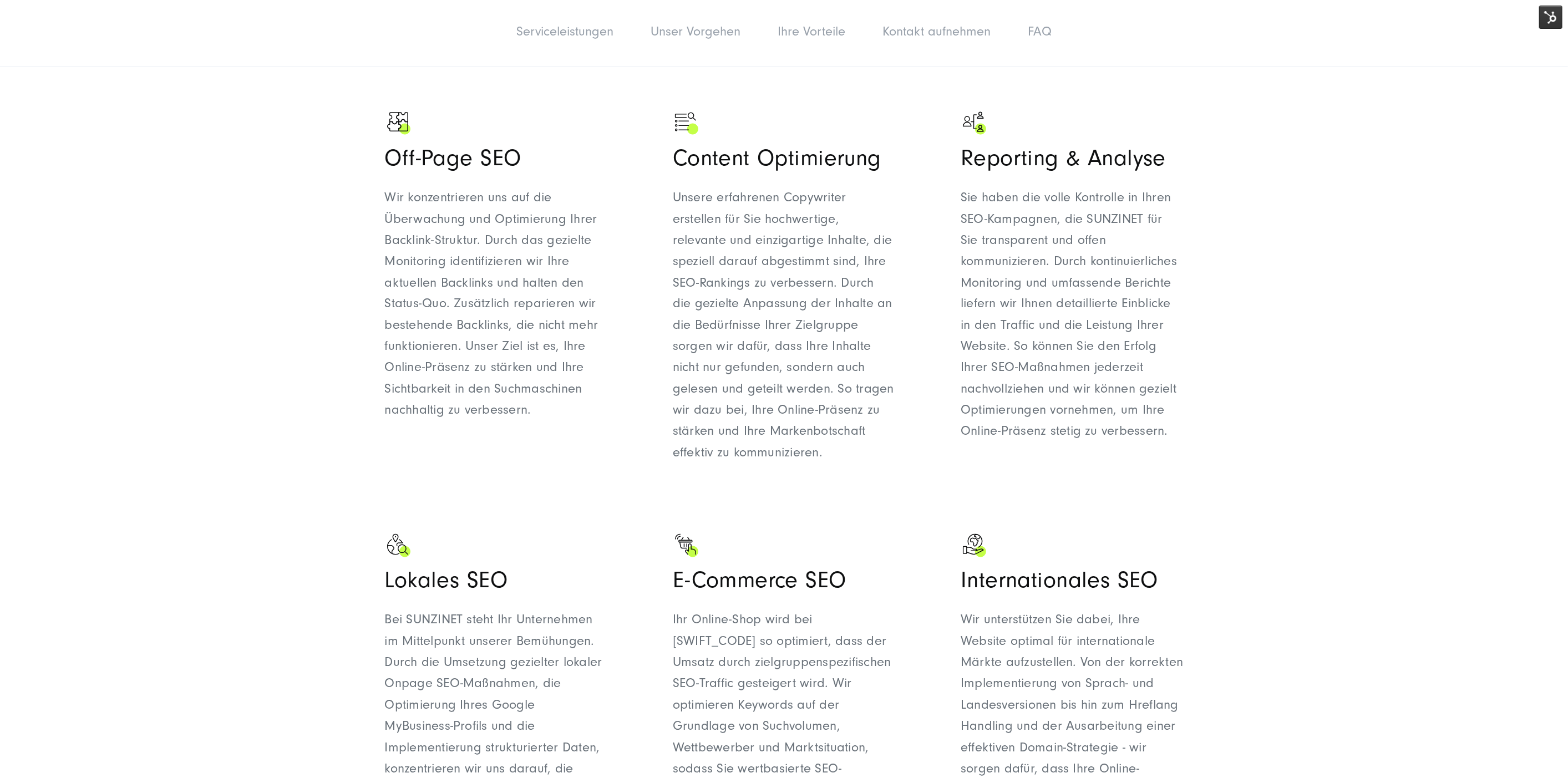
scroll to position [1664, 0]
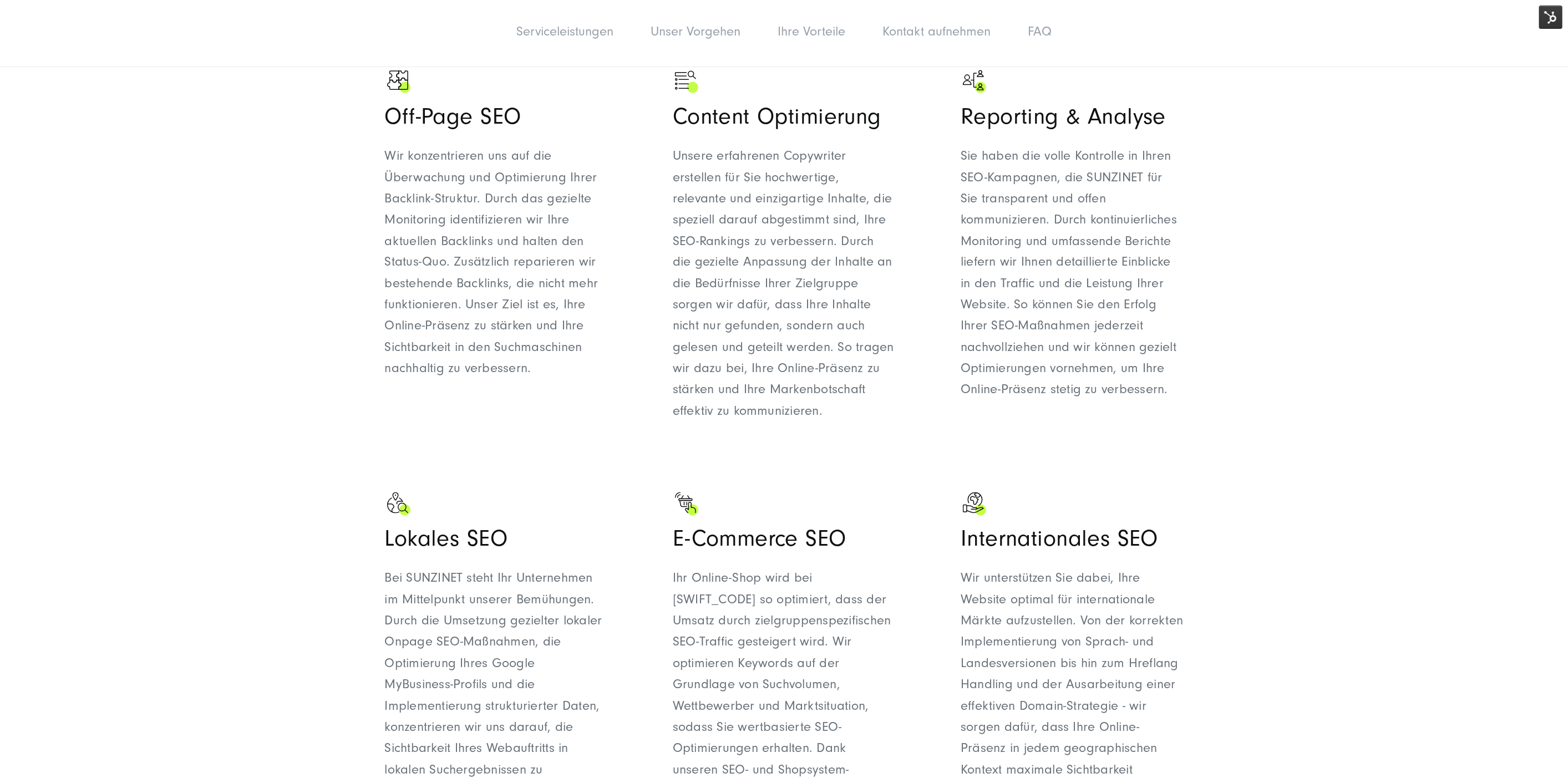
click at [1078, 529] on h3 "Internationales SEO" at bounding box center [1071, 540] width 222 height 28
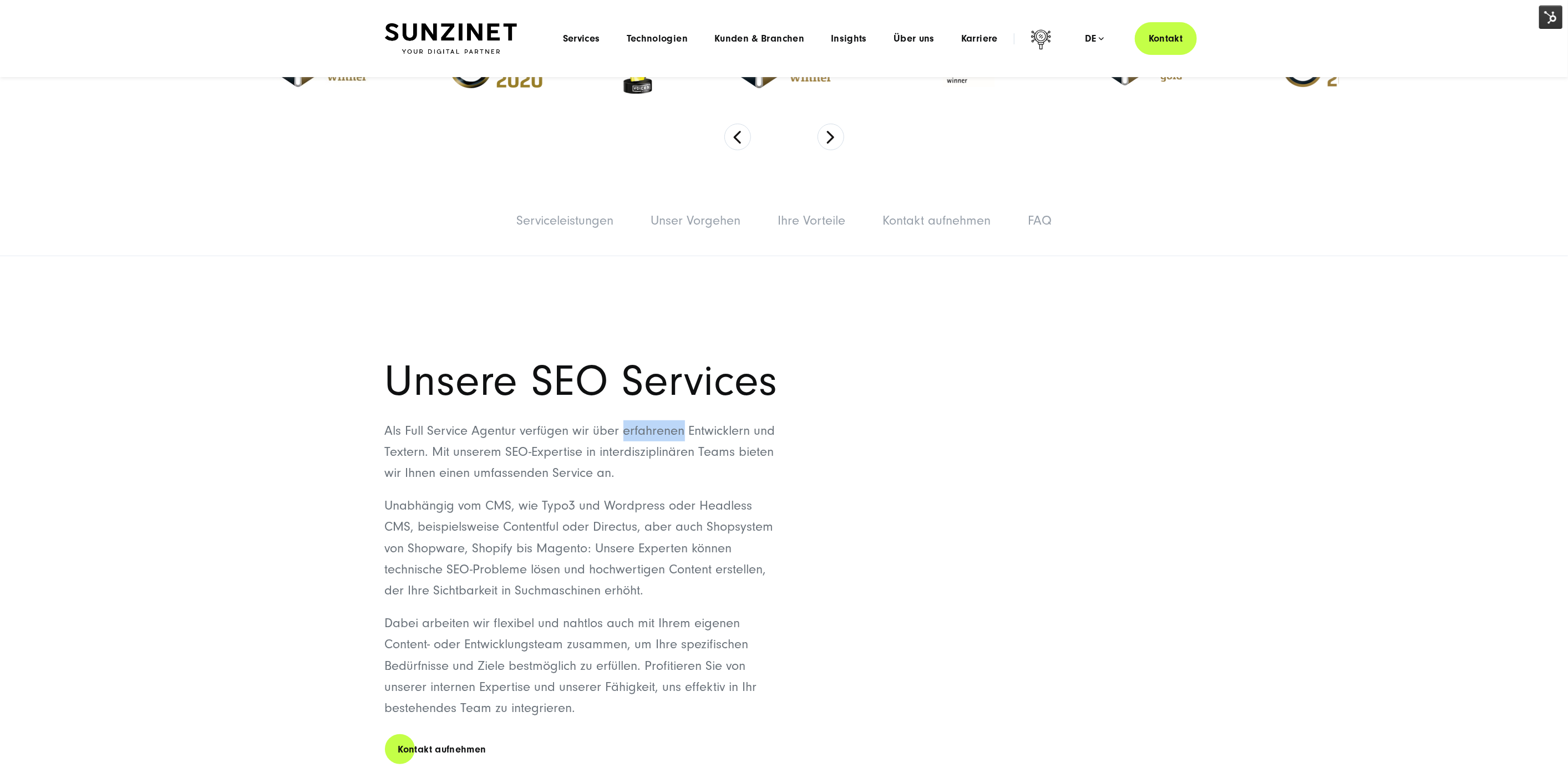
click at [1545, 18] on img at bounding box center [1551, 17] width 23 height 23
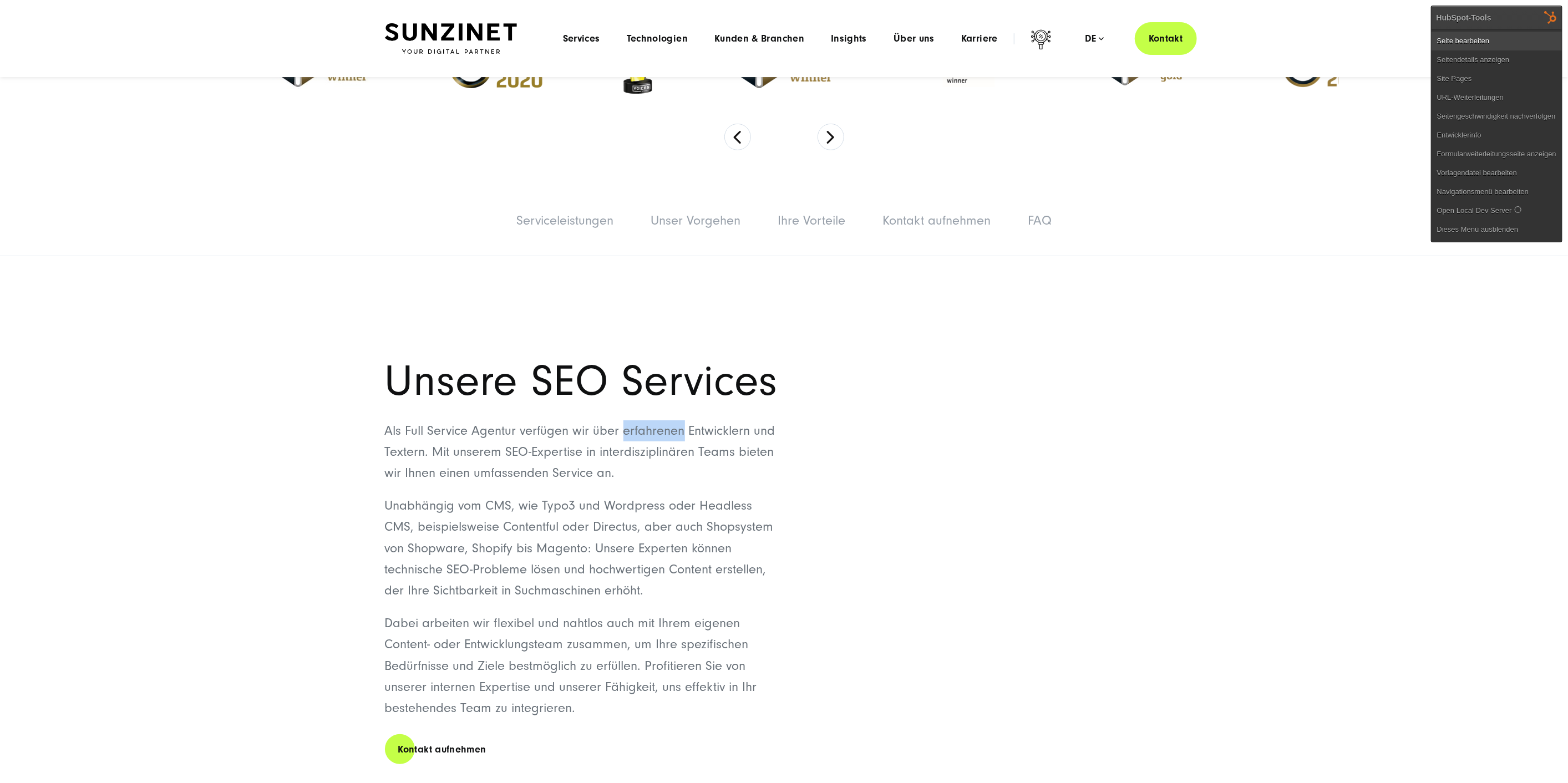
click at [1531, 37] on link "Seite bearbeiten" at bounding box center [1497, 40] width 131 height 19
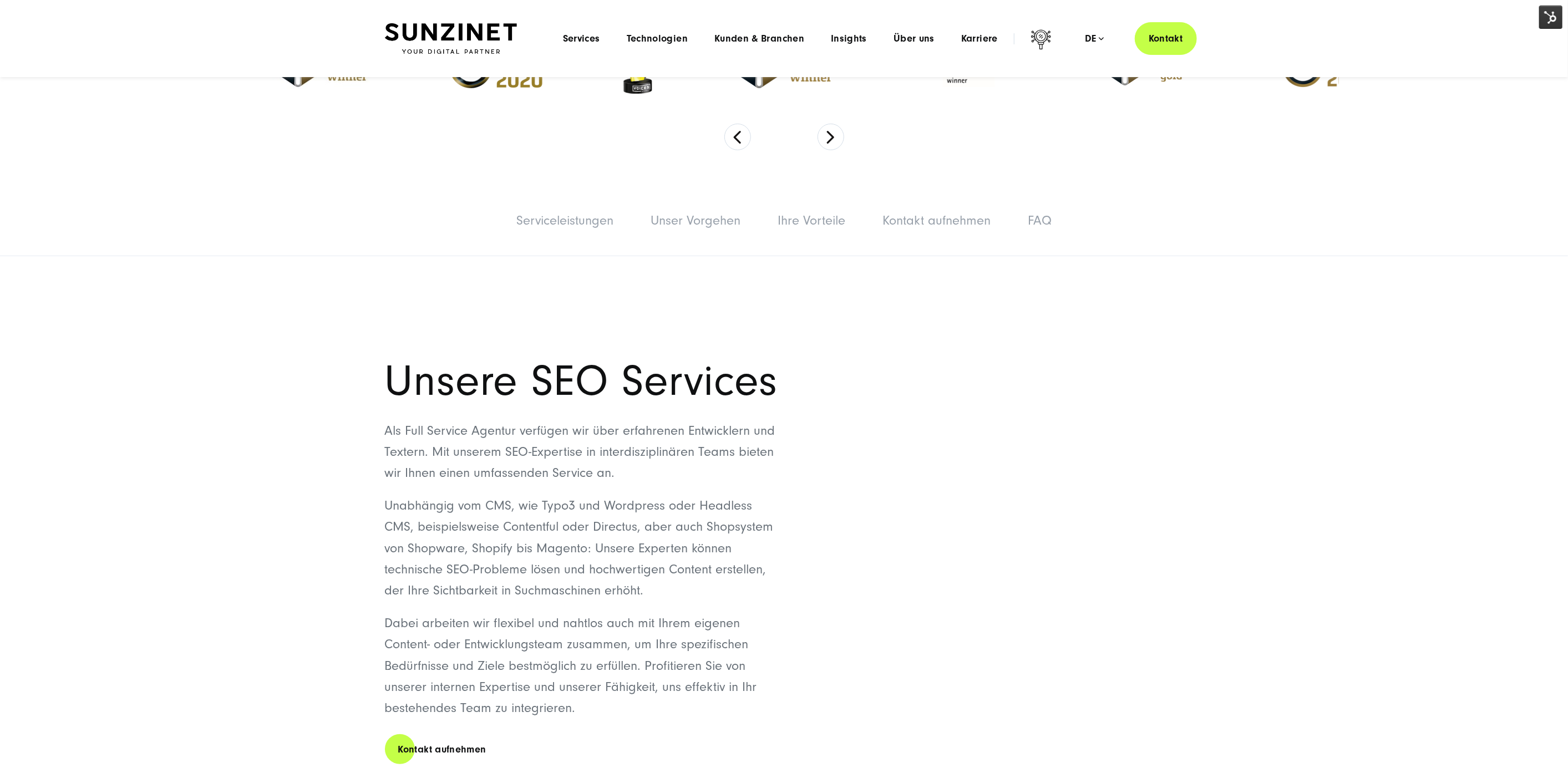
drag, startPoint x: 279, startPoint y: 294, endPoint x: 273, endPoint y: 266, distance: 28.6
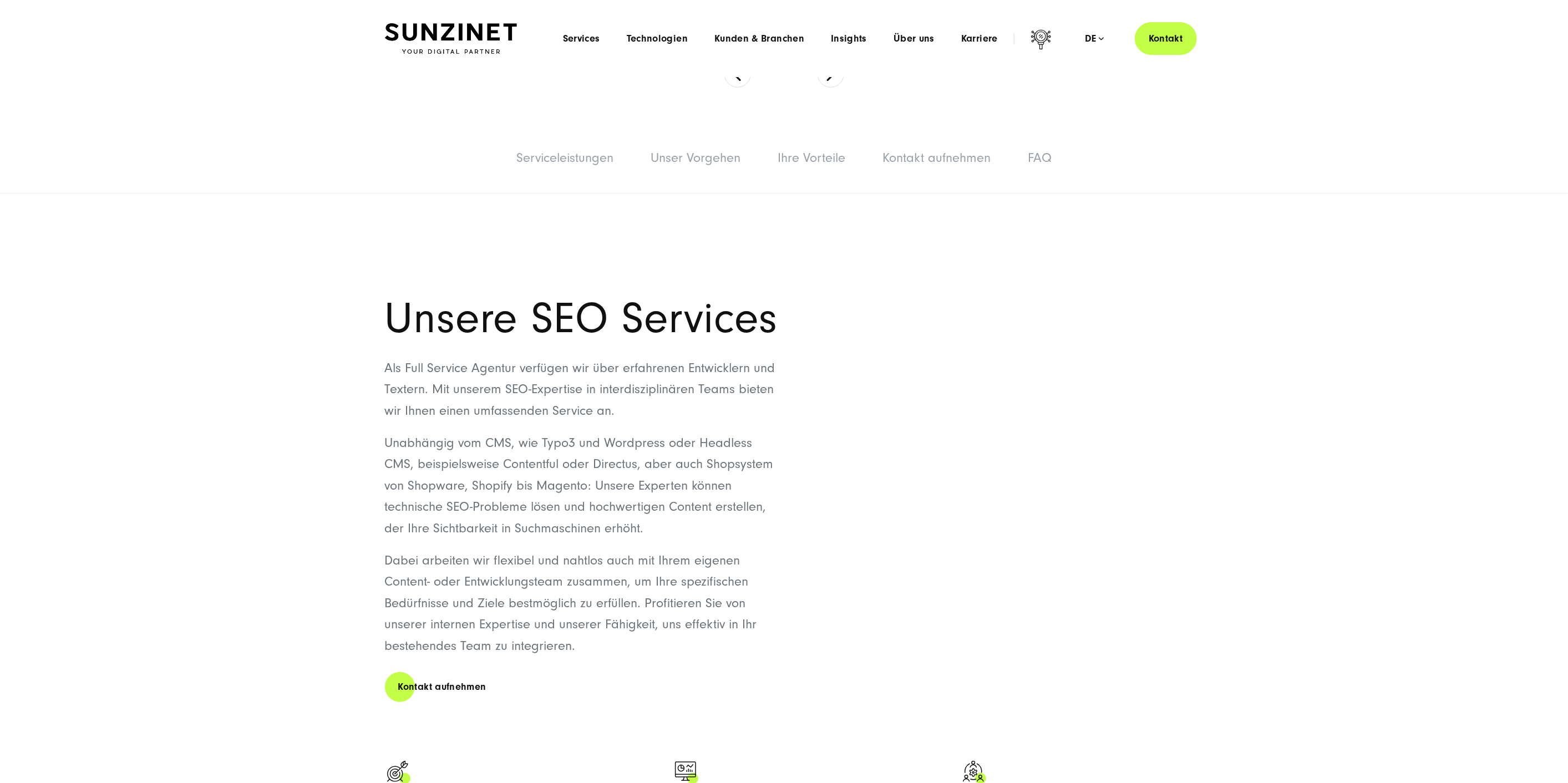
scroll to position [439, 0]
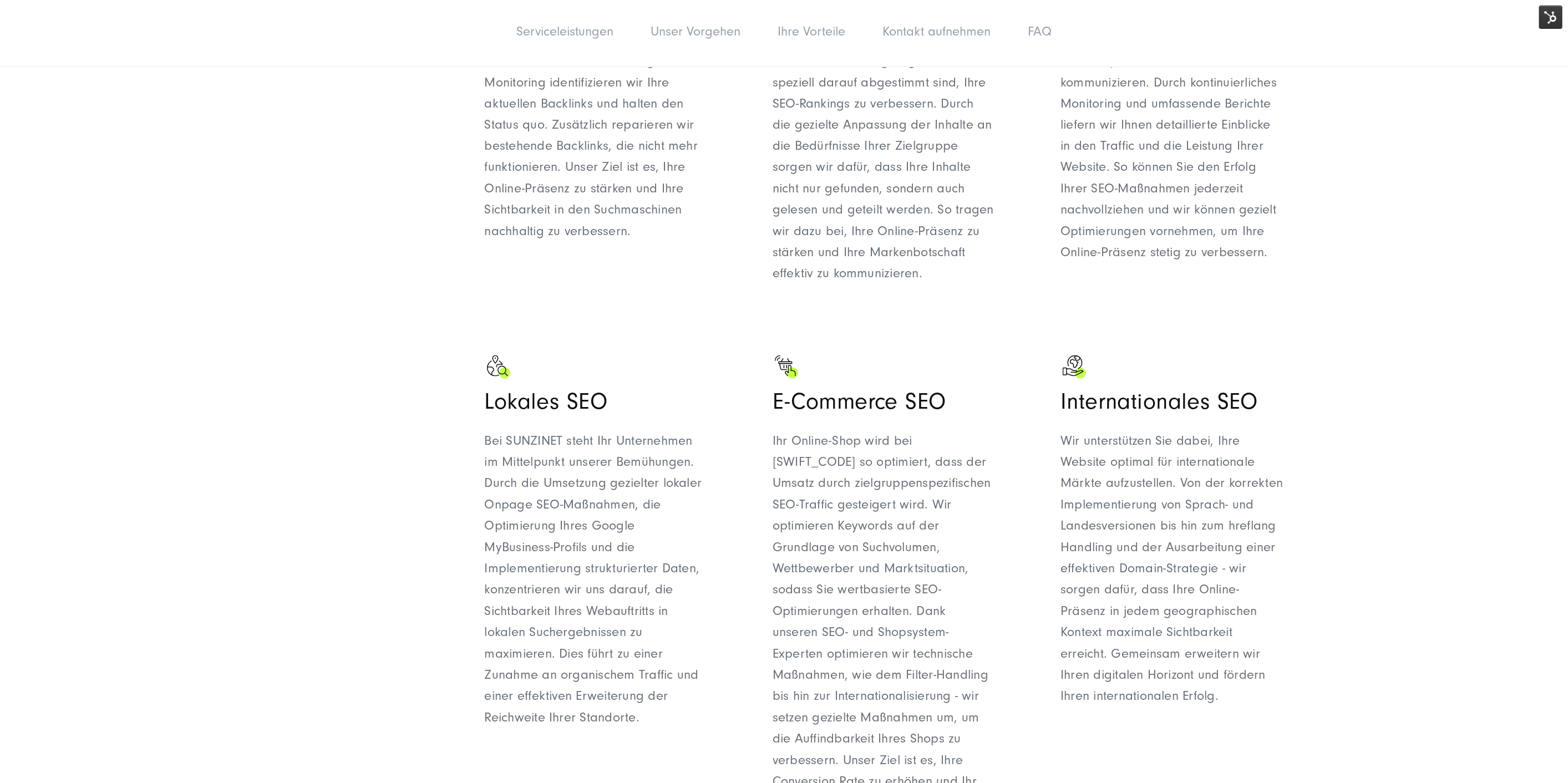
scroll to position [1910, 0]
